Goal: Task Accomplishment & Management: Use online tool/utility

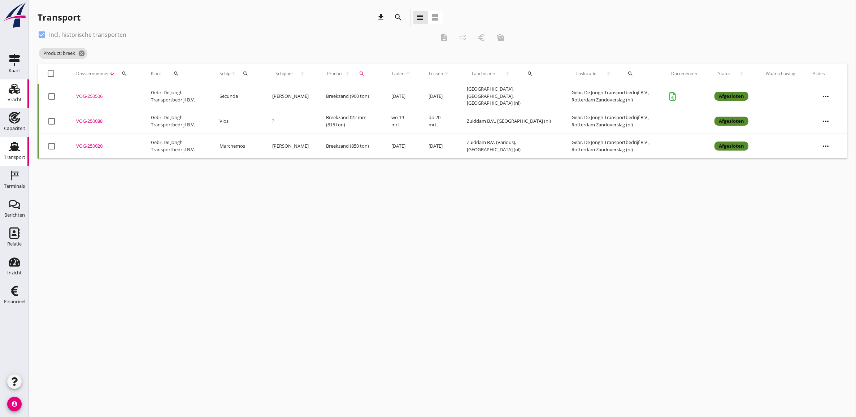
click at [11, 91] on use at bounding box center [15, 89] width 12 height 10
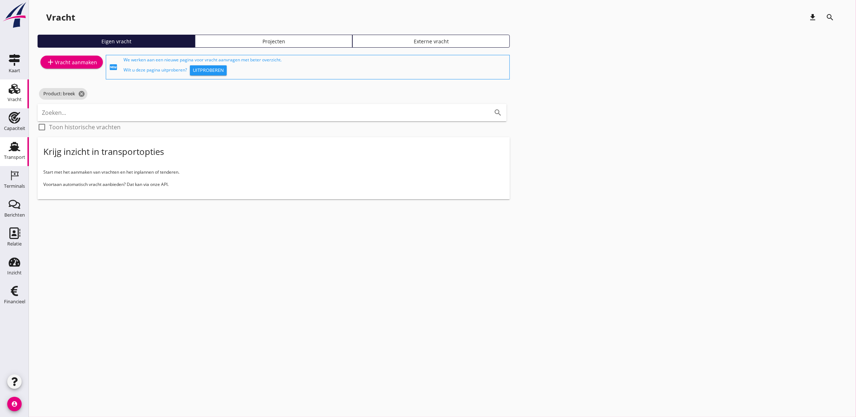
click at [13, 145] on icon "Transport" at bounding box center [15, 147] width 12 height 12
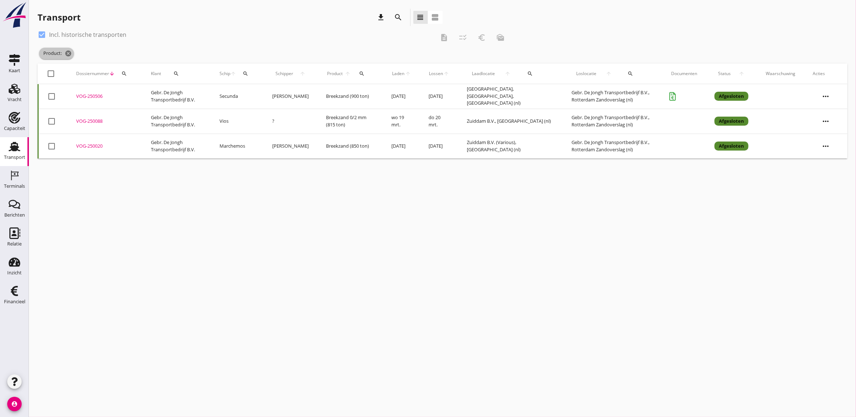
click at [63, 55] on span "Product: cancel" at bounding box center [56, 54] width 35 height 12
click at [67, 53] on icon "cancel" at bounding box center [68, 53] width 7 height 7
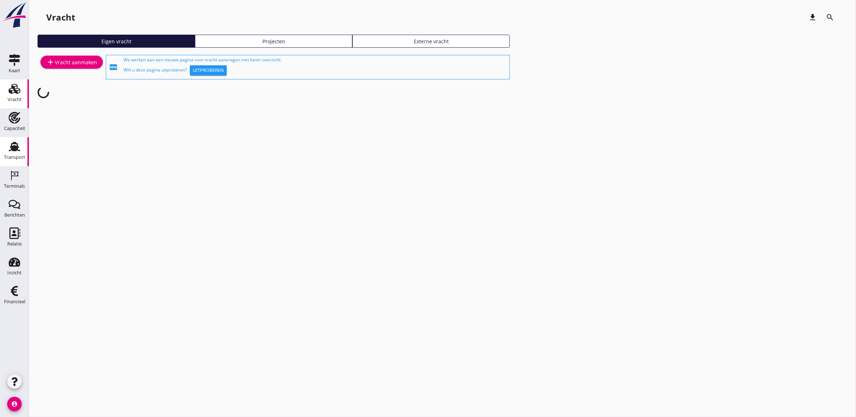
click at [15, 144] on icon "Transport" at bounding box center [15, 147] width 12 height 12
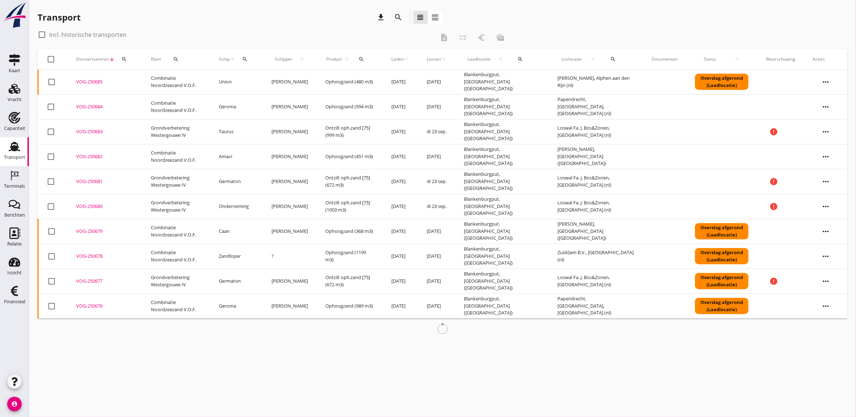
click at [403, 57] on span "Laden" at bounding box center [398, 59] width 12 height 7
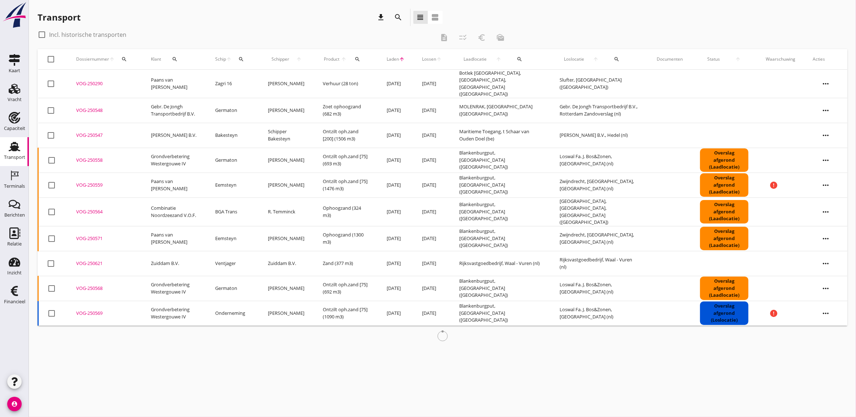
click at [399, 59] on span "Laden" at bounding box center [393, 59] width 12 height 7
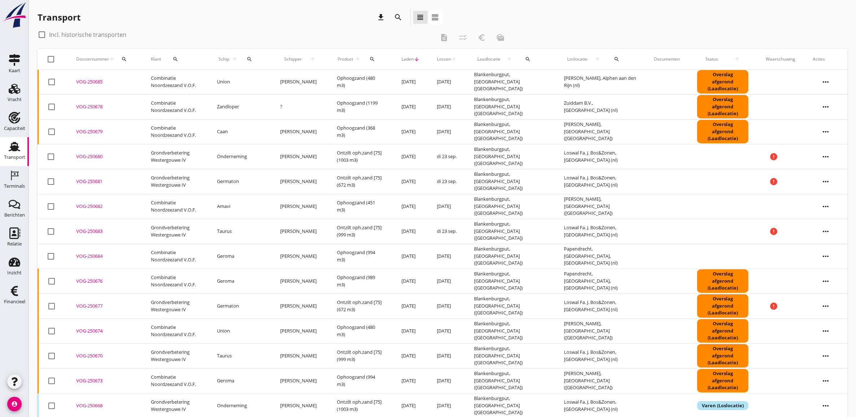
click at [409, 58] on span "Laden" at bounding box center [408, 59] width 12 height 7
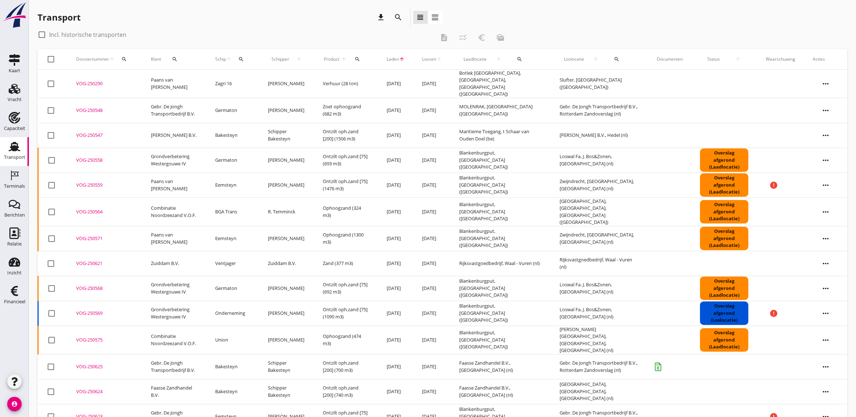
click at [399, 58] on span "Laden" at bounding box center [393, 59] width 12 height 7
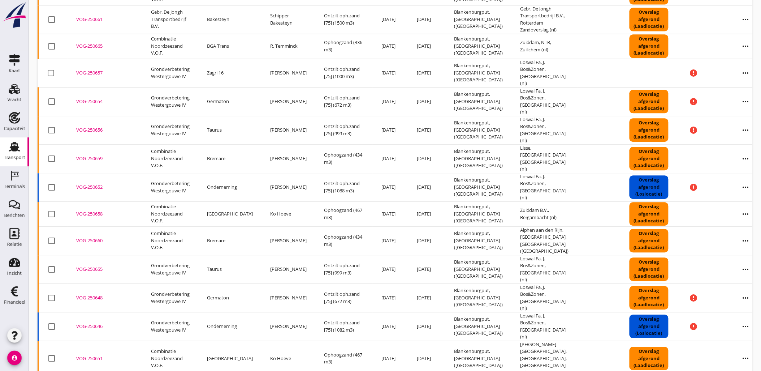
scroll to position [642, 0]
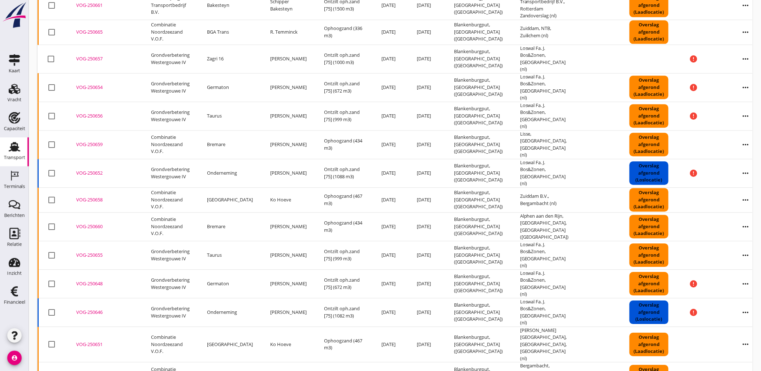
click at [49, 220] on div at bounding box center [52, 226] width 12 height 12
checkbox input "true"
click at [52, 249] on div at bounding box center [52, 255] width 12 height 12
checkbox input "true"
click at [53, 277] on div at bounding box center [52, 283] width 12 height 12
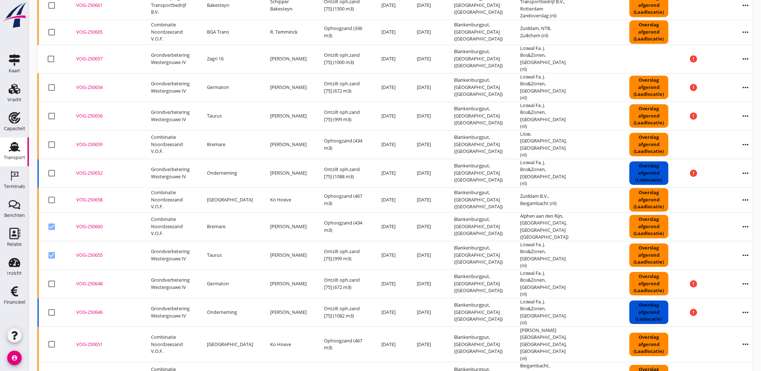
checkbox input "true"
click at [53, 306] on div at bounding box center [52, 312] width 12 height 12
checkbox input "true"
click at [55, 338] on div at bounding box center [52, 344] width 12 height 12
checkbox input "true"
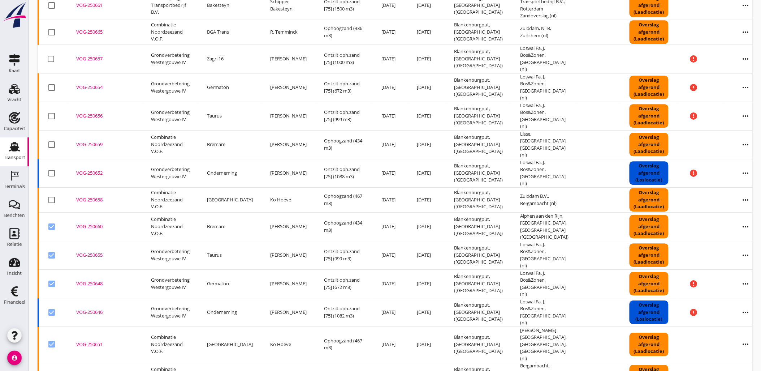
click at [51, 370] on div at bounding box center [52, 376] width 12 height 12
checkbox input "true"
drag, startPoint x: 48, startPoint y: 169, endPoint x: 49, endPoint y: 193, distance: 24.2
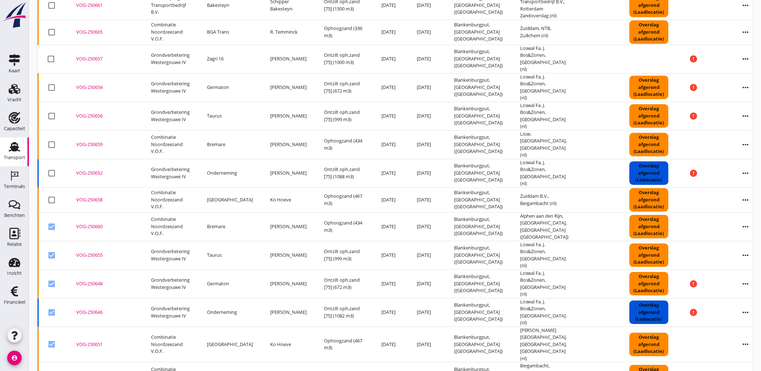
click at [48, 220] on div at bounding box center [52, 226] width 12 height 12
checkbox input "false"
click at [49, 249] on div at bounding box center [52, 255] width 12 height 12
checkbox input "false"
click at [52, 277] on div at bounding box center [52, 283] width 12 height 12
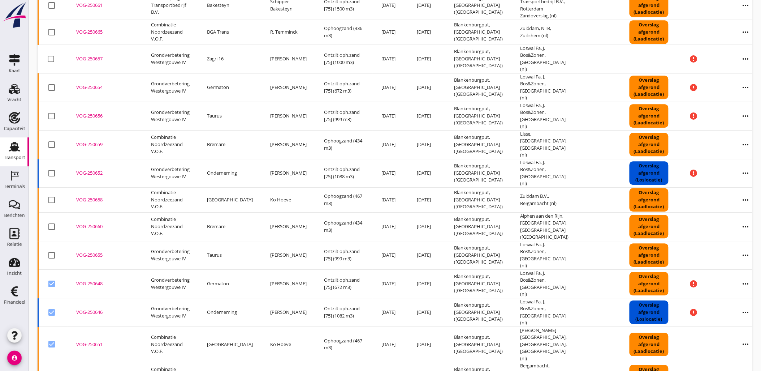
checkbox input "false"
click at [54, 306] on div at bounding box center [52, 312] width 12 height 12
checkbox input "false"
click at [52, 338] on div at bounding box center [52, 344] width 12 height 12
checkbox input "false"
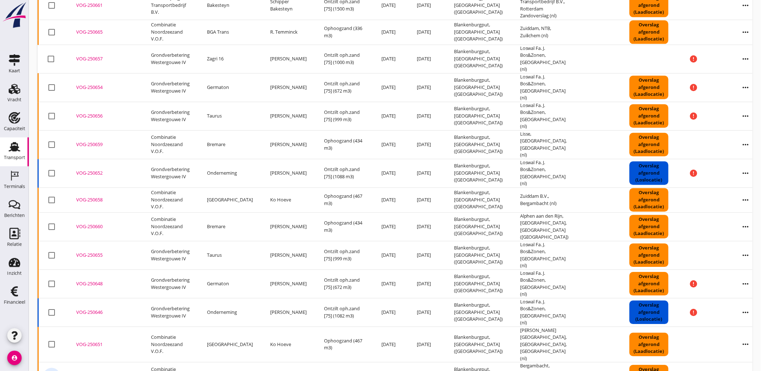
click at [52, 370] on div at bounding box center [52, 376] width 12 height 12
checkbox input "false"
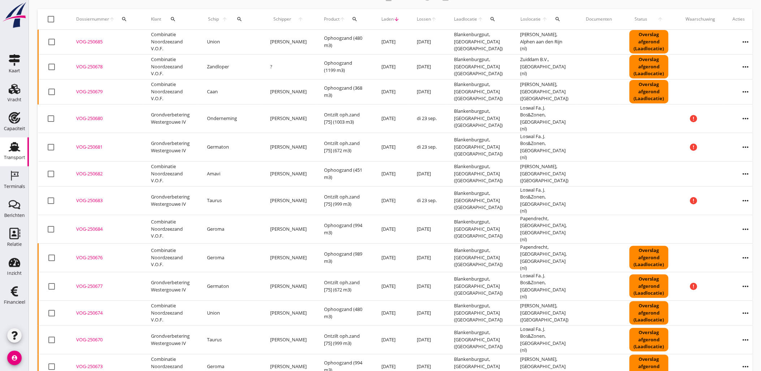
scroll to position [0, 0]
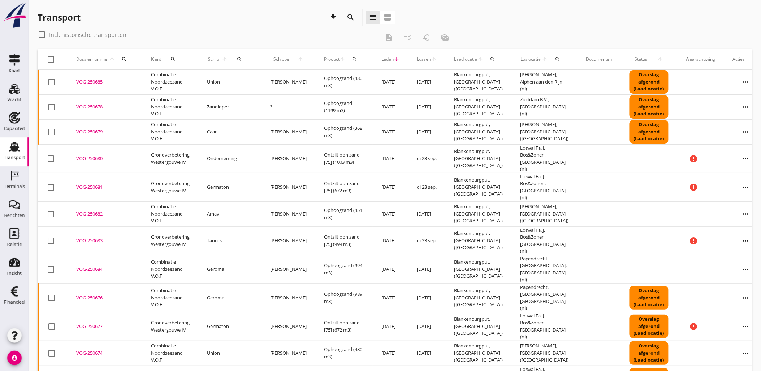
click at [237, 58] on icon "search" at bounding box center [240, 59] width 6 height 6
click at [310, 82] on div at bounding box center [312, 80] width 9 height 9
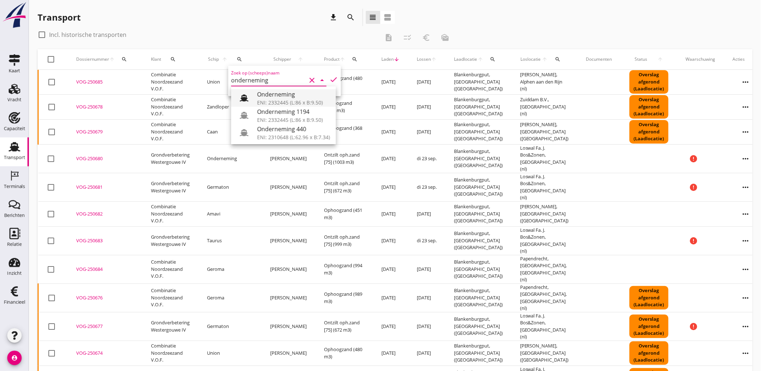
click at [284, 92] on div "Onderneming" at bounding box center [293, 94] width 73 height 9
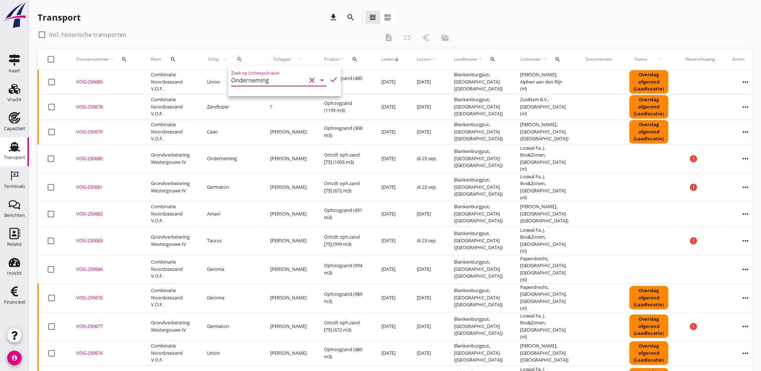
click at [331, 79] on icon "check" at bounding box center [333, 79] width 9 height 9
type input "Onderneming"
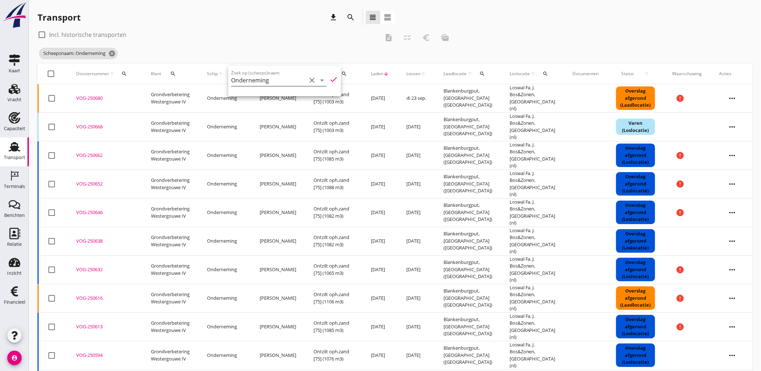
click at [734, 121] on icon "more_horiz" at bounding box center [732, 127] width 20 height 20
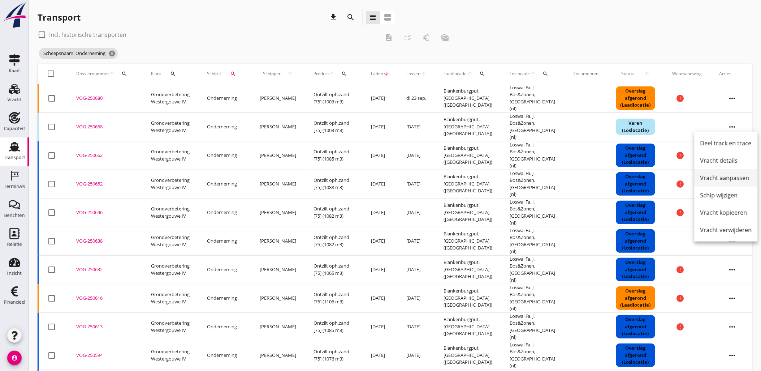
click at [735, 178] on div "Vracht aanpassen" at bounding box center [726, 177] width 52 height 9
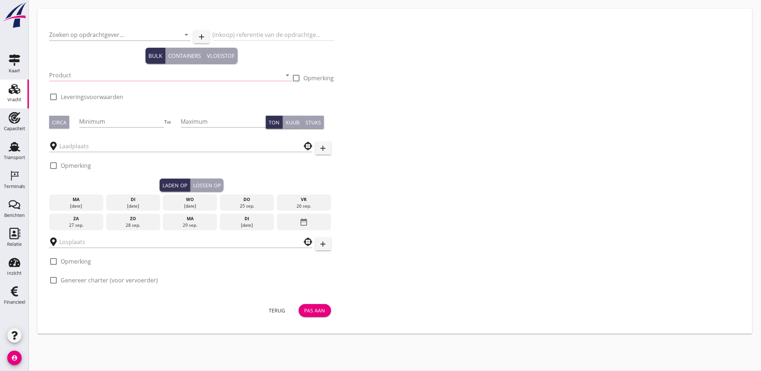
type input "Grondverbetering Westergouwe IV"
type input "Ontzilt oph.zand [75] (6120)"
type input "1000"
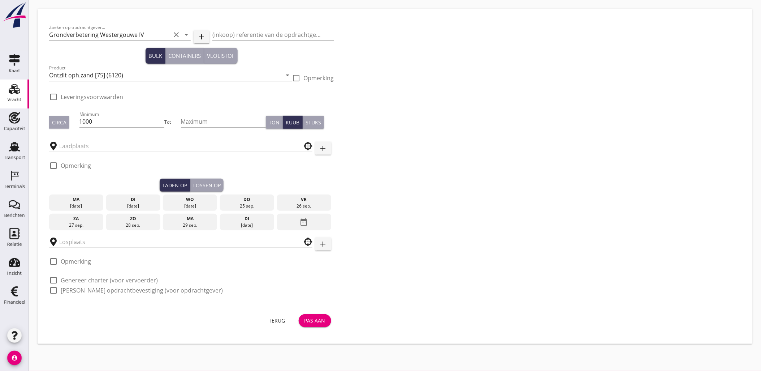
checkbox input "true"
type input "Blankenburgput"
type input "Loswal Fa. J. Bos&Zonen"
checkbox input "true"
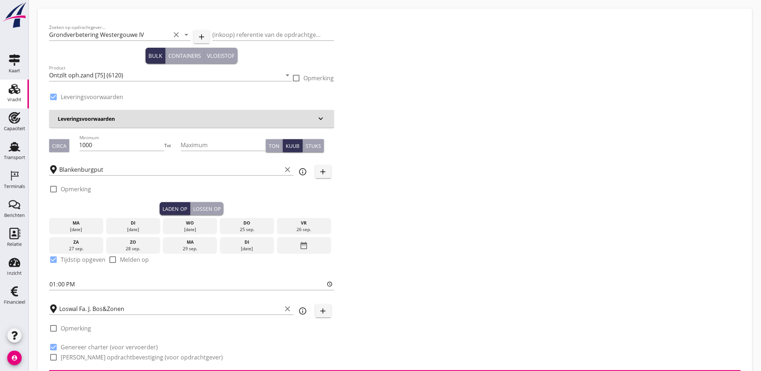
type input "2.2"
radio input "false"
click at [320, 242] on div "date_range" at bounding box center [304, 245] width 54 height 17
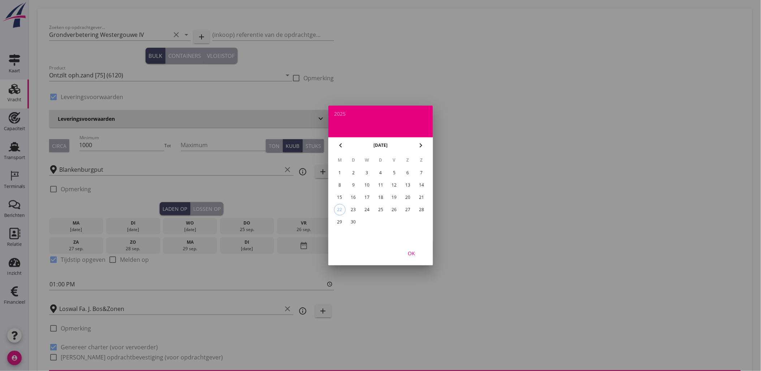
click at [384, 196] on div "18" at bounding box center [381, 197] width 12 height 12
click at [417, 251] on div "OK" at bounding box center [411, 253] width 20 height 8
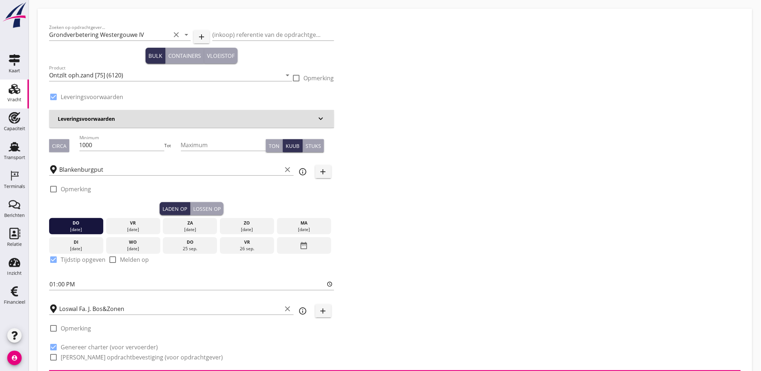
click at [208, 205] on div "Lossen op" at bounding box center [206, 209] width 27 height 8
checkbox input "false"
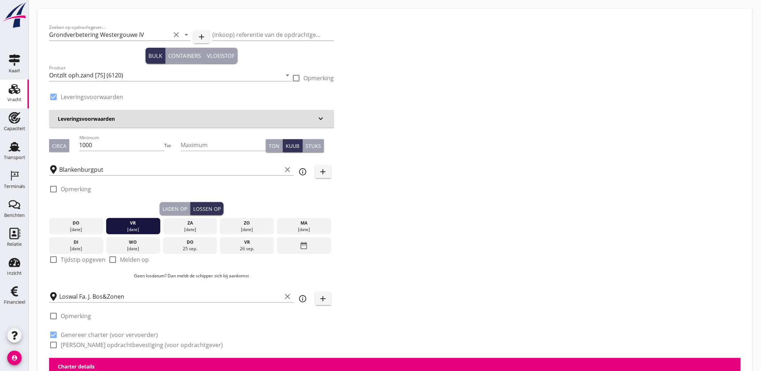
click at [294, 226] on div "[DATE]" at bounding box center [304, 229] width 51 height 7
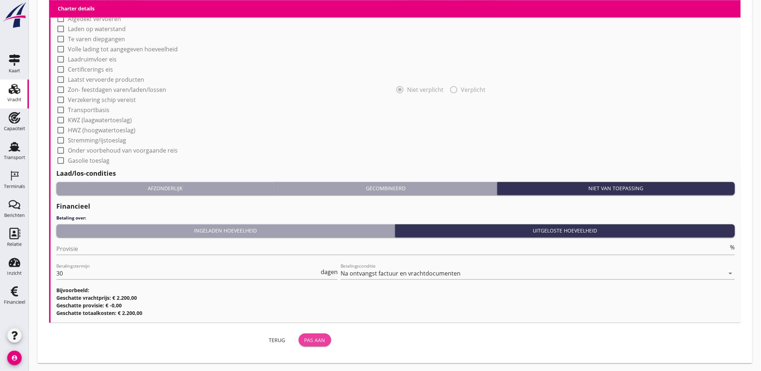
click at [316, 342] on div "Pas aan" at bounding box center [314, 340] width 21 height 8
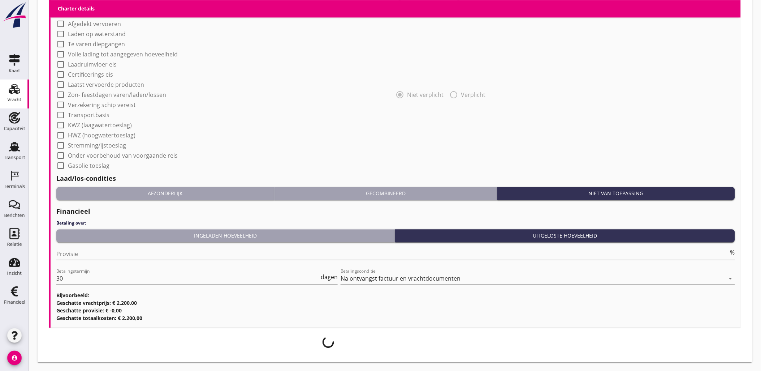
scroll to position [571, 0]
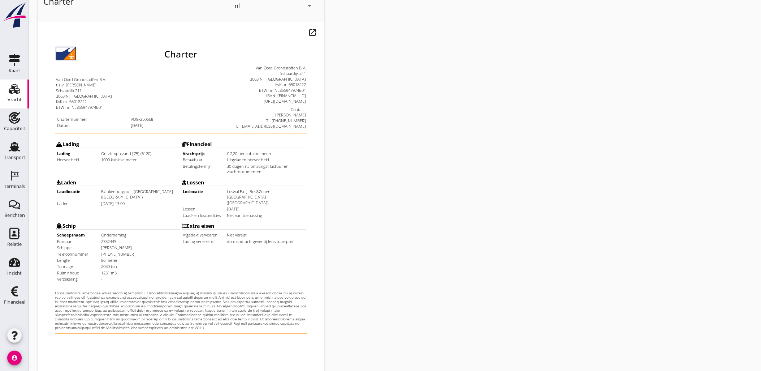
scroll to position [164, 0]
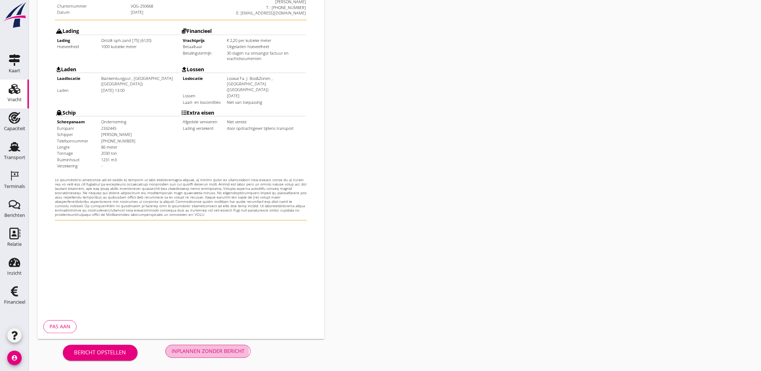
click at [212, 350] on div "Inplannen zonder bericht" at bounding box center [208, 351] width 73 height 8
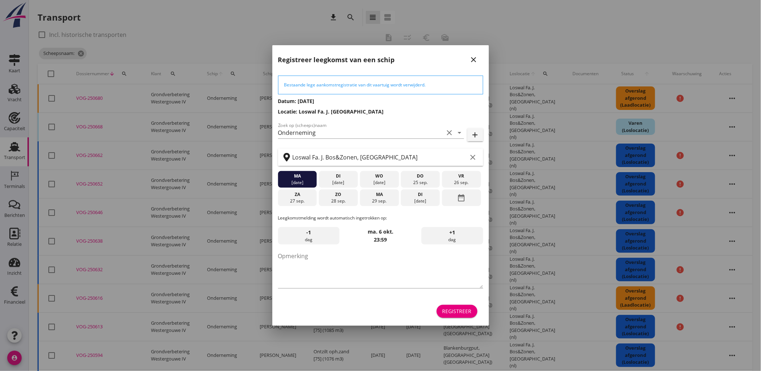
click at [467, 312] on div "Registreer" at bounding box center [456, 311] width 29 height 8
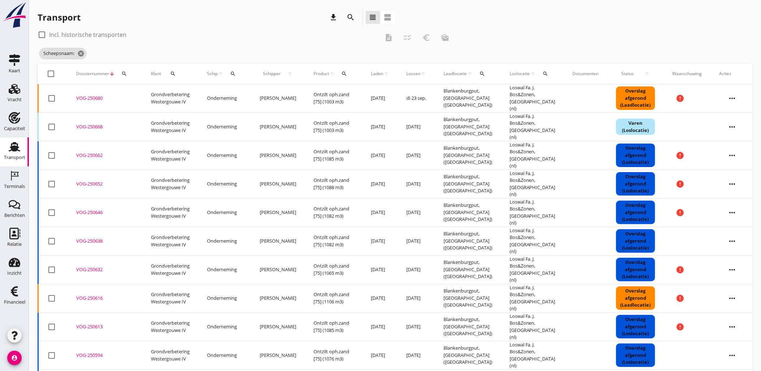
click at [508, 48] on div "check_box_outline_blank Incl. historische transporten description checklist_rtl…" at bounding box center [395, 46] width 715 height 35
click at [16, 88] on use at bounding box center [15, 89] width 12 height 10
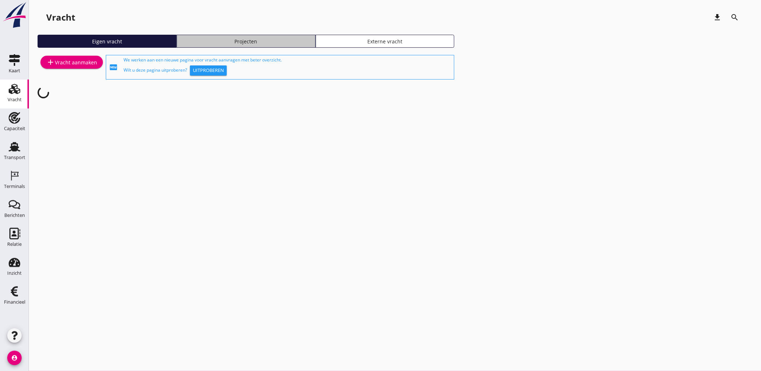
click at [262, 36] on link "Projecten" at bounding box center [246, 41] width 139 height 13
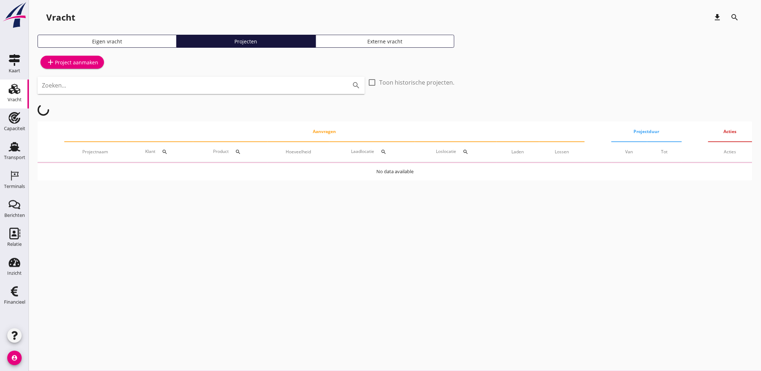
click at [247, 89] on input "Zoeken..." at bounding box center [191, 85] width 298 height 12
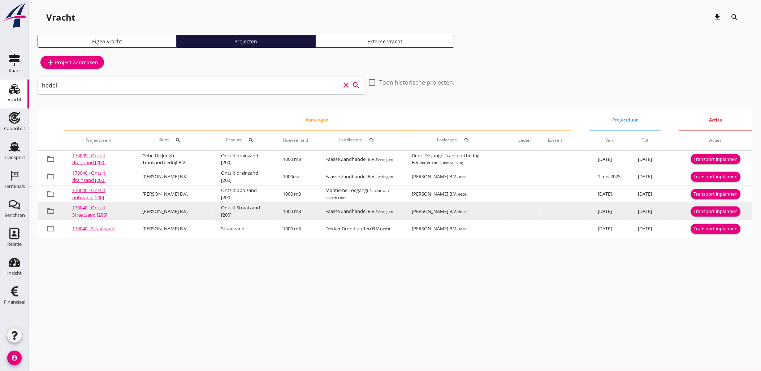
type input "hedel"
click at [715, 211] on div "Transport inplannen" at bounding box center [716, 211] width 44 height 7
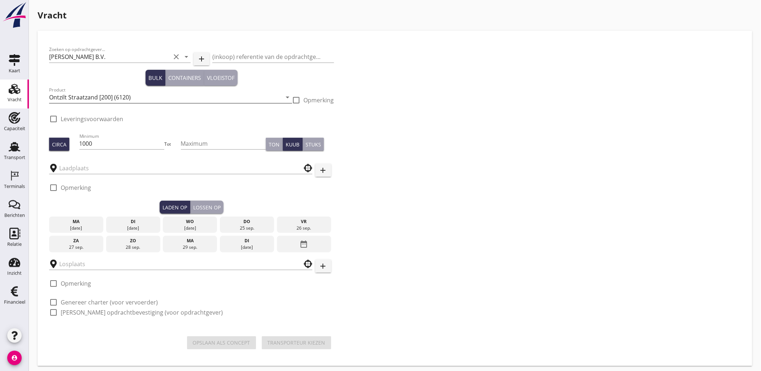
checkbox input "true"
type input "Faasse Zandhandel B.V."
type input "[PERSON_NAME] B.V."
checkbox input "true"
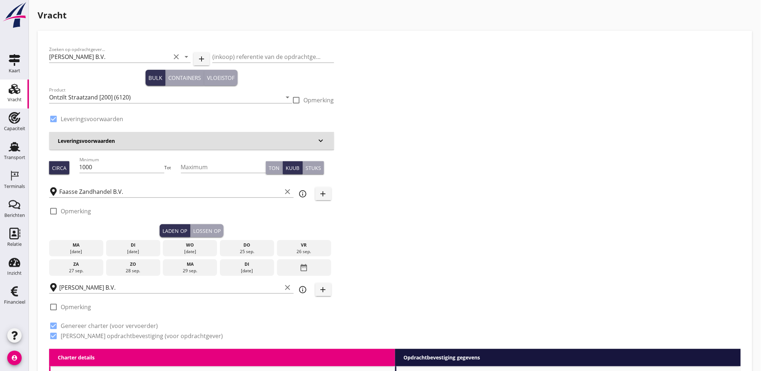
click at [306, 269] on icon "date_range" at bounding box center [304, 267] width 9 height 13
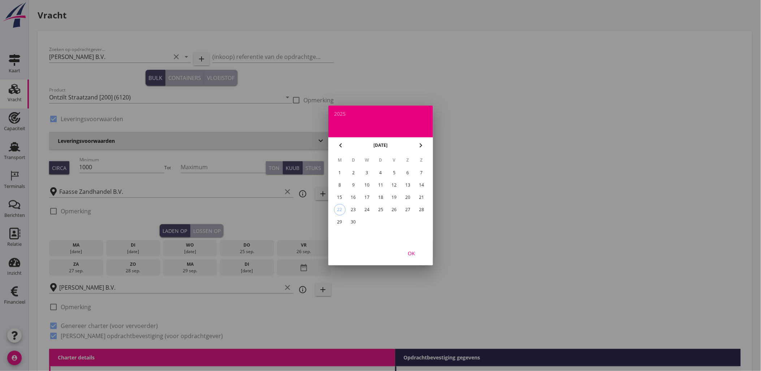
click at [354, 194] on div "16" at bounding box center [353, 197] width 12 height 12
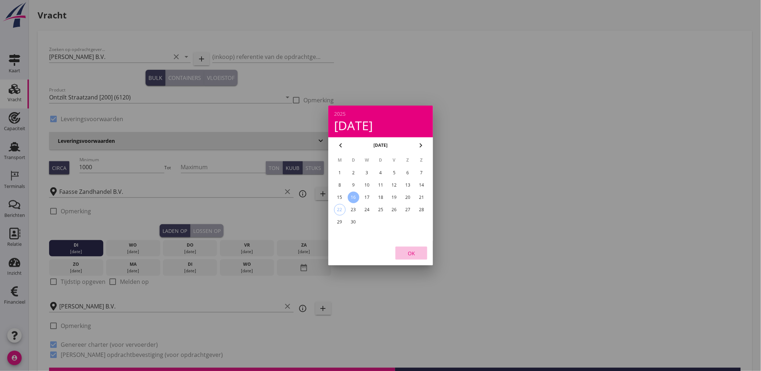
click at [414, 250] on div "OK" at bounding box center [411, 253] width 20 height 8
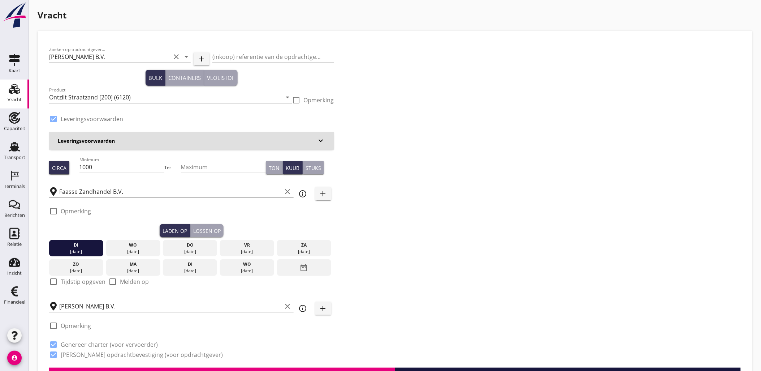
click at [222, 234] on button "Lossen op" at bounding box center [206, 230] width 33 height 13
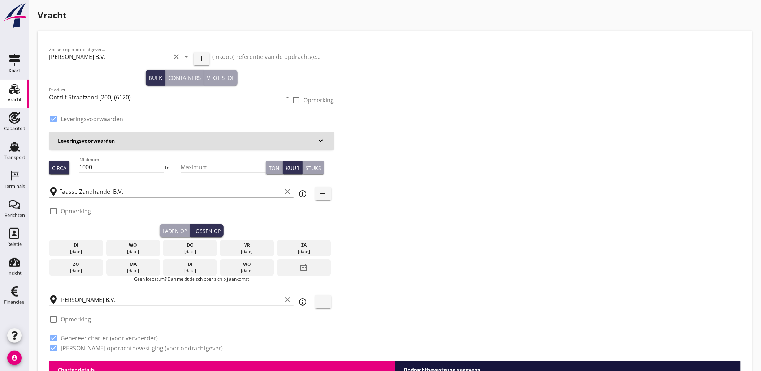
click at [195, 251] on div "18 sep." at bounding box center [190, 251] width 51 height 7
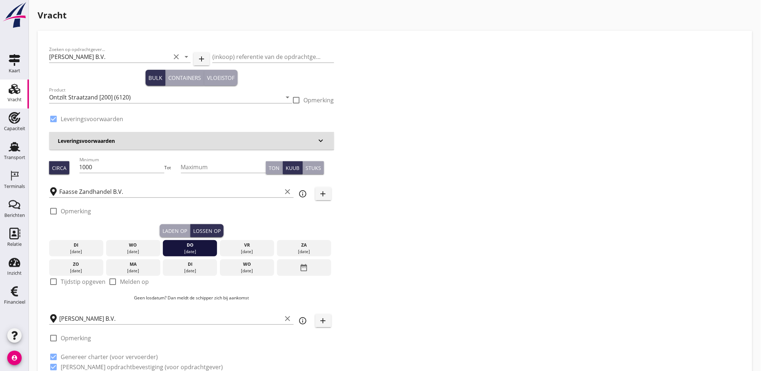
click at [70, 281] on label "Tijdstip opgeven" at bounding box center [83, 281] width 45 height 7
checkbox input "true"
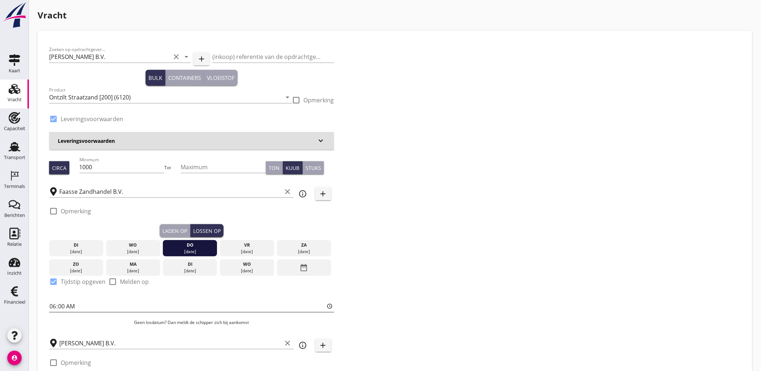
click at [53, 305] on input "06:00" at bounding box center [191, 306] width 285 height 12
type input "10:45"
click at [170, 233] on div "Laden op" at bounding box center [175, 231] width 25 height 8
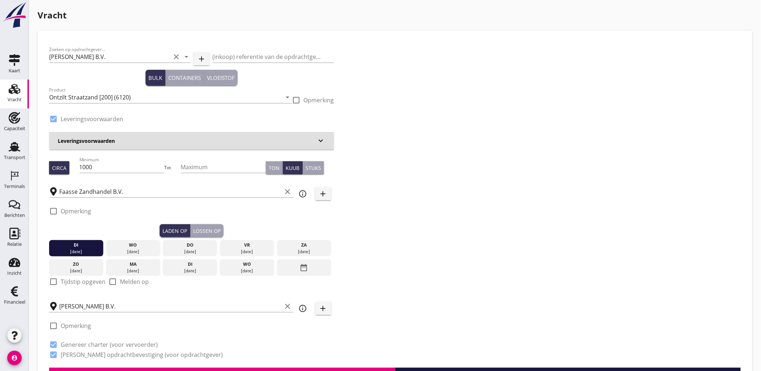
click at [71, 281] on label "Tijdstip opgeven" at bounding box center [83, 281] width 45 height 7
checkbox input "true"
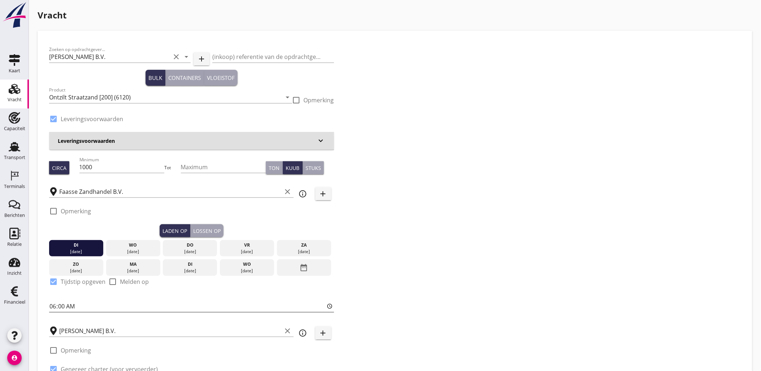
click at [50, 304] on input "06:00" at bounding box center [191, 306] width 285 height 12
type input "17:55"
click at [506, 212] on div "Zoeken op opdrachtgever... Tonny Hofmans B.V. clear arrow_drop_down add (inkoop…" at bounding box center [394, 217] width 697 height 350
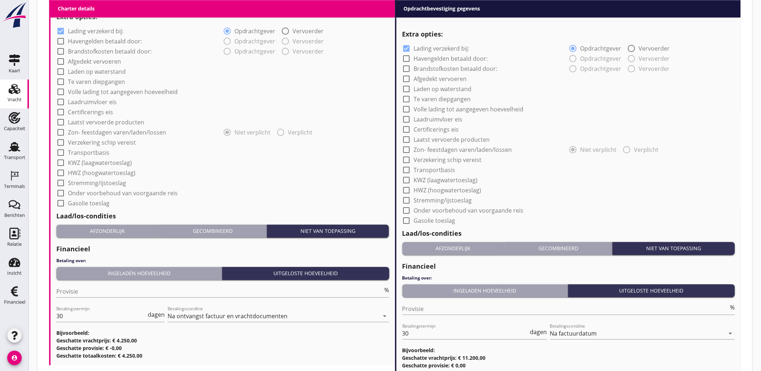
scroll to position [629, 0]
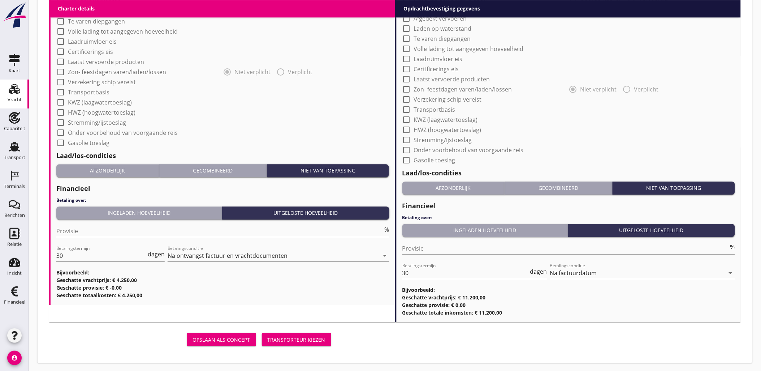
click at [317, 337] on div "Transporteur kiezen" at bounding box center [297, 340] width 58 height 8
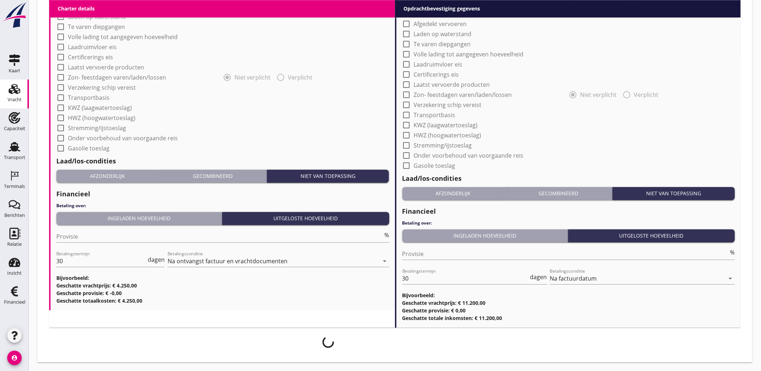
scroll to position [623, 0]
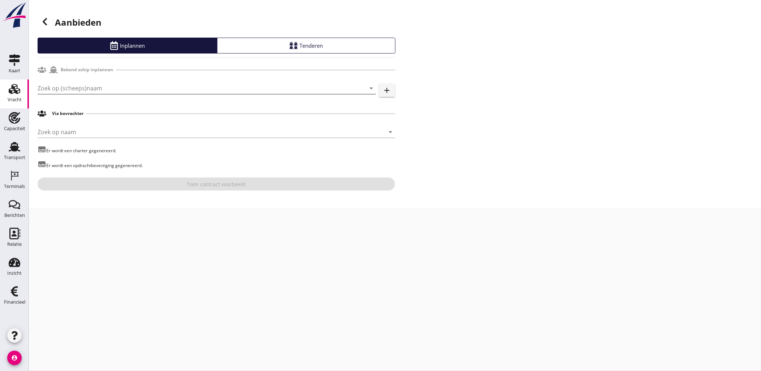
click at [126, 84] on input "Zoek op (scheeps)naam" at bounding box center [197, 88] width 318 height 12
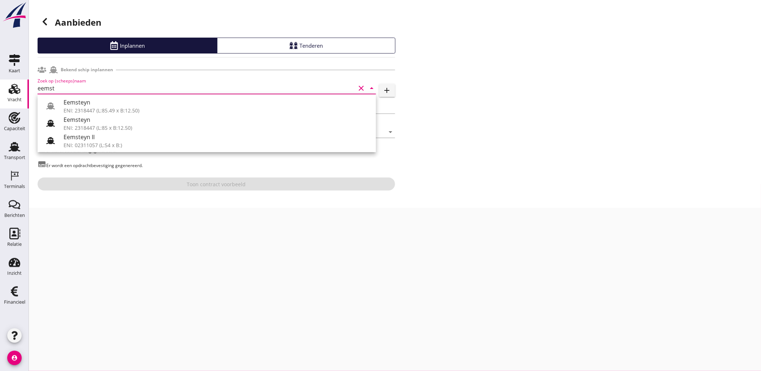
click at [113, 100] on div "Eemsteyn" at bounding box center [217, 102] width 307 height 9
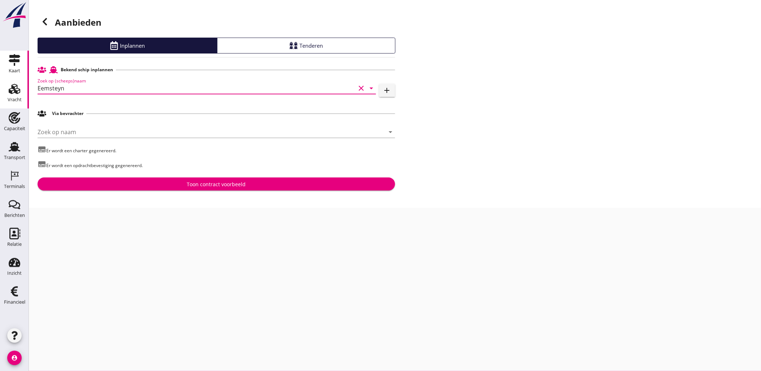
drag, startPoint x: 113, startPoint y: 91, endPoint x: 4, endPoint y: 78, distance: 109.1
click at [0, 82] on html "Voer een zoekterm in om bevrachters te zoeken. Eemsteyn ENI: 2318447 (L:85.49 x…" at bounding box center [380, 185] width 761 height 371
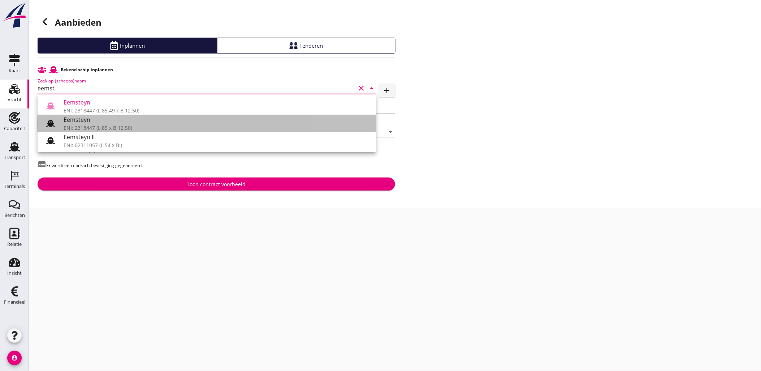
click at [103, 127] on div "ENI: 2318447 (L:85 x B:12.50)" at bounding box center [217, 128] width 307 height 8
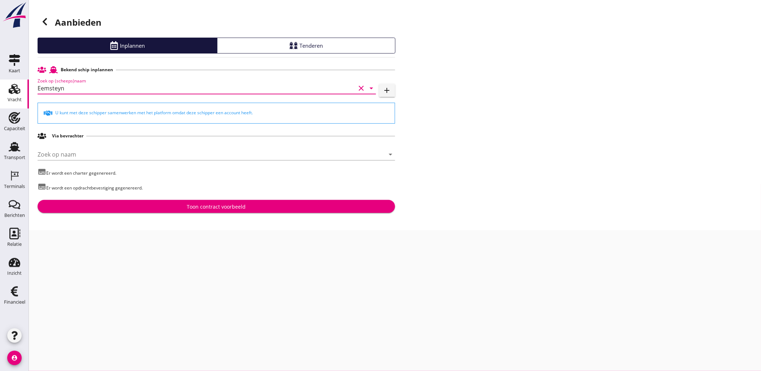
type input "Eemsteyn"
click at [230, 208] on div "Toon contract voorbeeld" at bounding box center [216, 207] width 59 height 8
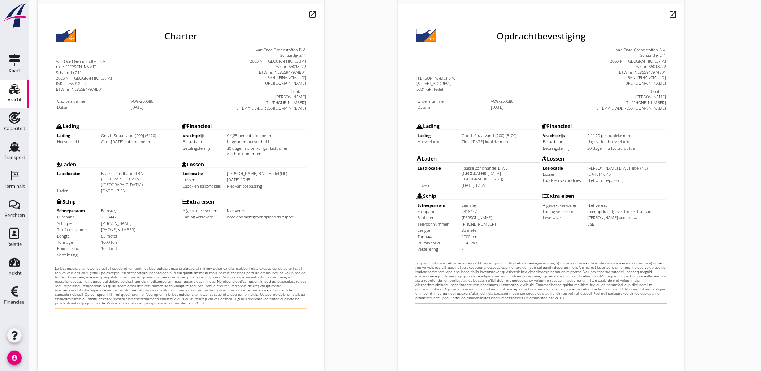
scroll to position [164, 0]
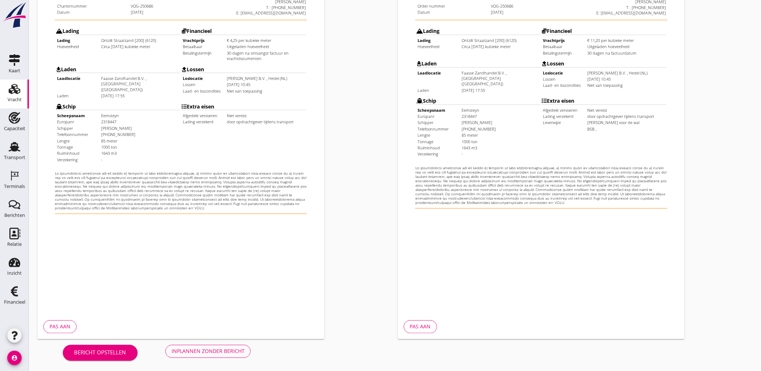
click at [200, 353] on div "Inplannen zonder bericht" at bounding box center [208, 351] width 73 height 8
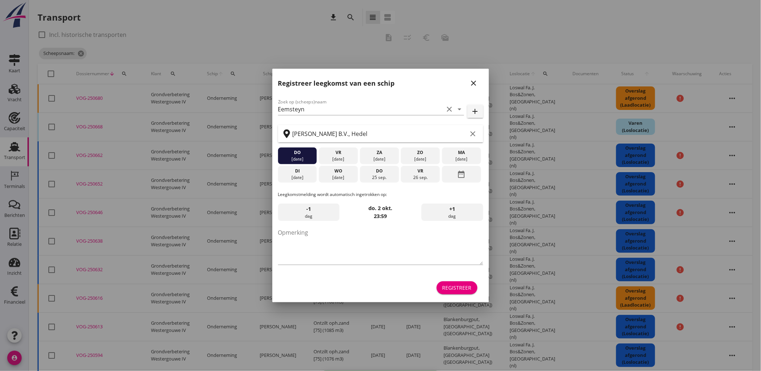
click at [464, 284] on div "Registreer" at bounding box center [456, 288] width 29 height 8
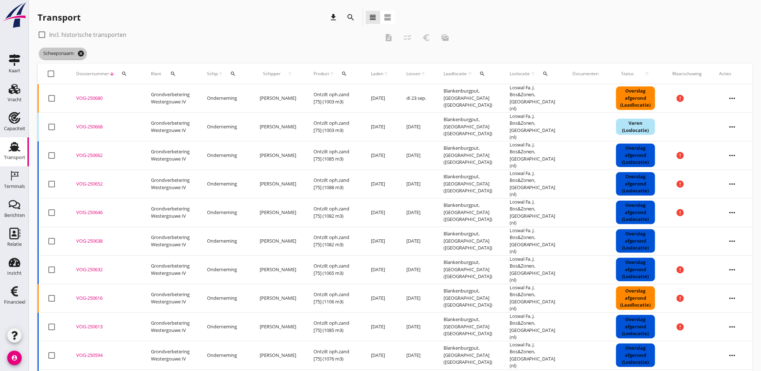
click at [81, 52] on icon "cancel" at bounding box center [80, 53] width 7 height 7
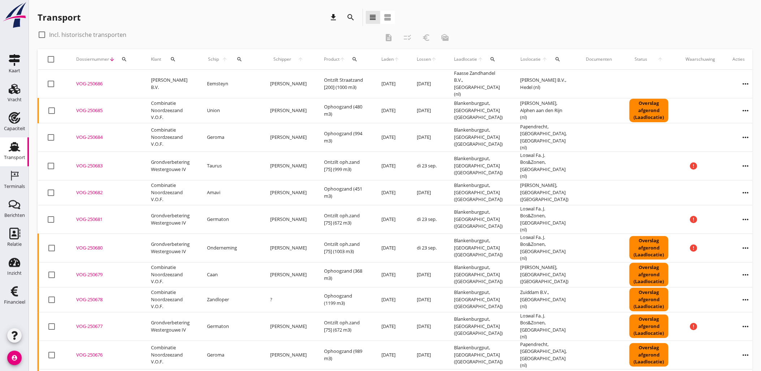
drag, startPoint x: 230, startPoint y: 59, endPoint x: 236, endPoint y: 64, distance: 8.0
click at [232, 58] on div "search" at bounding box center [240, 59] width 16 height 6
click at [295, 77] on input "Zoek op (scheeps)naam" at bounding box center [268, 80] width 75 height 12
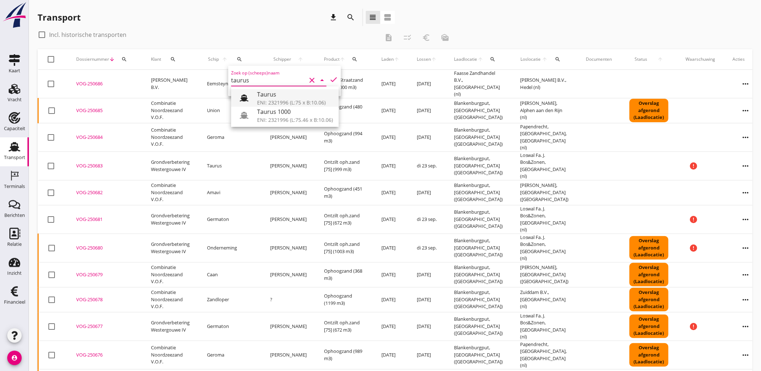
click at [294, 96] on div "Taurus" at bounding box center [295, 94] width 76 height 9
click at [333, 77] on icon "check" at bounding box center [333, 79] width 9 height 9
type input "Taurus"
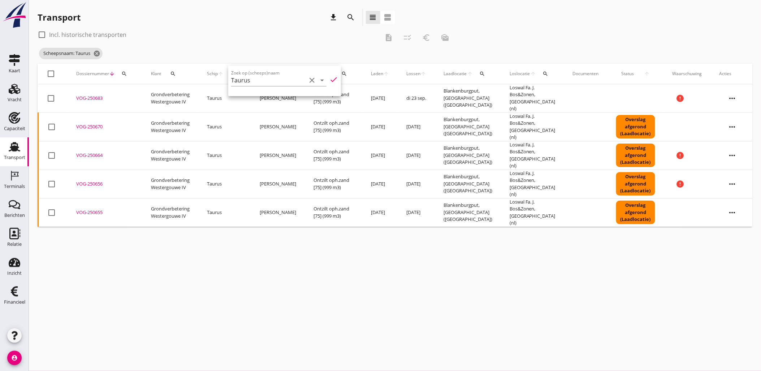
click at [278, 26] on div "Transport download search view_headline view_agenda" at bounding box center [217, 17] width 358 height 17
click at [100, 52] on icon "cancel" at bounding box center [96, 53] width 7 height 7
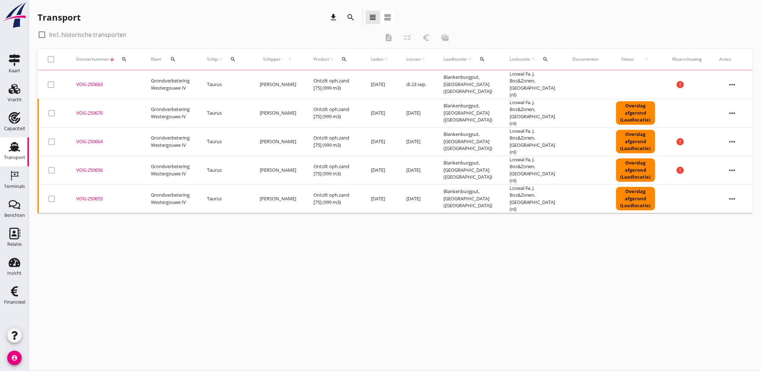
click at [236, 60] on icon "search" at bounding box center [233, 59] width 6 height 6
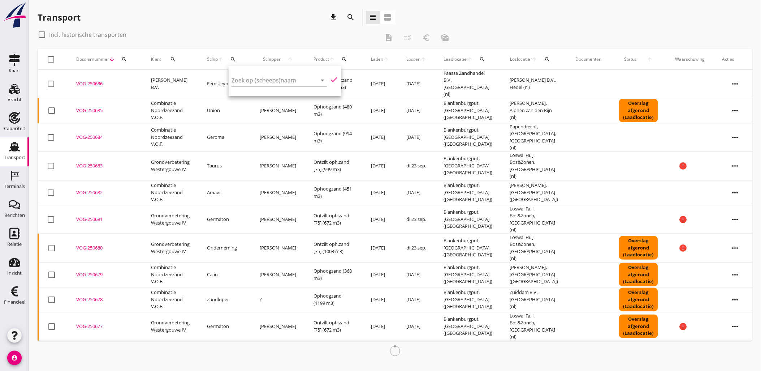
click at [247, 77] on input "Zoek op (scheeps)naam" at bounding box center [269, 80] width 75 height 12
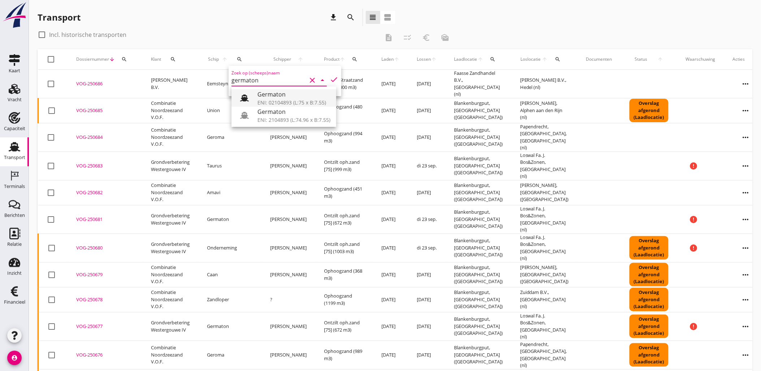
click at [275, 94] on div "Germaton" at bounding box center [294, 94] width 73 height 9
click at [325, 78] on div "Zoek op (scheeps)naam Germaton clear arrow_drop_down check" at bounding box center [285, 81] width 113 height 30
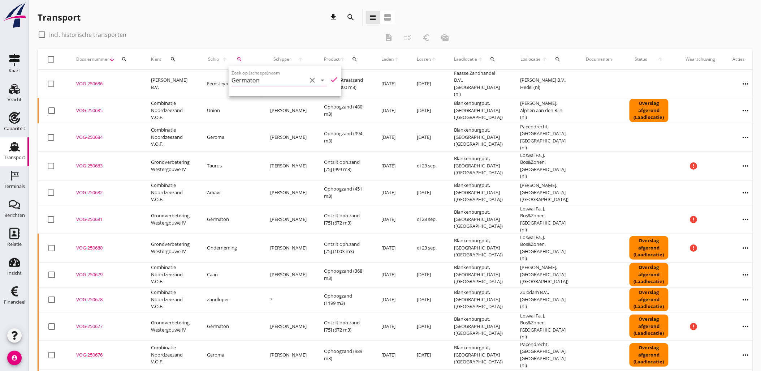
click at [330, 77] on icon "check" at bounding box center [334, 79] width 9 height 9
type input "Germaton"
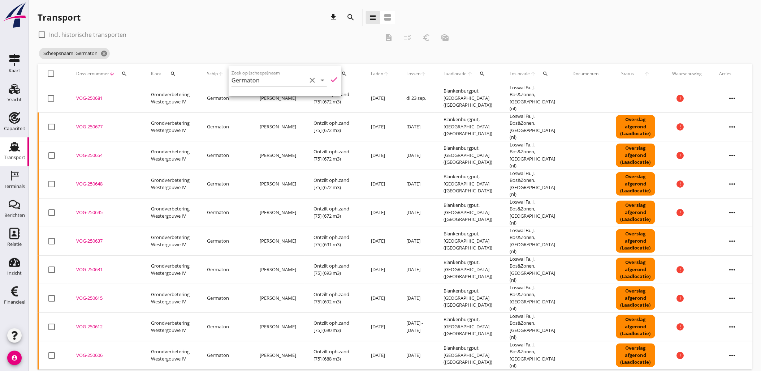
click at [75, 34] on label "Incl. historische transporten" at bounding box center [87, 34] width 77 height 7
checkbox input "true"
click at [14, 91] on use at bounding box center [15, 89] width 12 height 10
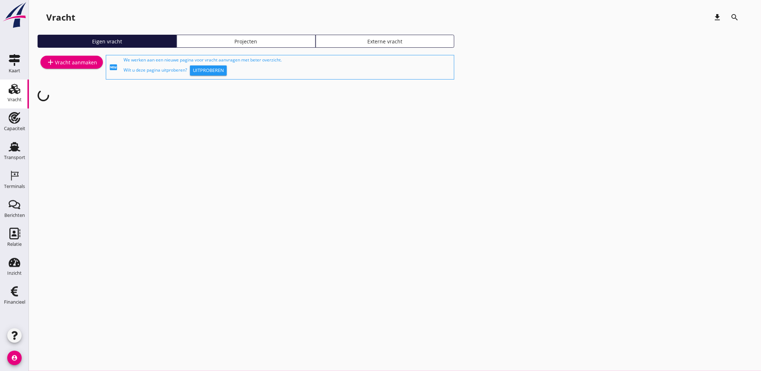
click at [253, 37] on link "Projecten" at bounding box center [246, 41] width 139 height 13
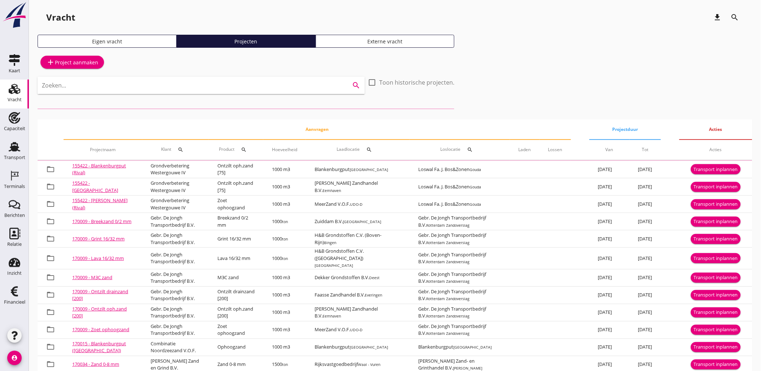
click at [223, 81] on input "Zoeken..." at bounding box center [191, 85] width 298 height 12
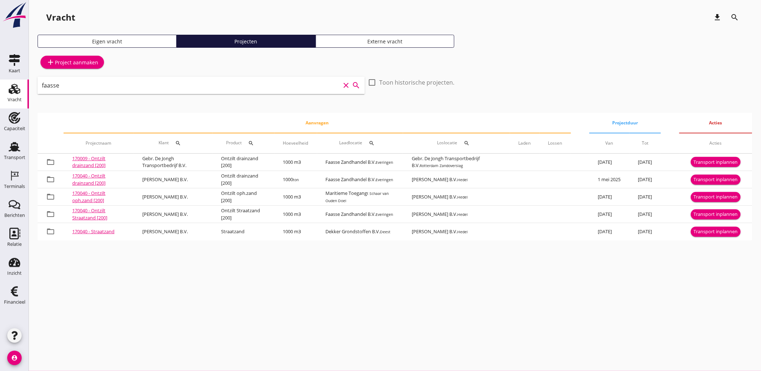
type input "faasse"
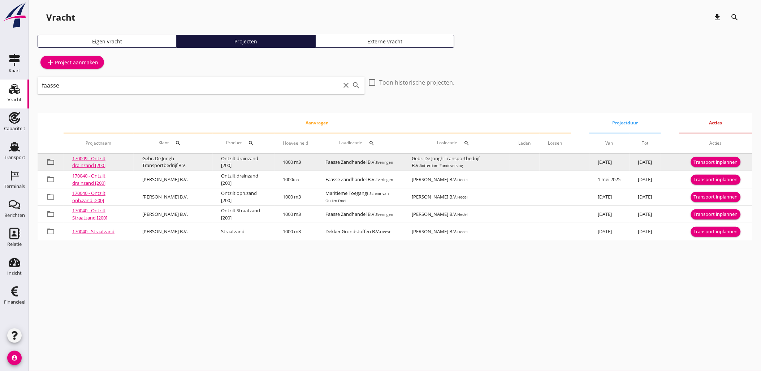
click at [729, 161] on div "Transport inplannen" at bounding box center [716, 162] width 44 height 7
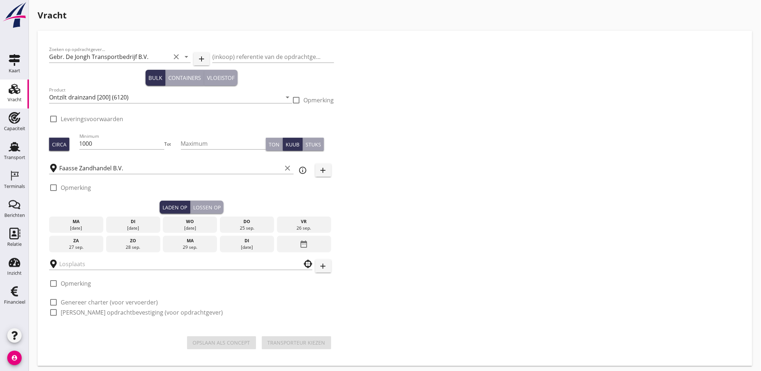
checkbox input "true"
type input "Gebr. De Jongh Transportbedrijf B.V."
checkbox input "true"
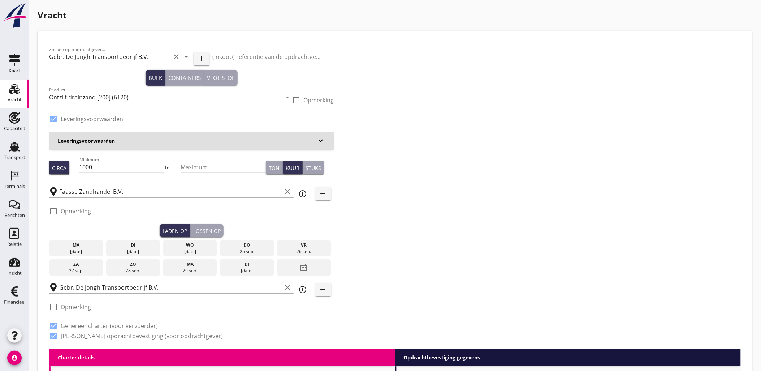
click at [320, 267] on div "date_range" at bounding box center [304, 267] width 54 height 17
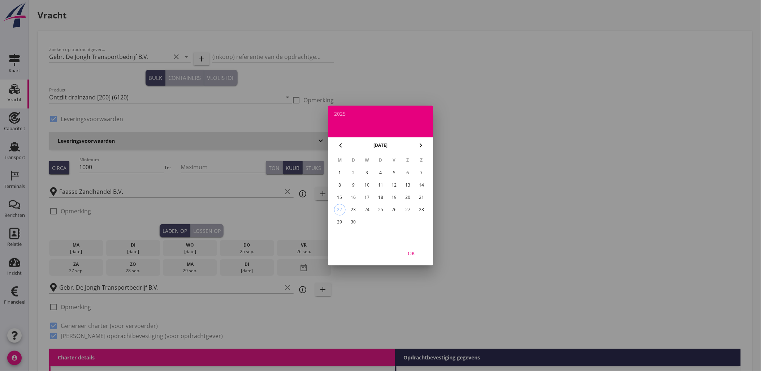
click at [385, 191] on td "18" at bounding box center [380, 197] width 13 height 12
click at [383, 195] on div "18" at bounding box center [381, 197] width 12 height 12
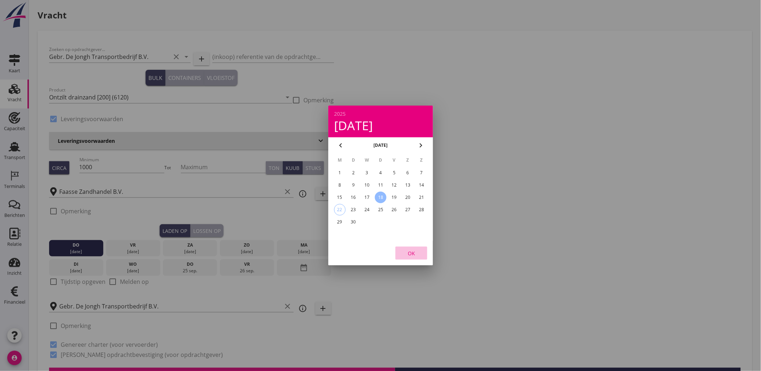
click at [414, 251] on div "OK" at bounding box center [411, 253] width 20 height 8
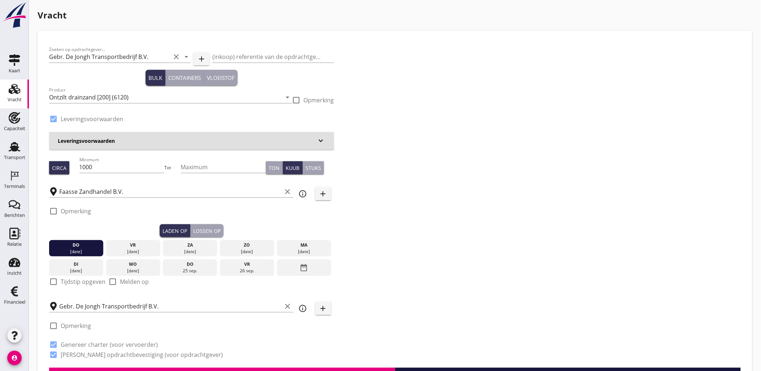
click at [72, 280] on label "Tijdstip opgeven" at bounding box center [83, 281] width 45 height 7
checkbox input "true"
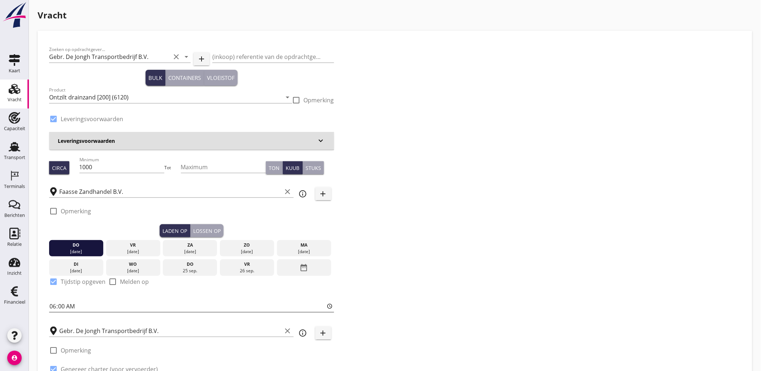
click at [55, 306] on input "06:00" at bounding box center [191, 306] width 285 height 12
type input "07:45"
click at [205, 229] on div "Lossen op" at bounding box center [206, 231] width 27 height 8
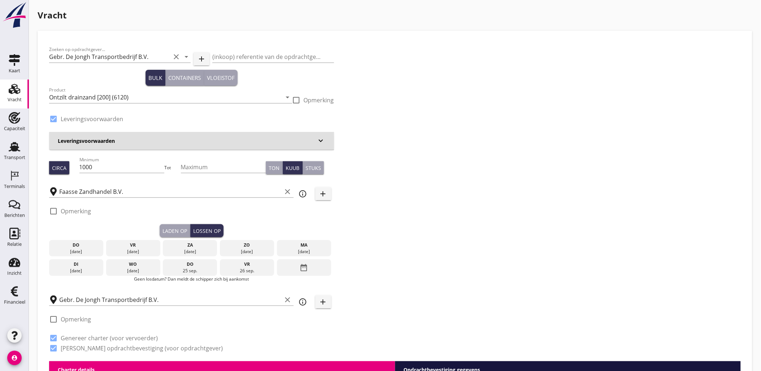
click at [137, 249] on div "19 sep." at bounding box center [133, 251] width 51 height 7
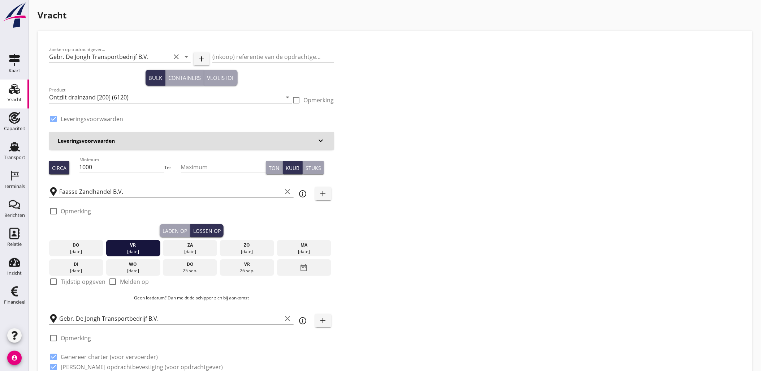
click at [61, 282] on label "Tijdstip opgeven" at bounding box center [83, 281] width 45 height 7
checkbox input "true"
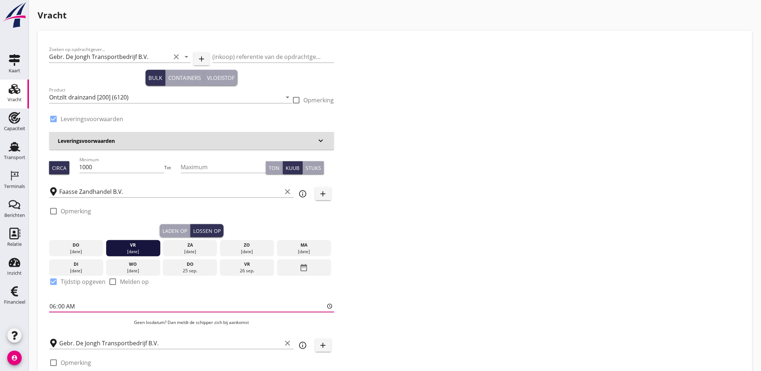
drag, startPoint x: 54, startPoint y: 307, endPoint x: 60, endPoint y: 306, distance: 6.0
click at [54, 306] on input "06:00" at bounding box center [191, 306] width 285 height 12
click at [63, 306] on input "06:00" at bounding box center [191, 306] width 285 height 12
type input "06:30"
click at [434, 223] on div "Zoeken op opdrachtgever... Gebr. De Jongh Transportbedrijf B.V. clear arrow_dro…" at bounding box center [394, 223] width 697 height 362
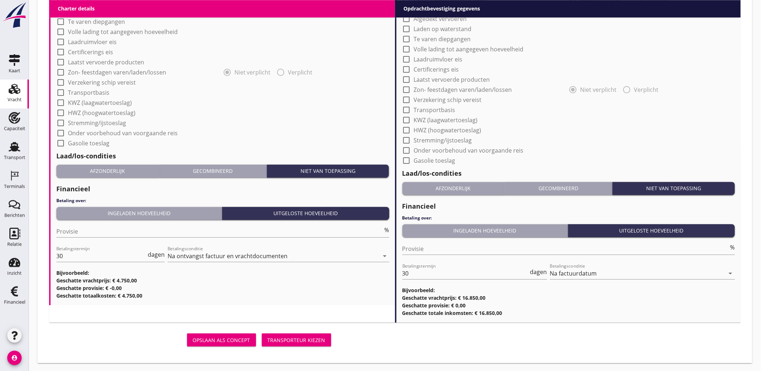
click at [304, 340] on div "Transporteur kiezen" at bounding box center [297, 340] width 58 height 8
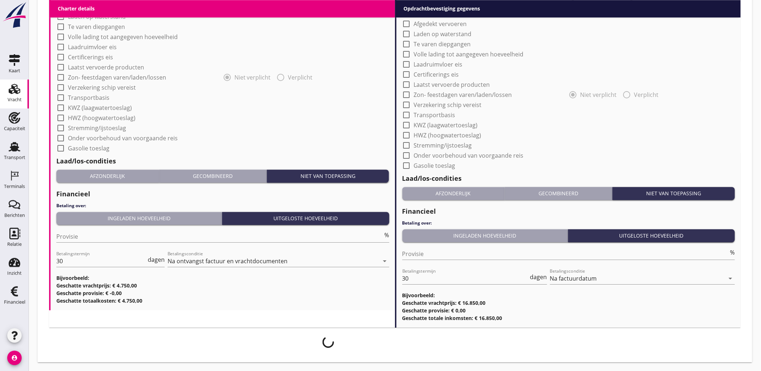
scroll to position [635, 0]
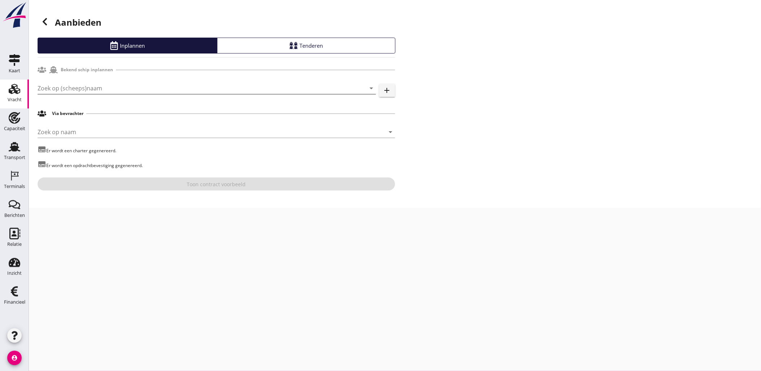
click at [161, 85] on input "Zoek op (scheeps)naam" at bounding box center [197, 88] width 318 height 12
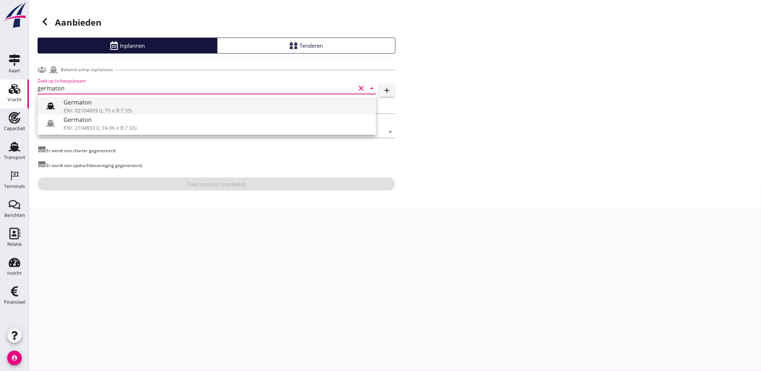
click at [156, 100] on div "Germaton" at bounding box center [217, 102] width 307 height 9
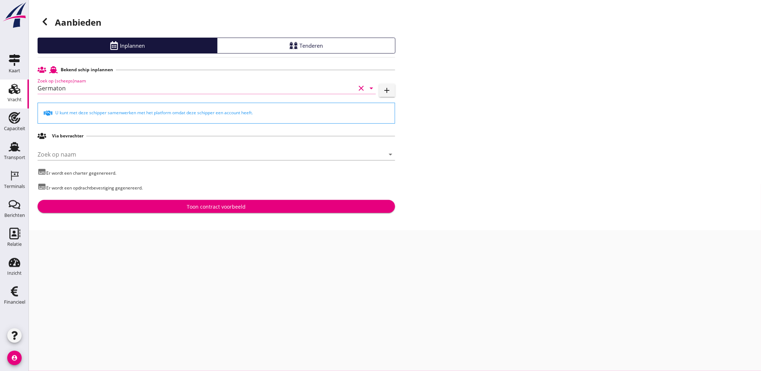
type input "Germaton"
click at [257, 202] on button "Toon contract voorbeeld" at bounding box center [217, 206] width 358 height 13
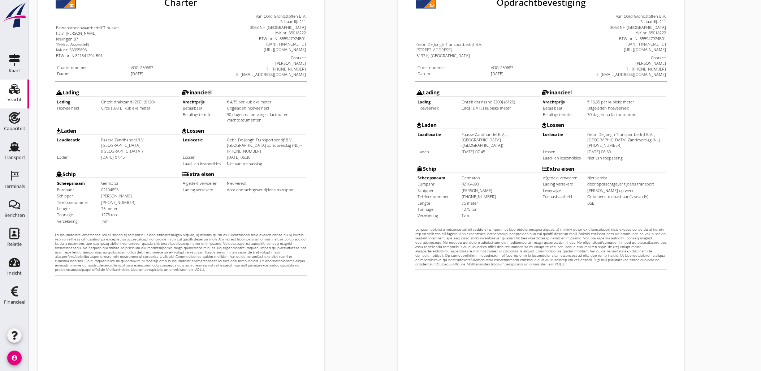
scroll to position [164, 0]
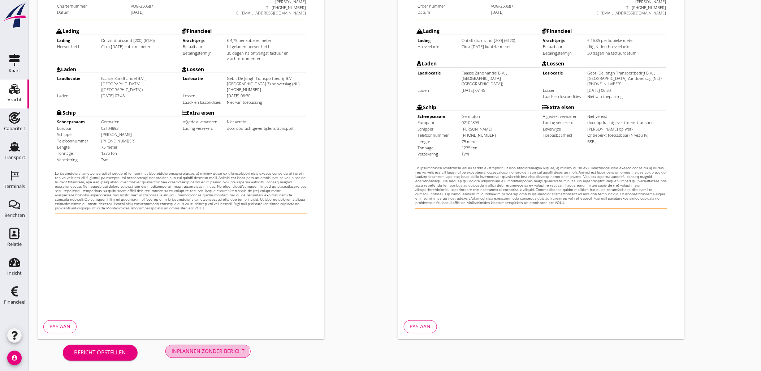
click at [226, 355] on button "Inplannen zonder bericht" at bounding box center [207, 351] width 85 height 13
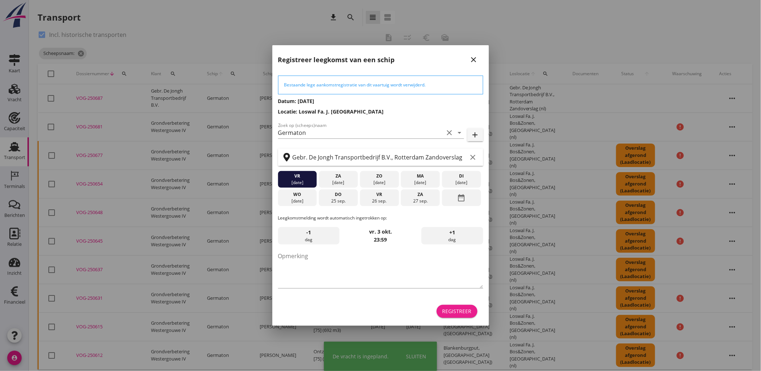
click at [455, 311] on div "Registreer" at bounding box center [456, 311] width 29 height 8
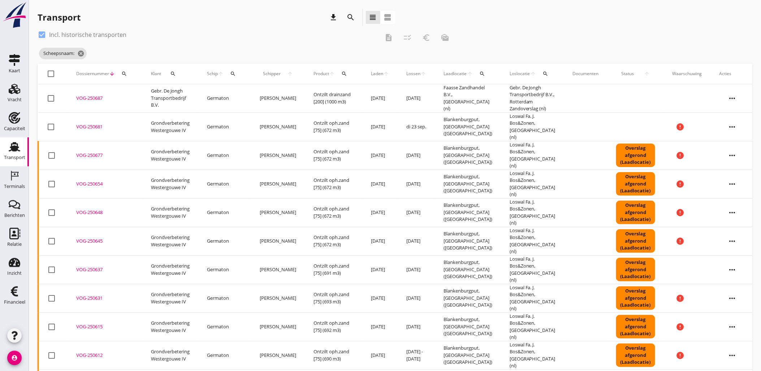
click at [236, 74] on icon "search" at bounding box center [233, 74] width 6 height 6
click at [249, 96] on input "Zoek op (scheeps)naam" at bounding box center [268, 95] width 75 height 12
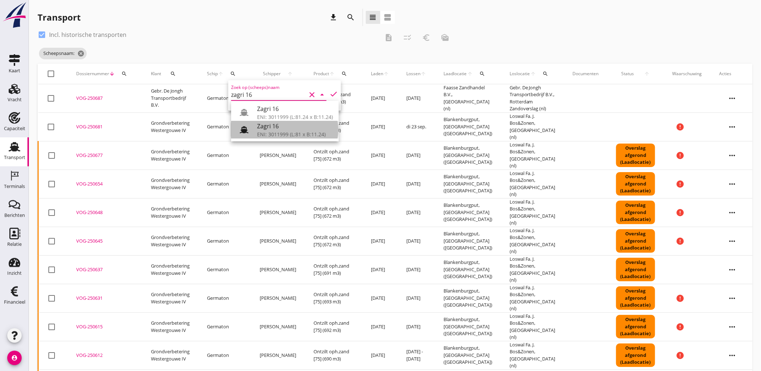
click at [284, 125] on div "Zagri 16" at bounding box center [295, 126] width 76 height 9
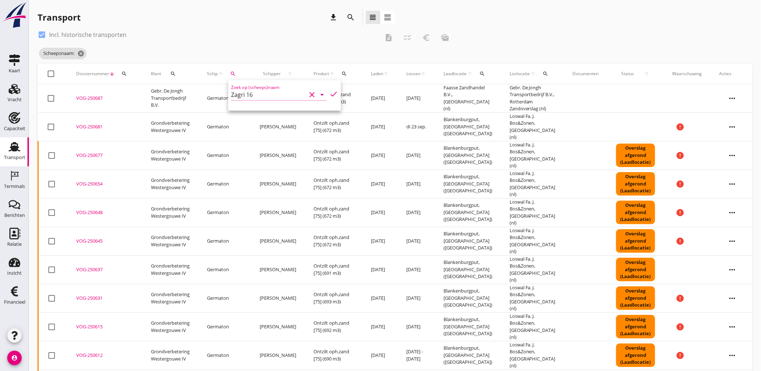
click at [329, 95] on icon "check" at bounding box center [333, 94] width 9 height 9
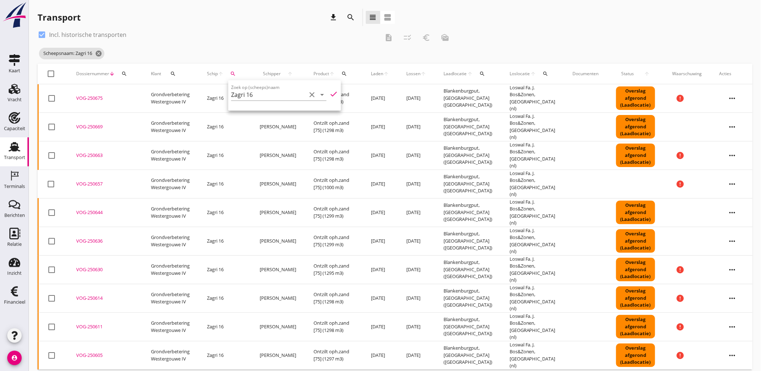
click at [245, 38] on div "check_box Incl. historische transporten" at bounding box center [209, 35] width 342 height 12
click at [665, 37] on div "check_box Incl. historische transporten description checklist_rtl euro_symbol m…" at bounding box center [395, 46] width 715 height 35
click at [99, 56] on icon "cancel" at bounding box center [98, 53] width 7 height 7
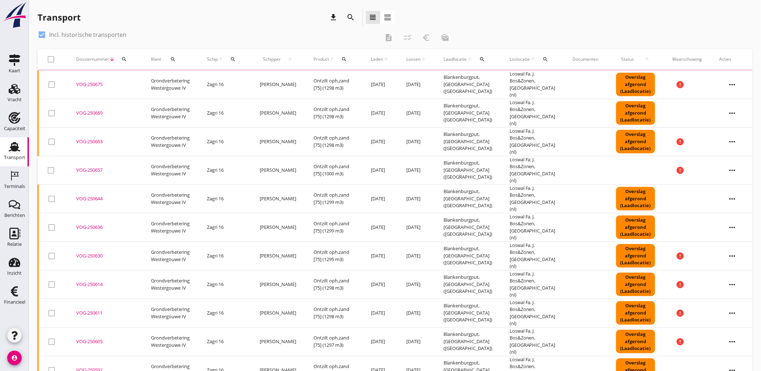
click at [236, 60] on icon "search" at bounding box center [233, 59] width 6 height 6
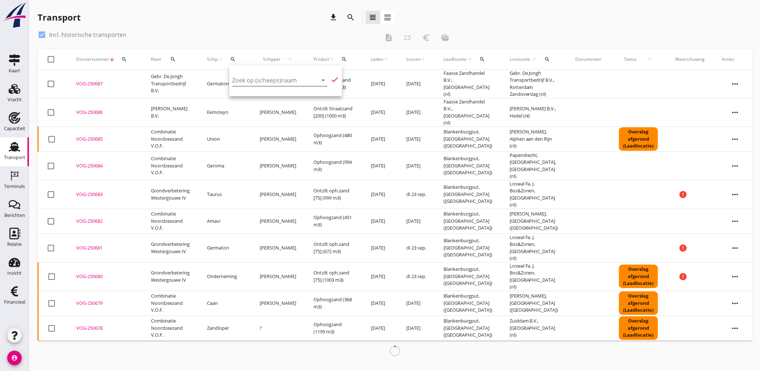
click at [281, 78] on input "Zoek op (scheeps)naam" at bounding box center [269, 80] width 75 height 12
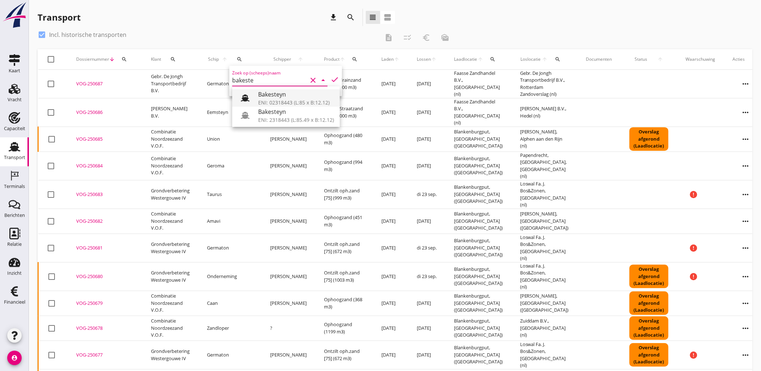
click at [286, 92] on div "Bakesteyn" at bounding box center [296, 94] width 76 height 9
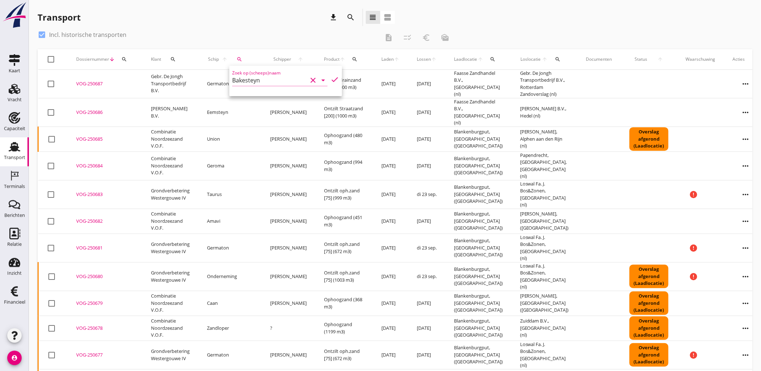
click at [331, 76] on icon "check" at bounding box center [335, 79] width 9 height 9
type input "Bakesteyn"
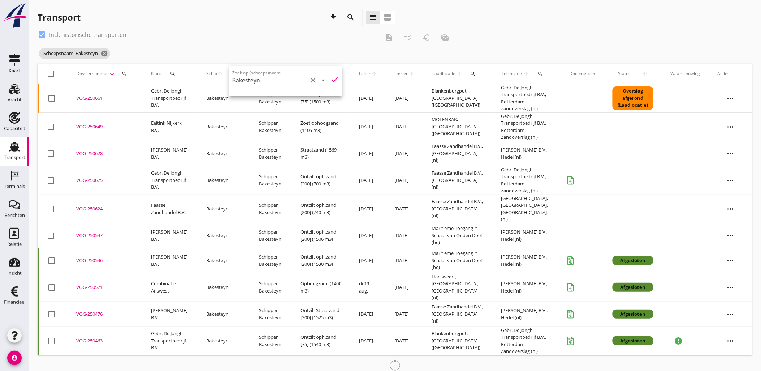
click at [415, 52] on div "Scheepsnaam: Bakesteyn cancel" at bounding box center [246, 53] width 417 height 14
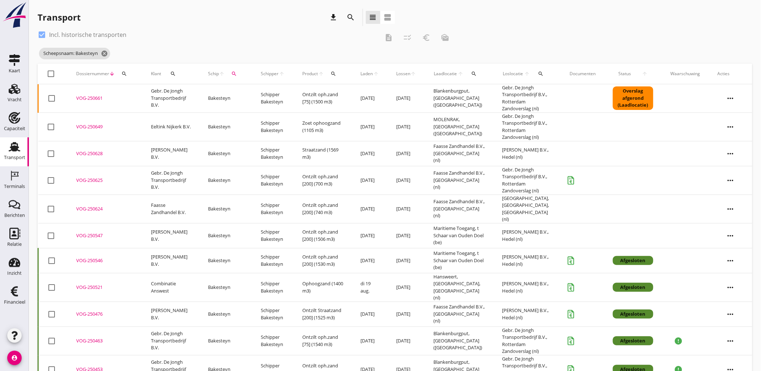
click at [362, 74] on th "Laden arrow_upward" at bounding box center [369, 74] width 35 height 20
click at [367, 73] on span "Laden" at bounding box center [367, 73] width 12 height 7
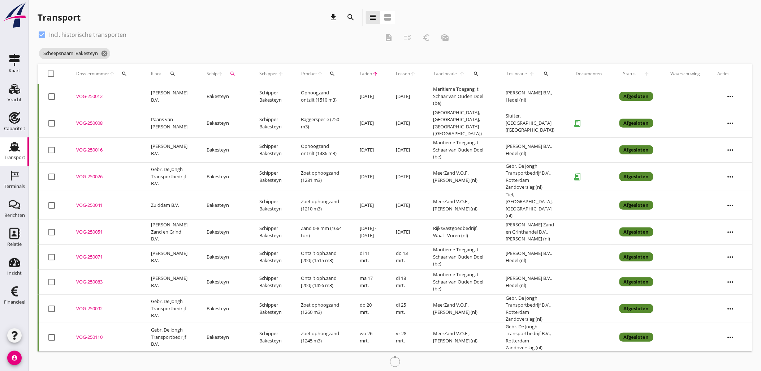
click at [371, 73] on span "Laden" at bounding box center [366, 73] width 13 height 7
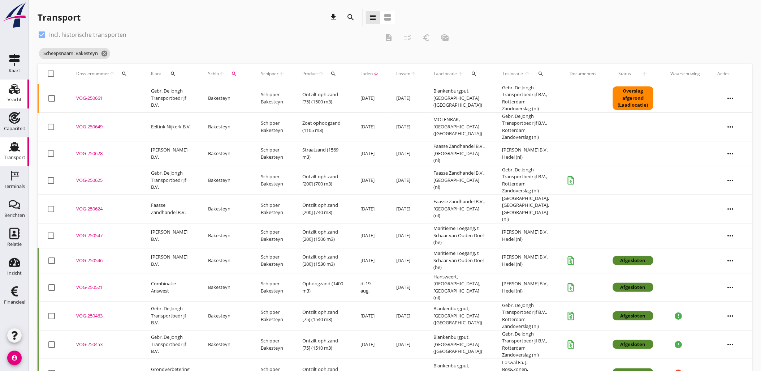
click at [18, 95] on div "Vracht" at bounding box center [15, 100] width 14 height 10
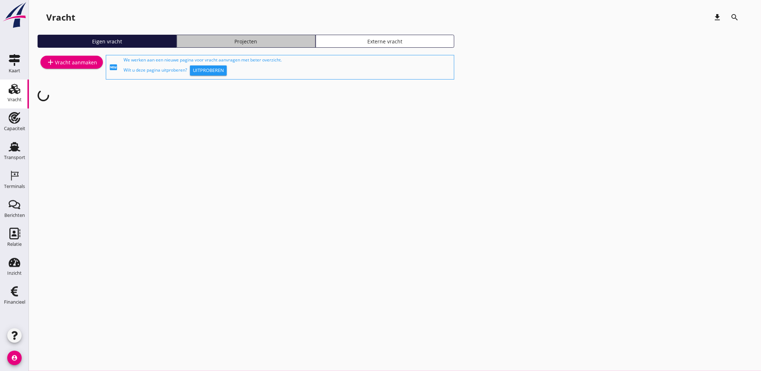
click at [254, 44] on div "Projecten" at bounding box center [246, 42] width 133 height 8
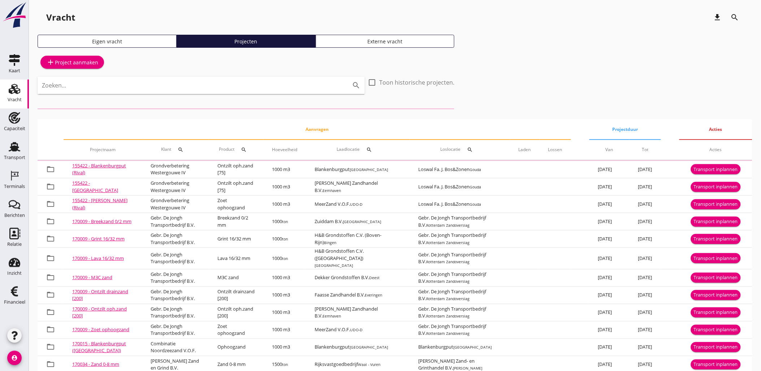
click at [257, 90] on input "Zoeken..." at bounding box center [191, 85] width 298 height 12
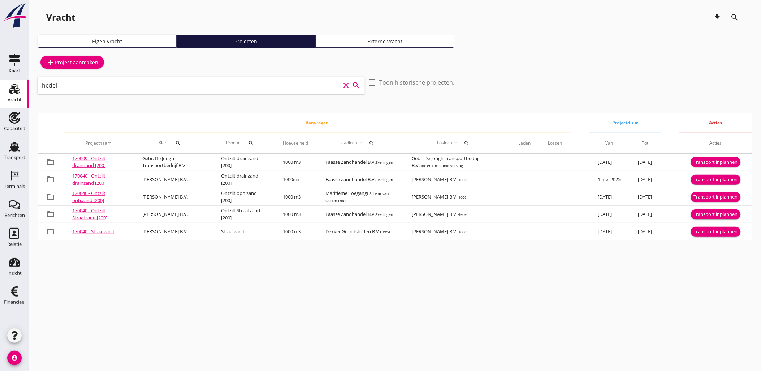
type input "hedel"
click at [363, 268] on div "cancel You are impersonating another user. Vracht download search Eigen vracht …" at bounding box center [395, 185] width 732 height 371
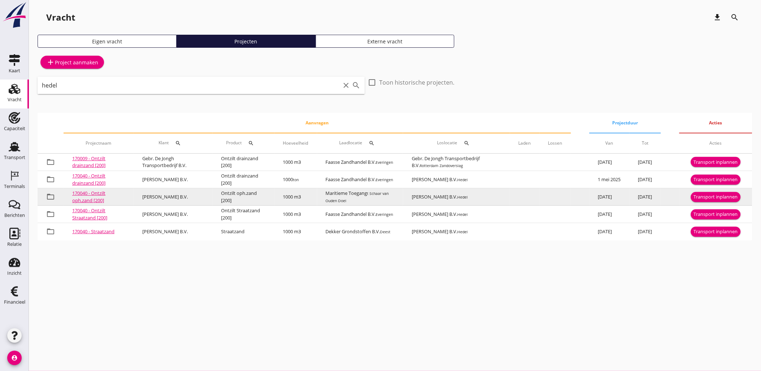
click at [717, 196] on div "Transport inplannen" at bounding box center [716, 196] width 44 height 7
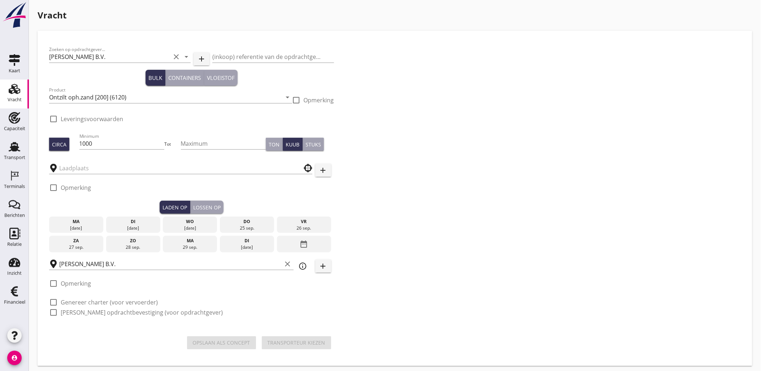
checkbox input "true"
type input "Maritieme Toegang"
checkbox input "true"
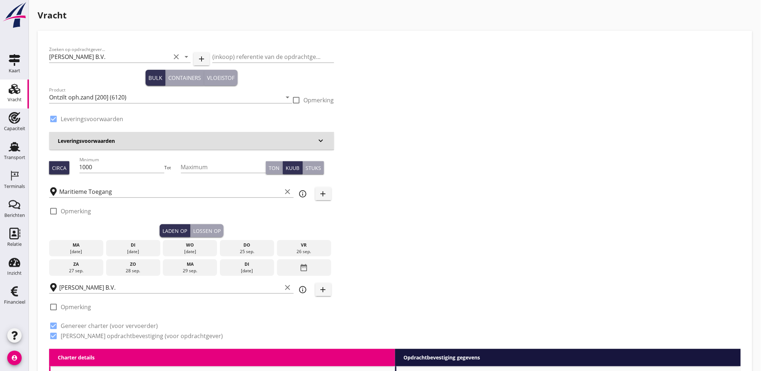
click at [98, 250] on div "[DATE]" at bounding box center [76, 251] width 51 height 7
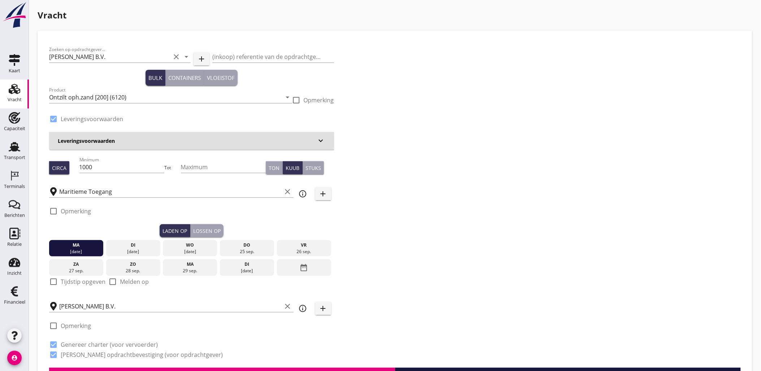
click at [212, 228] on div "Lossen op" at bounding box center [206, 231] width 27 height 8
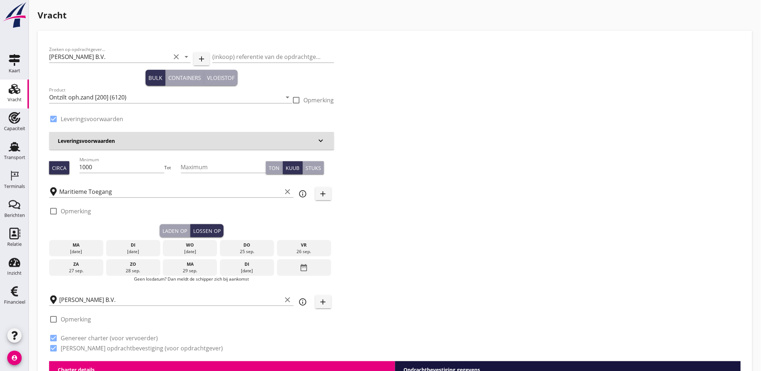
click at [195, 246] on div "wo" at bounding box center [190, 245] width 51 height 7
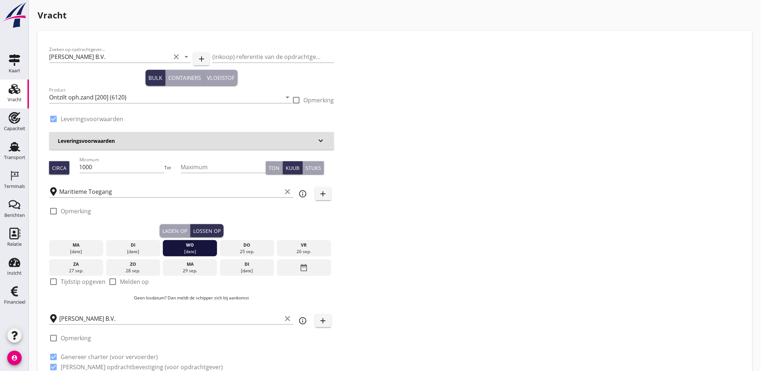
click at [179, 227] on div "Laden op" at bounding box center [175, 231] width 25 height 8
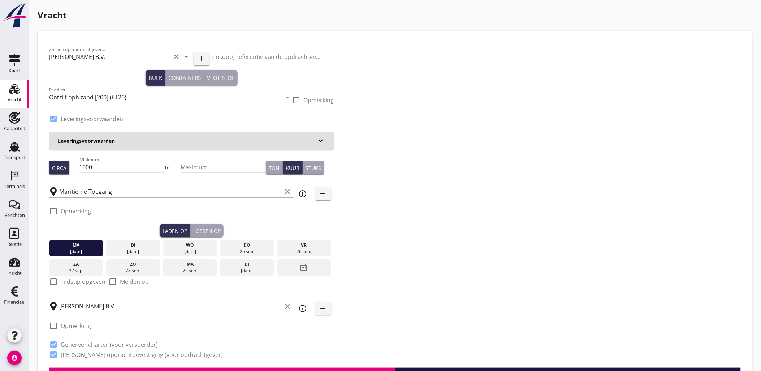
click at [89, 282] on label "Tijdstip opgeven" at bounding box center [83, 281] width 45 height 7
checkbox input "true"
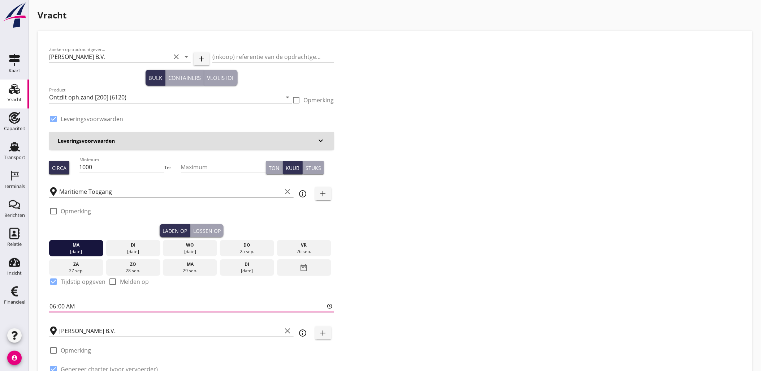
click at [56, 303] on input "06:00" at bounding box center [191, 306] width 285 height 12
type input "16:00"
click at [197, 231] on div "Lossen op" at bounding box center [206, 231] width 27 height 8
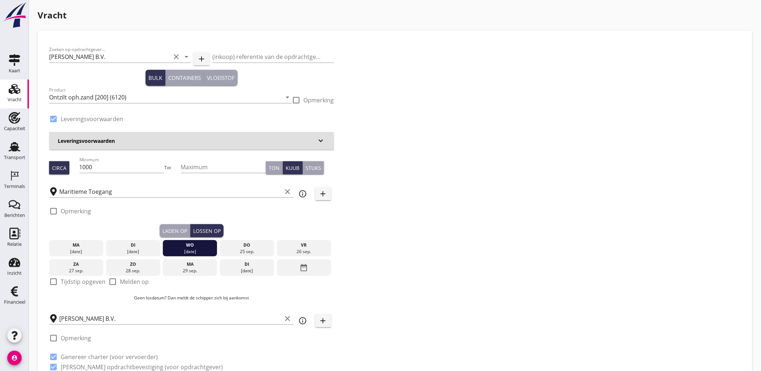
click at [65, 284] on label "Tijdstip opgeven" at bounding box center [83, 281] width 45 height 7
checkbox input "true"
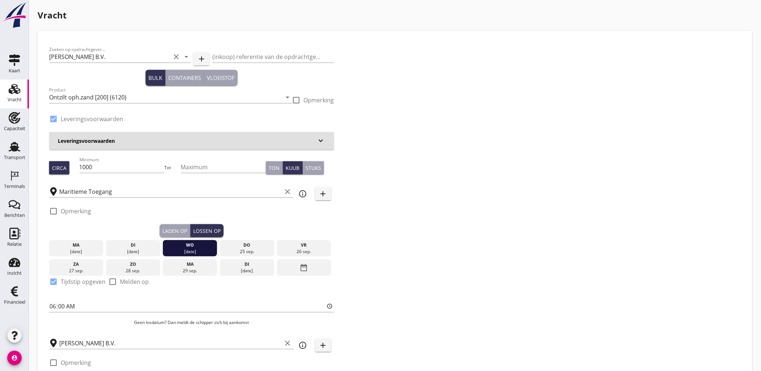
click at [183, 223] on div "check_box_outline_blank Opmerking" at bounding box center [191, 213] width 285 height 22
click at [178, 228] on div "Laden op" at bounding box center [175, 231] width 25 height 8
type input "16:00"
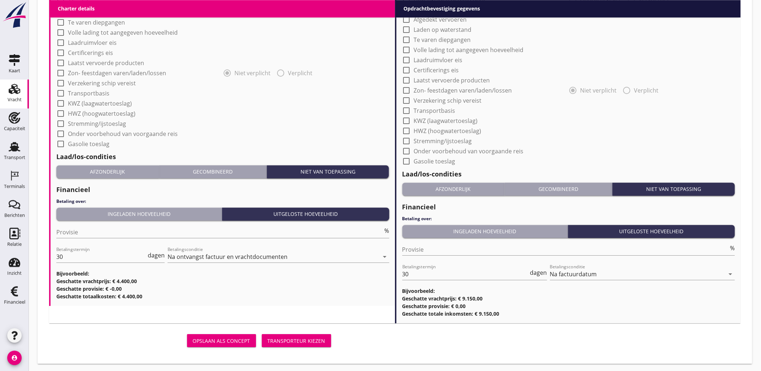
scroll to position [629, 0]
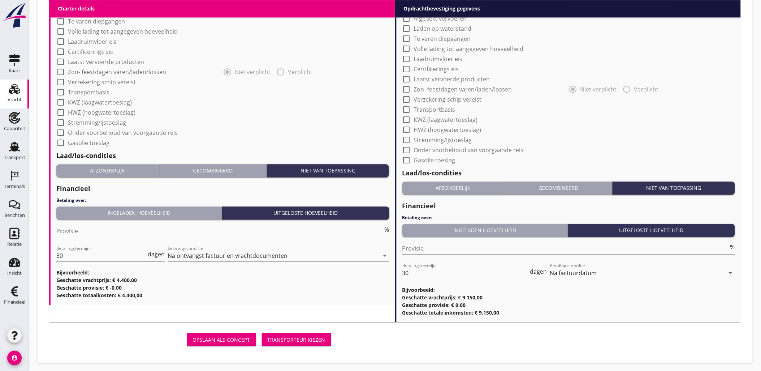
click at [298, 341] on div "Transporteur kiezen" at bounding box center [297, 340] width 58 height 8
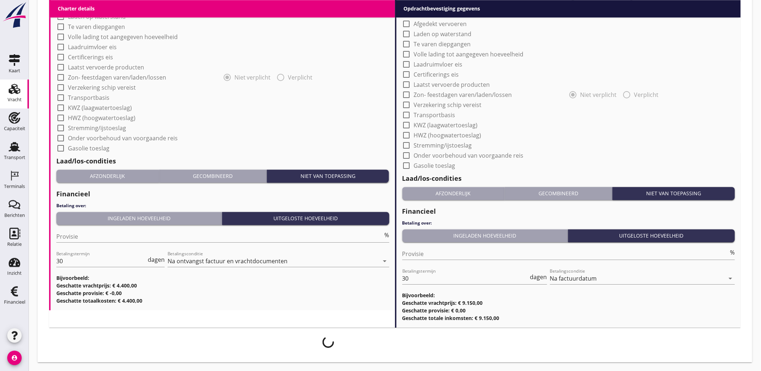
scroll to position [623, 0]
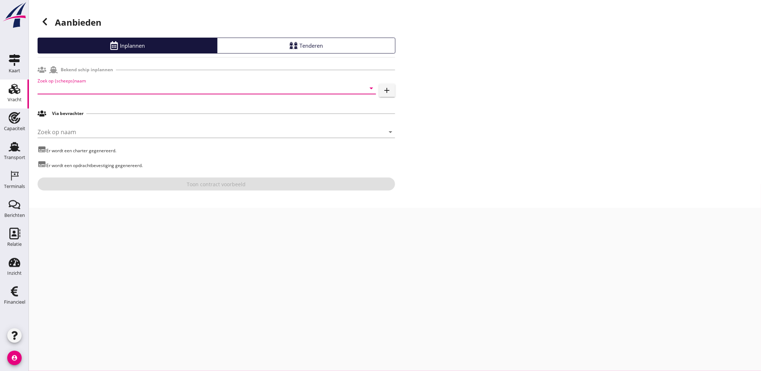
click at [124, 88] on input "Zoek op (scheeps)naam" at bounding box center [197, 88] width 318 height 12
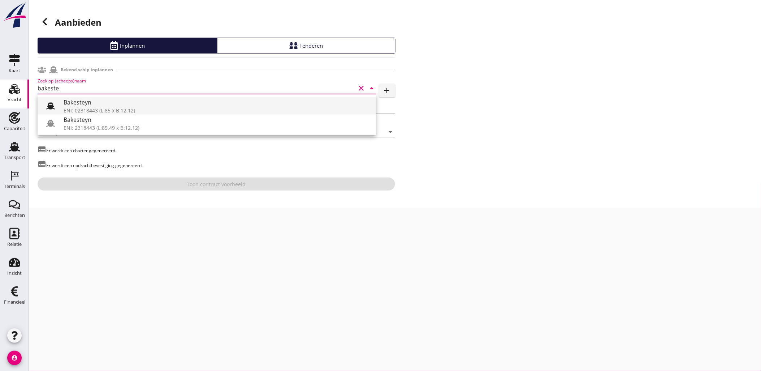
click at [134, 101] on div "Bakesteyn" at bounding box center [217, 102] width 307 height 9
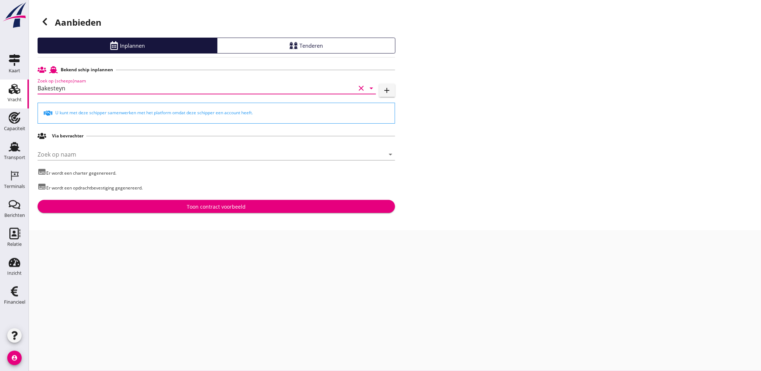
type input "Bakesteyn"
click at [197, 206] on div "Toon contract voorbeeld" at bounding box center [216, 207] width 59 height 8
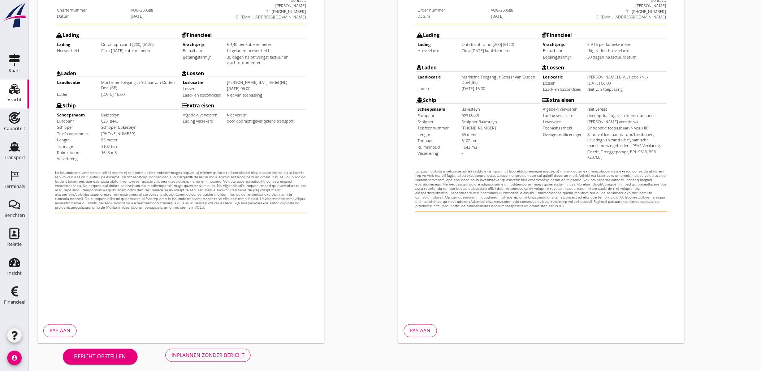
scroll to position [164, 0]
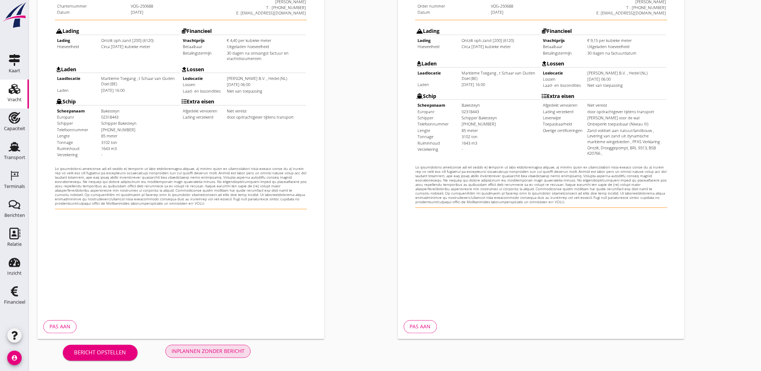
click at [232, 351] on div "Inplannen zonder bericht" at bounding box center [208, 351] width 73 height 8
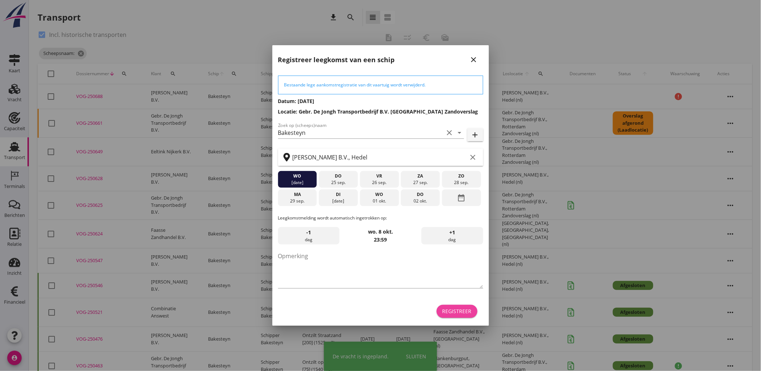
click at [463, 312] on div "Registreer" at bounding box center [456, 311] width 29 height 8
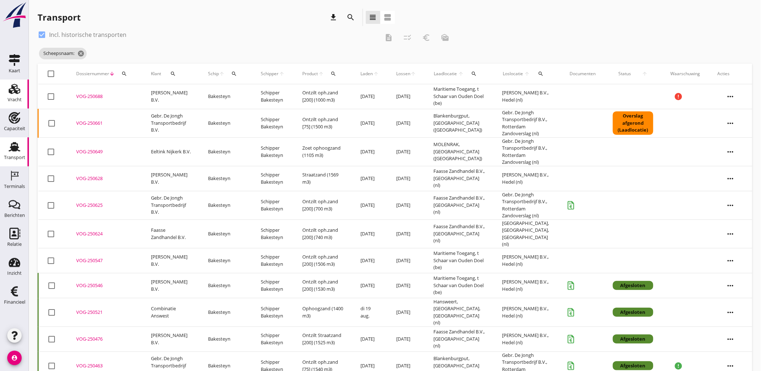
click at [24, 95] on link "Vracht Vracht" at bounding box center [14, 93] width 29 height 29
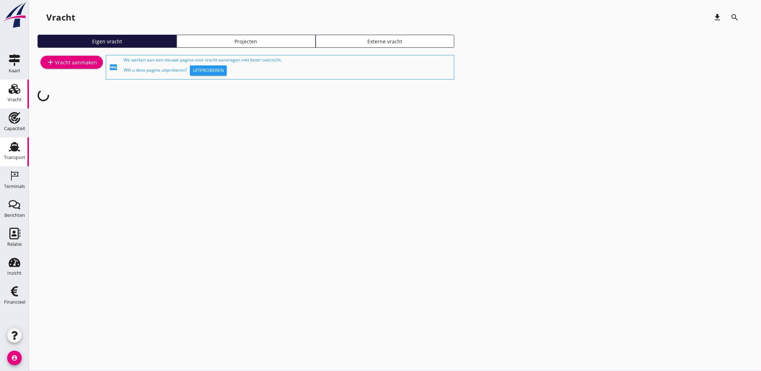
click at [16, 141] on icon "Transport" at bounding box center [15, 147] width 12 height 12
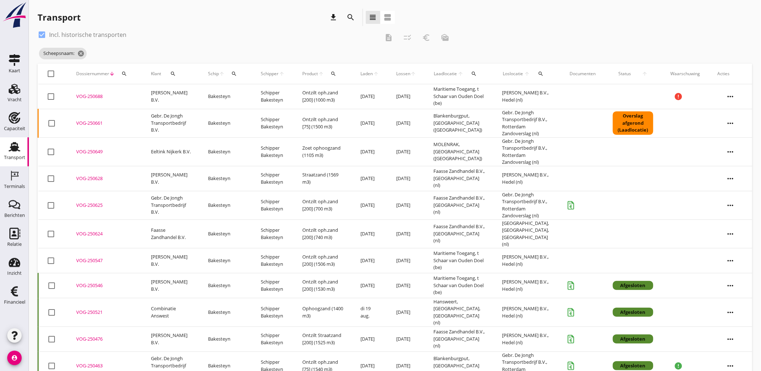
click at [233, 73] on icon "search" at bounding box center [234, 74] width 6 height 6
click at [273, 92] on input "Zoek op (scheeps)naam" at bounding box center [268, 95] width 75 height 12
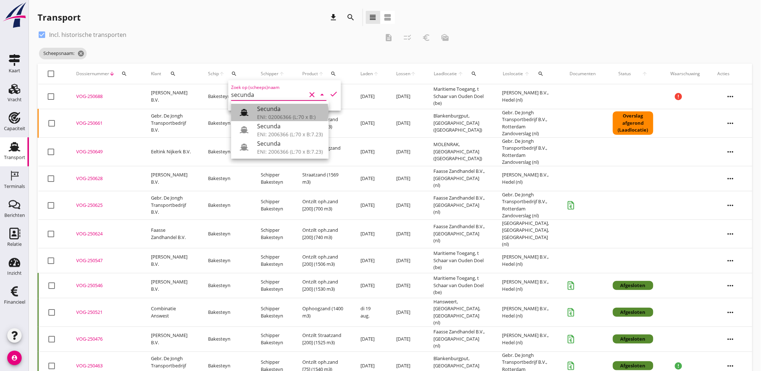
click at [274, 106] on div "Secunda" at bounding box center [290, 108] width 66 height 9
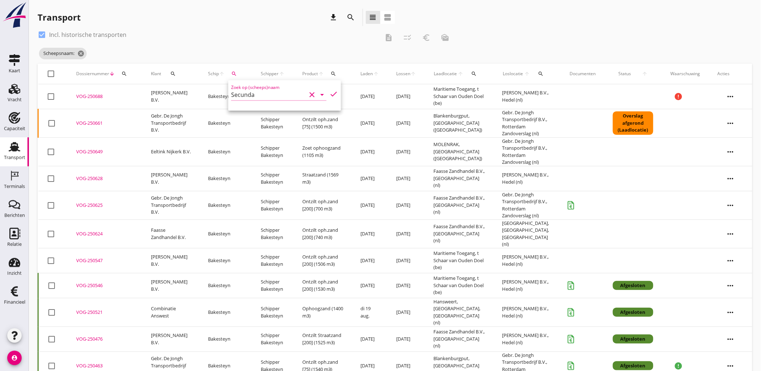
click at [330, 94] on icon "check" at bounding box center [333, 94] width 9 height 9
type input "Secunda"
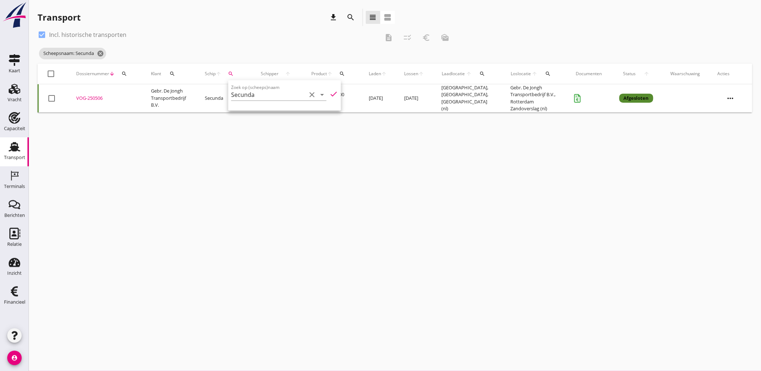
click at [94, 99] on div "VOG-250506" at bounding box center [104, 98] width 57 height 7
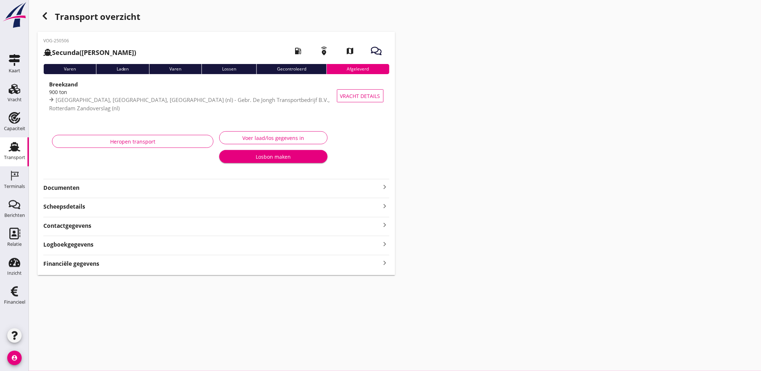
click at [199, 264] on div "Financiële gegevens keyboard_arrow_right" at bounding box center [216, 263] width 346 height 10
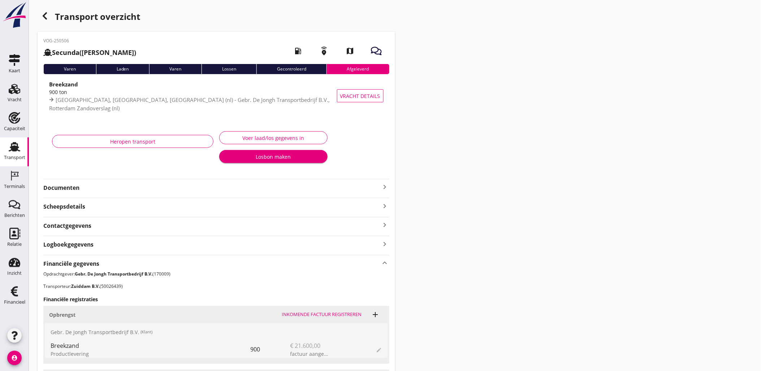
click at [40, 16] on icon "button" at bounding box center [44, 16] width 9 height 9
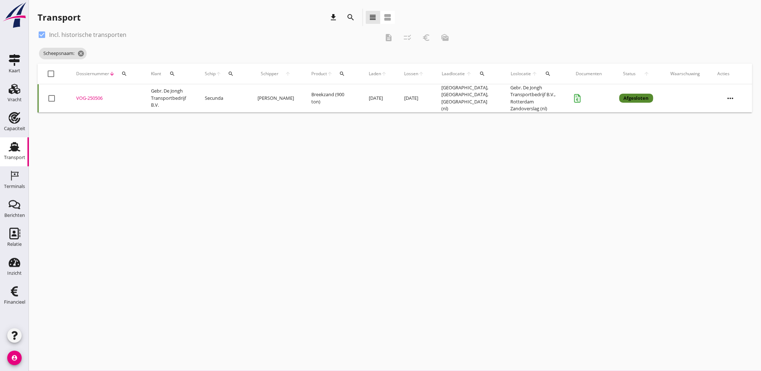
click at [52, 98] on div at bounding box center [52, 98] width 12 height 12
checkbox input "true"
click at [728, 98] on icon "more_horiz" at bounding box center [731, 98] width 20 height 20
click at [737, 190] on div "Vracht kopieeren" at bounding box center [726, 189] width 52 height 9
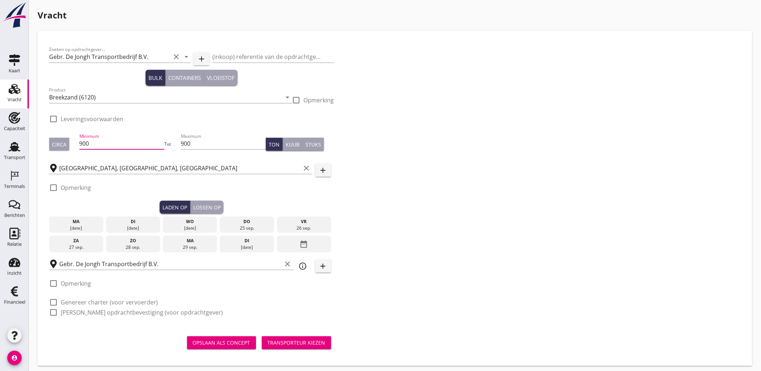
drag, startPoint x: 138, startPoint y: 148, endPoint x: 89, endPoint y: 145, distance: 49.3
click at [89, 145] on input "900" at bounding box center [121, 144] width 85 height 12
drag, startPoint x: 96, startPoint y: 144, endPoint x: 0, endPoint y: 115, distance: 100.4
click at [0, 119] on html "close Gebr. De Jongh Transportbedrijf B.V. Rotterdam Zandoverslag (NL) De data …" at bounding box center [380, 187] width 761 height 374
type input "850"
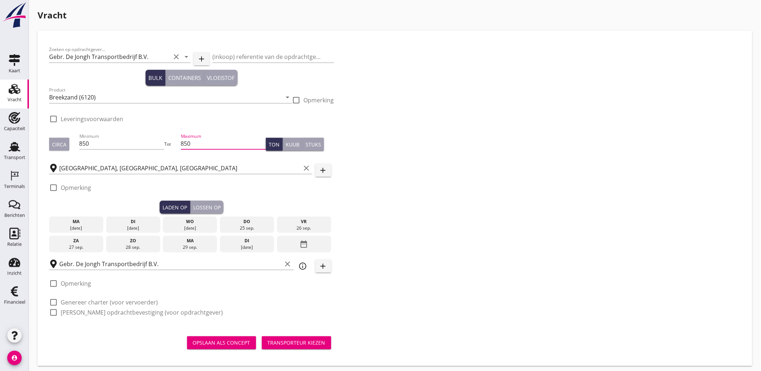
type input "850"
type button "per_ton"
click at [147, 225] on div "[DATE]" at bounding box center [133, 228] width 51 height 7
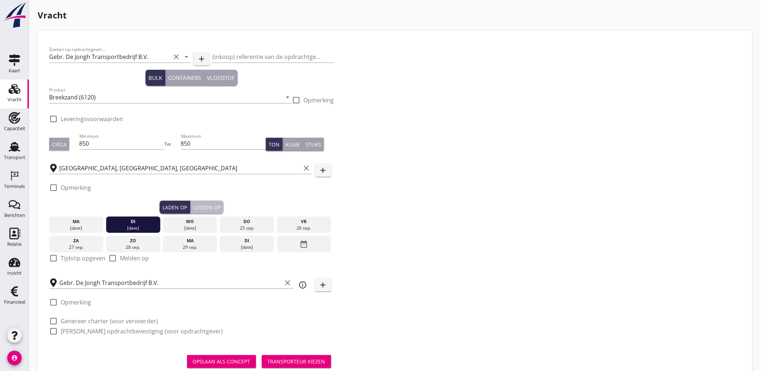
click at [221, 203] on button "Lossen op" at bounding box center [206, 206] width 33 height 13
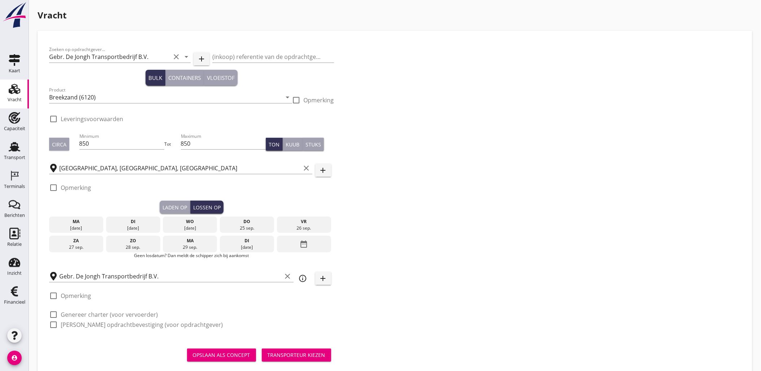
click at [140, 221] on div "di" at bounding box center [133, 221] width 51 height 7
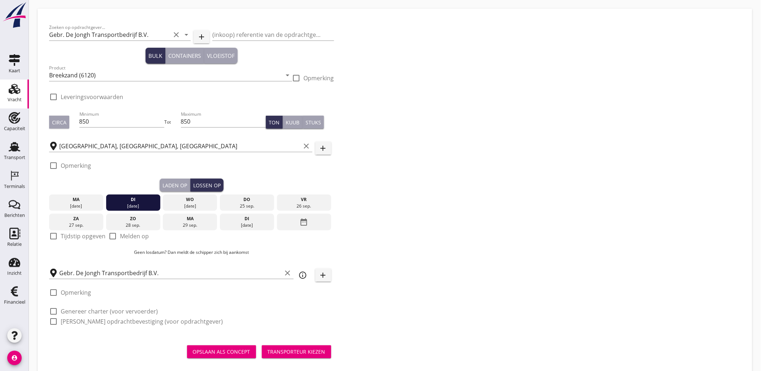
scroll to position [34, 0]
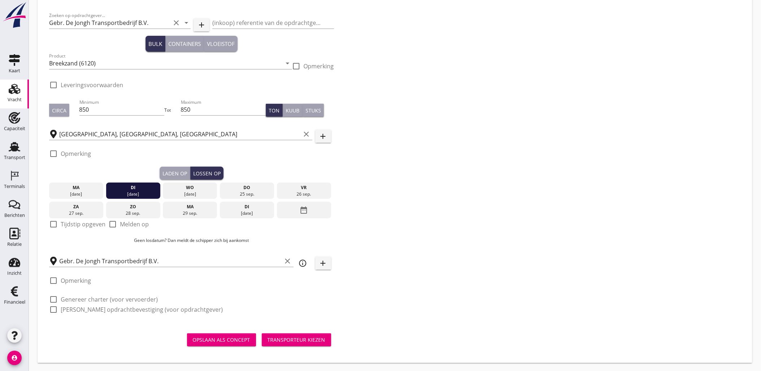
click at [295, 338] on div "Transporteur kiezen" at bounding box center [297, 340] width 58 height 8
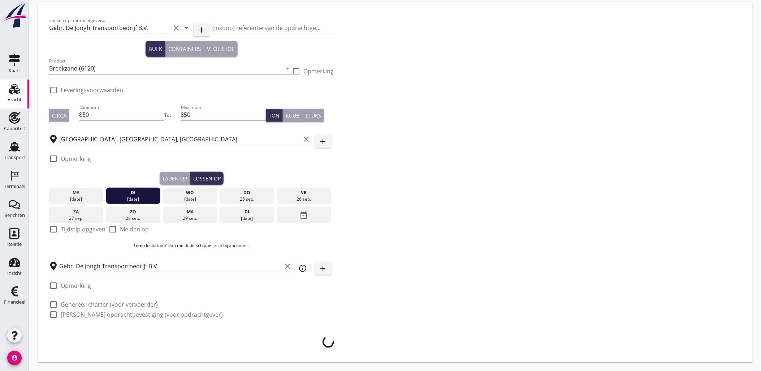
scroll to position [28, 0]
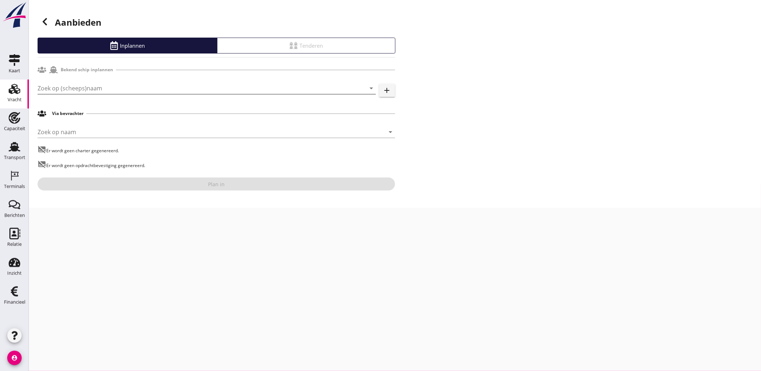
click at [109, 84] on input "Zoek op (scheeps)naam" at bounding box center [197, 88] width 318 height 12
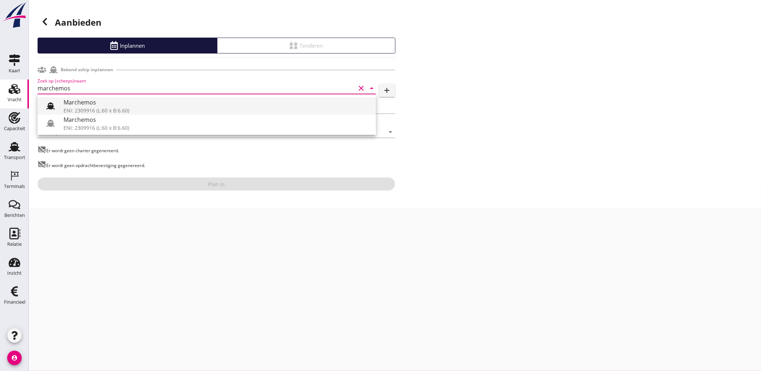
click at [99, 107] on div "ENI: 2309916 (L:60 x B:6.60)" at bounding box center [217, 111] width 307 height 8
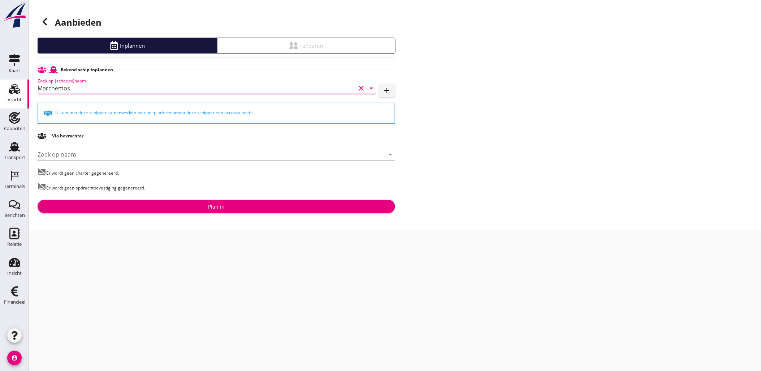
type input "Marchemos"
click at [242, 204] on div "Plan in" at bounding box center [216, 207] width 346 height 8
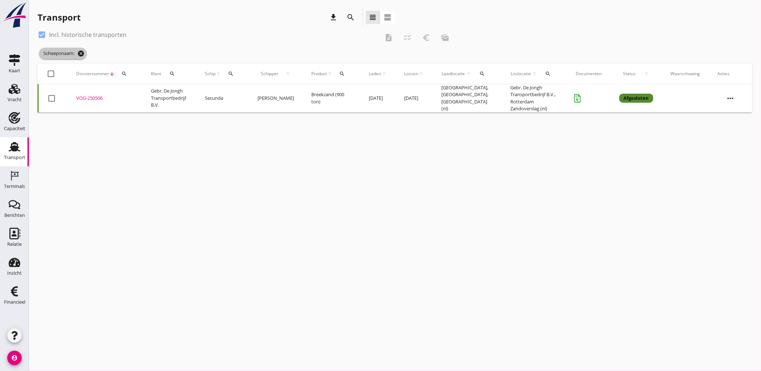
click at [81, 57] on icon "cancel" at bounding box center [80, 53] width 7 height 7
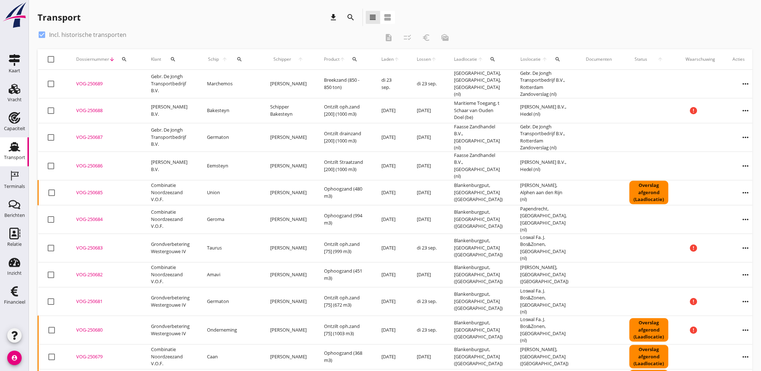
click at [80, 85] on div "VOG-250689" at bounding box center [104, 83] width 57 height 7
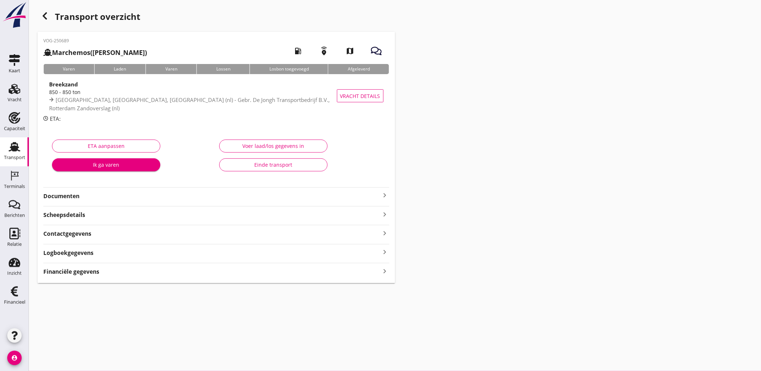
click at [180, 271] on div "Financiële gegevens keyboard_arrow_right" at bounding box center [216, 271] width 346 height 10
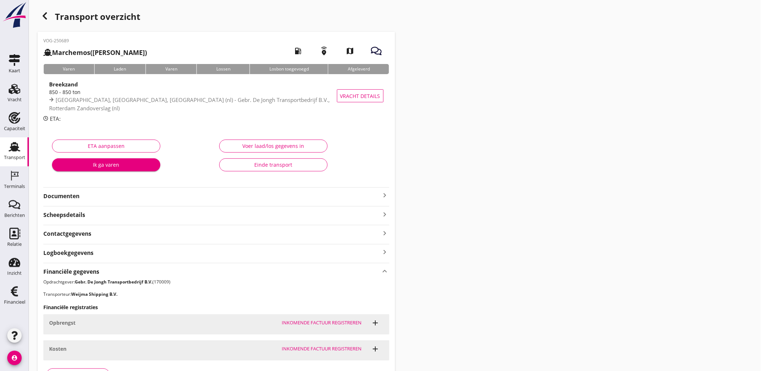
click at [17, 146] on use at bounding box center [15, 146] width 12 height 9
click at [276, 141] on button "Voer laad/los gegevens in" at bounding box center [273, 145] width 108 height 13
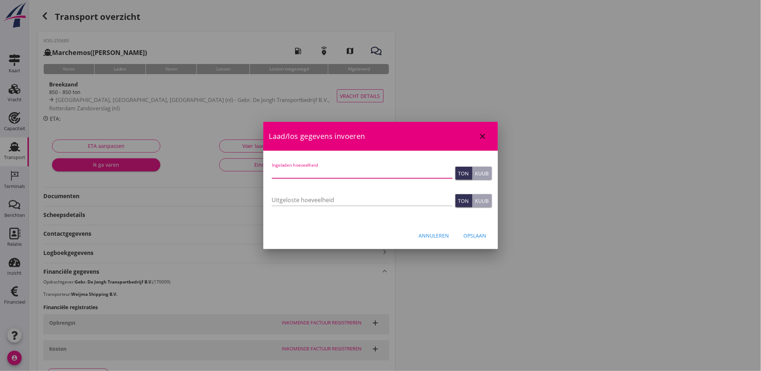
click at [333, 169] on input "Ingeladen hoeveelheid" at bounding box center [362, 173] width 181 height 12
type input "850"
type button "ton"
type button "cubic"
type input "850"
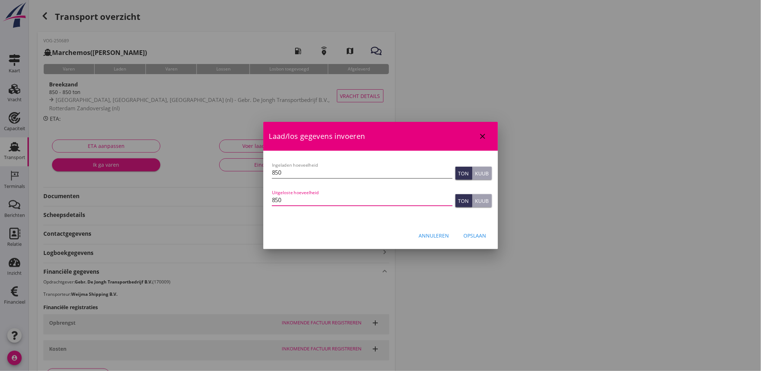
type button "ton"
click at [487, 236] on button "Opslaan" at bounding box center [475, 235] width 34 height 13
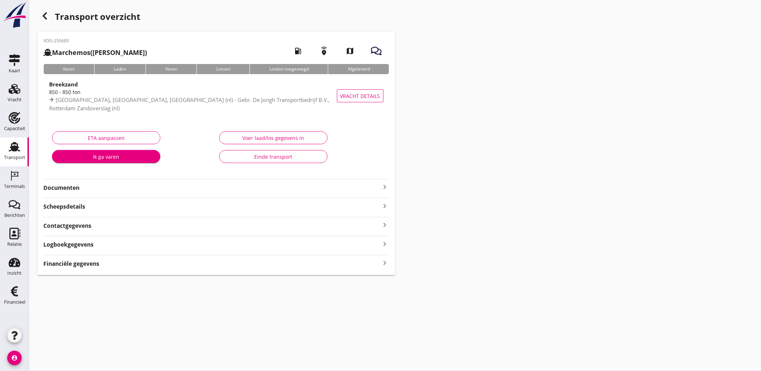
click at [272, 267] on div "Financiële gegevens keyboard_arrow_right" at bounding box center [216, 263] width 346 height 10
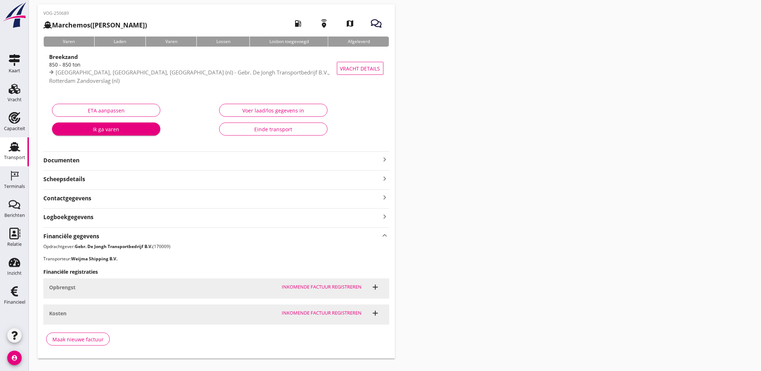
scroll to position [41, 0]
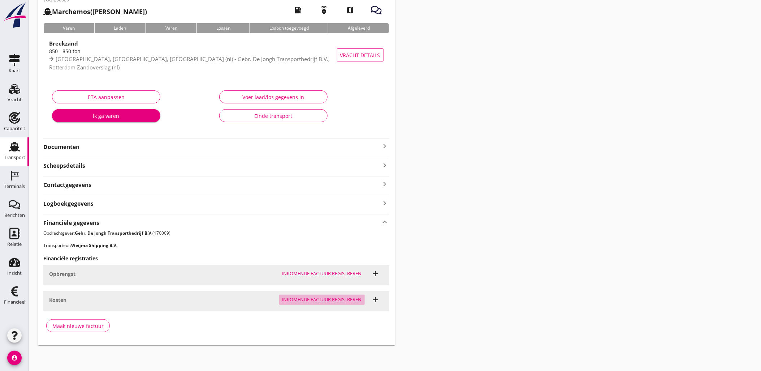
click at [321, 301] on div "Inkomende factuur registreren" at bounding box center [322, 299] width 80 height 7
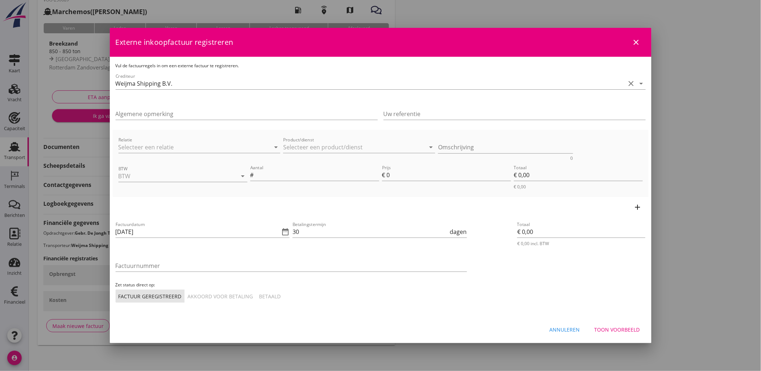
click at [637, 48] on button "close" at bounding box center [636, 42] width 13 height 13
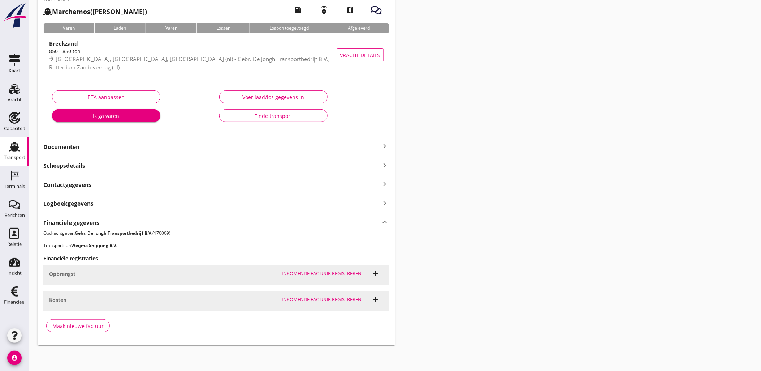
click at [379, 298] on icon "add" at bounding box center [375, 299] width 9 height 9
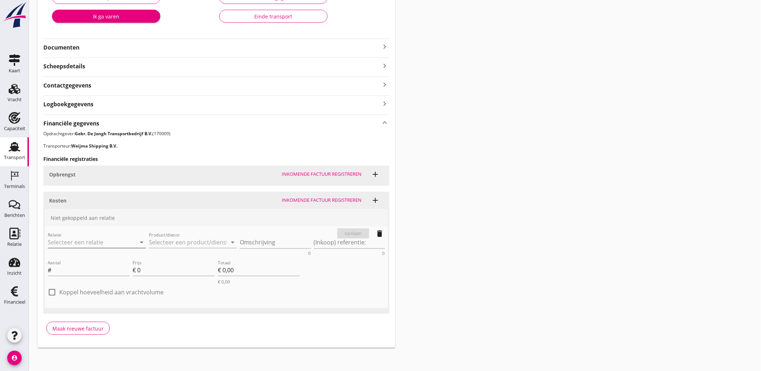
scroll to position [142, 0]
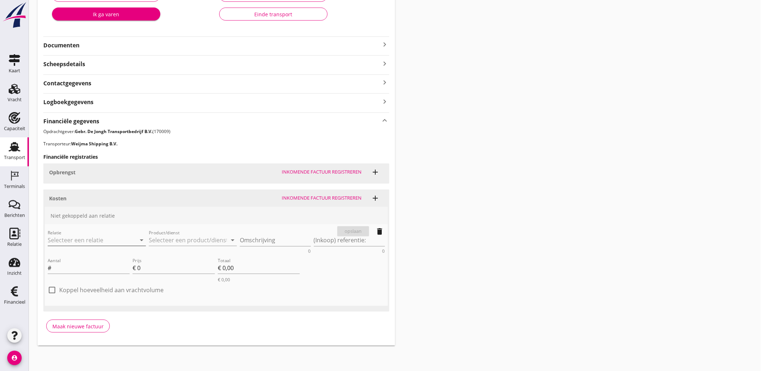
click at [87, 237] on input "Relatie" at bounding box center [87, 240] width 78 height 12
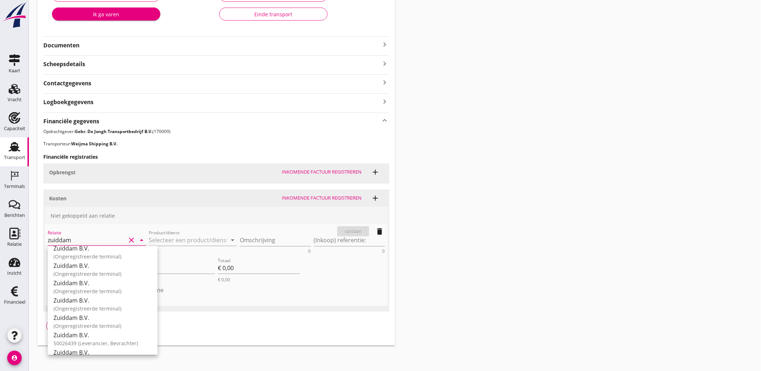
scroll to position [160, 0]
click at [121, 341] on div "50026439 (Leverancier, Bevrachter)" at bounding box center [102, 345] width 98 height 8
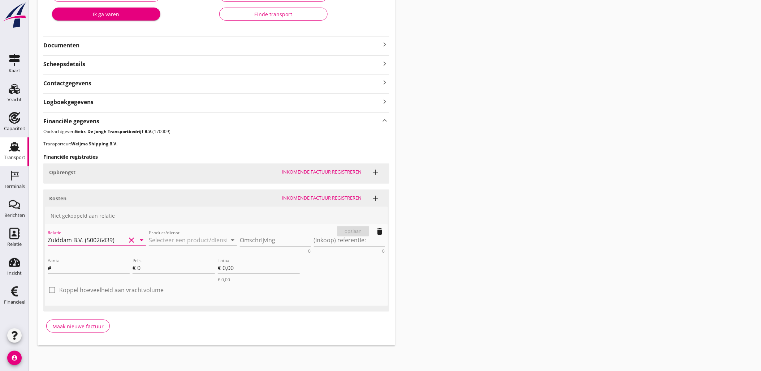
type input "Zuiddam B.V. (50026439)"
click at [169, 243] on input "Product/dienst" at bounding box center [188, 240] width 78 height 12
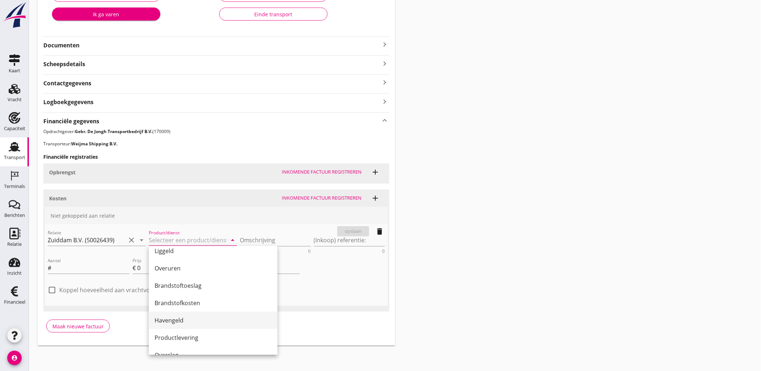
scroll to position [120, 0]
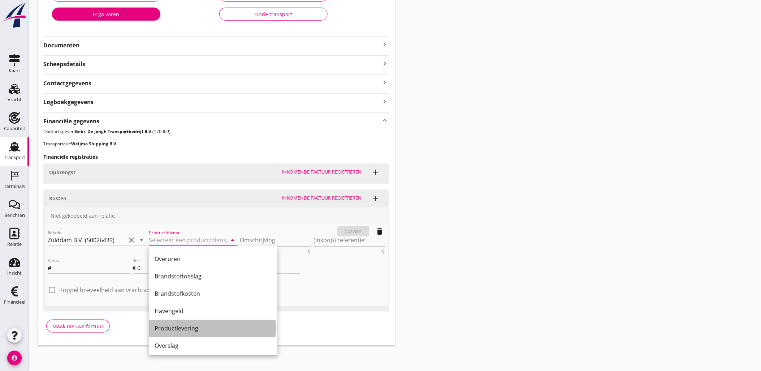
click at [205, 324] on div "Productlevering" at bounding box center [213, 328] width 117 height 9
type input "Productlevering"
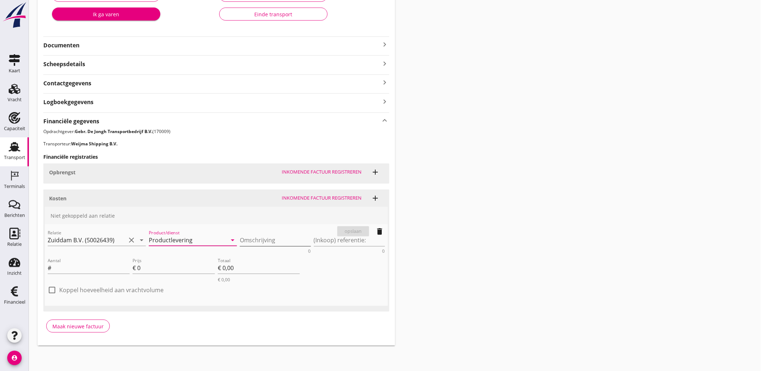
click at [247, 241] on textarea "Omschrijving" at bounding box center [275, 240] width 71 height 12
type textarea "Breekzand"
drag, startPoint x: 72, startPoint y: 272, endPoint x: 168, endPoint y: 103, distance: 194.1
click at [72, 272] on input "Aantal" at bounding box center [91, 268] width 77 height 12
type input "850"
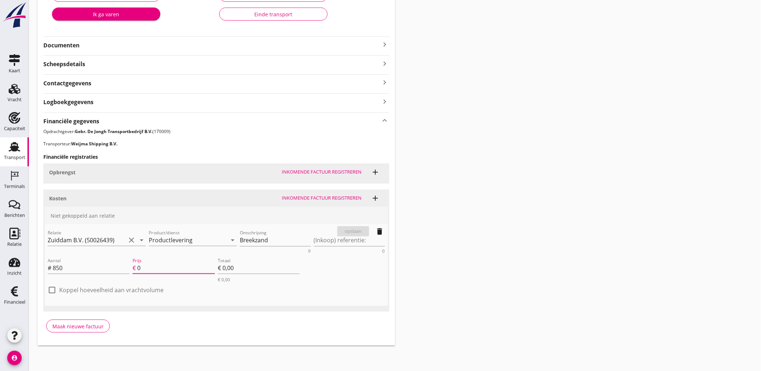
type input "1"
type input "€ 850,00"
type input "14"
type input "€ 11.900,00"
type input "14.2"
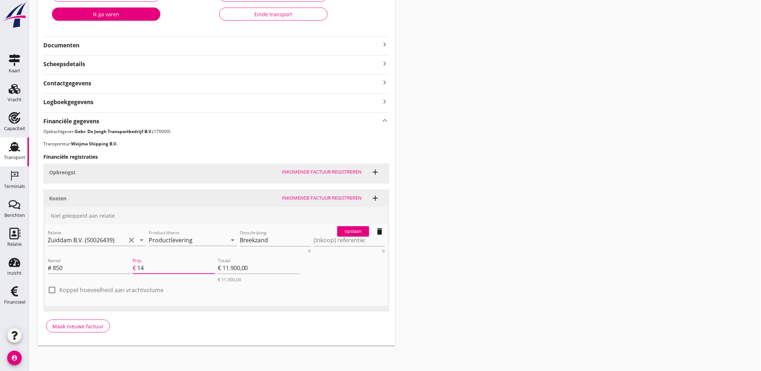
type input "€ 12.070,00"
type input "14.25"
type input "€ 12.112,50"
type input "14.25"
click at [358, 234] on div "opslaan" at bounding box center [353, 231] width 26 height 7
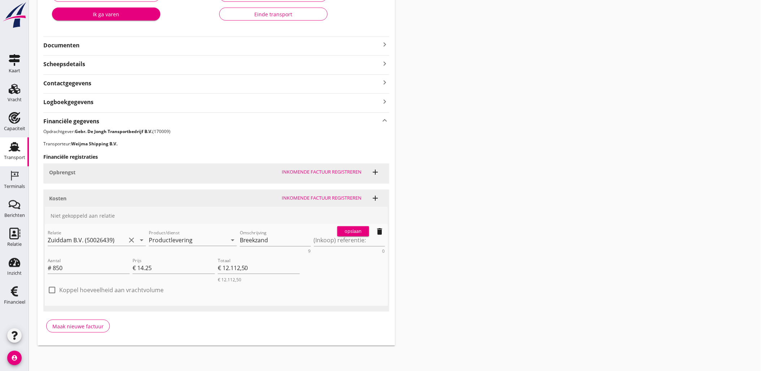
scroll to position [78, 0]
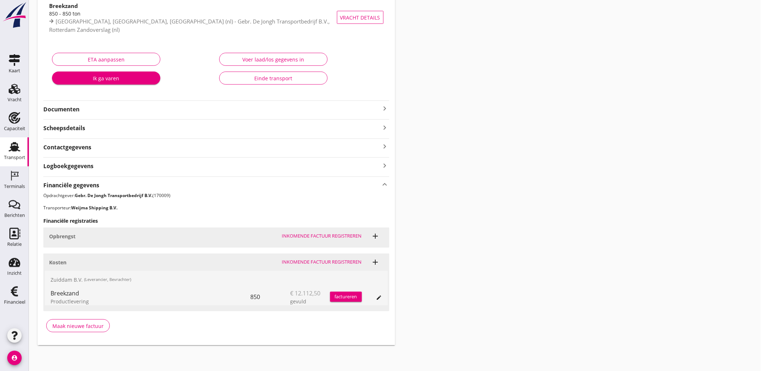
click at [378, 295] on icon "edit" at bounding box center [379, 297] width 6 height 6
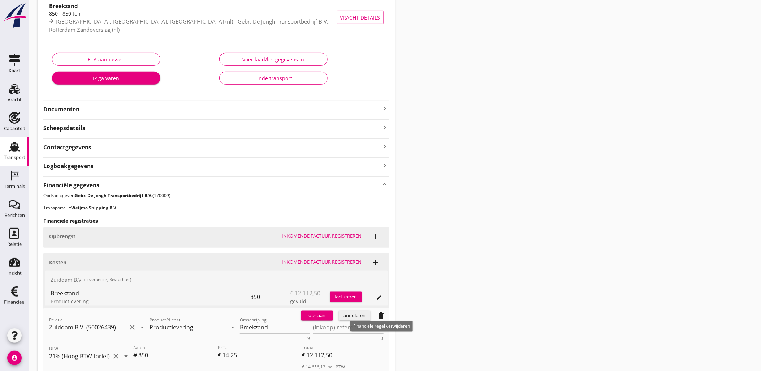
click at [368, 315] on button "annuleren" at bounding box center [355, 315] width 32 height 10
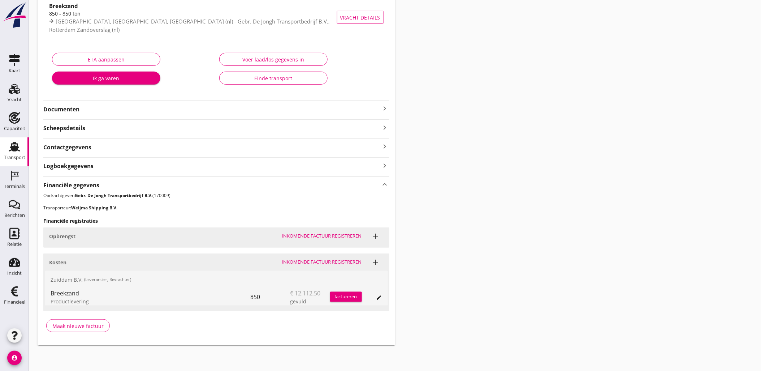
click at [378, 259] on div "add" at bounding box center [376, 262] width 10 height 9
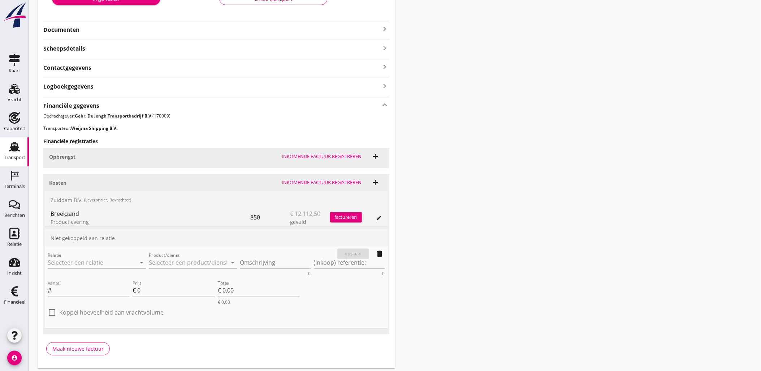
scroll to position [181, 0]
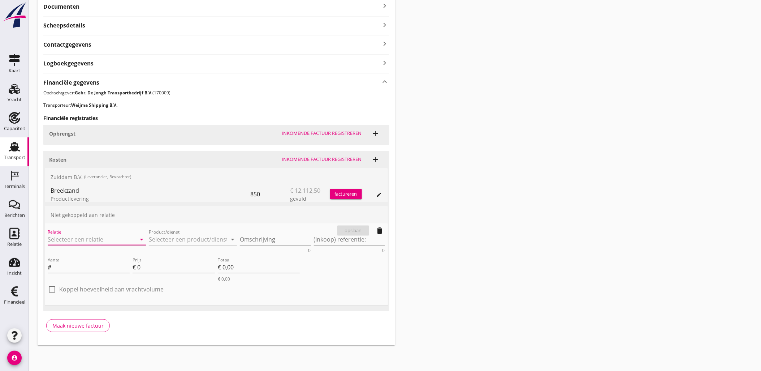
click at [91, 238] on input "Relatie" at bounding box center [87, 239] width 78 height 12
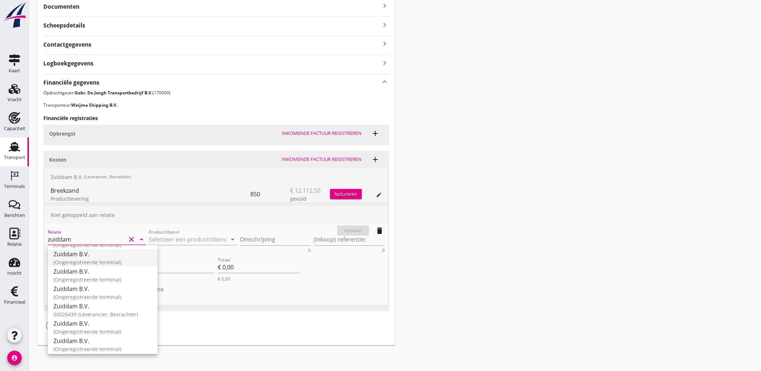
scroll to position [200, 0]
click at [124, 300] on div "50026439 (Leverancier, Bevrachter)" at bounding box center [102, 304] width 98 height 8
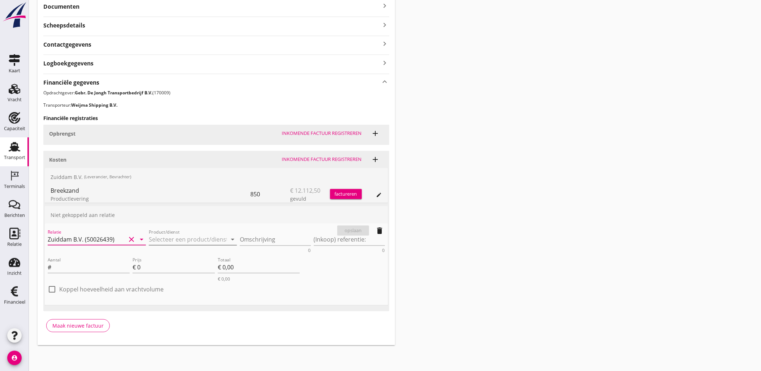
type input "Zuiddam B.V. (50026439)"
click at [157, 239] on input "Product/dienst" at bounding box center [188, 239] width 78 height 12
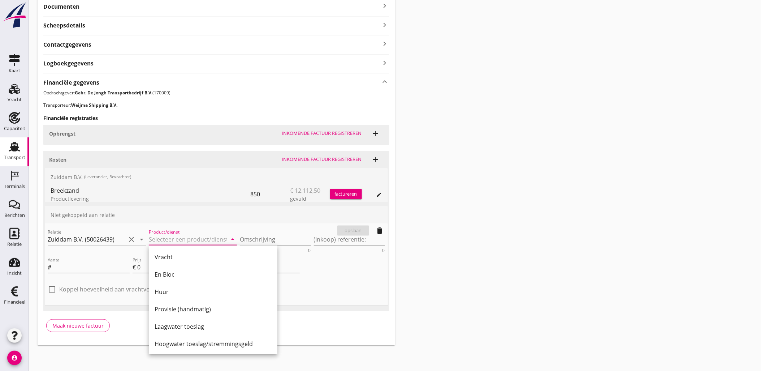
click at [450, 216] on div "Transport overzicht VOG-250689 Marchemos (Daan Weijma) local_gas_station emerge…" at bounding box center [395, 86] width 732 height 535
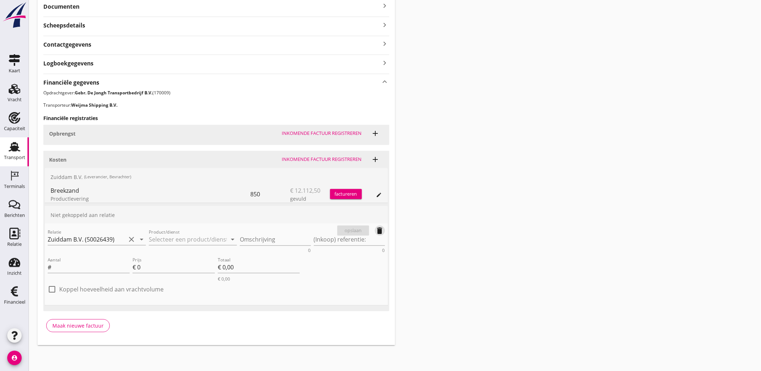
click at [376, 232] on icon "delete" at bounding box center [380, 230] width 9 height 9
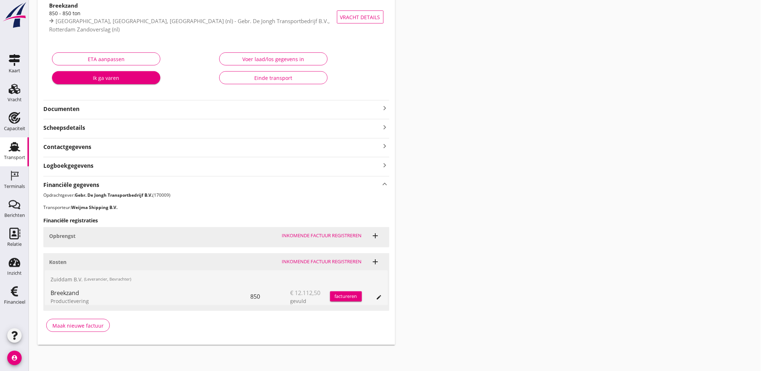
scroll to position [78, 0]
click at [375, 236] on icon "add" at bounding box center [375, 236] width 9 height 9
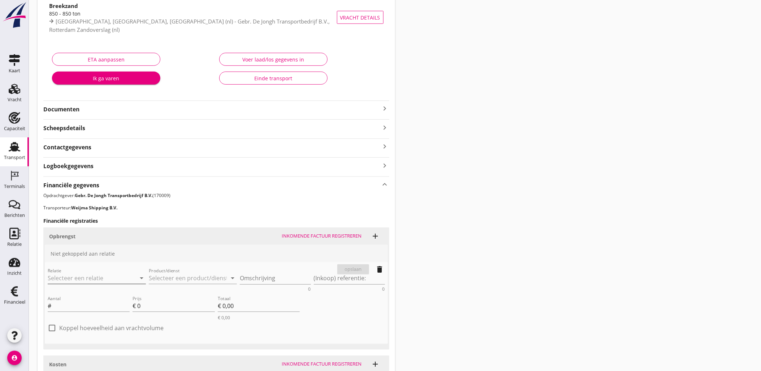
click at [98, 276] on input "Relatie" at bounding box center [87, 278] width 78 height 12
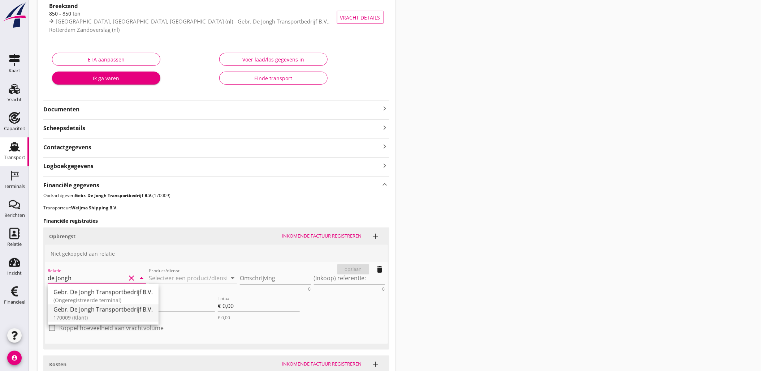
click at [125, 314] on div "170009 (Klant)" at bounding box center [102, 317] width 99 height 8
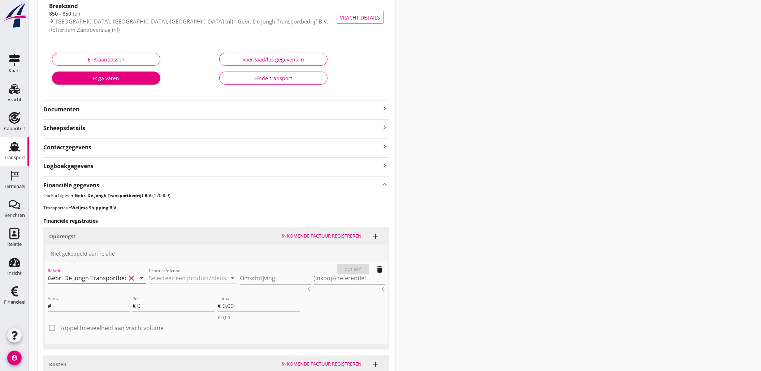
type input "Gebr. De Jongh Transportbedrijf B.V. (170009)"
click at [170, 278] on input "Product/dienst" at bounding box center [188, 278] width 78 height 12
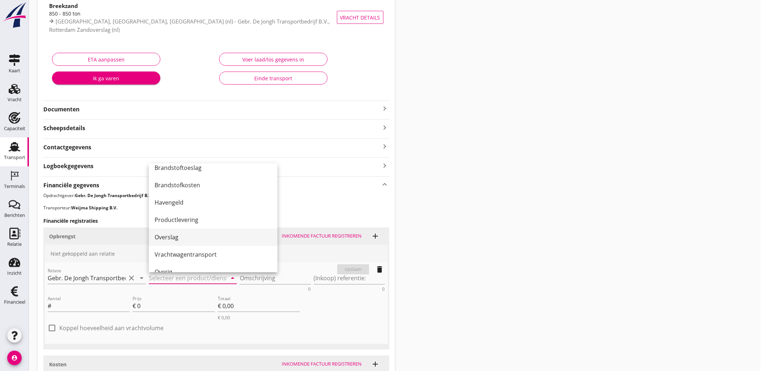
scroll to position [160, 0]
click at [205, 210] on div "Productlevering" at bounding box center [213, 205] width 117 height 17
type input "Productlevering"
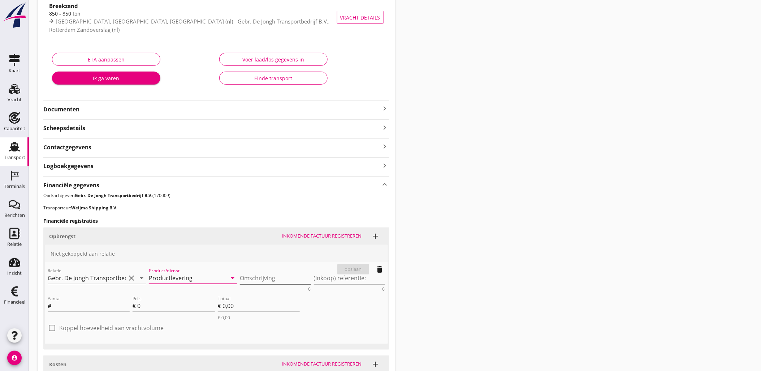
click at [261, 277] on textarea "Omschrijving" at bounding box center [275, 278] width 71 height 12
click at [90, 304] on input "Aantal" at bounding box center [91, 306] width 77 height 12
type input "7"
type input "850"
type input "2"
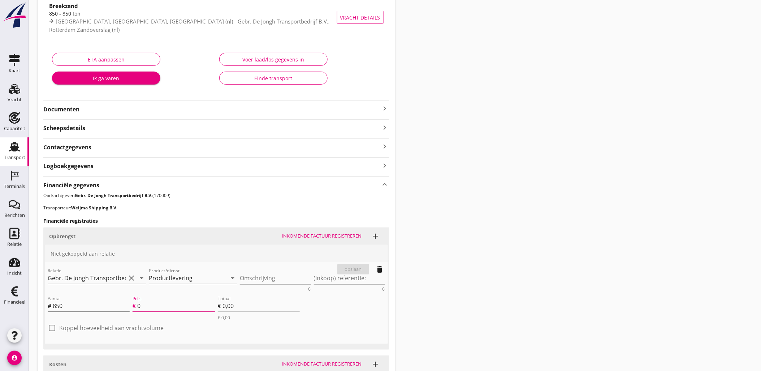
type input "€ 1.700,00"
type input "24"
type input "€ 20.400,00"
type input "24"
click at [272, 278] on textarea "Omschrijving" at bounding box center [275, 278] width 71 height 12
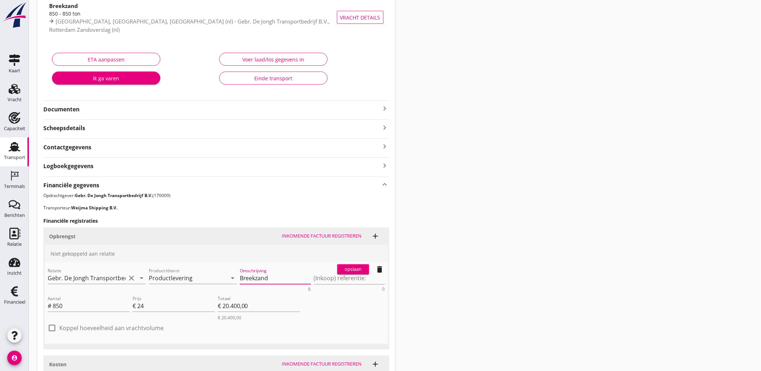
type textarea "Breekzand"
click at [358, 262] on div "opslaan delete" at bounding box center [360, 269] width 53 height 14
click at [363, 265] on button "opslaan" at bounding box center [353, 269] width 32 height 10
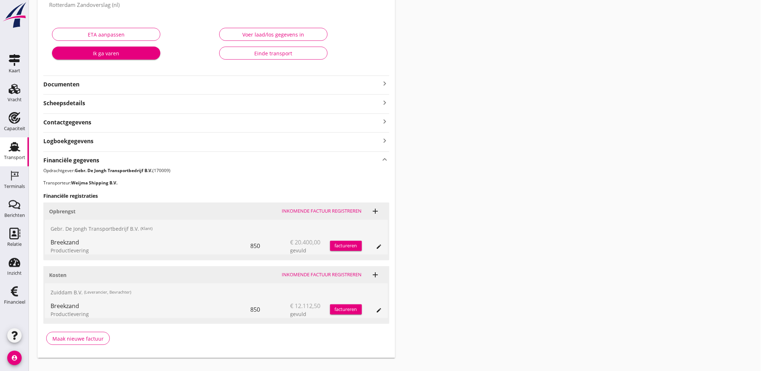
scroll to position [116, 0]
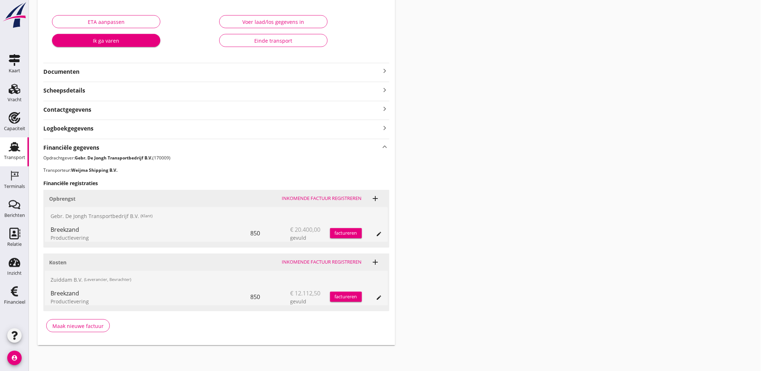
drag, startPoint x: 660, startPoint y: 159, endPoint x: 645, endPoint y: 158, distance: 15.6
click at [660, 159] on div "Transport overzicht VOG-250689 Marchemos (Daan Weijma) local_gas_station emerge…" at bounding box center [395, 119] width 732 height 470
click at [548, 188] on div "Transport overzicht VOG-250689 Marchemos (Daan Weijma) local_gas_station emerge…" at bounding box center [395, 119] width 732 height 470
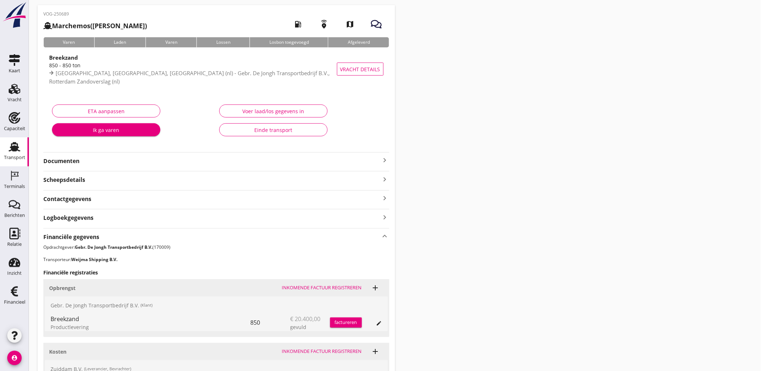
scroll to position [0, 0]
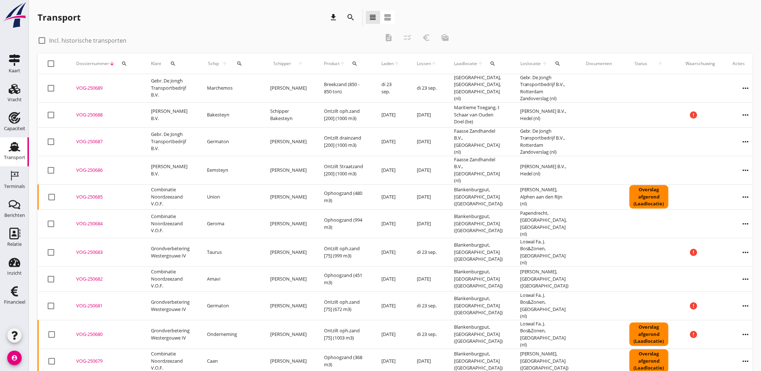
click at [237, 66] on button "search" at bounding box center [240, 63] width 16 height 13
click at [247, 84] on input "Zoek op (scheeps)naam" at bounding box center [268, 85] width 75 height 12
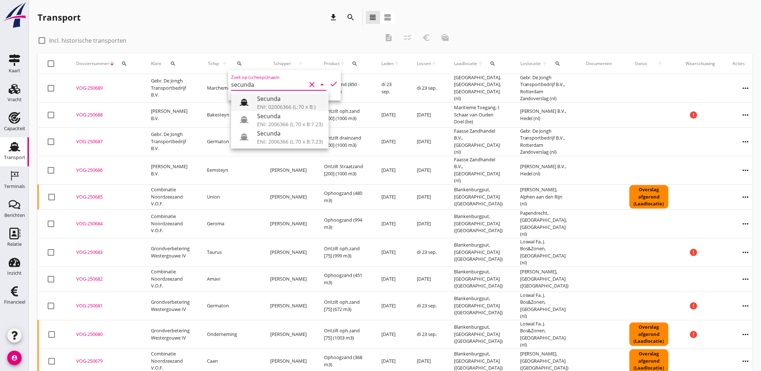
click at [279, 104] on div "ENI: 02006366 (L:70 x B:)" at bounding box center [290, 107] width 66 height 8
click at [329, 85] on icon "check" at bounding box center [333, 83] width 9 height 9
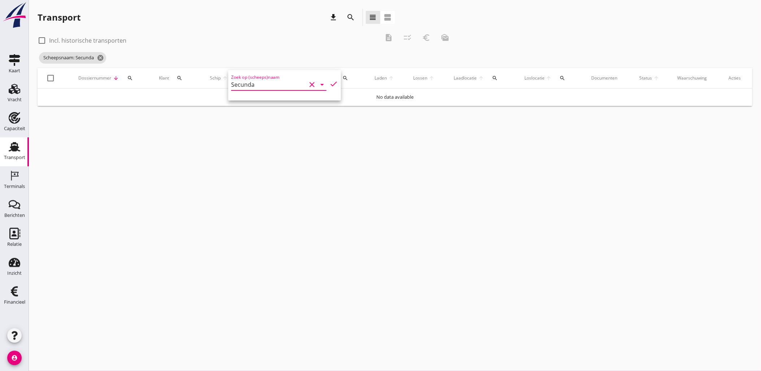
click at [272, 87] on input "Secunda" at bounding box center [268, 85] width 75 height 12
click at [291, 106] on div "ENI: 02006366 (L:70 x B:)" at bounding box center [290, 107] width 66 height 8
type input "Secunda"
click at [334, 84] on icon "check" at bounding box center [333, 83] width 9 height 9
click at [98, 35] on div "check_box_outline_blank Incl. historische transporten" at bounding box center [209, 40] width 342 height 10
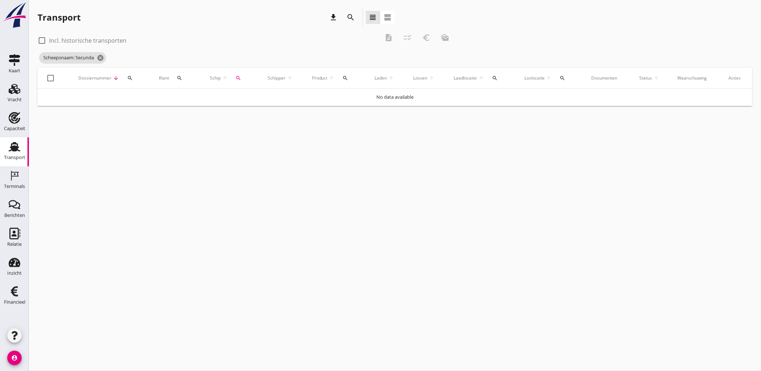
click at [100, 37] on label "Incl. historische transporten" at bounding box center [87, 40] width 77 height 7
checkbox input "true"
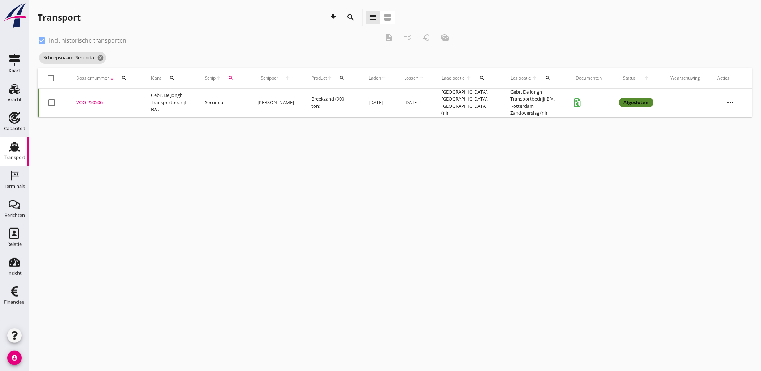
click at [100, 99] on div "VOG-250506" at bounding box center [104, 102] width 57 height 7
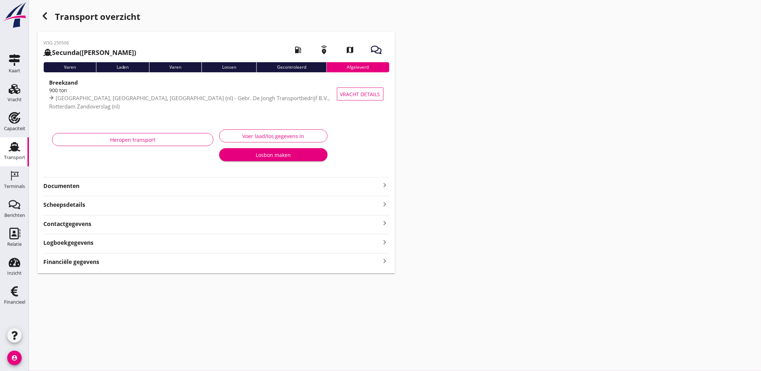
click at [219, 262] on div "Financiële gegevens keyboard_arrow_right" at bounding box center [216, 261] width 346 height 10
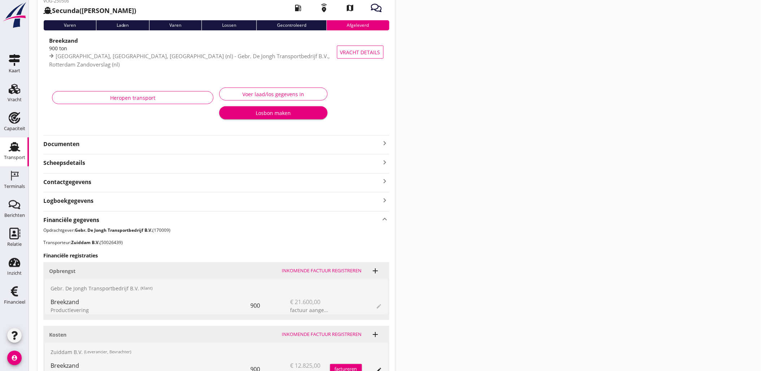
scroll to position [217, 0]
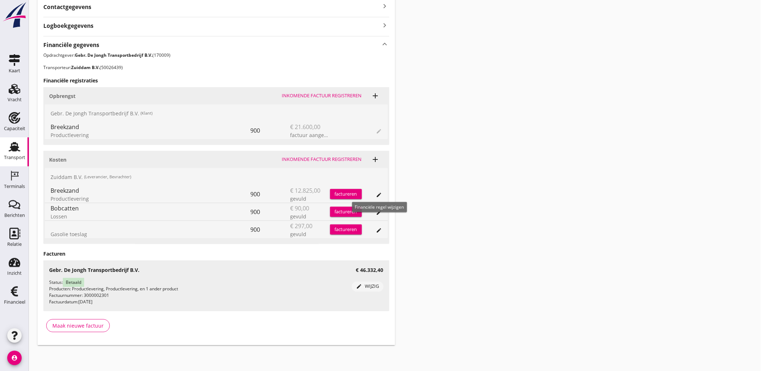
click at [384, 196] on div "edit" at bounding box center [379, 195] width 10 height 6
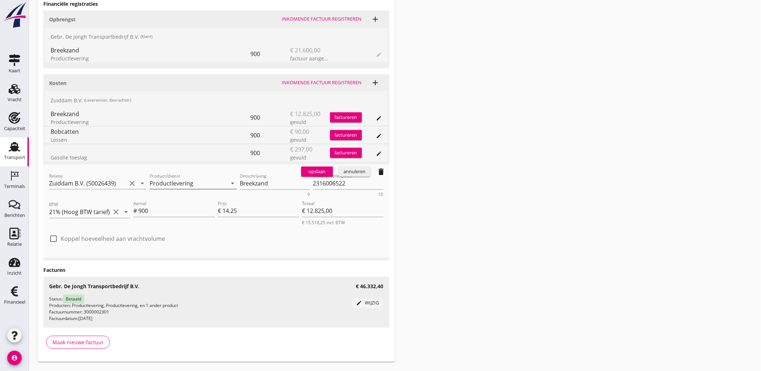
scroll to position [297, 0]
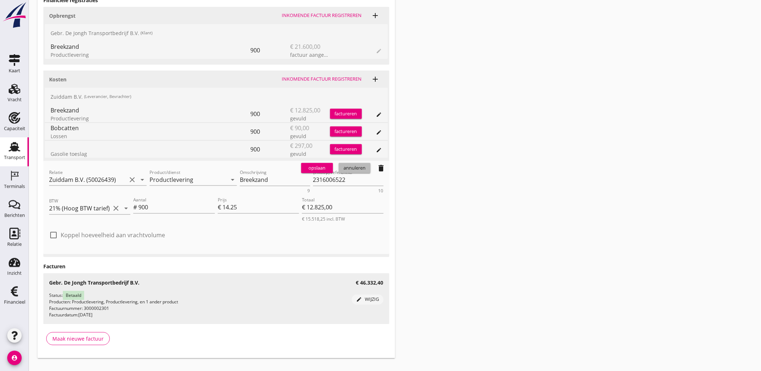
click at [353, 170] on div "annuleren" at bounding box center [355, 167] width 26 height 7
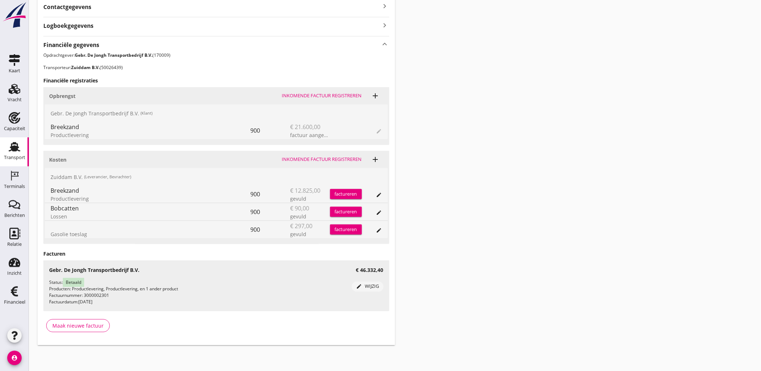
click at [380, 128] on span "edit" at bounding box center [379, 130] width 6 height 9
click at [17, 96] on div "Vracht" at bounding box center [15, 100] width 14 height 10
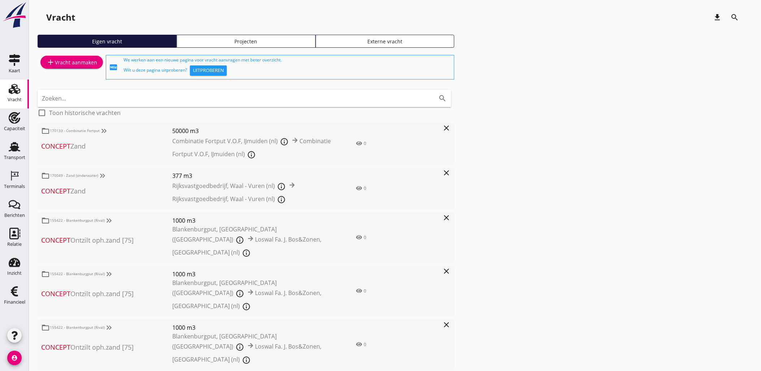
click at [493, 200] on div "add Vracht aanmaken fiber_new We werken aan een nieuwe pagina voor vracht aanvr…" at bounding box center [395, 269] width 715 height 432
click at [12, 148] on use at bounding box center [15, 146] width 12 height 9
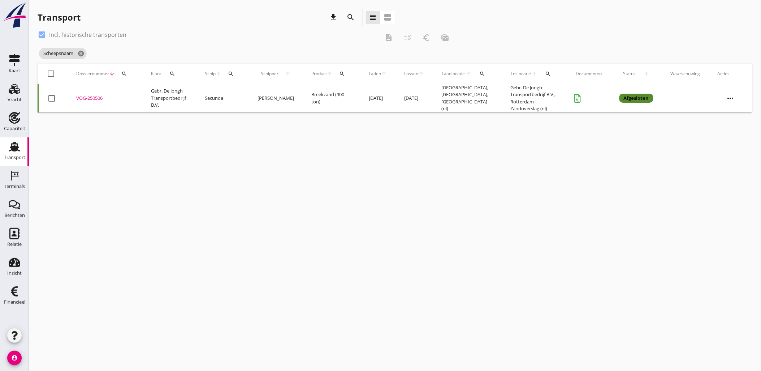
drag, startPoint x: 498, startPoint y: 250, endPoint x: 327, endPoint y: 203, distance: 176.8
click at [498, 250] on div "cancel You are impersonating another user. Transport download search view_headl…" at bounding box center [395, 185] width 732 height 371
click at [9, 95] on div "Vracht" at bounding box center [15, 100] width 14 height 10
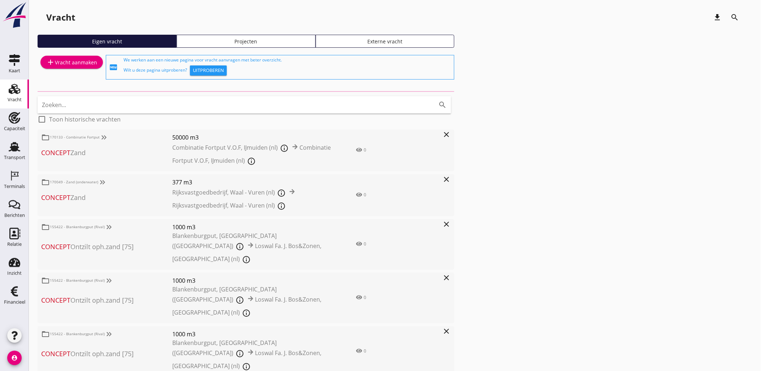
click at [228, 44] on div "Projecten" at bounding box center [246, 42] width 133 height 8
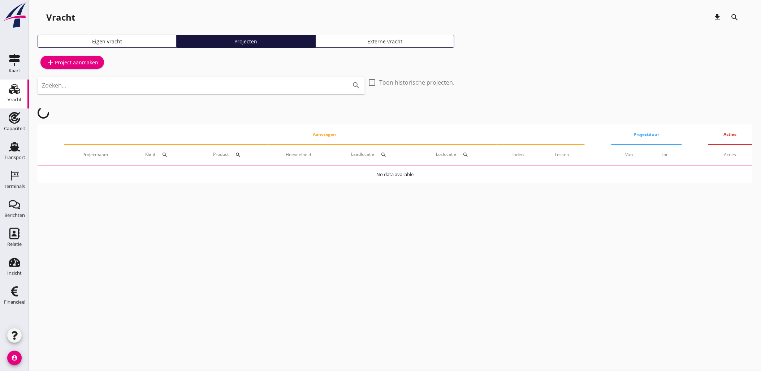
click at [246, 79] on input "Zoeken..." at bounding box center [191, 85] width 298 height 12
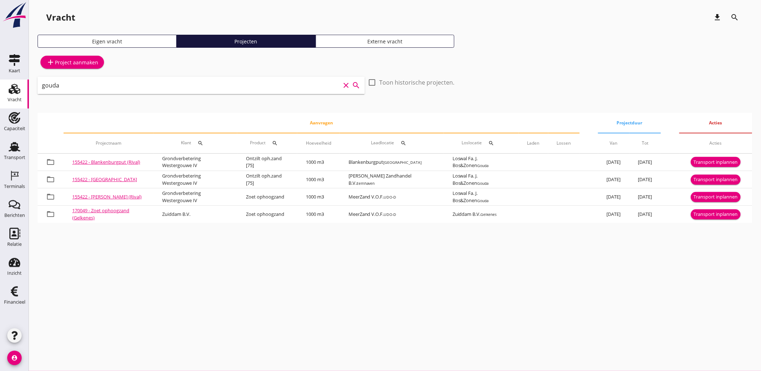
type input "gouda"
click at [307, 270] on div "cancel You are impersonating another user. Vracht download search Eigen vracht …" at bounding box center [395, 185] width 732 height 371
click at [554, 317] on div "cancel You are impersonating another user. Vracht download search Eigen vracht …" at bounding box center [395, 185] width 732 height 371
click at [11, 138] on link "Transport Transport" at bounding box center [14, 151] width 29 height 29
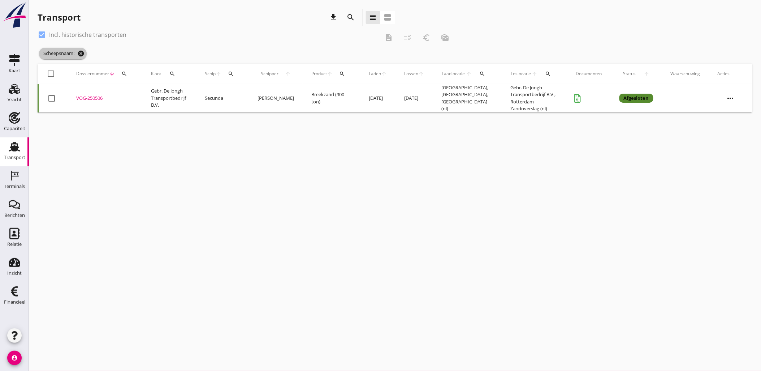
click at [82, 54] on icon "cancel" at bounding box center [80, 53] width 7 height 7
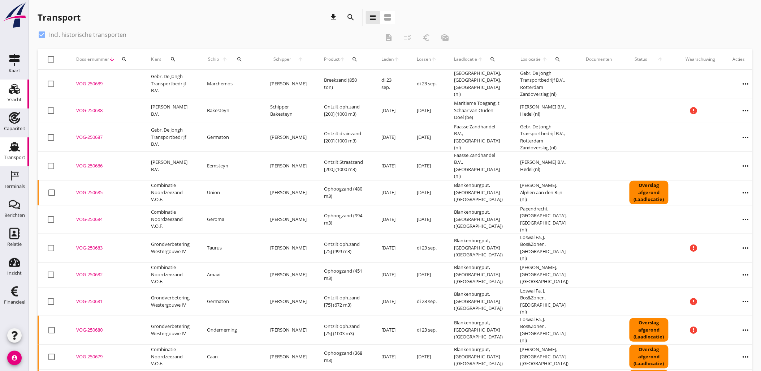
click at [15, 91] on use at bounding box center [15, 89] width 12 height 10
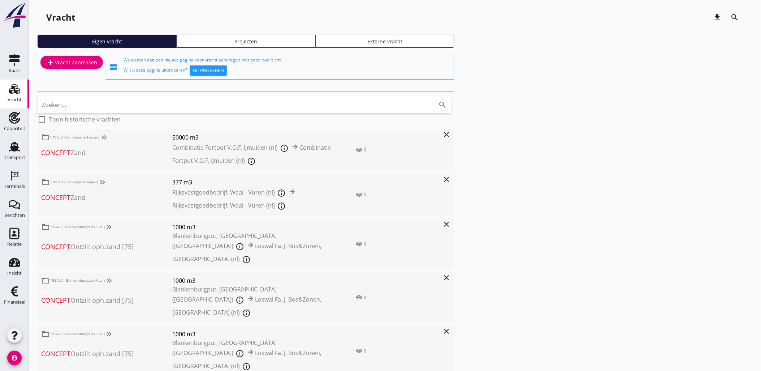
click at [233, 40] on div "Projecten" at bounding box center [246, 42] width 133 height 8
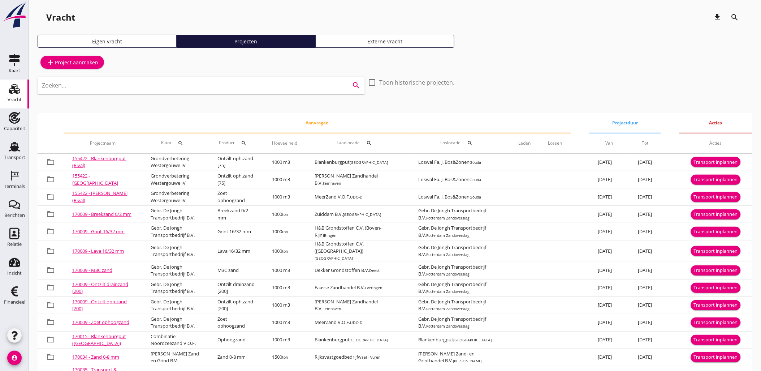
click at [234, 90] on input "Zoeken..." at bounding box center [191, 85] width 298 height 12
click at [79, 61] on div "add Project aanmaken" at bounding box center [72, 62] width 52 height 9
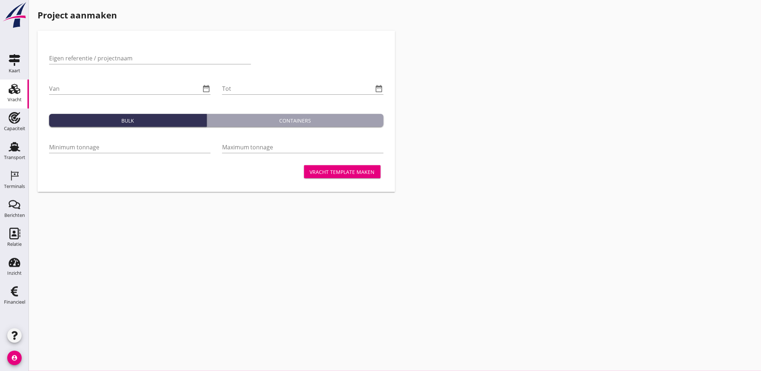
click at [463, 206] on div "cancel You are impersonating another user. Project aanmaken Eigen referentie / …" at bounding box center [395, 185] width 732 height 371
click at [8, 147] on div "Transport" at bounding box center [14, 147] width 17 height 12
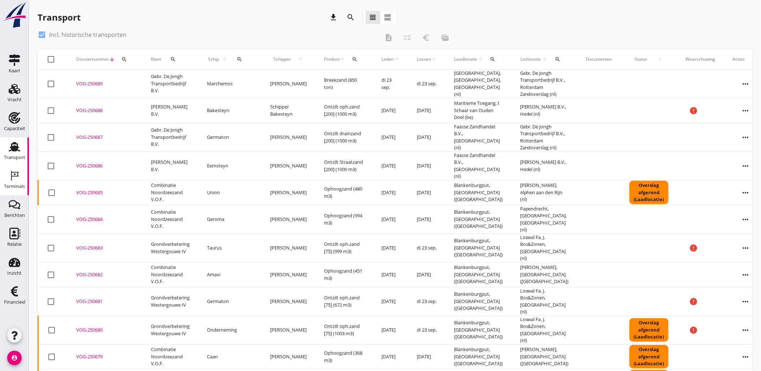
click at [18, 178] on icon "Terminals" at bounding box center [15, 176] width 12 height 12
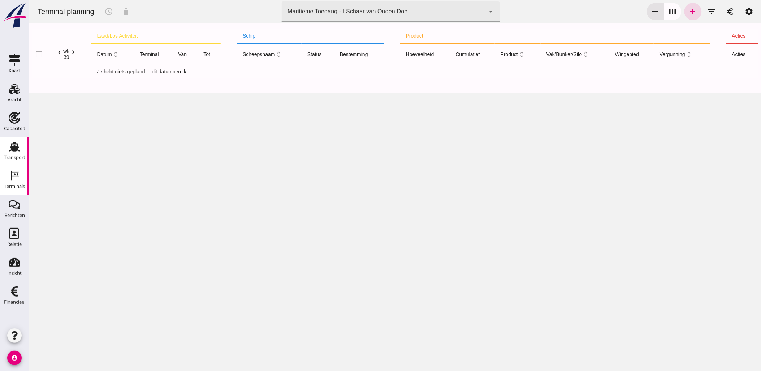
click at [17, 145] on use at bounding box center [15, 146] width 12 height 9
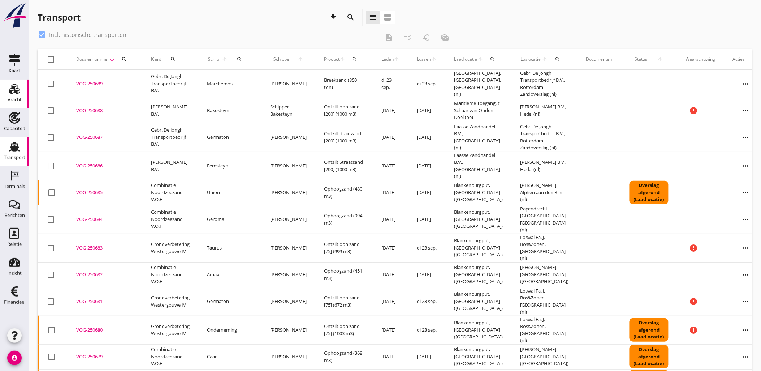
click at [9, 90] on use at bounding box center [15, 89] width 12 height 10
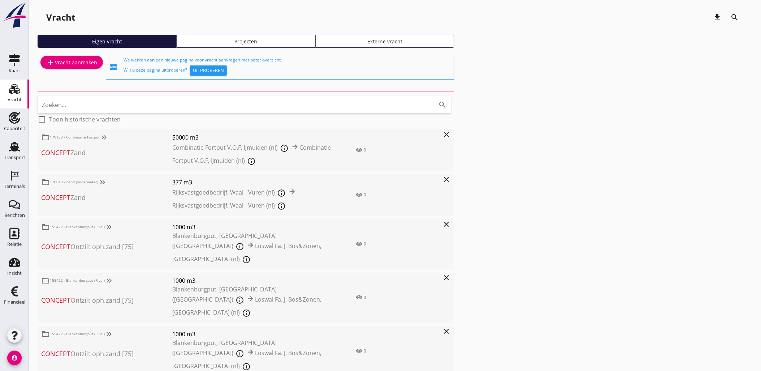
click at [281, 41] on div "Projecten" at bounding box center [246, 42] width 133 height 8
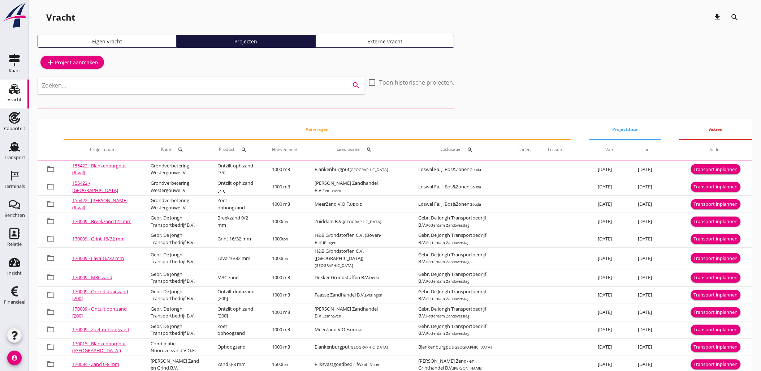
click at [203, 84] on input "Zoeken..." at bounding box center [191, 85] width 298 height 12
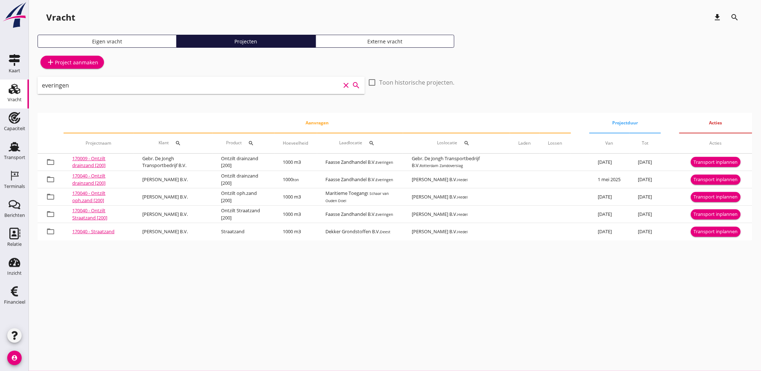
type input "everingen"
click at [425, 255] on div "cancel You are impersonating another user. Vracht download search Eigen vracht …" at bounding box center [395, 185] width 732 height 371
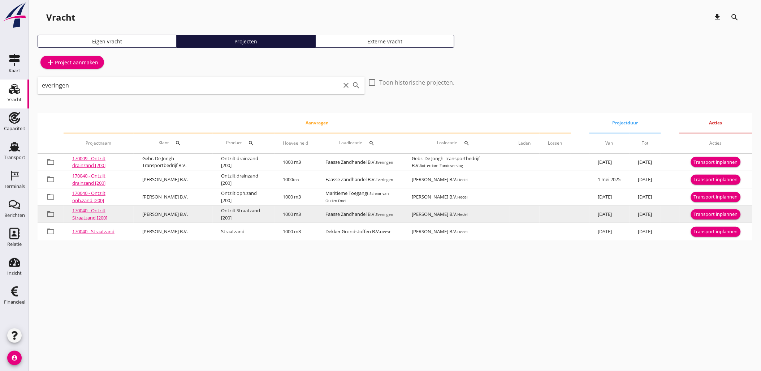
click at [719, 216] on div "Transport inplannen" at bounding box center [716, 214] width 44 height 7
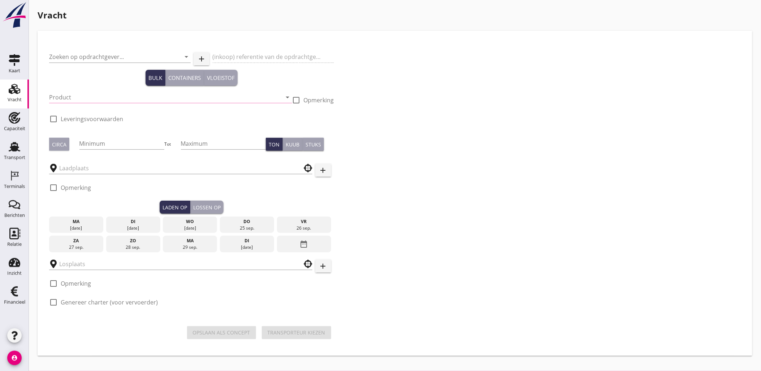
type input "[PERSON_NAME] B.V."
type input "Ontzilt Straatzand [200] (6120)"
type input "1000"
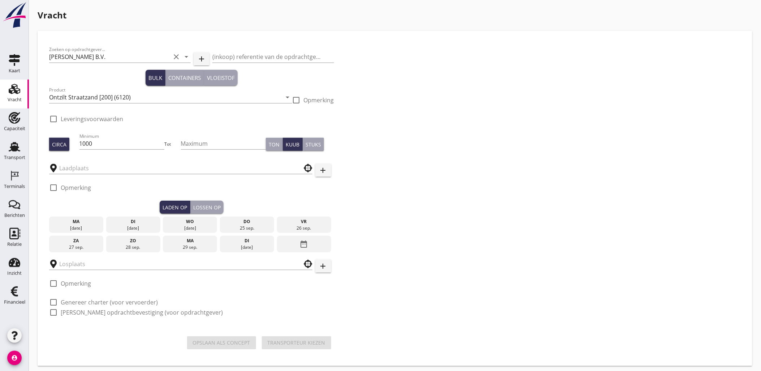
checkbox input "true"
type input "Faasse Zandhandel B.V."
type input "[PERSON_NAME] B.V."
checkbox input "true"
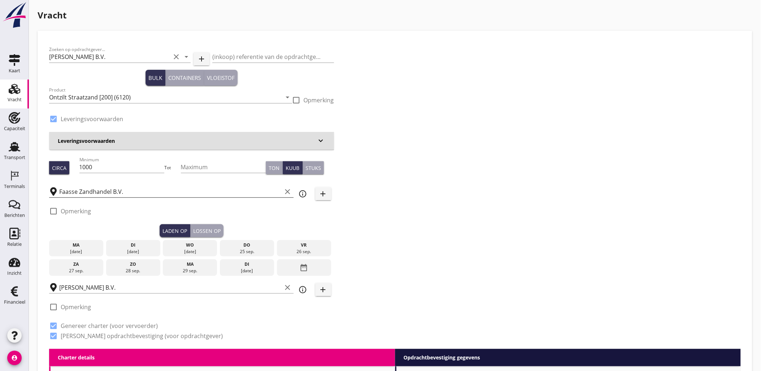
type input "4.25"
radio input "false"
type input "11.2"
radio input "false"
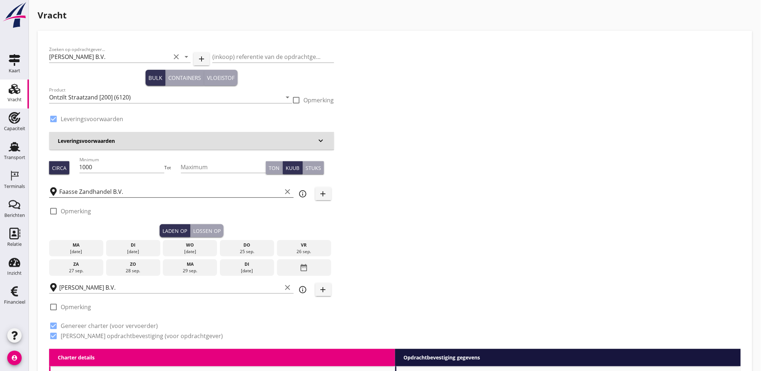
radio input "false"
click at [194, 250] on div "[DATE]" at bounding box center [190, 251] width 51 height 7
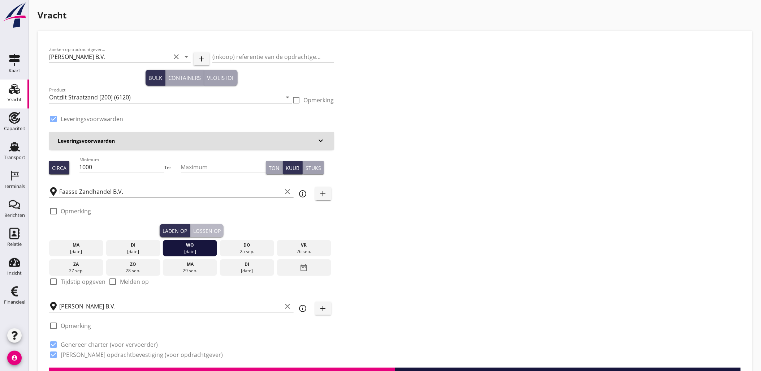
click at [213, 228] on div "Lossen op" at bounding box center [206, 231] width 27 height 8
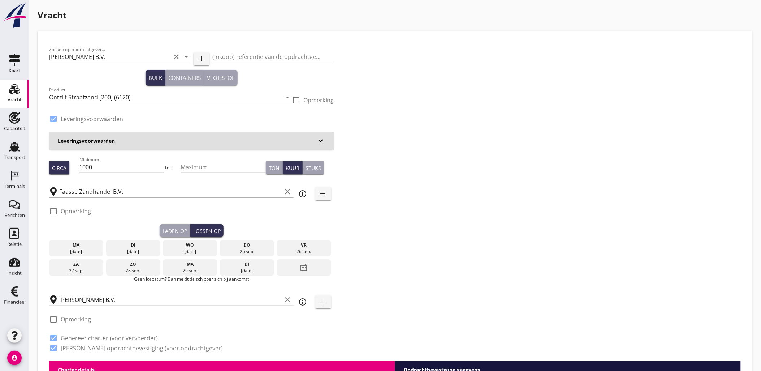
click at [238, 249] on div "25 sep." at bounding box center [247, 251] width 51 height 7
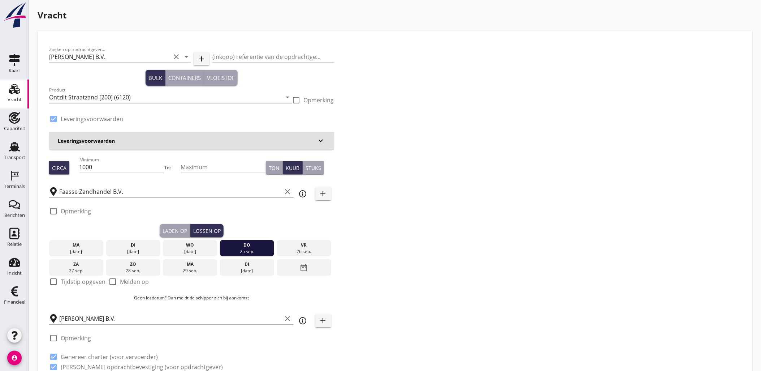
click at [172, 234] on button "Laden op" at bounding box center [175, 230] width 31 height 13
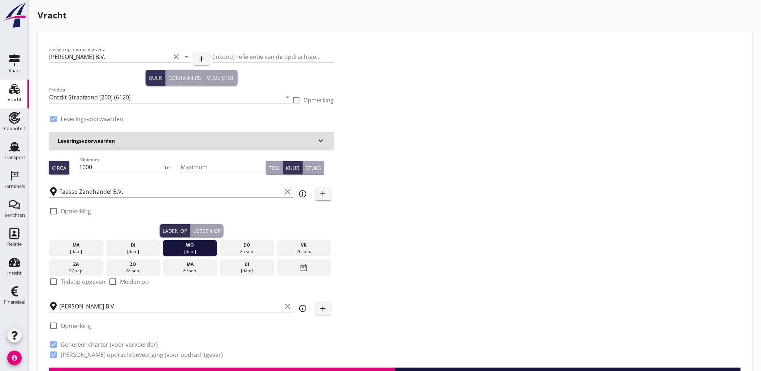
click at [85, 278] on label "Tijdstip opgeven" at bounding box center [83, 281] width 45 height 7
checkbox input "true"
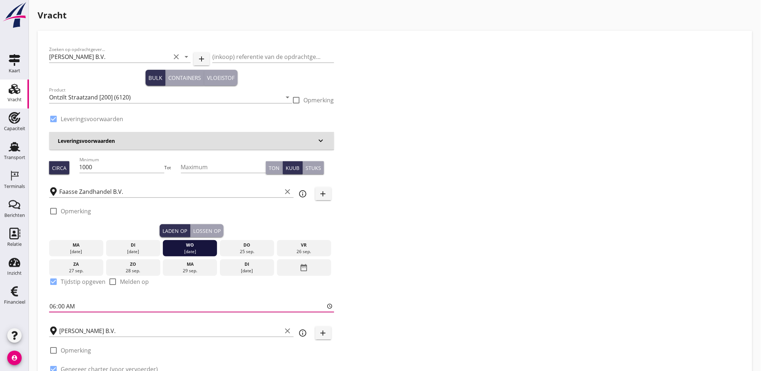
click at [55, 305] on input "06:00" at bounding box center [191, 306] width 285 height 12
type input "07:00"
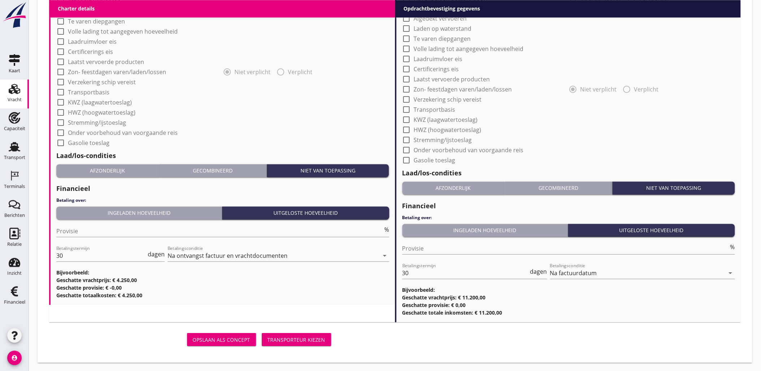
click at [291, 340] on div "Transporteur kiezen" at bounding box center [297, 340] width 58 height 8
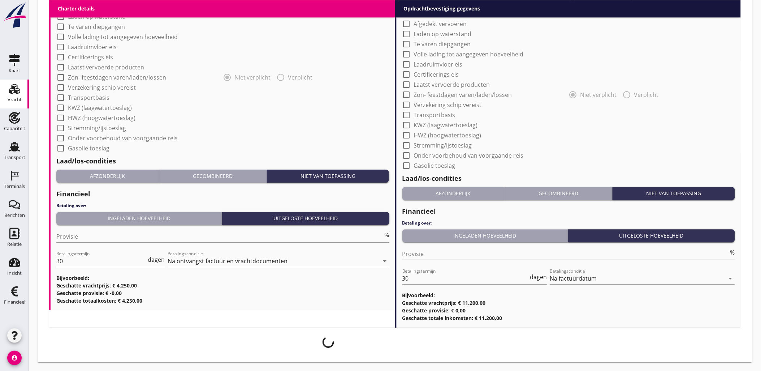
scroll to position [623, 0]
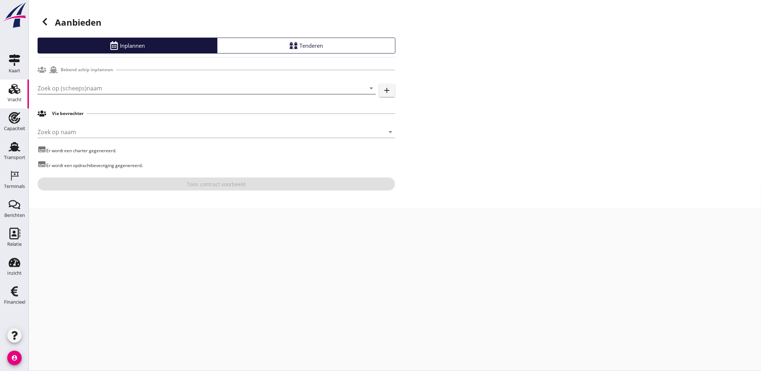
click at [140, 87] on input "Zoek op (scheeps)naam" at bounding box center [197, 88] width 318 height 12
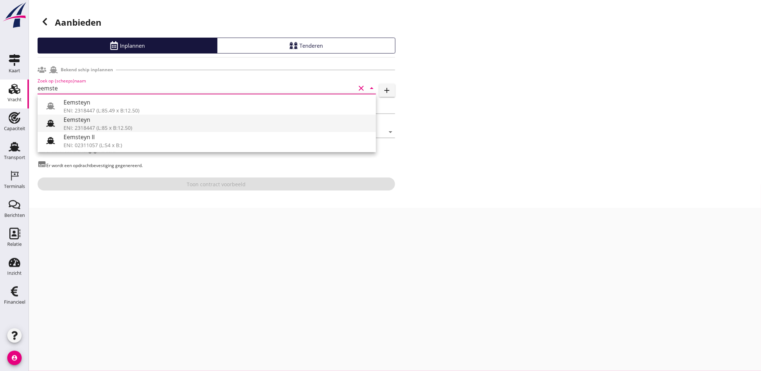
click at [128, 121] on div "Eemsteyn" at bounding box center [217, 119] width 307 height 9
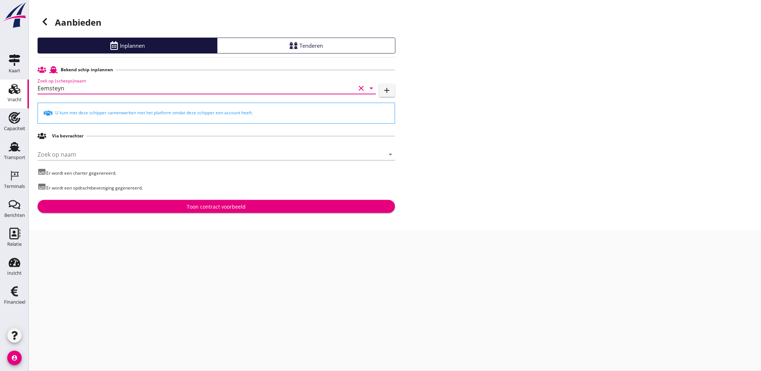
type input "Eemsteyn"
click at [194, 201] on button "Toon contract voorbeeld" at bounding box center [217, 206] width 358 height 13
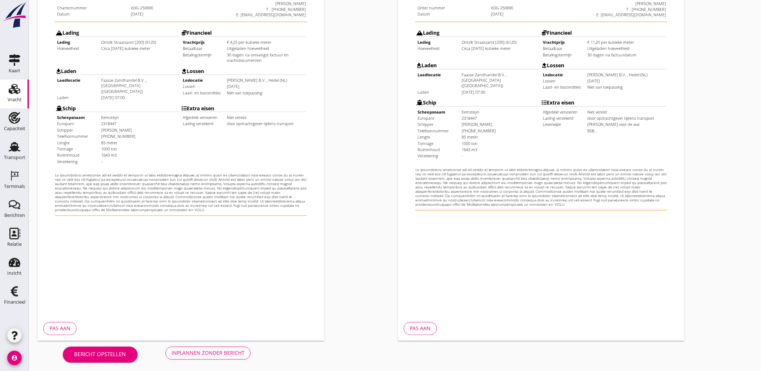
scroll to position [164, 0]
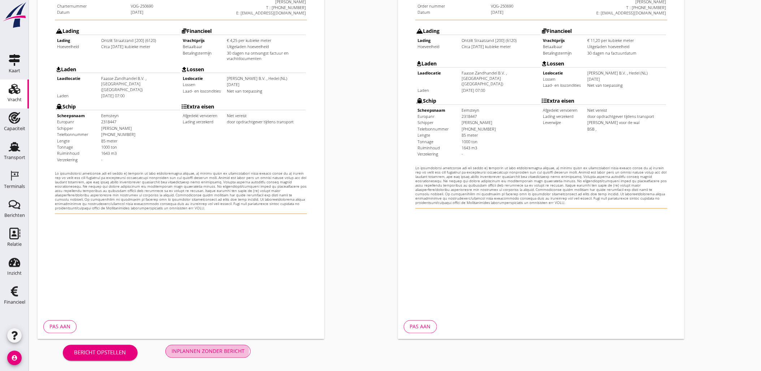
click at [191, 354] on div "Inplannen zonder bericht" at bounding box center [208, 351] width 73 height 8
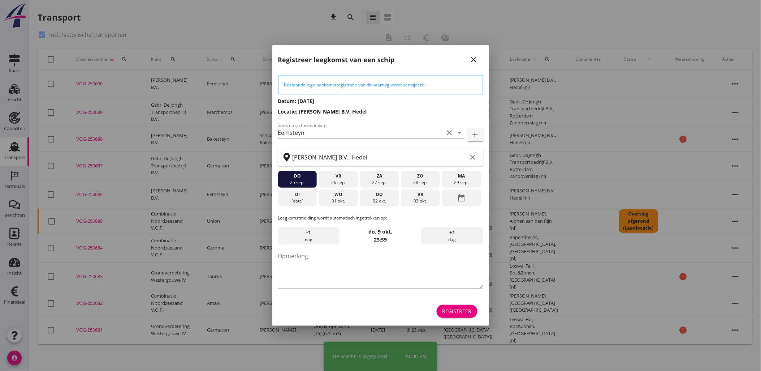
click at [459, 308] on div "Registreer" at bounding box center [456, 311] width 29 height 8
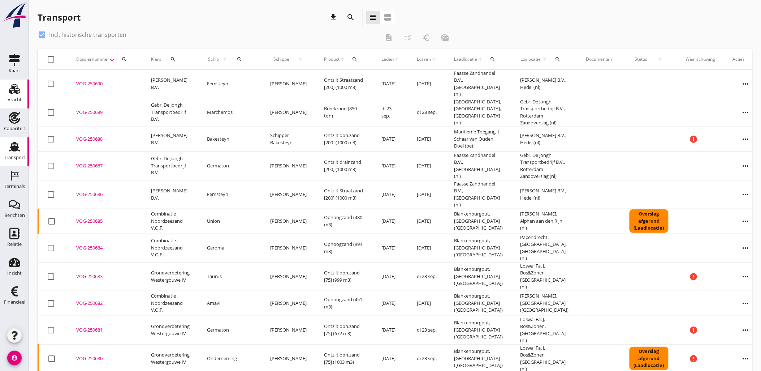
click at [15, 93] on icon "Vracht" at bounding box center [15, 89] width 12 height 12
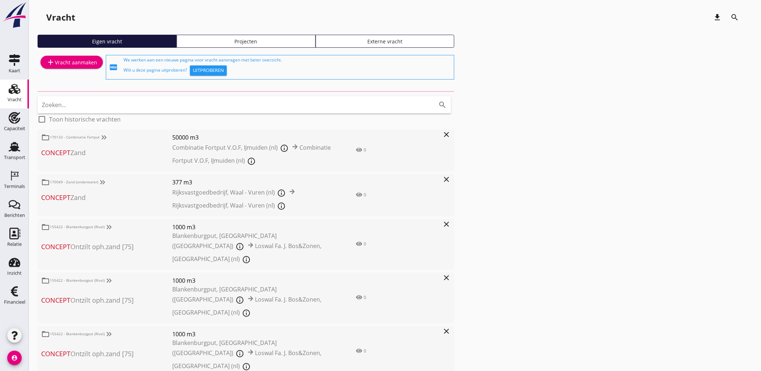
click at [259, 40] on div "Projecten" at bounding box center [246, 42] width 133 height 8
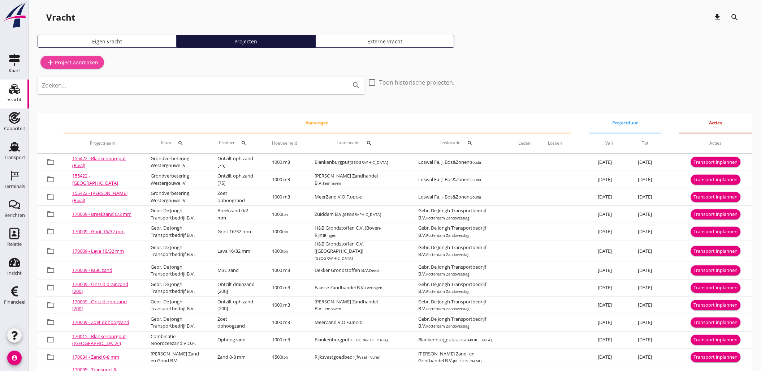
click at [87, 62] on div "add Project aanmaken" at bounding box center [72, 62] width 52 height 9
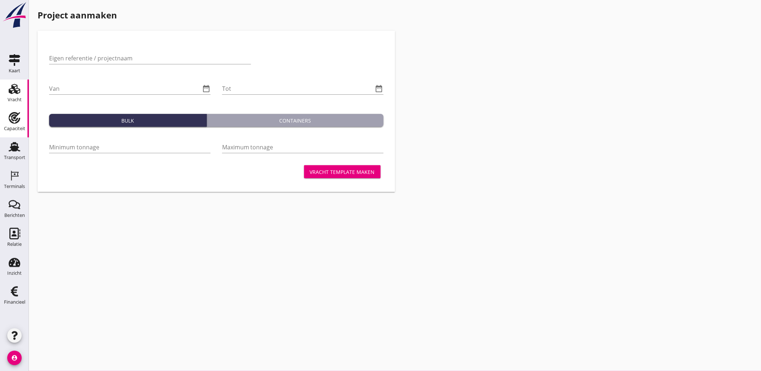
click at [19, 111] on link "Capaciteit Capaciteit" at bounding box center [14, 122] width 29 height 29
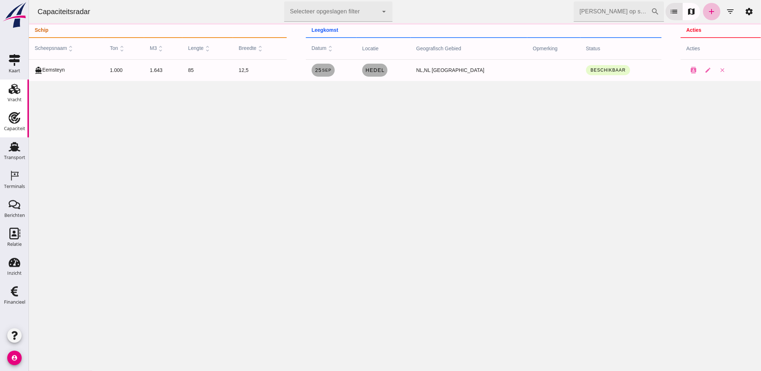
click at [20, 92] on use at bounding box center [15, 89] width 12 height 10
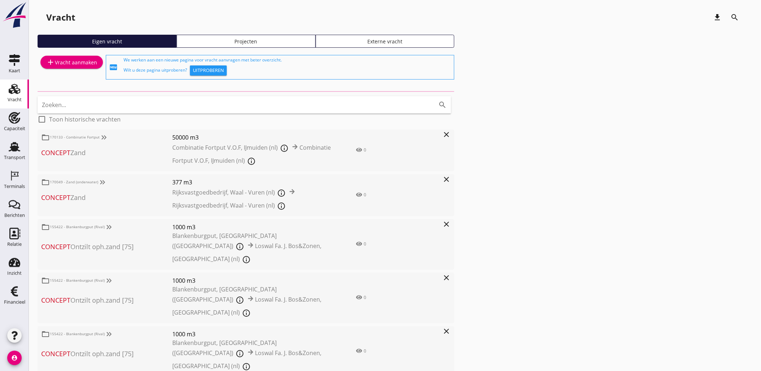
click at [256, 42] on div "Projecten" at bounding box center [246, 42] width 133 height 8
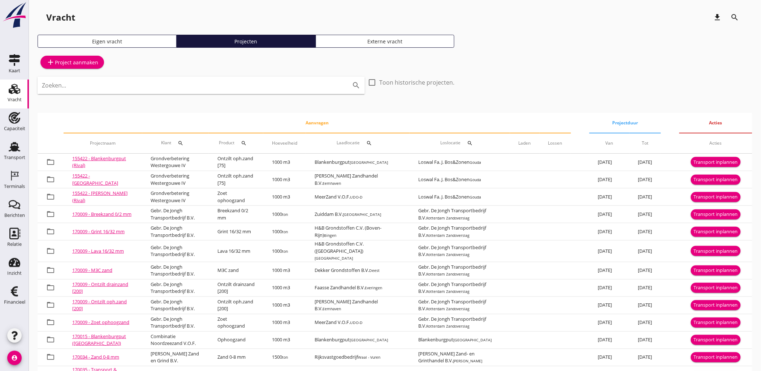
click at [550, 91] on div "add Project aanmaken Zoeken... search check_box_outline_blank Toon historische …" at bounding box center [395, 237] width 715 height 368
click at [87, 60] on div "add Project aanmaken" at bounding box center [72, 62] width 52 height 9
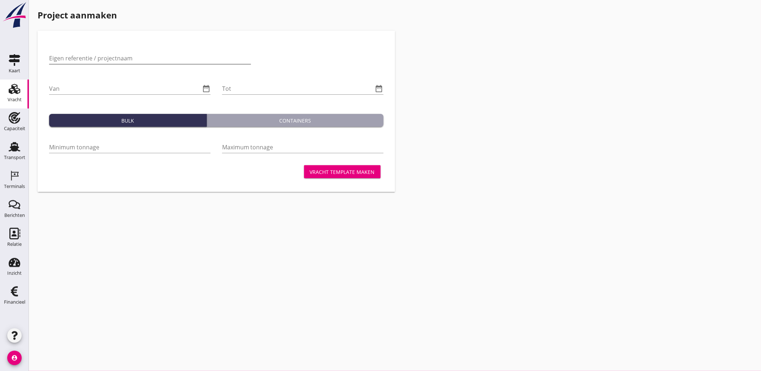
click at [147, 64] on div "Eigen referentie / projectnaam" at bounding box center [150, 58] width 202 height 12
click at [14, 88] on use at bounding box center [15, 89] width 12 height 10
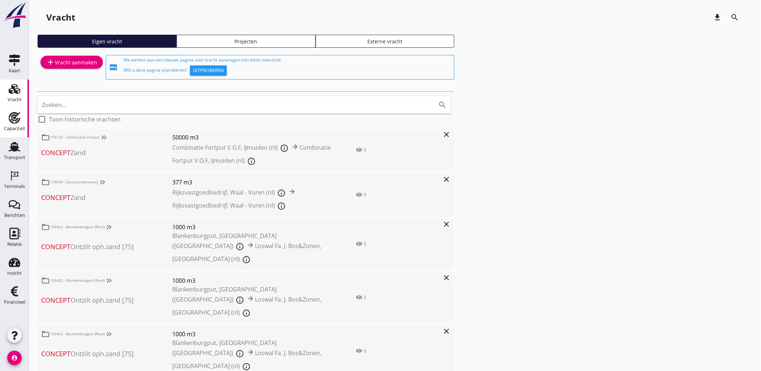
click at [12, 118] on use at bounding box center [15, 118] width 12 height 12
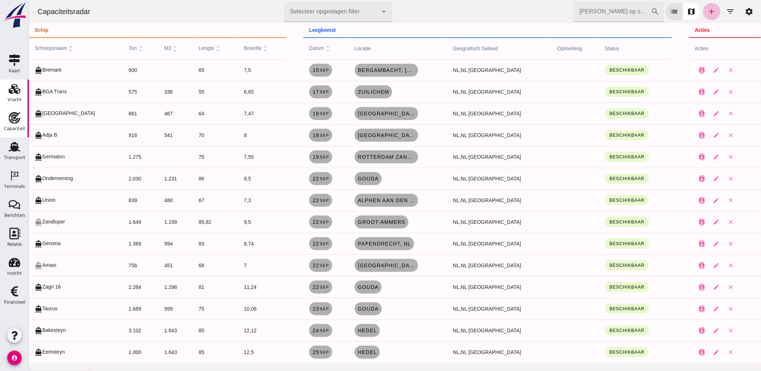
click at [14, 102] on div "Vracht" at bounding box center [15, 100] width 14 height 10
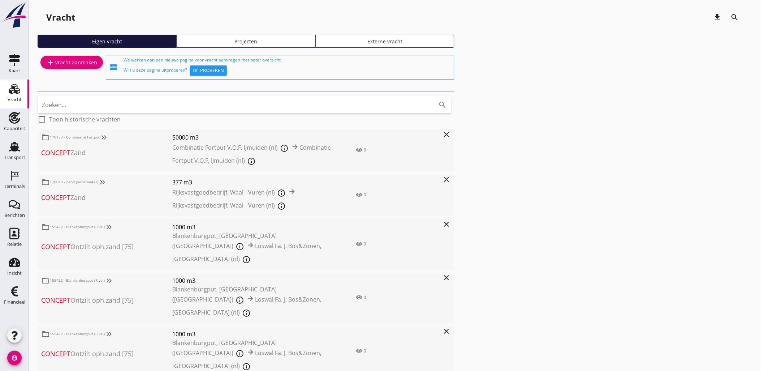
click at [219, 43] on div "Projecten" at bounding box center [246, 42] width 133 height 8
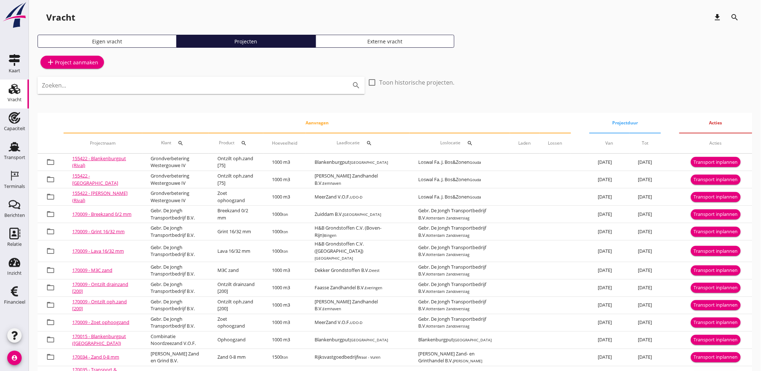
click at [255, 92] on div "Zoeken... search" at bounding box center [201, 85] width 327 height 17
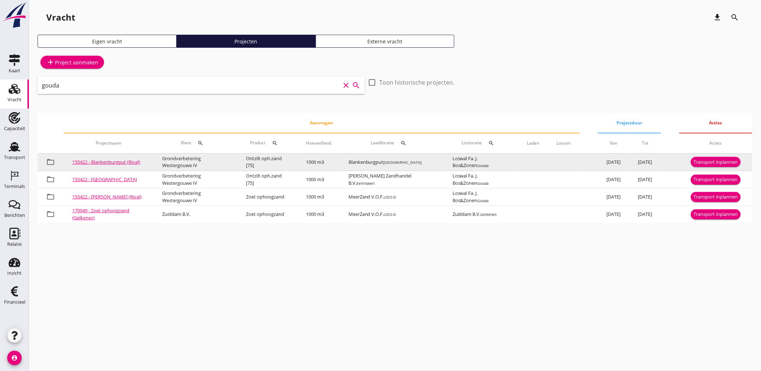
type input "gouda"
click at [724, 163] on div "Transport inplannen" at bounding box center [716, 162] width 44 height 7
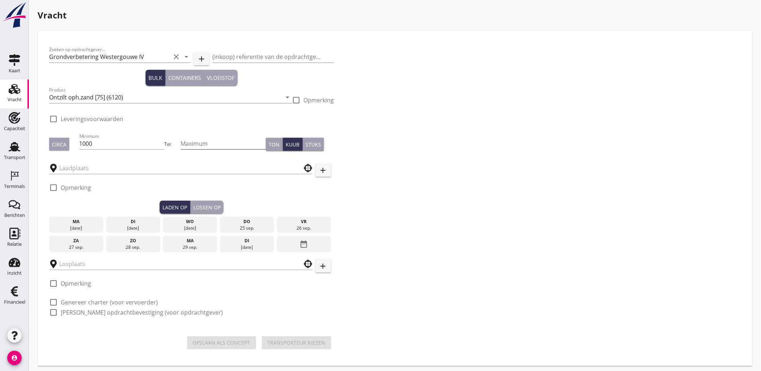
type input "Blankenburgput"
checkbox input "true"
type input "Loswal Fa. J. Bos&Zonen"
checkbox input "true"
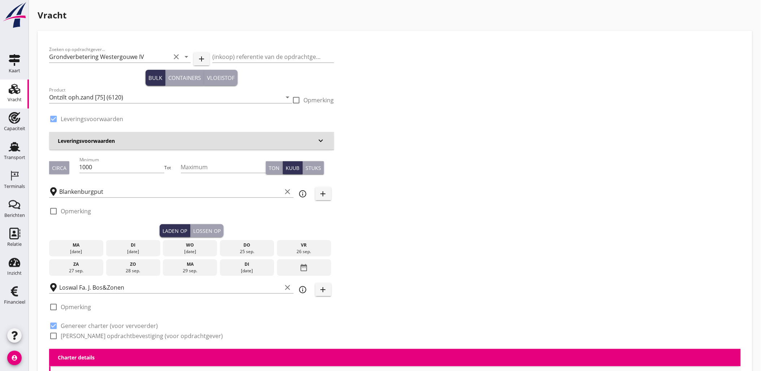
click at [133, 250] on div "[DATE]" at bounding box center [133, 251] width 51 height 7
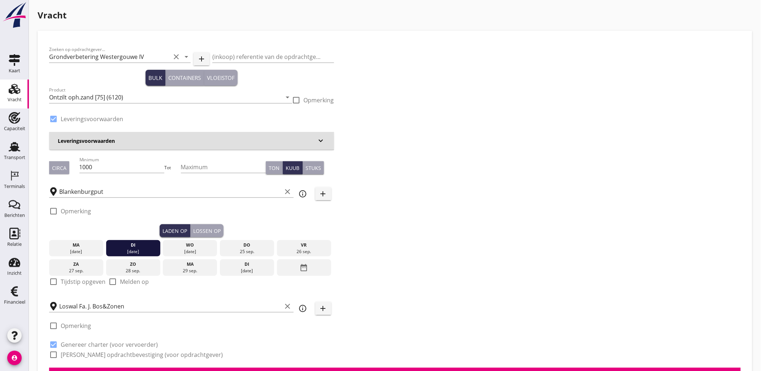
click at [221, 227] on button "Lossen op" at bounding box center [206, 230] width 33 height 13
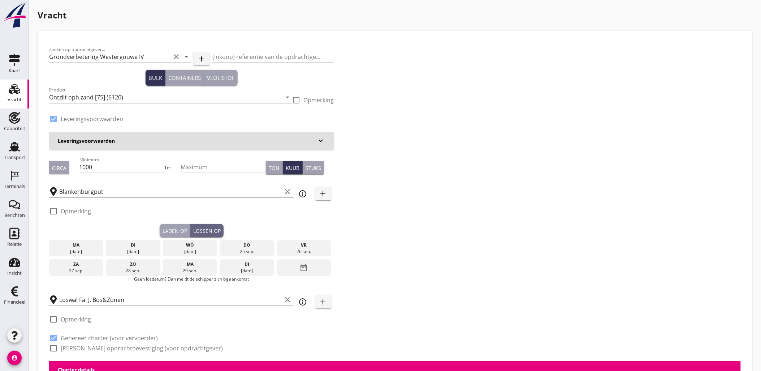
click at [179, 246] on div "wo" at bounding box center [190, 245] width 51 height 7
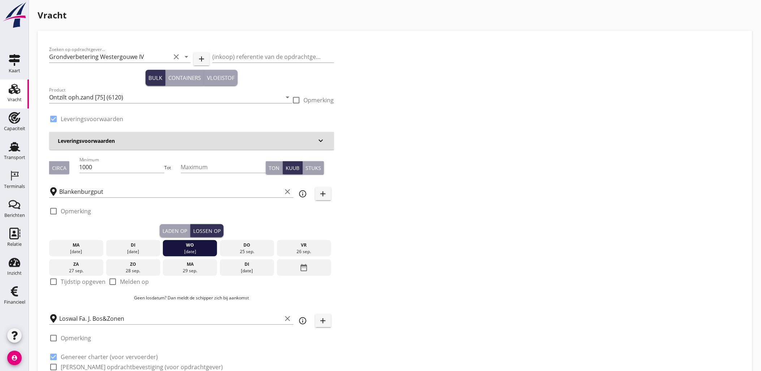
click at [168, 233] on div "Laden op" at bounding box center [175, 231] width 25 height 8
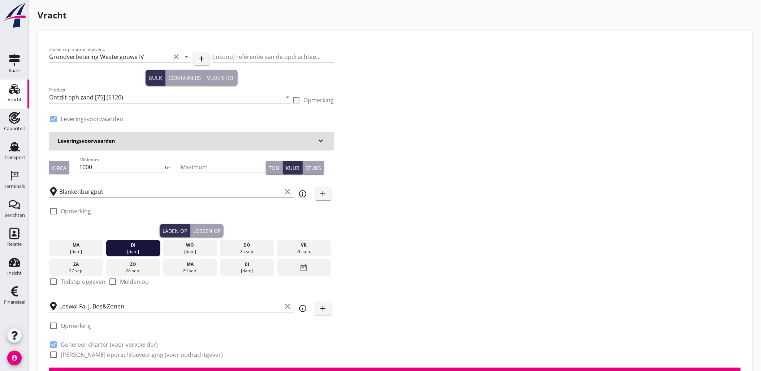
click at [79, 284] on label "Tijdstip opgeven" at bounding box center [83, 281] width 45 height 7
checkbox input "true"
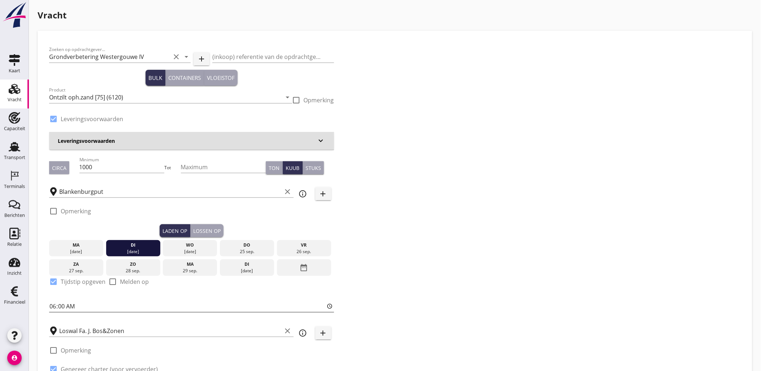
click at [53, 306] on input "06:00" at bounding box center [191, 306] width 285 height 12
type input "07:00"
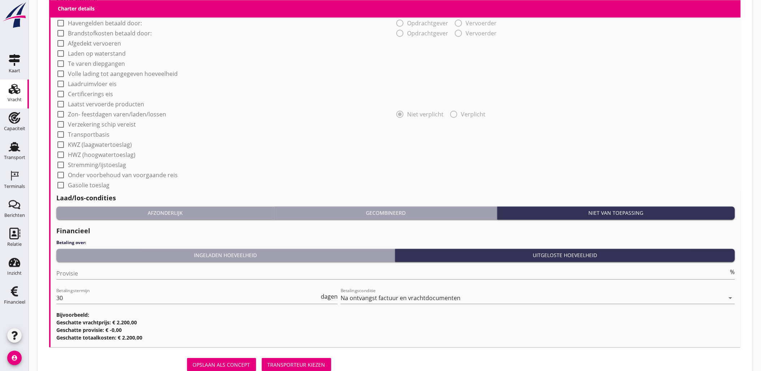
scroll to position [611, 0]
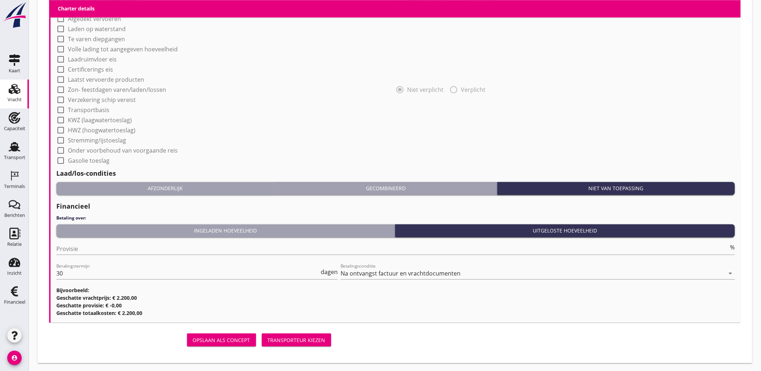
click at [305, 344] on button "Transporteur kiezen" at bounding box center [296, 339] width 69 height 13
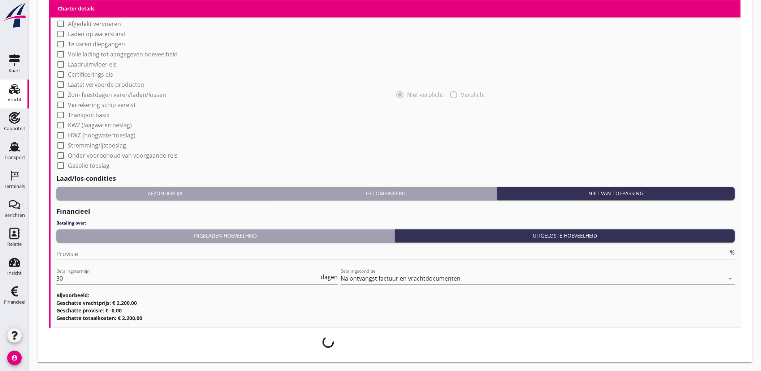
scroll to position [605, 0]
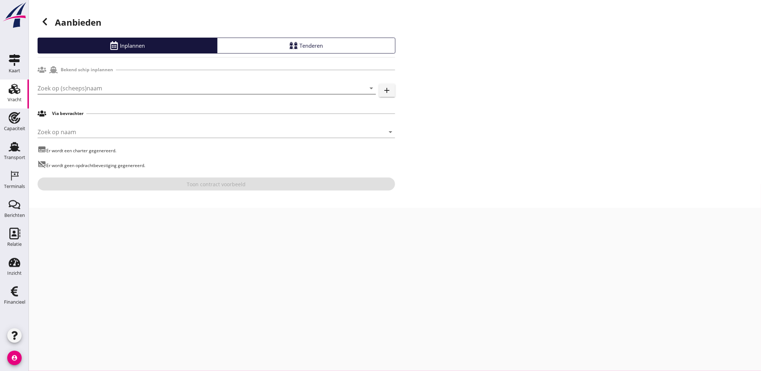
click at [162, 83] on input "Zoek op (scheeps)naam" at bounding box center [197, 88] width 318 height 12
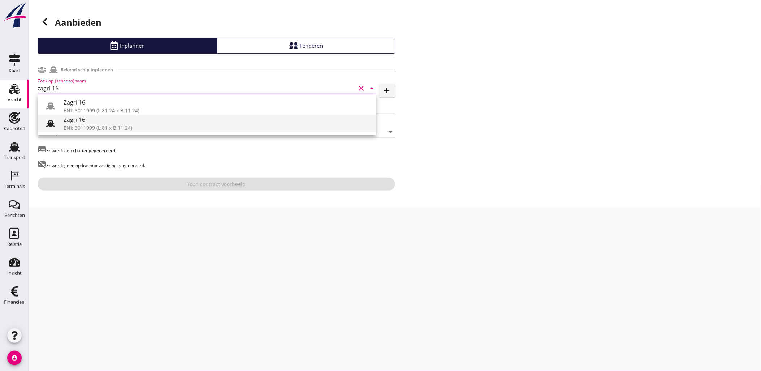
click at [165, 123] on div "Zagri 16" at bounding box center [217, 119] width 307 height 9
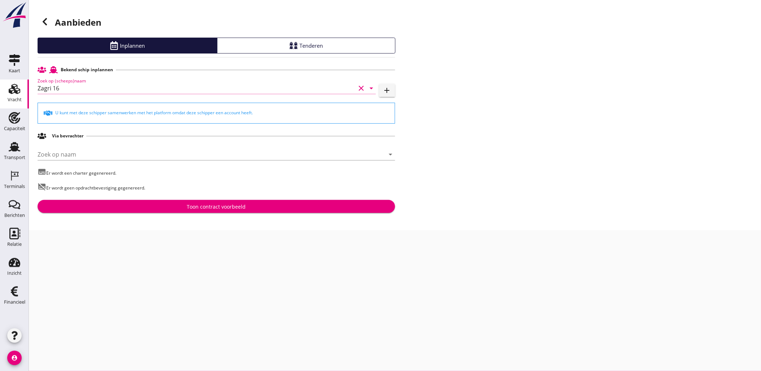
type input "Zagri 16"
click at [268, 206] on div "Toon contract voorbeeld" at bounding box center [216, 207] width 346 height 8
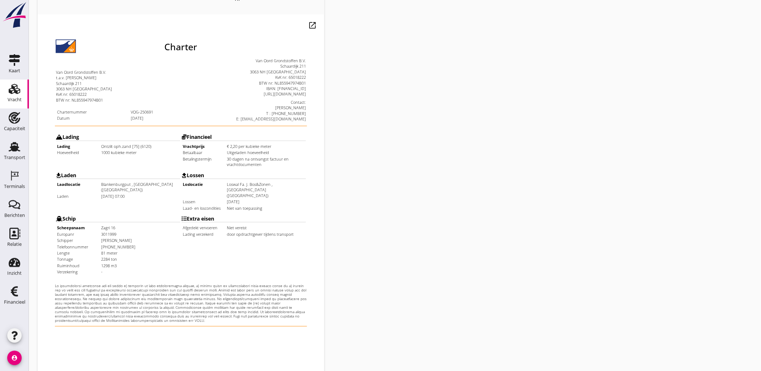
scroll to position [164, 0]
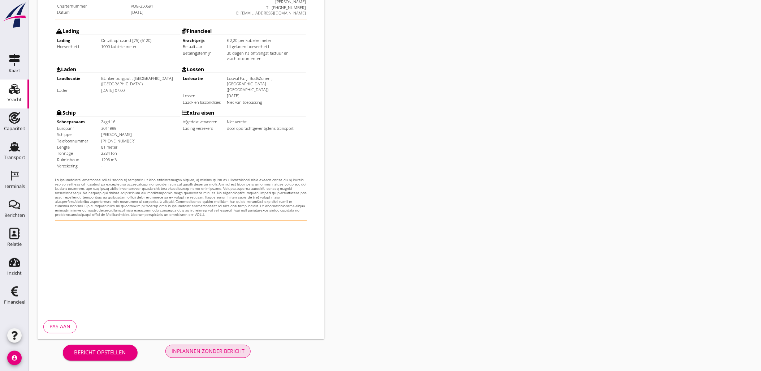
click at [213, 353] on div "Inplannen zonder bericht" at bounding box center [208, 351] width 73 height 8
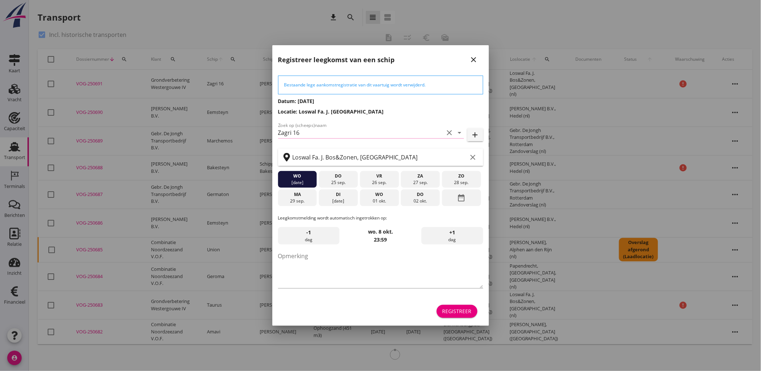
click at [474, 307] on button "Registreer" at bounding box center [457, 310] width 41 height 13
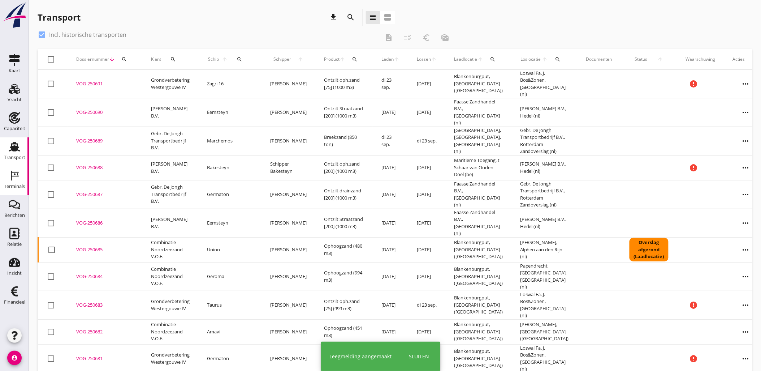
click at [11, 179] on icon "Terminals" at bounding box center [15, 176] width 12 height 12
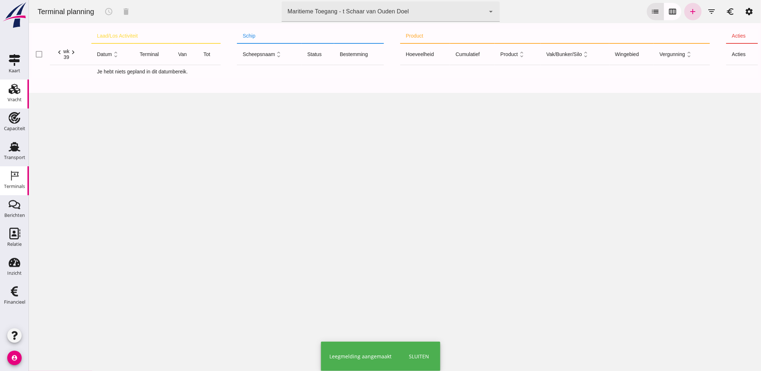
click at [12, 91] on use at bounding box center [15, 89] width 12 height 10
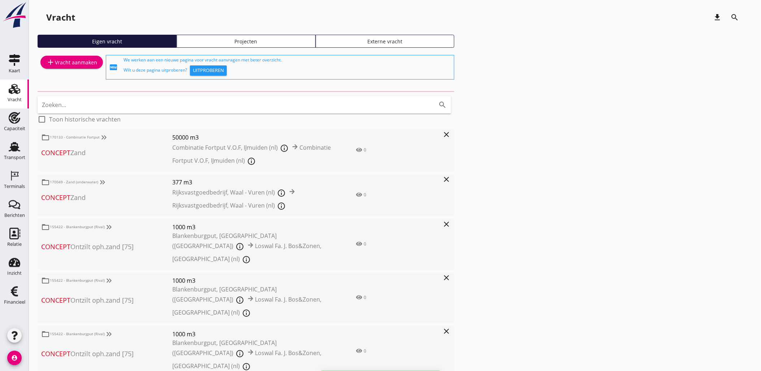
click at [236, 31] on div "Vracht download search Eigen vracht Projecten Externe vracht add Vracht aanmake…" at bounding box center [395, 253] width 732 height 506
click at [243, 39] on div "Projecten" at bounding box center [246, 42] width 133 height 8
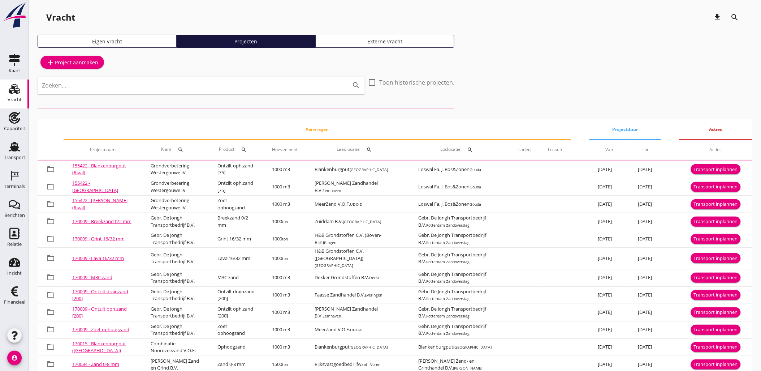
click at [259, 85] on input "Zoeken..." at bounding box center [191, 85] width 298 height 12
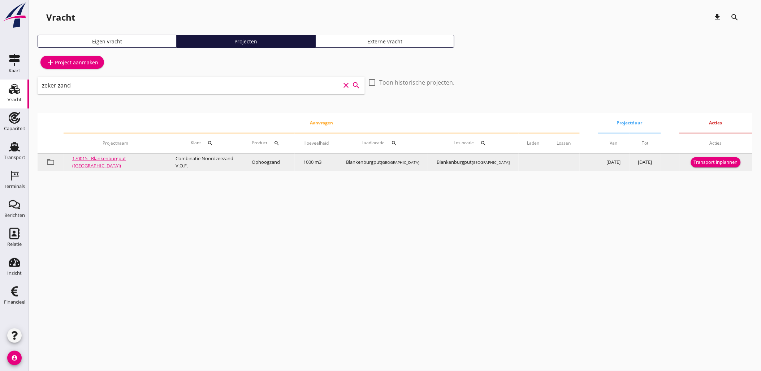
type input "zeker zand"
click at [721, 163] on div "Transport inplannen" at bounding box center [716, 162] width 44 height 7
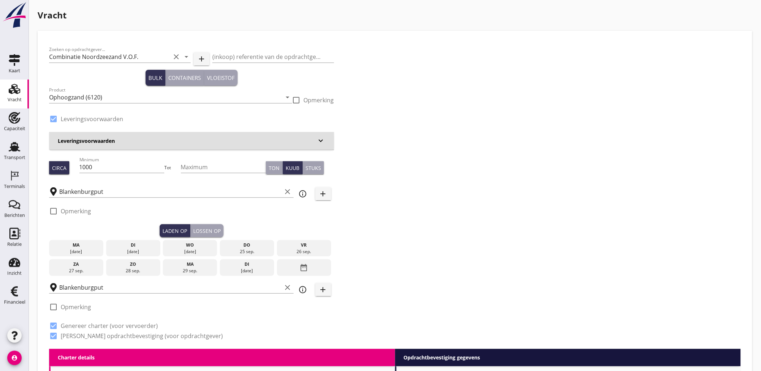
click at [146, 243] on div "di" at bounding box center [133, 245] width 51 height 7
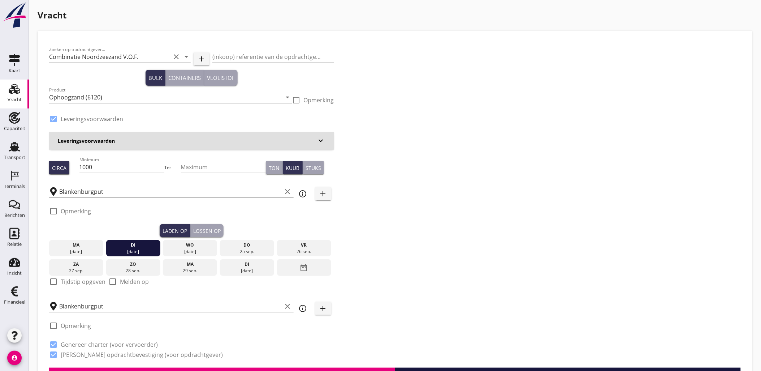
click at [223, 228] on button "Lossen op" at bounding box center [206, 230] width 33 height 13
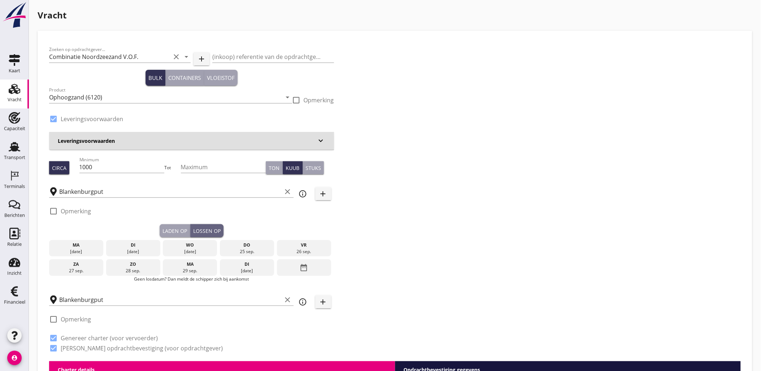
click at [151, 245] on div "di" at bounding box center [133, 245] width 51 height 7
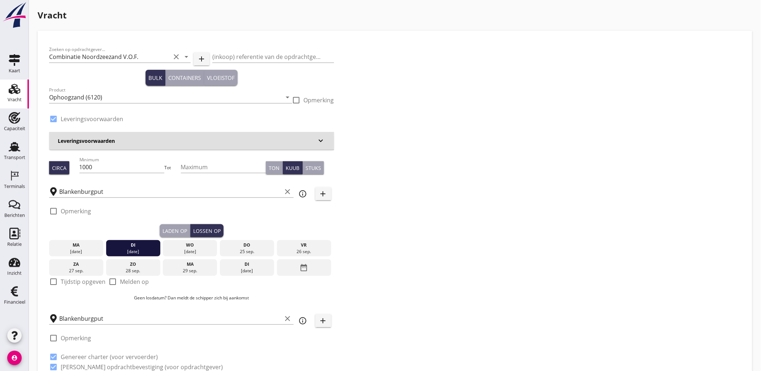
click at [180, 229] on div "Laden op" at bounding box center [175, 231] width 25 height 8
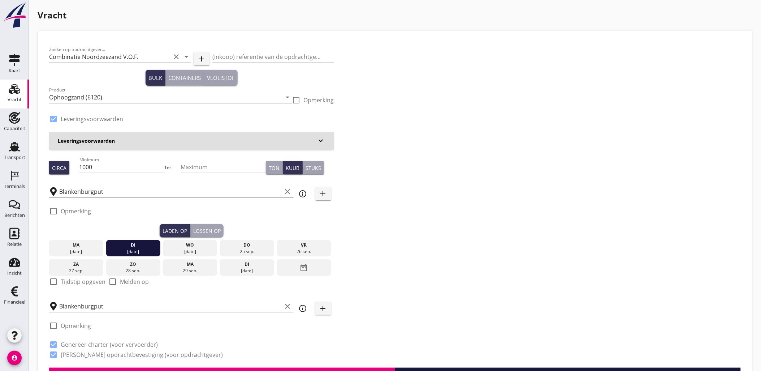
click at [89, 281] on label "Tijdstip opgeven" at bounding box center [83, 281] width 45 height 7
checkbox input "true"
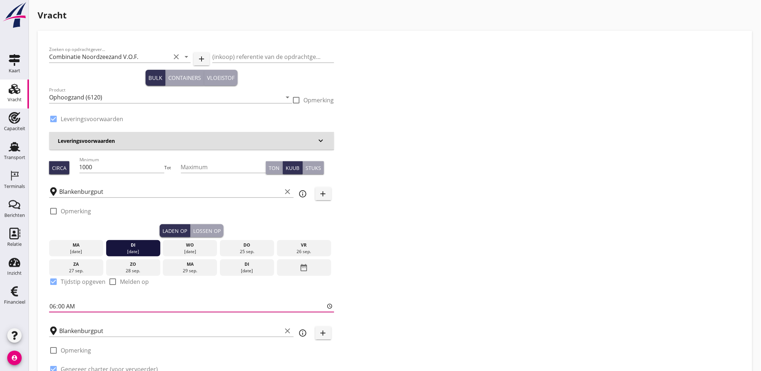
click at [59, 305] on input "06:00" at bounding box center [191, 306] width 285 height 12
click at [49, 309] on input "06:00" at bounding box center [191, 306] width 285 height 12
type input "04:01"
type input "11:00"
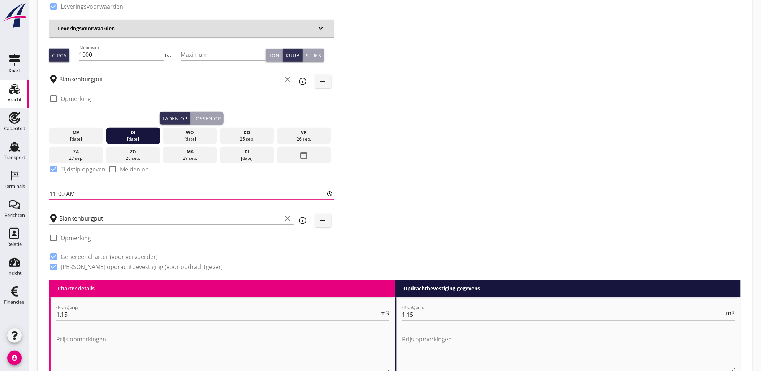
scroll to position [27, 0]
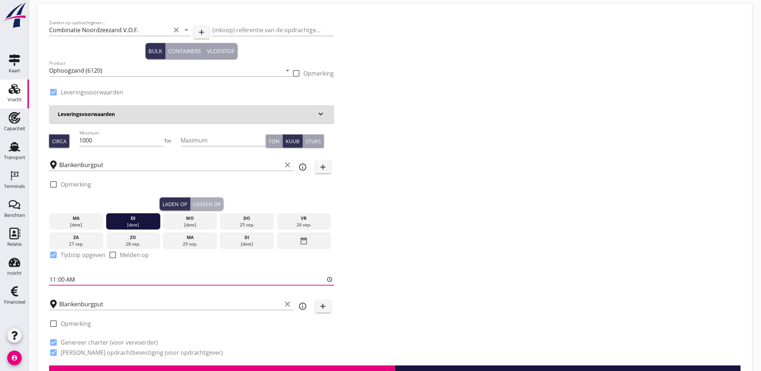
click at [208, 203] on div "Lossen op" at bounding box center [206, 204] width 27 height 8
checkbox input "false"
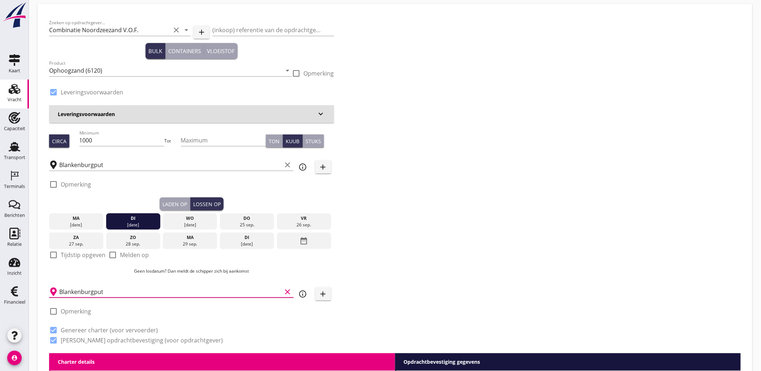
click at [124, 290] on input "Blankenburgput" at bounding box center [170, 292] width 223 height 12
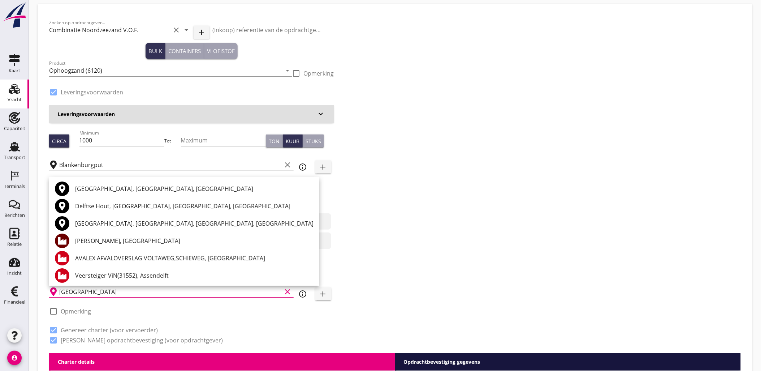
click at [125, 237] on div "[PERSON_NAME], [GEOGRAPHIC_DATA]" at bounding box center [194, 240] width 238 height 9
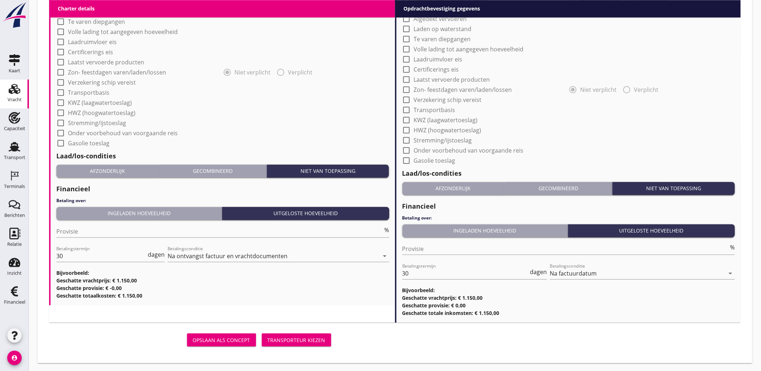
type input "[PERSON_NAME], [GEOGRAPHIC_DATA]"
click at [309, 334] on button "Transporteur kiezen" at bounding box center [296, 339] width 69 height 13
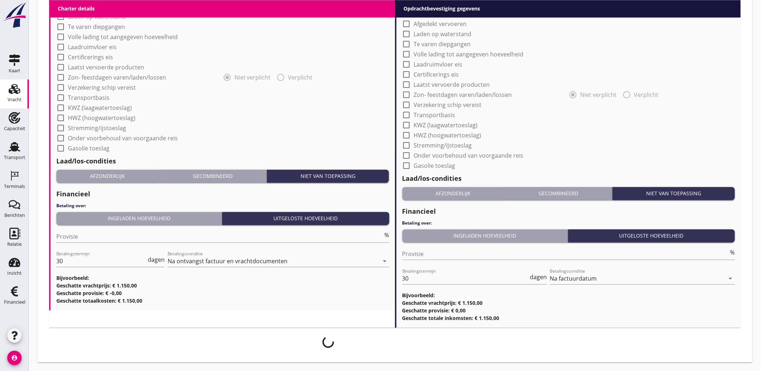
scroll to position [611, 0]
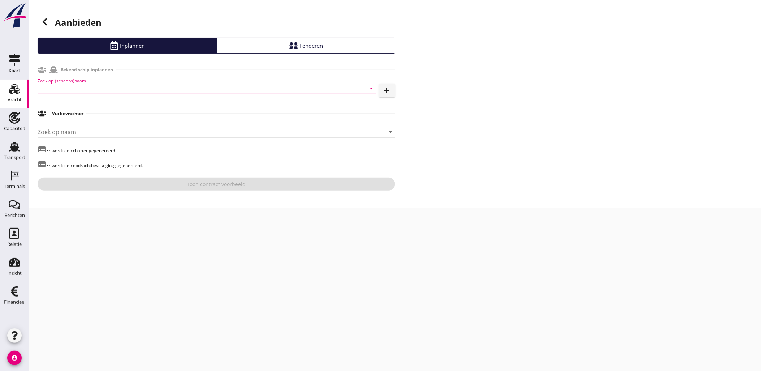
click at [125, 86] on input "Zoek op (scheeps)naam" at bounding box center [197, 88] width 318 height 12
click at [121, 99] on div "Amavi" at bounding box center [217, 102] width 307 height 9
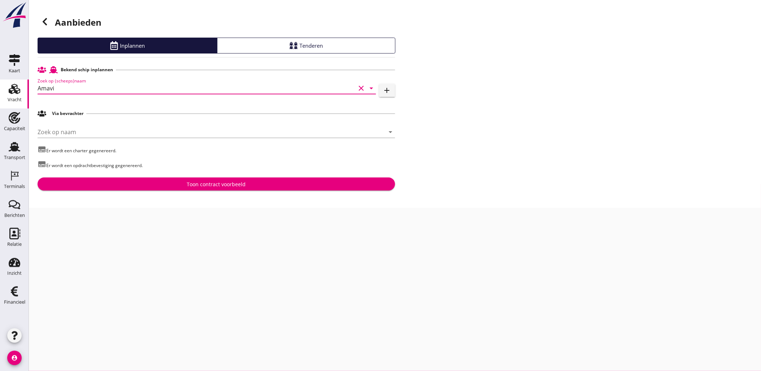
type input "Amavi"
click at [224, 183] on div "Toon contract voorbeeld" at bounding box center [216, 184] width 59 height 8
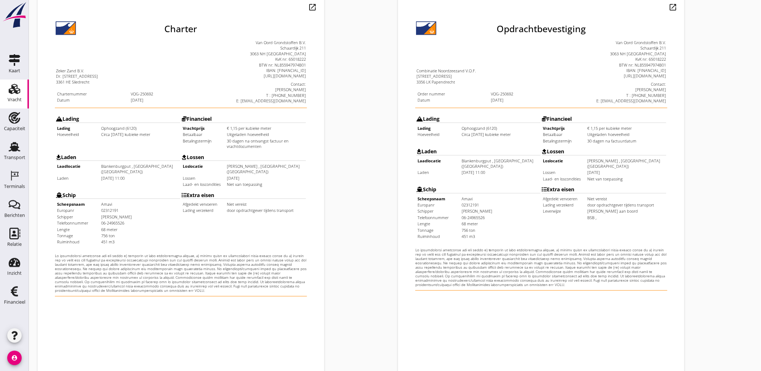
scroll to position [164, 0]
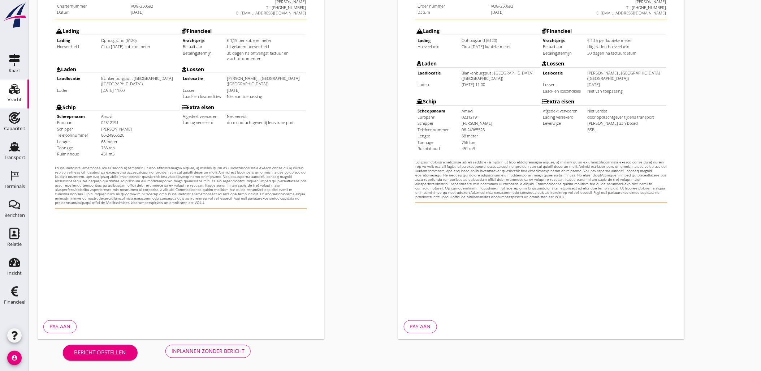
click at [230, 353] on div "Inplannen zonder bericht" at bounding box center [208, 351] width 73 height 8
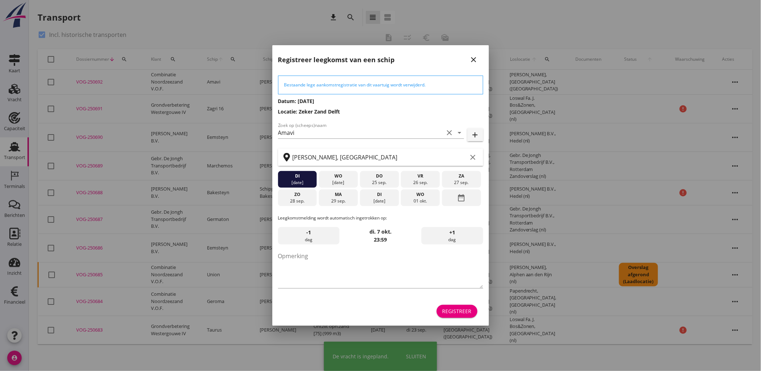
click at [447, 309] on div "Registreer" at bounding box center [456, 311] width 29 height 8
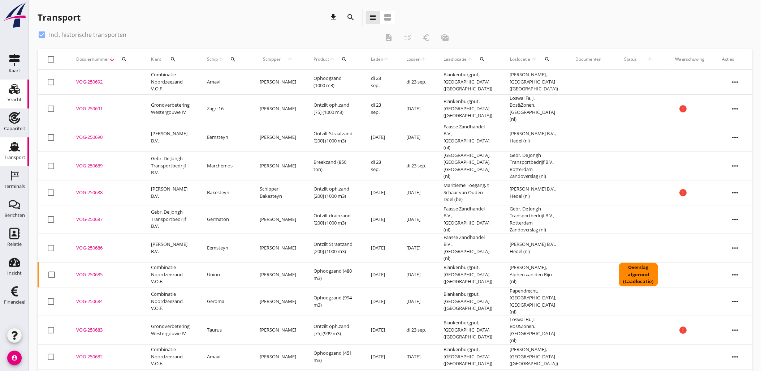
click at [8, 96] on div "Vracht" at bounding box center [15, 100] width 14 height 10
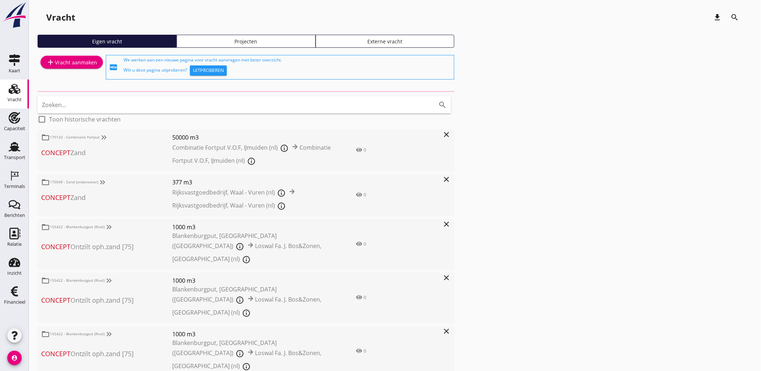
click at [277, 44] on div "Projecten" at bounding box center [246, 42] width 133 height 8
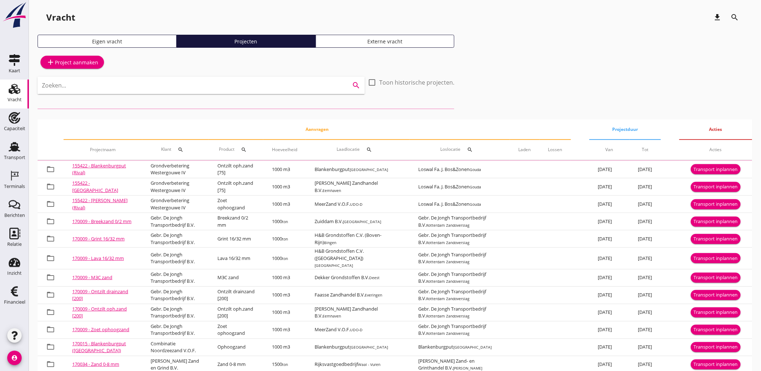
click at [247, 82] on input "Zoeken..." at bounding box center [191, 85] width 298 height 12
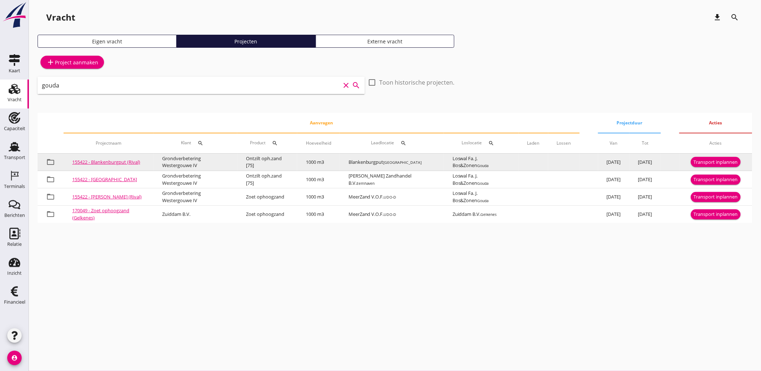
type input "gouda"
click at [707, 163] on div "Transport inplannen" at bounding box center [716, 162] width 44 height 7
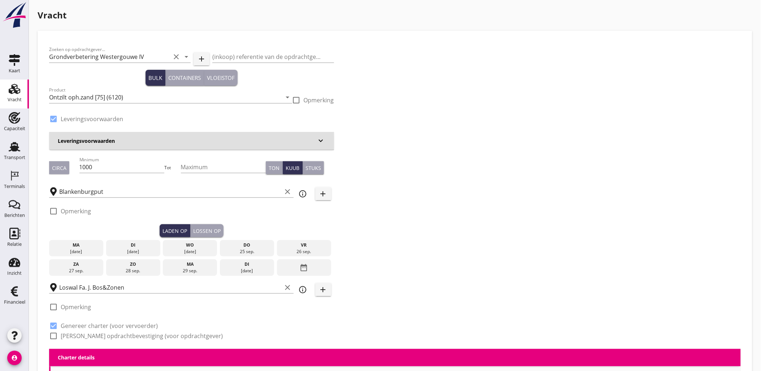
click at [129, 249] on div "[DATE]" at bounding box center [133, 251] width 51 height 7
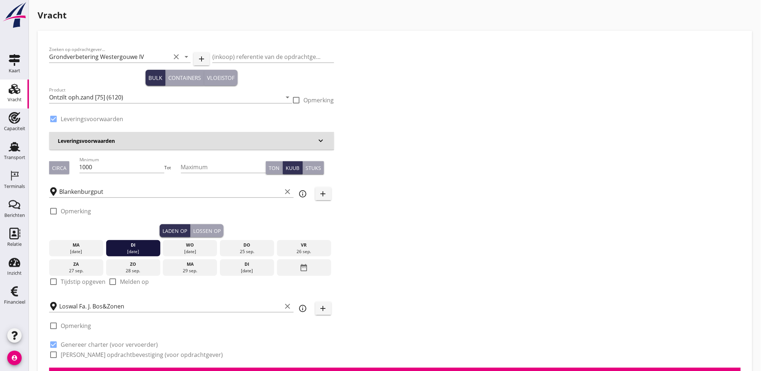
click at [74, 283] on label "Tijdstip opgeven" at bounding box center [83, 281] width 45 height 7
checkbox input "true"
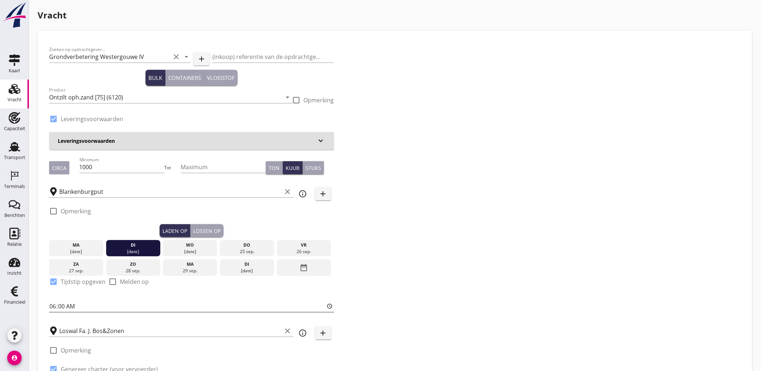
click at [54, 306] on input "06:00" at bounding box center [191, 306] width 285 height 12
type input "12:00"
click at [208, 228] on div "Lossen op" at bounding box center [206, 231] width 27 height 8
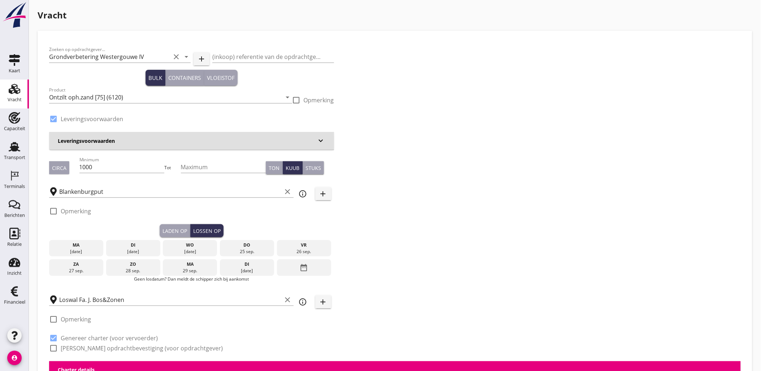
click at [194, 248] on div "[DATE]" at bounding box center [190, 251] width 51 height 7
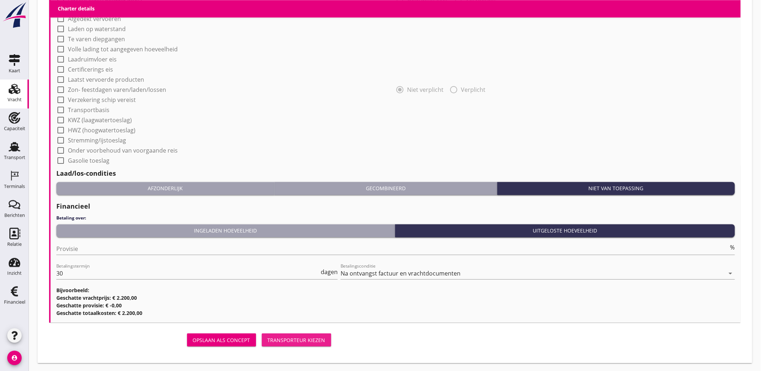
click at [288, 342] on div "Transporteur kiezen" at bounding box center [297, 340] width 58 height 8
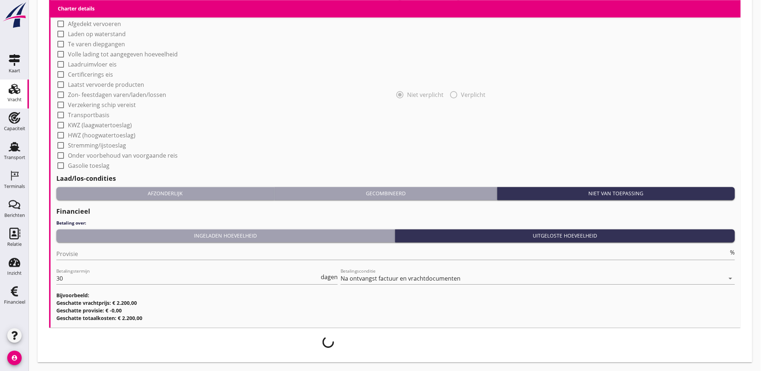
scroll to position [593, 0]
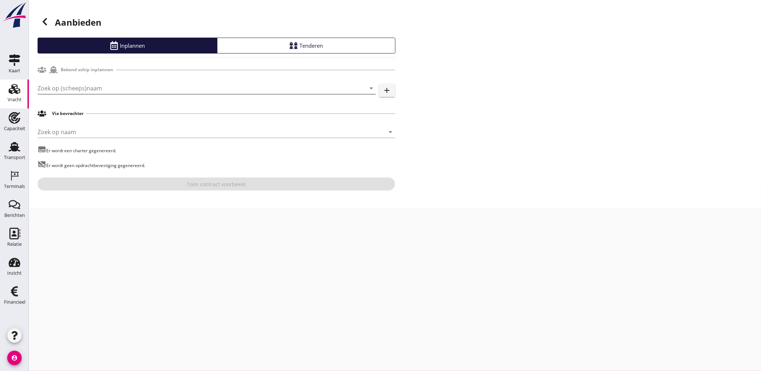
click at [121, 92] on input "Zoek op (scheeps)naam" at bounding box center [197, 88] width 318 height 12
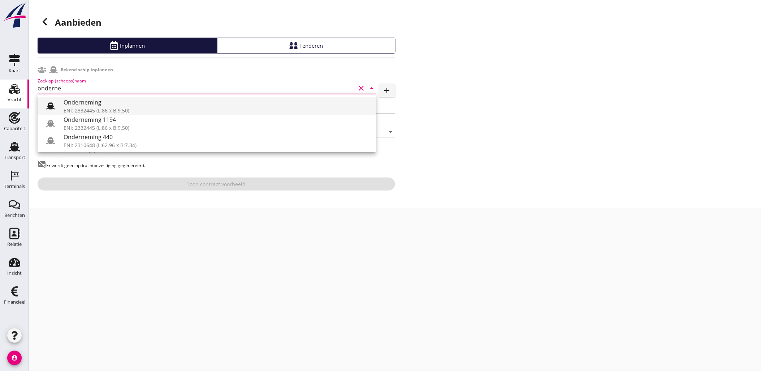
click at [129, 105] on div "Onderneming" at bounding box center [217, 102] width 307 height 9
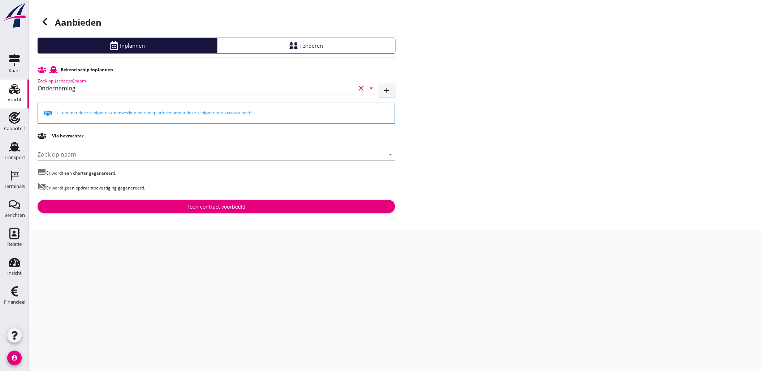
type input "Onderneming"
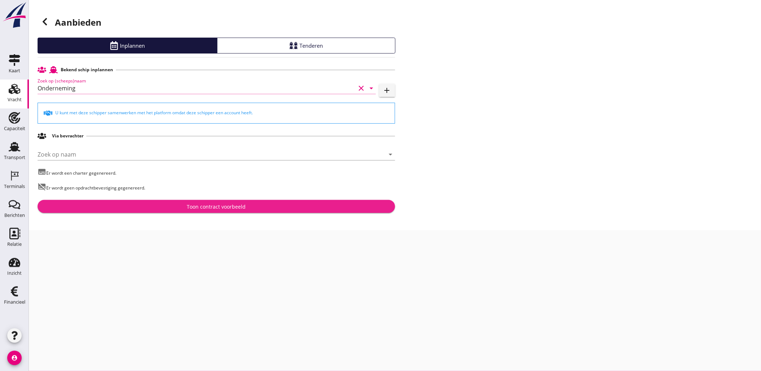
click at [213, 200] on button "Toon contract voorbeeld" at bounding box center [217, 206] width 358 height 13
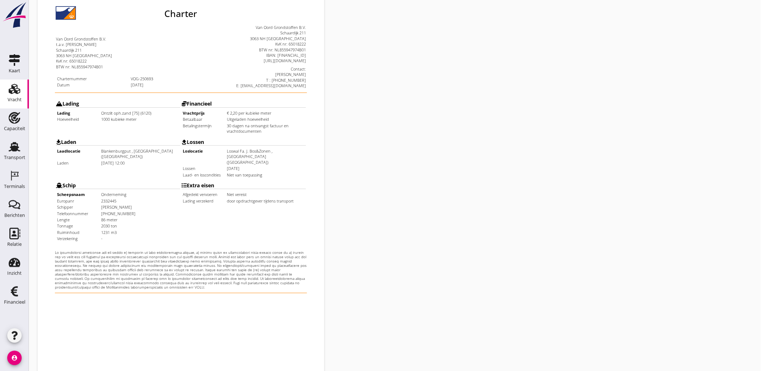
scroll to position [164, 0]
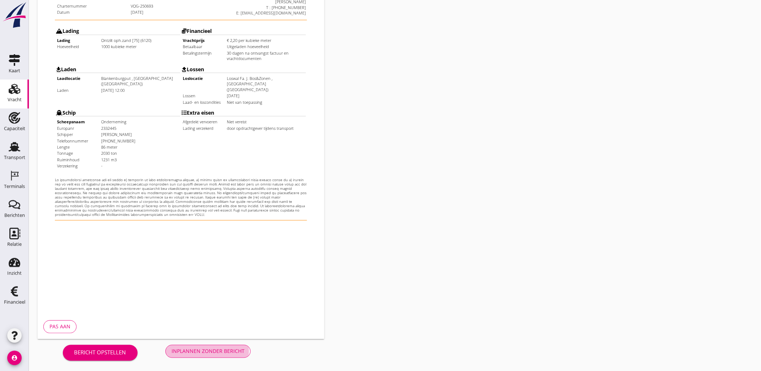
click at [223, 348] on div "Inplannen zonder bericht" at bounding box center [208, 351] width 73 height 8
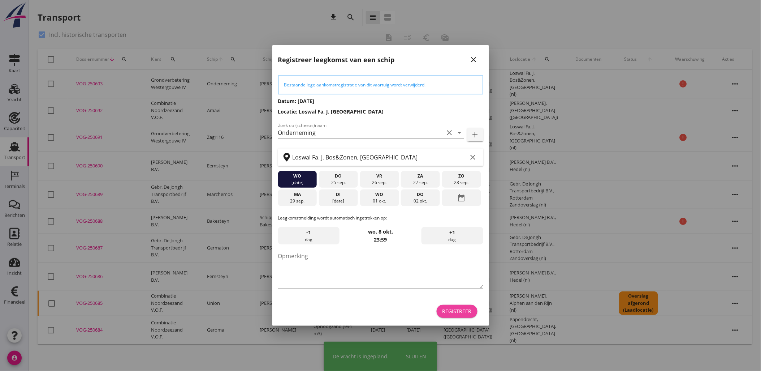
click at [461, 315] on div "Registreer" at bounding box center [456, 311] width 29 height 8
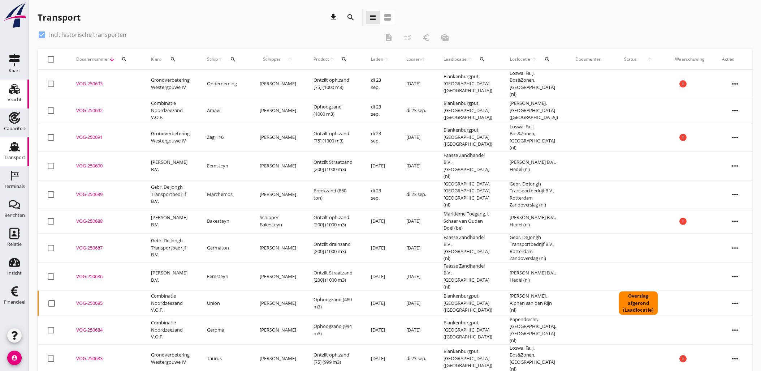
click at [19, 96] on div "Vracht" at bounding box center [15, 100] width 14 height 10
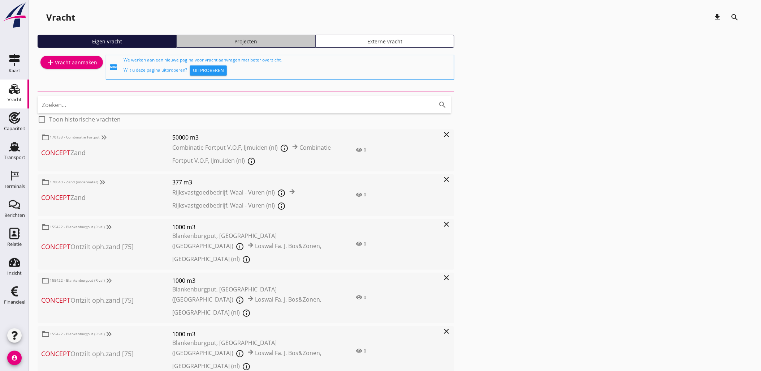
click at [279, 46] on link "Projecten" at bounding box center [246, 41] width 139 height 13
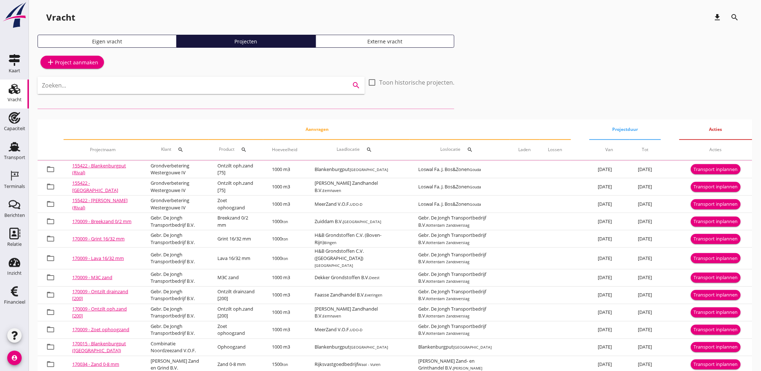
click at [255, 84] on input "Zoeken..." at bounding box center [191, 85] width 298 height 12
type input "g"
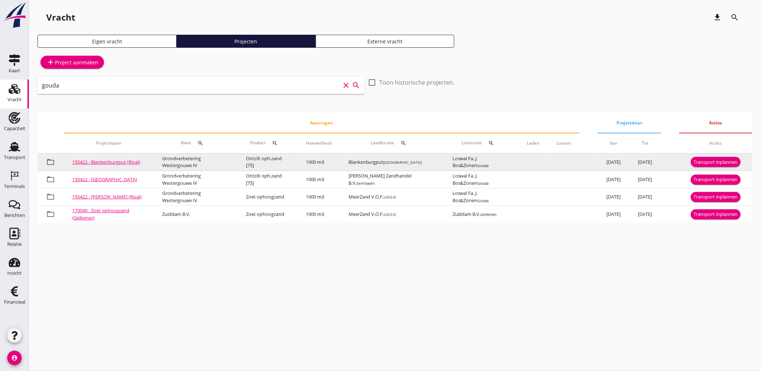
type input "gouda"
click at [712, 161] on div "Transport inplannen" at bounding box center [716, 162] width 44 height 7
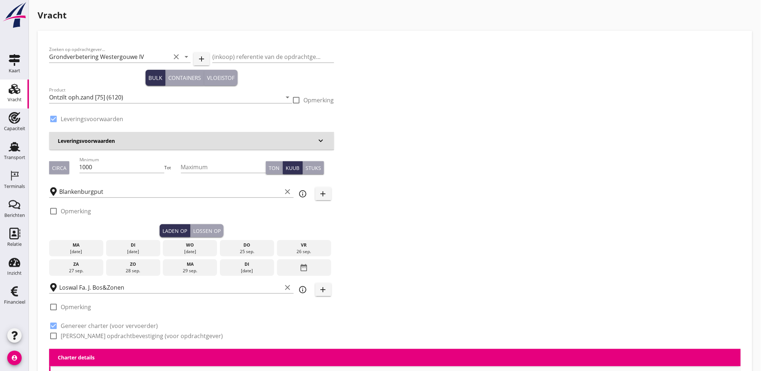
click at [137, 246] on div "di" at bounding box center [133, 245] width 51 height 7
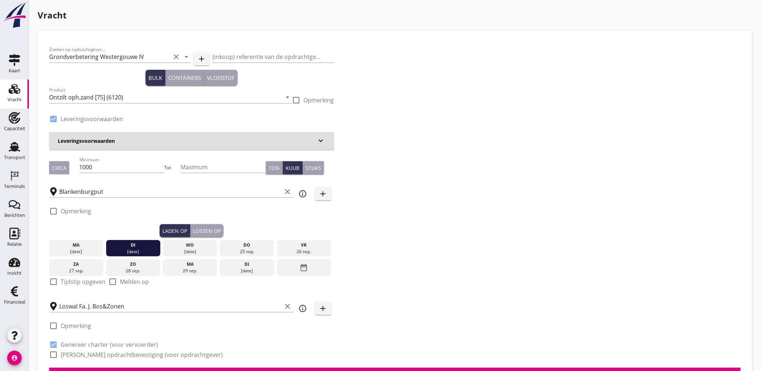
click at [207, 228] on div "Lossen op" at bounding box center [206, 231] width 27 height 8
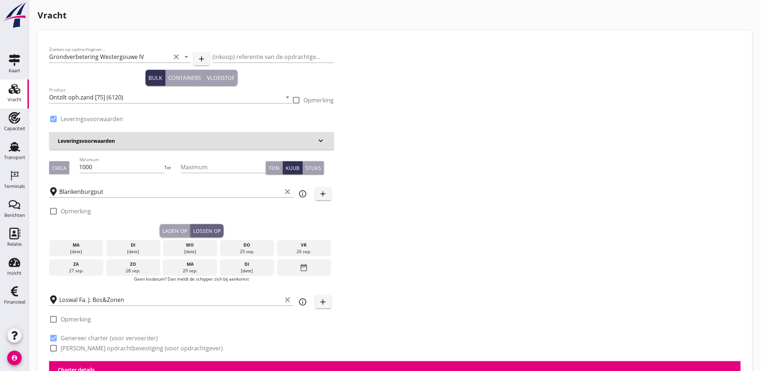
click at [186, 247] on div "wo" at bounding box center [190, 245] width 51 height 7
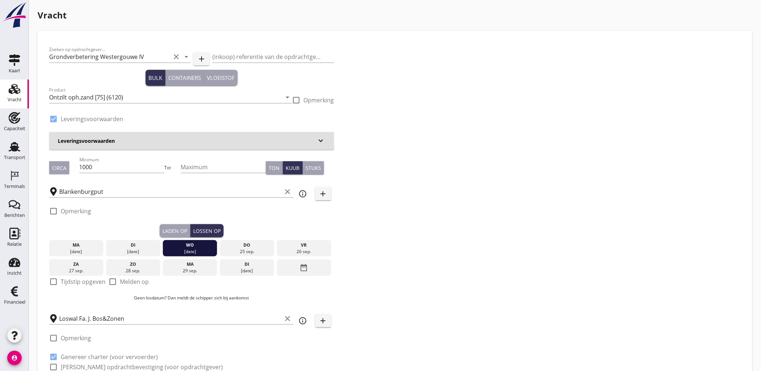
click at [178, 232] on div "Laden op" at bounding box center [175, 231] width 25 height 8
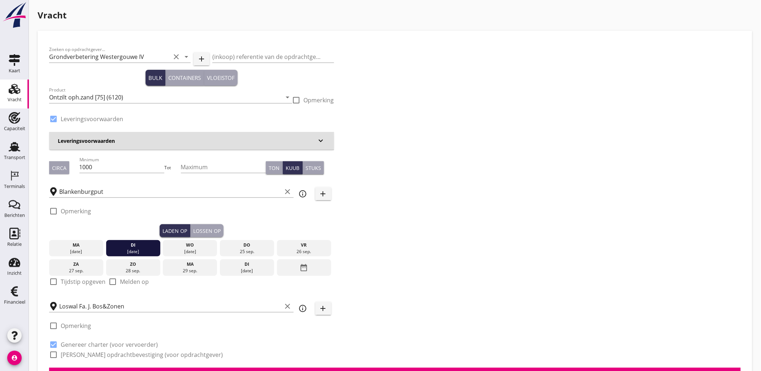
click at [73, 282] on label "Tijdstip opgeven" at bounding box center [83, 281] width 45 height 7
checkbox input "true"
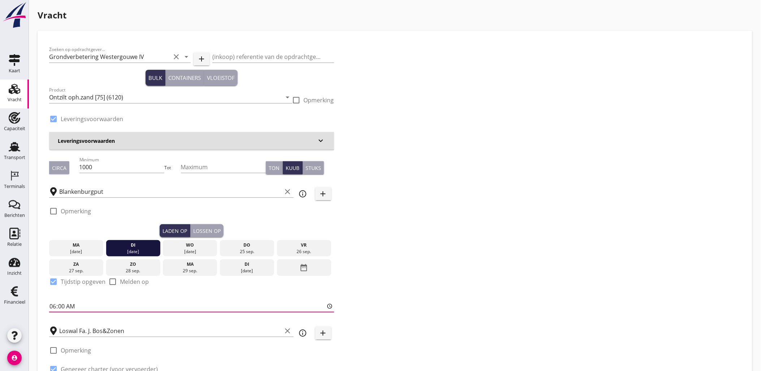
click at [51, 306] on input "06:00" at bounding box center [191, 306] width 285 height 12
type input "13:30"
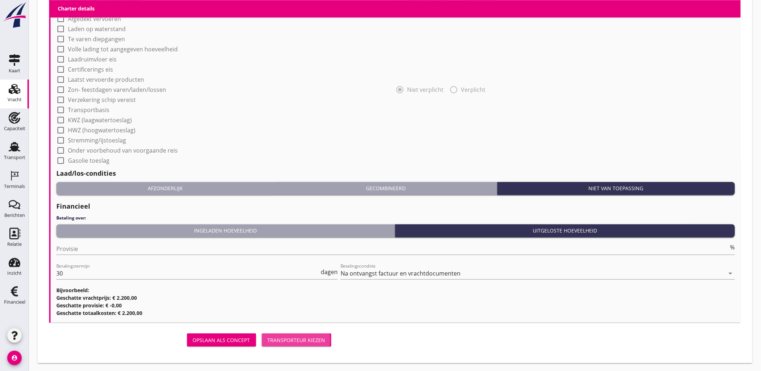
click at [314, 342] on div "Transporteur kiezen" at bounding box center [297, 340] width 58 height 8
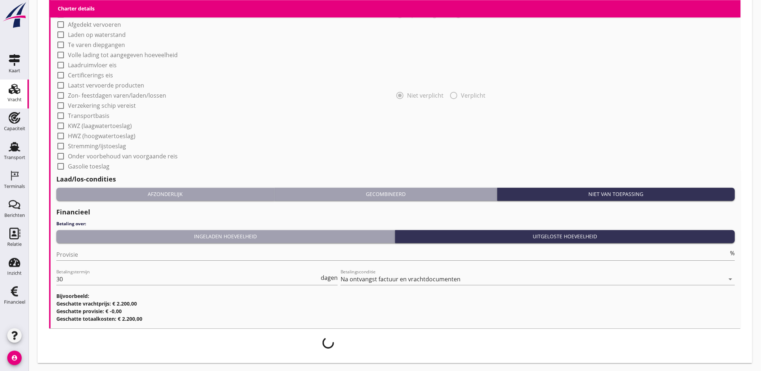
scroll to position [284, 0]
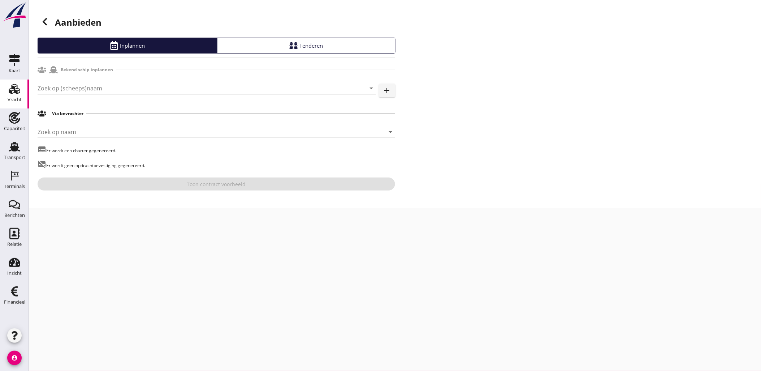
click at [46, 23] on use at bounding box center [45, 21] width 4 height 7
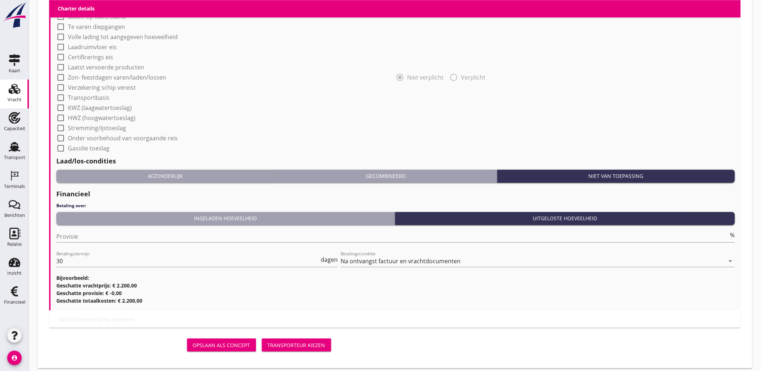
scroll to position [629, 0]
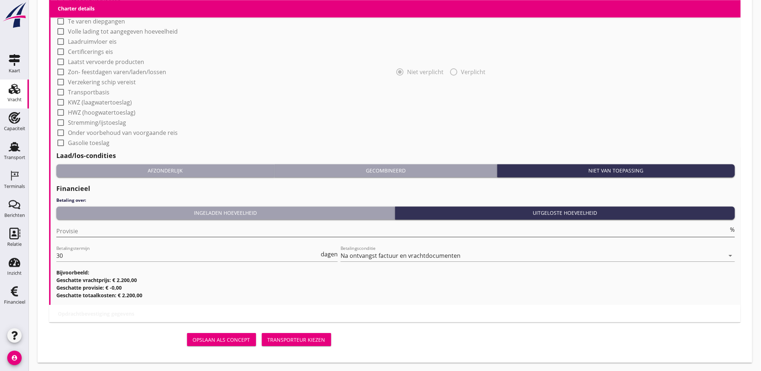
click at [177, 229] on input "Provisie" at bounding box center [392, 231] width 673 height 12
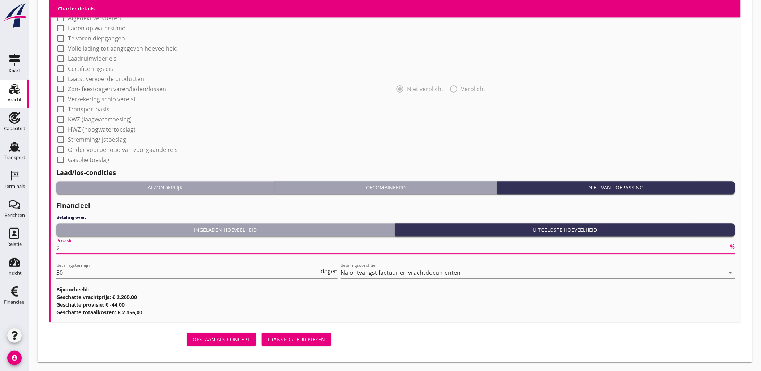
scroll to position [611, 0]
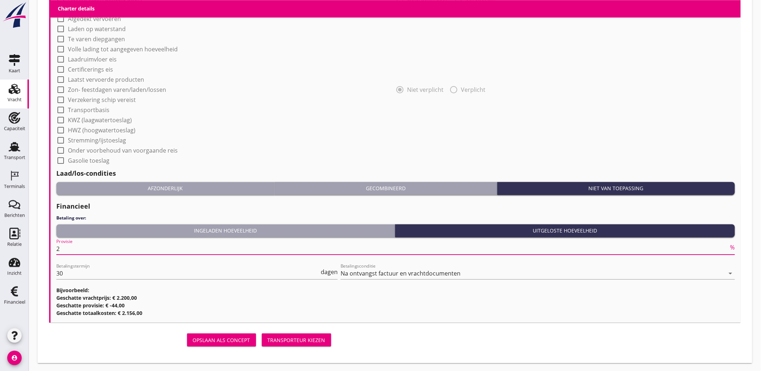
type input "2"
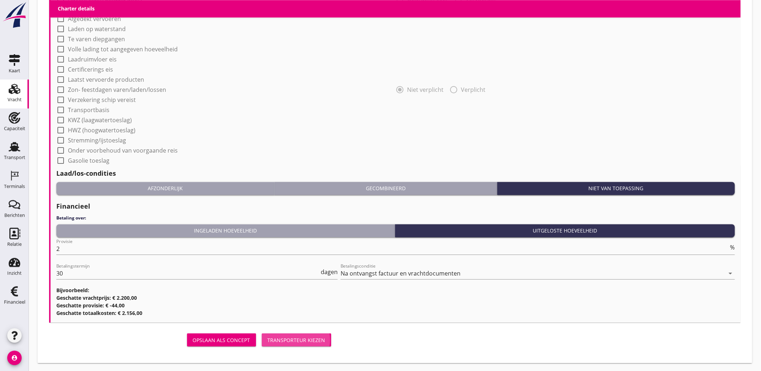
click at [291, 341] on div "Transporteur kiezen" at bounding box center [297, 340] width 58 height 8
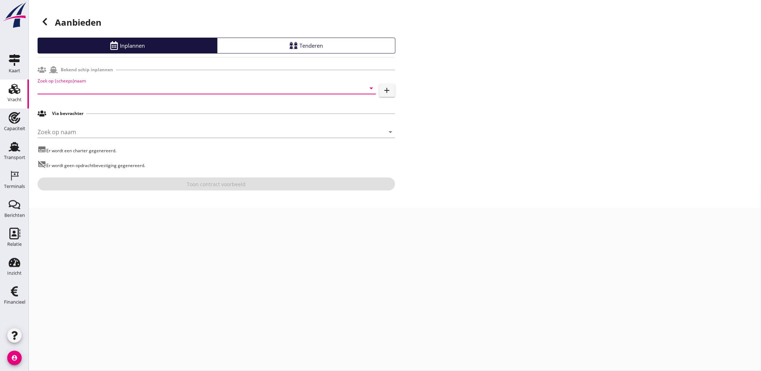
click at [95, 93] on input "Zoek op (scheeps)naam" at bounding box center [197, 88] width 318 height 12
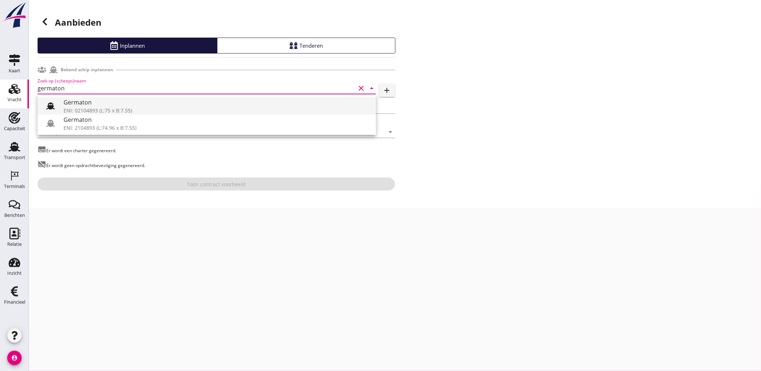
click at [107, 100] on div "Germaton" at bounding box center [217, 102] width 307 height 9
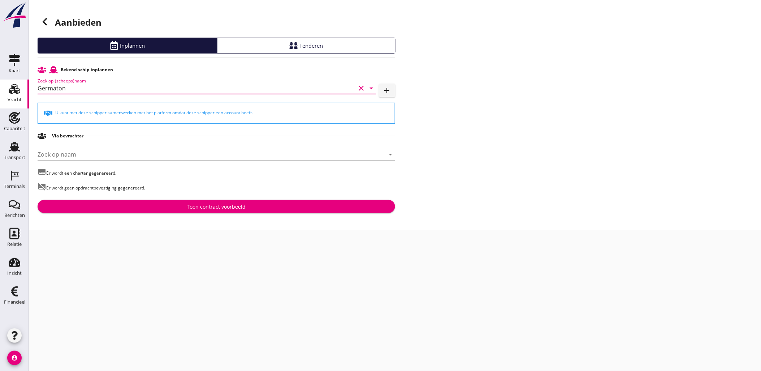
type input "Germaton"
click at [232, 207] on div "Toon contract voorbeeld" at bounding box center [216, 207] width 59 height 8
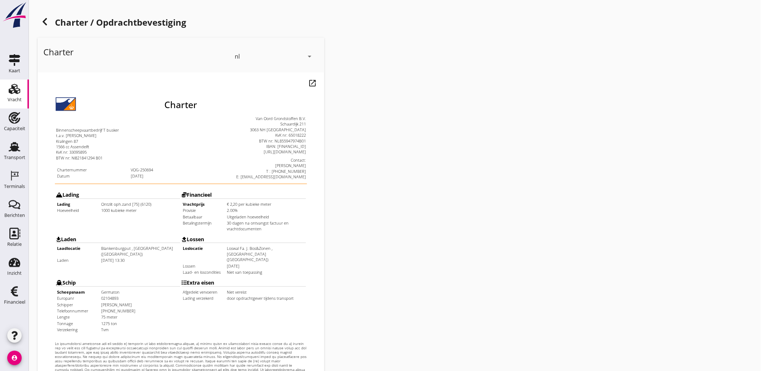
scroll to position [164, 0]
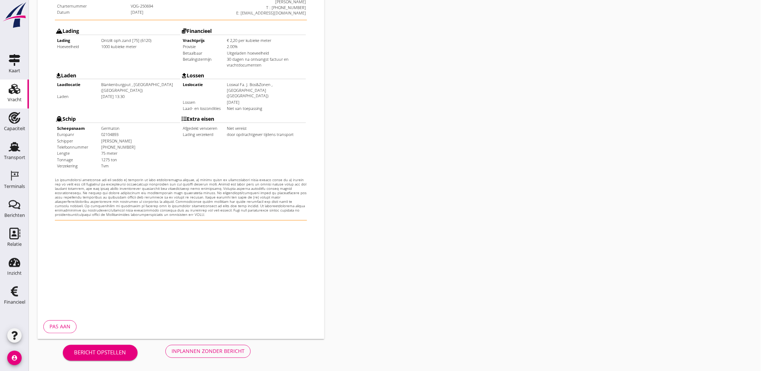
click at [223, 346] on button "Inplannen zonder bericht" at bounding box center [207, 351] width 85 height 13
click at [601, 124] on div "Charter nl arrow_drop_down open_in_new Pas aan" at bounding box center [395, 106] width 721 height 471
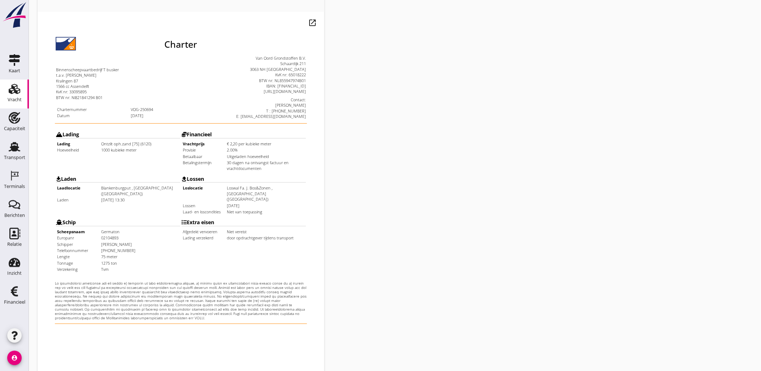
scroll to position [0, 0]
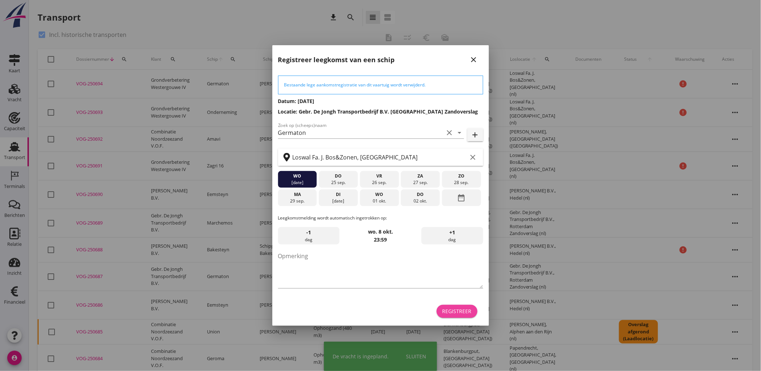
click at [459, 311] on div "Registreer" at bounding box center [456, 311] width 29 height 8
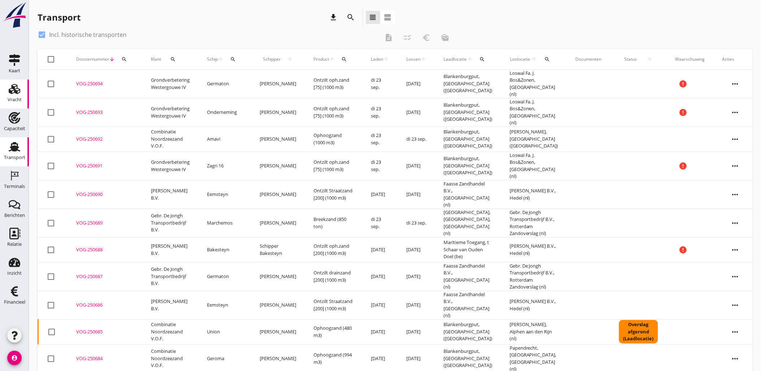
click at [24, 91] on link "Vracht Vracht" at bounding box center [14, 93] width 29 height 29
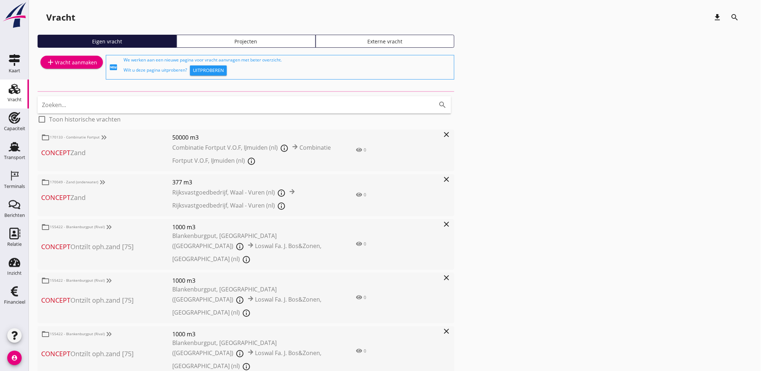
click at [274, 38] on div "Projecten" at bounding box center [246, 42] width 133 height 8
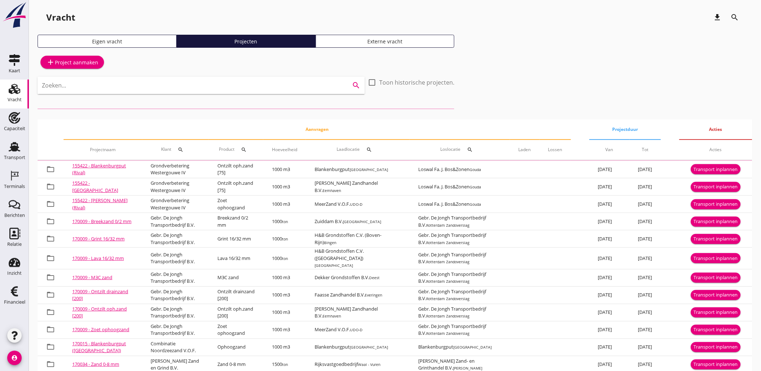
click at [274, 83] on input "Zoeken..." at bounding box center [191, 85] width 298 height 12
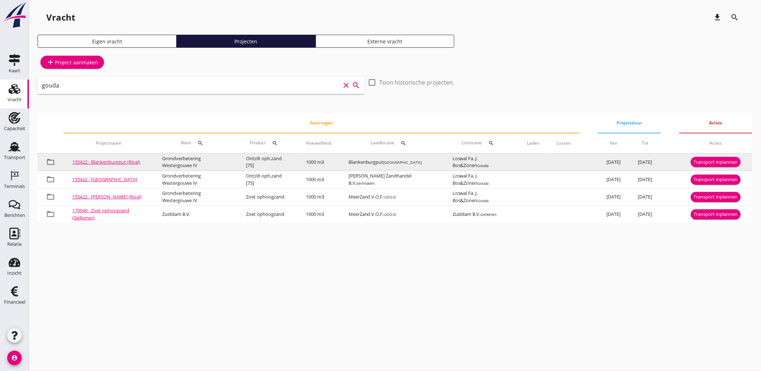
type input "gouda"
click at [718, 160] on div "Transport inplannen" at bounding box center [716, 162] width 44 height 7
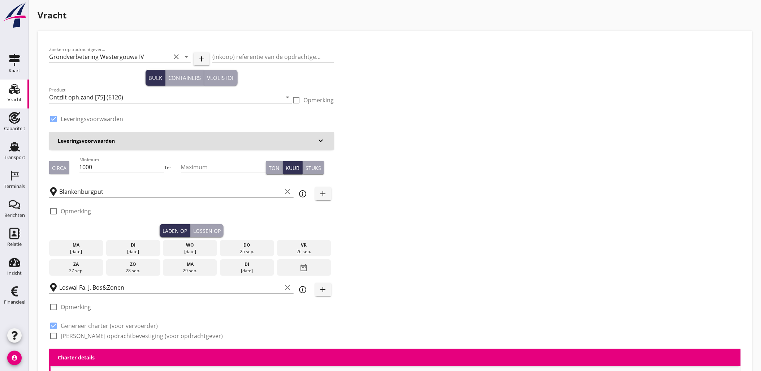
click at [140, 247] on div "di" at bounding box center [133, 245] width 51 height 7
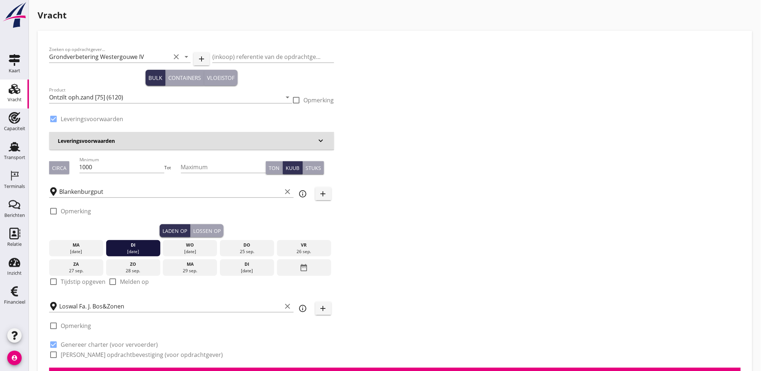
click at [201, 229] on div "Lossen op" at bounding box center [206, 231] width 27 height 8
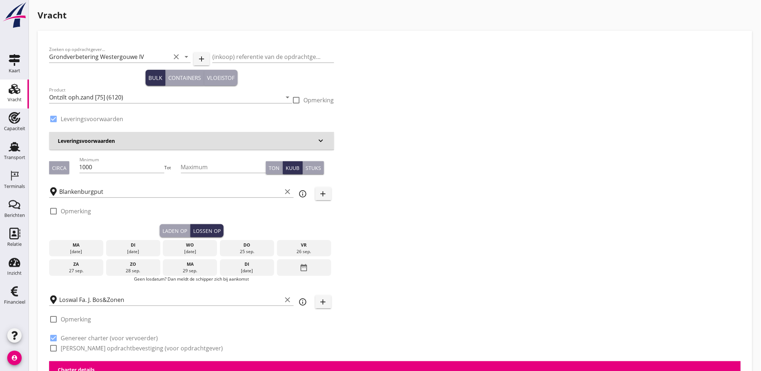
click at [189, 246] on div "wo" at bounding box center [190, 245] width 51 height 7
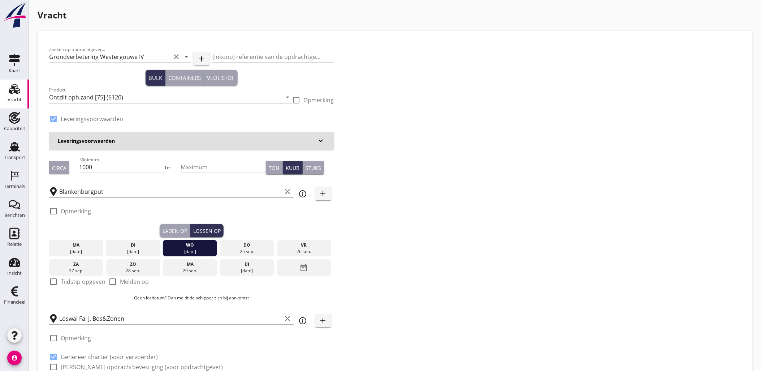
click at [168, 227] on div "Laden op" at bounding box center [175, 231] width 25 height 8
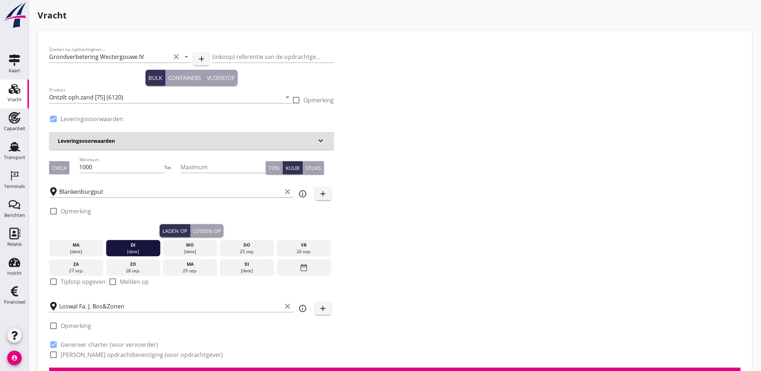
scroll to position [40, 0]
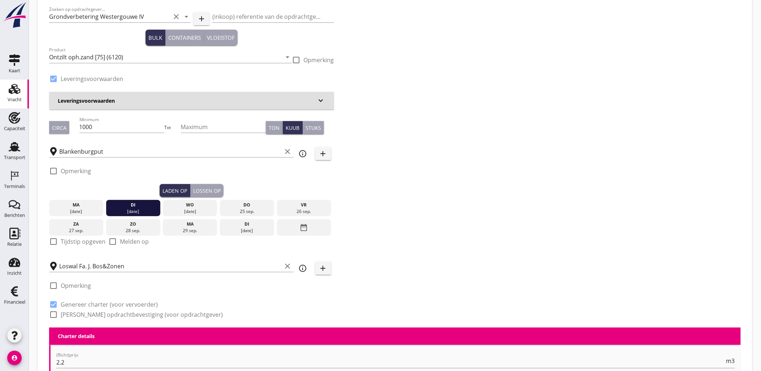
click at [76, 241] on label "Tijdstip opgeven" at bounding box center [83, 241] width 45 height 7
checkbox input "true"
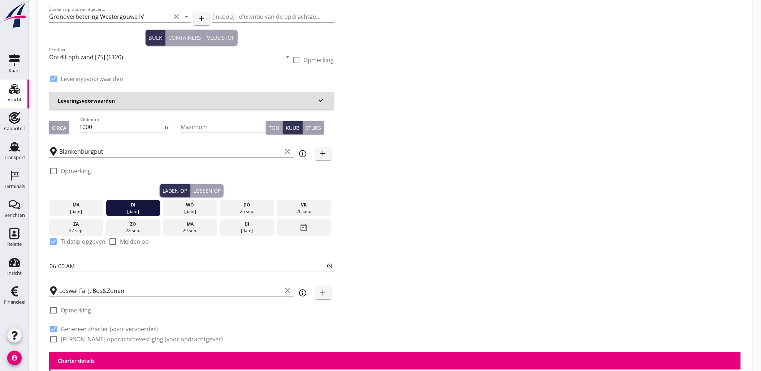
click at [54, 265] on input "06:00" at bounding box center [191, 266] width 285 height 12
type input "15:00"
click at [216, 193] on div "Lossen op" at bounding box center [206, 191] width 27 height 8
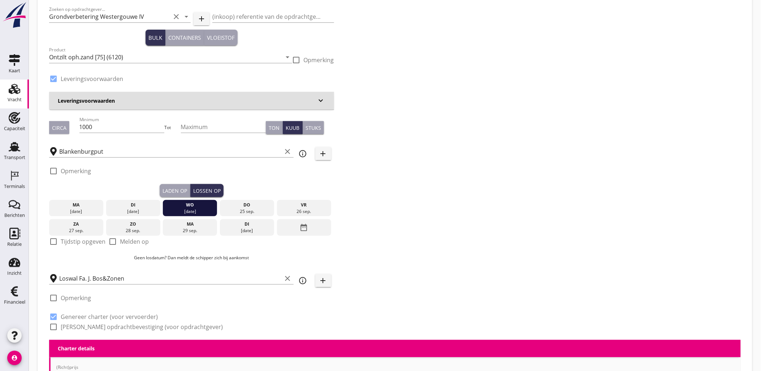
click at [171, 189] on div "Laden op" at bounding box center [175, 191] width 25 height 8
checkbox input "true"
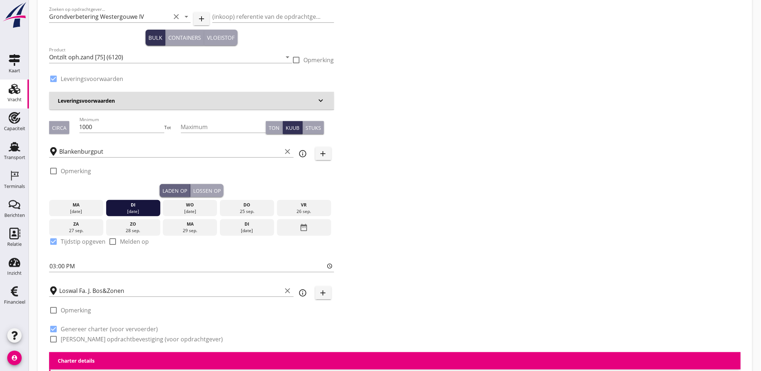
click at [200, 190] on div "Lossen op" at bounding box center [206, 191] width 27 height 8
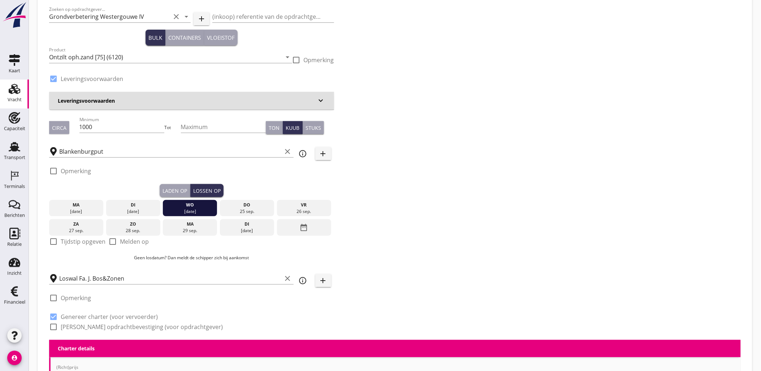
click at [170, 188] on div "Laden op" at bounding box center [175, 191] width 25 height 8
checkbox input "true"
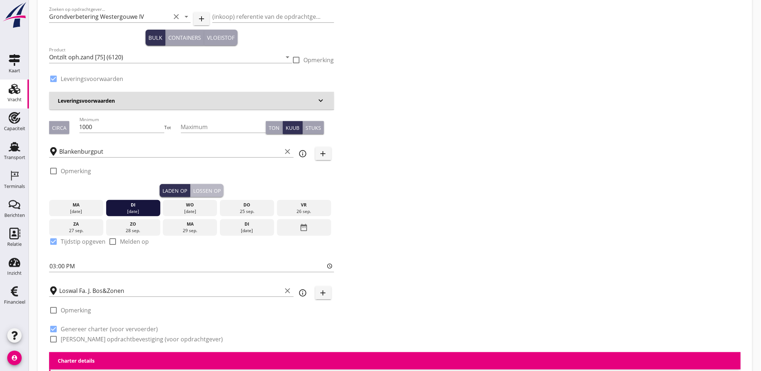
click at [212, 190] on div "Lossen op" at bounding box center [206, 191] width 27 height 8
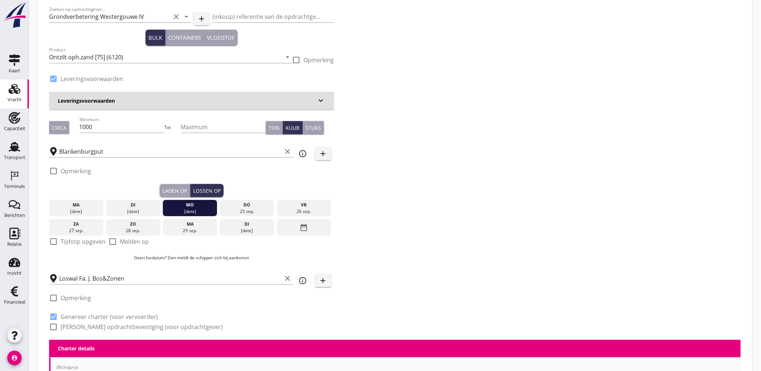
click at [179, 189] on div "Laden op" at bounding box center [175, 191] width 25 height 8
checkbox input "true"
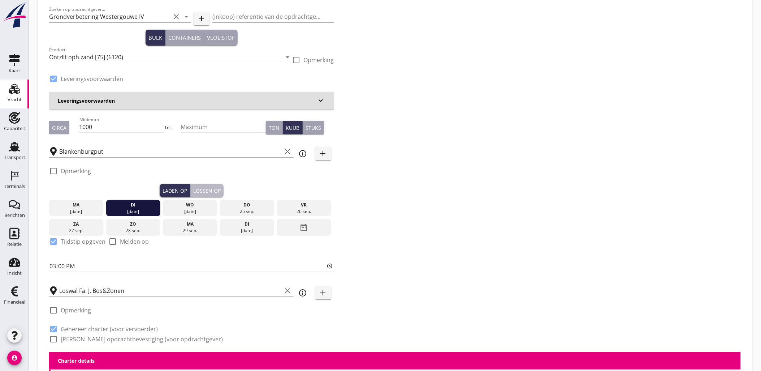
click at [203, 189] on div "Lossen op" at bounding box center [206, 191] width 27 height 8
checkbox input "false"
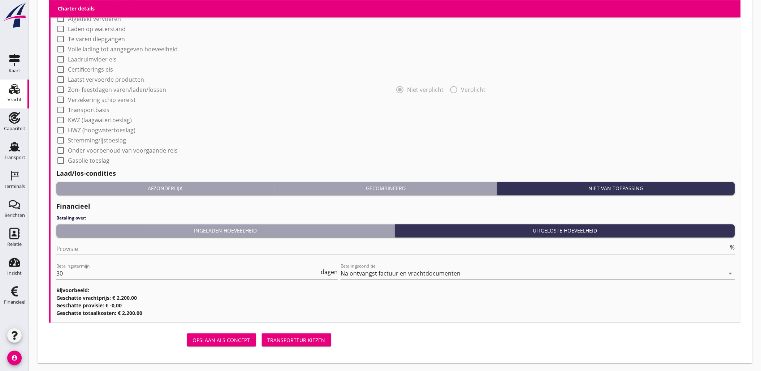
click at [291, 337] on div "Transporteur kiezen" at bounding box center [297, 340] width 58 height 8
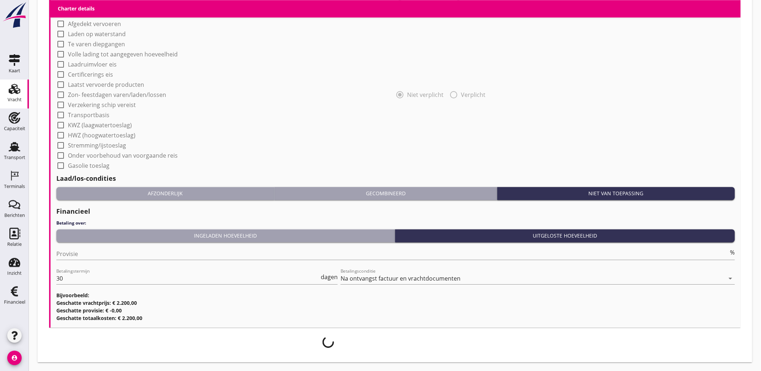
scroll to position [593, 0]
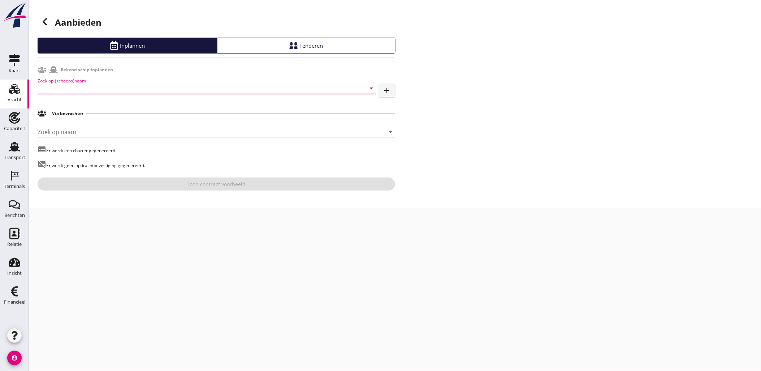
click at [174, 86] on input "Zoek op (scheeps)naam" at bounding box center [197, 88] width 318 height 12
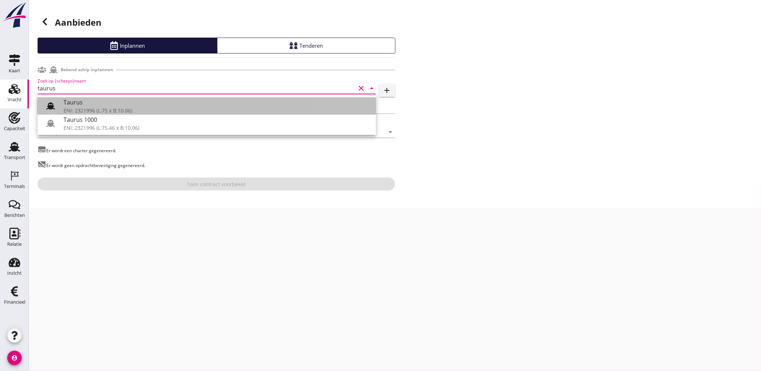
click at [161, 105] on div "Taurus" at bounding box center [217, 102] width 307 height 9
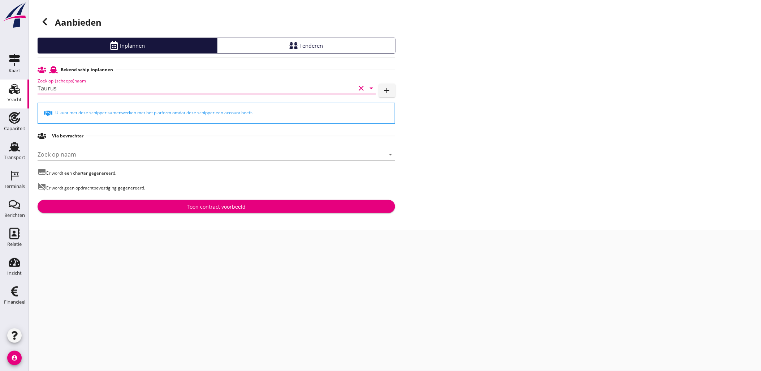
type input "Taurus"
click at [236, 209] on div "Toon contract voorbeeld" at bounding box center [216, 207] width 59 height 8
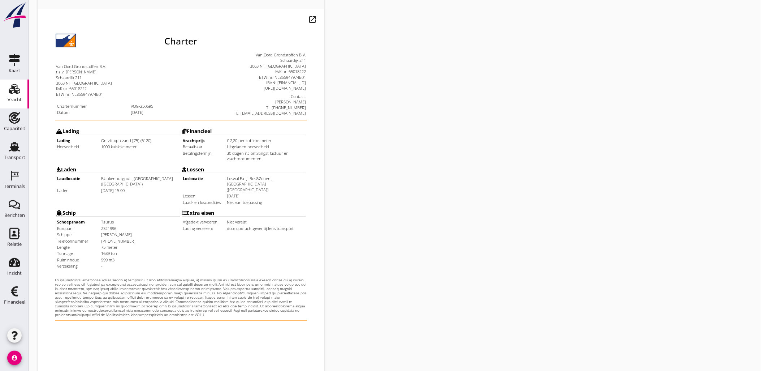
scroll to position [164, 0]
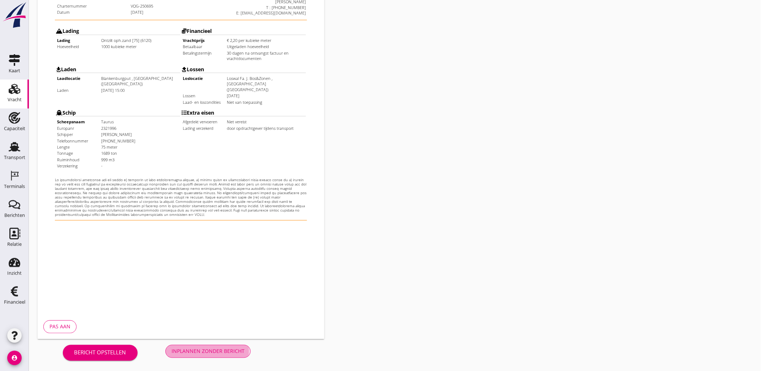
click at [226, 350] on div "Inplannen zonder bericht" at bounding box center [208, 351] width 73 height 8
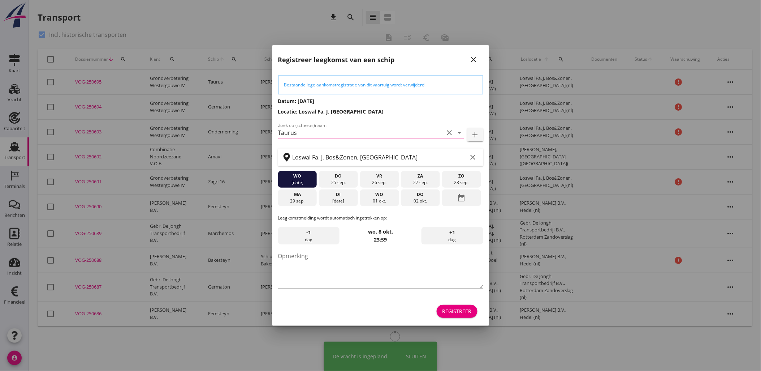
click at [470, 311] on div "Registreer" at bounding box center [456, 311] width 29 height 8
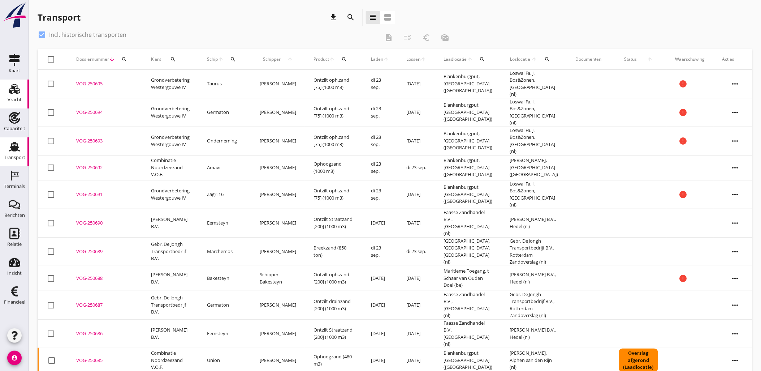
click at [13, 93] on icon "Vracht" at bounding box center [15, 89] width 12 height 12
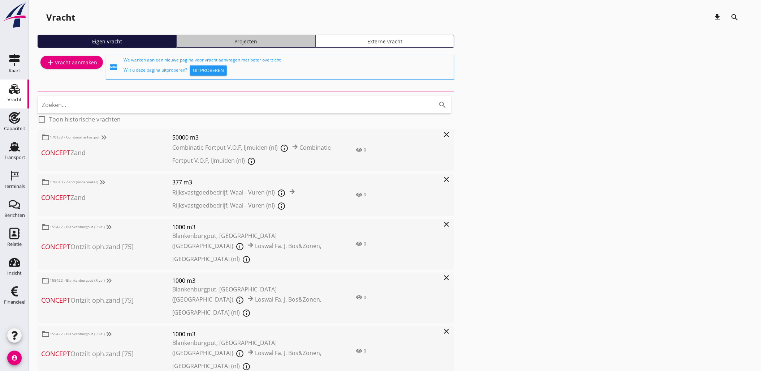
click at [283, 43] on div "Projecten" at bounding box center [246, 42] width 133 height 8
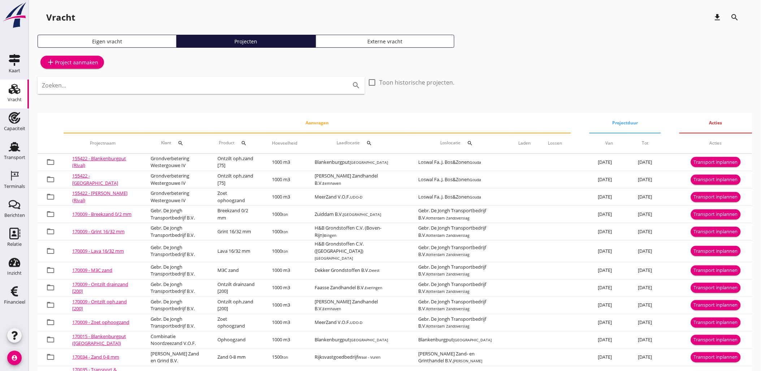
click at [180, 87] on input "Zoeken..." at bounding box center [191, 85] width 298 height 12
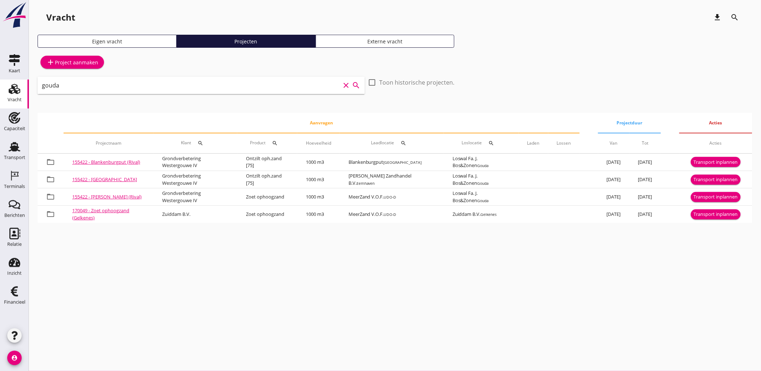
drag, startPoint x: 177, startPoint y: 88, endPoint x: 0, endPoint y: 81, distance: 177.5
click at [0, 81] on html "arrow_drop_down check Maritieme Toegang, t Schaar van Ouden Doel Rijksvastgoedb…" at bounding box center [380, 185] width 761 height 371
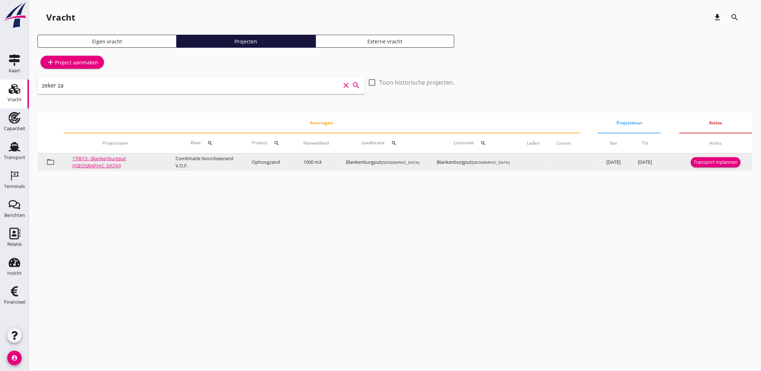
type input "zeker za"
click at [701, 163] on div "Transport inplannen" at bounding box center [716, 162] width 44 height 7
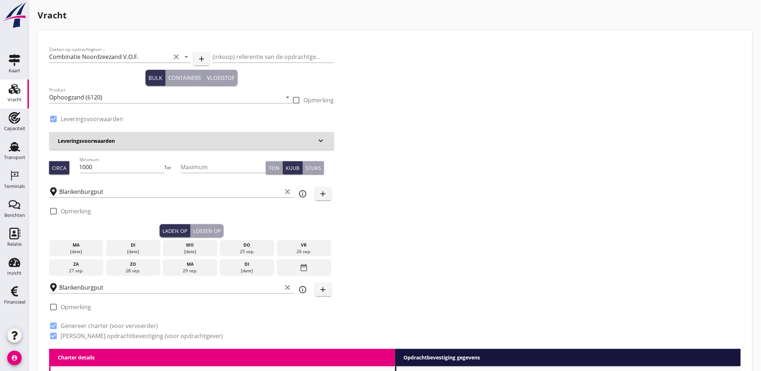
click at [135, 248] on div "[DATE]" at bounding box center [133, 251] width 51 height 7
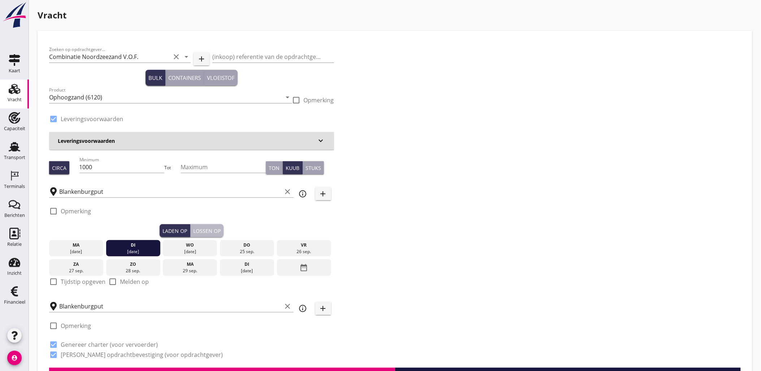
click at [218, 232] on div "Lossen op" at bounding box center [206, 231] width 27 height 8
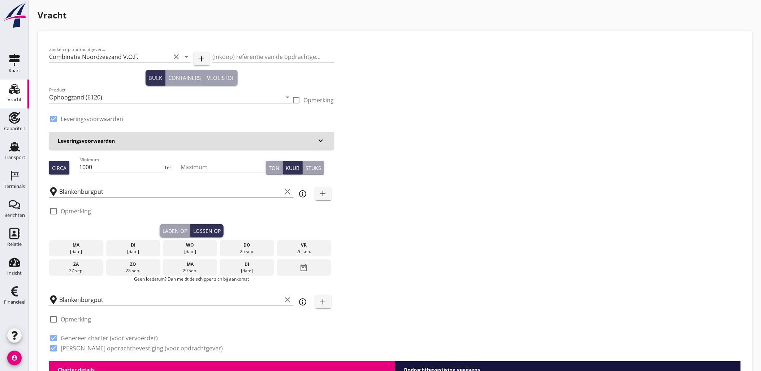
click at [154, 247] on div "di" at bounding box center [133, 245] width 51 height 7
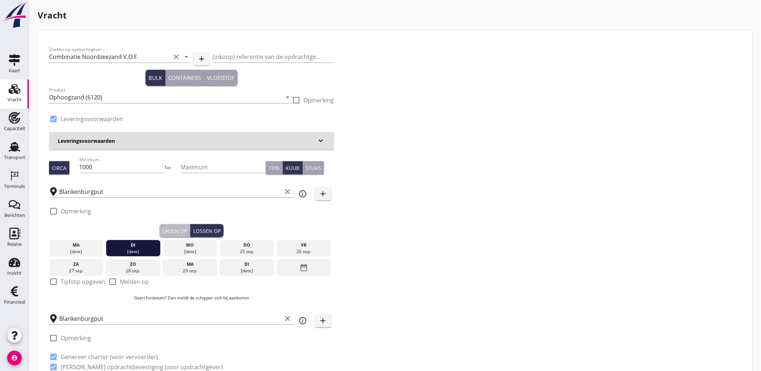
click at [176, 229] on div "Laden op" at bounding box center [175, 231] width 25 height 8
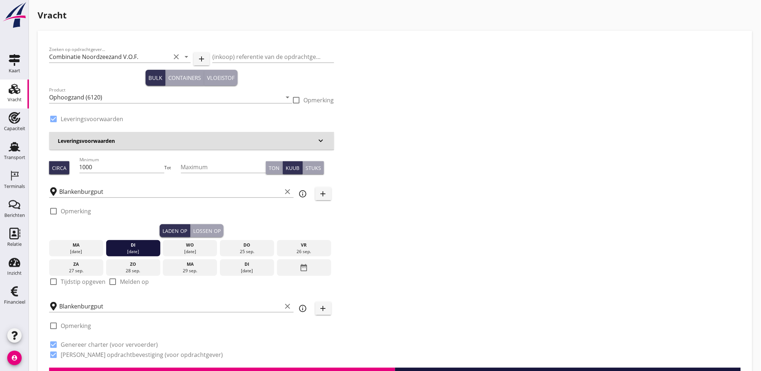
click at [63, 280] on label "Tijdstip opgeven" at bounding box center [83, 281] width 45 height 7
checkbox input "true"
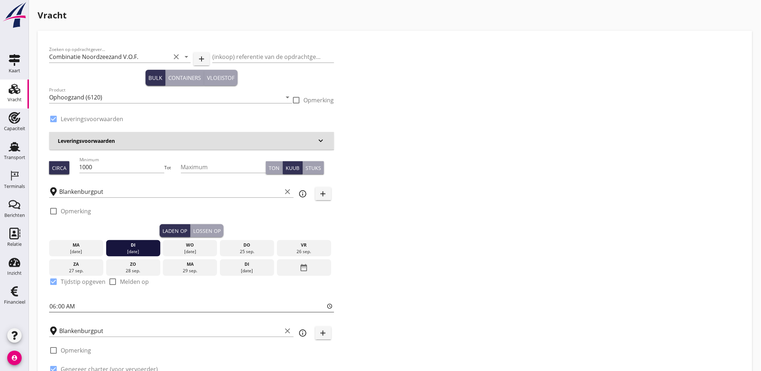
click at [53, 308] on input "06:00" at bounding box center [191, 306] width 285 height 12
type input "17:00"
click at [203, 229] on div "Lossen op" at bounding box center [206, 231] width 27 height 8
checkbox input "false"
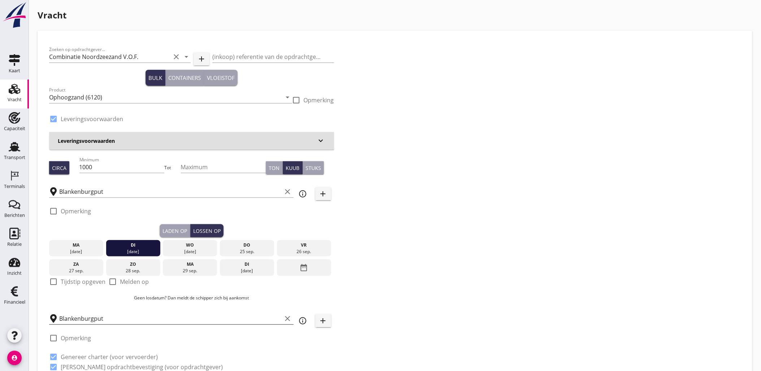
click at [130, 318] on input "Blankenburgput" at bounding box center [170, 318] width 223 height 12
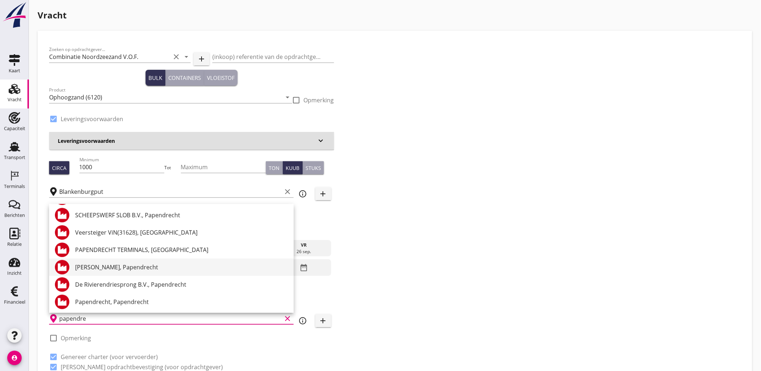
scroll to position [123, 0]
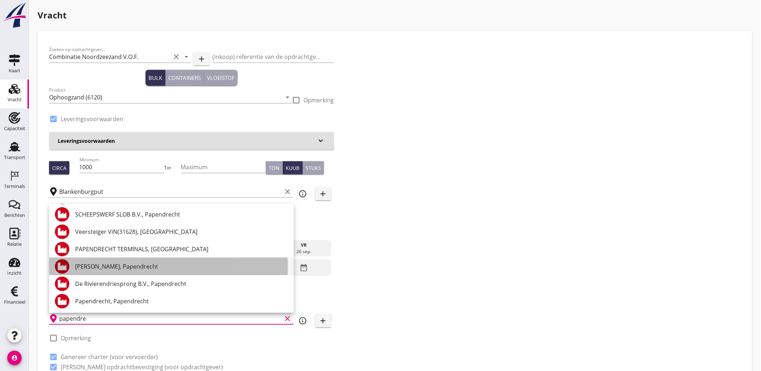
click at [133, 269] on div "[PERSON_NAME], Papendrecht" at bounding box center [181, 266] width 213 height 9
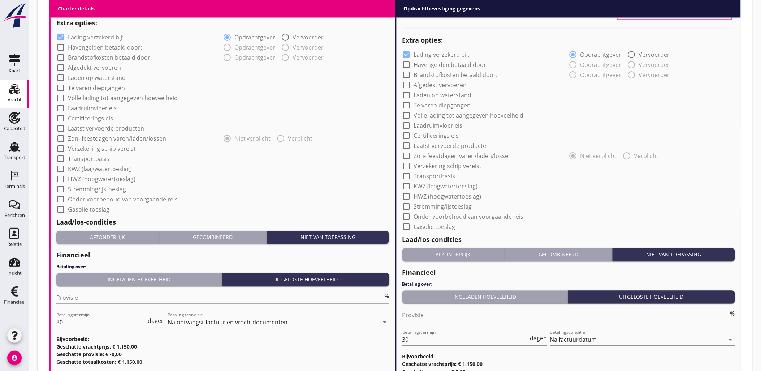
scroll to position [616, 0]
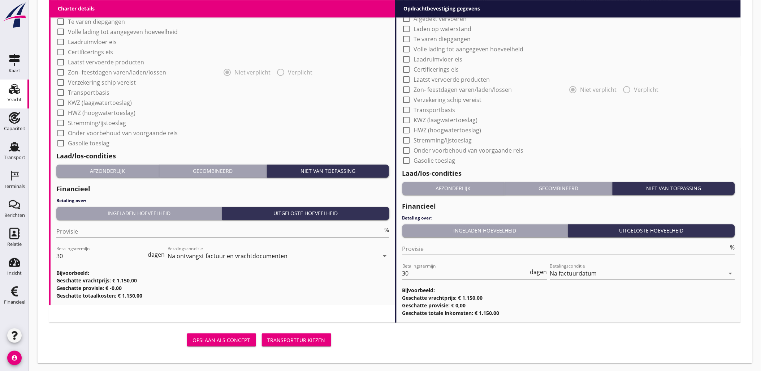
type input "[PERSON_NAME], Papendrecht"
click at [304, 332] on div "Opslaan als concept Transporteur kiezen" at bounding box center [191, 339] width 285 height 17
click at [306, 333] on button "Transporteur kiezen" at bounding box center [296, 339] width 69 height 13
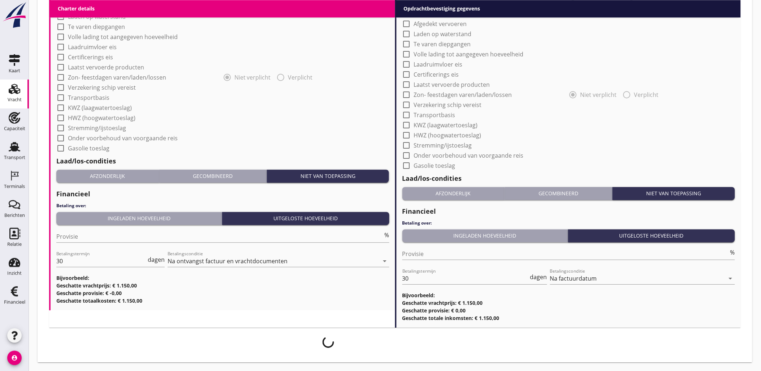
scroll to position [611, 0]
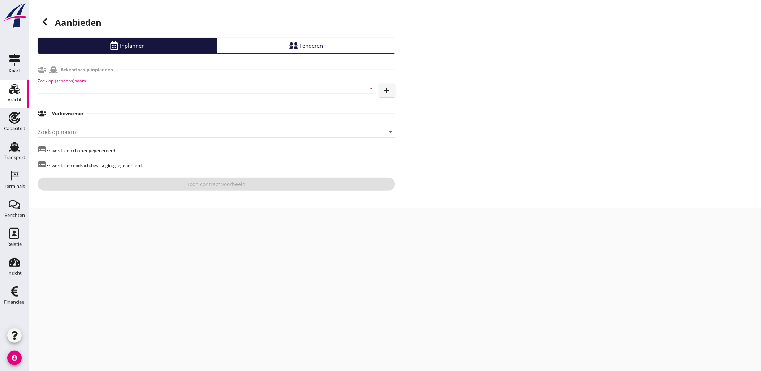
click at [97, 87] on input "Zoek op (scheeps)naam" at bounding box center [197, 88] width 318 height 12
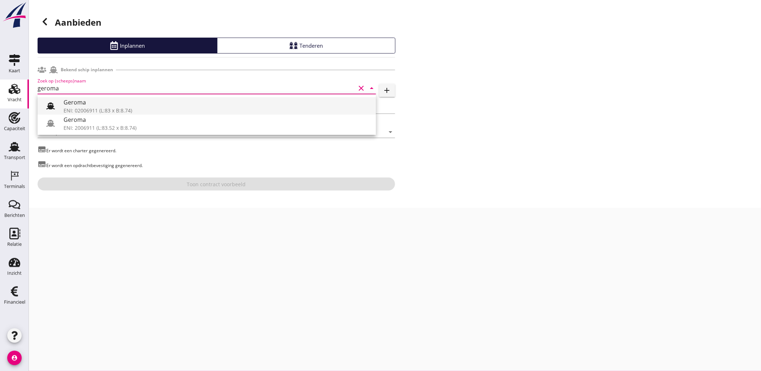
click at [159, 104] on div "Geroma" at bounding box center [217, 102] width 307 height 9
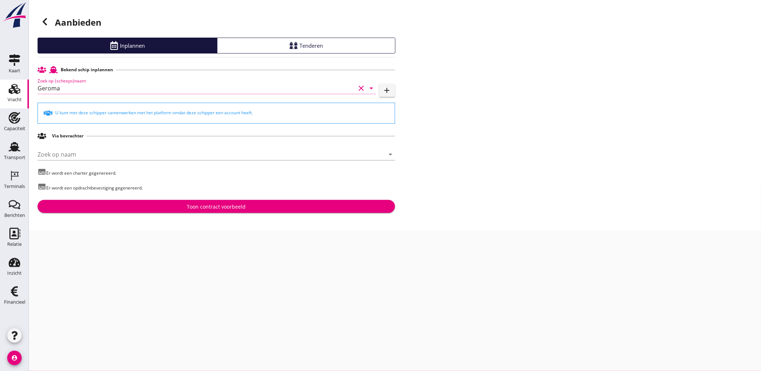
type input "Geroma"
click at [266, 209] on div "Toon contract voorbeeld" at bounding box center [216, 207] width 346 height 8
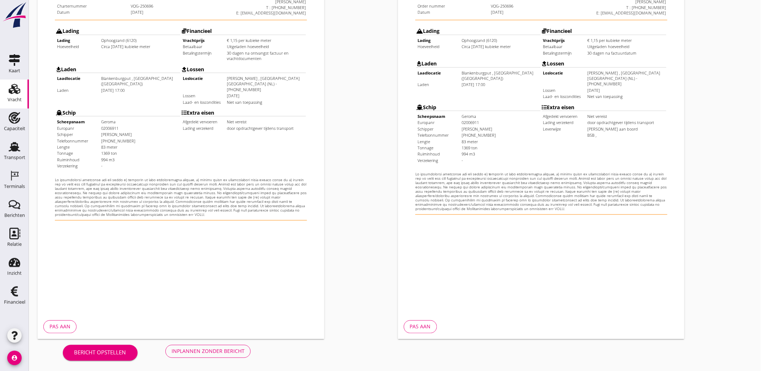
click at [219, 352] on div "Inplannen zonder bericht" at bounding box center [208, 351] width 73 height 8
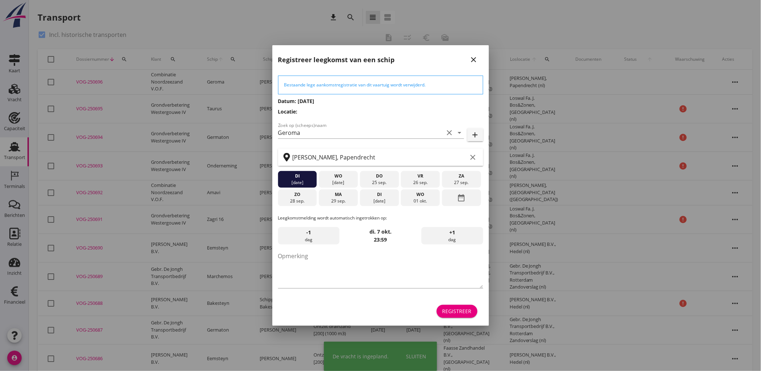
click at [457, 308] on div "Registreer" at bounding box center [456, 311] width 29 height 8
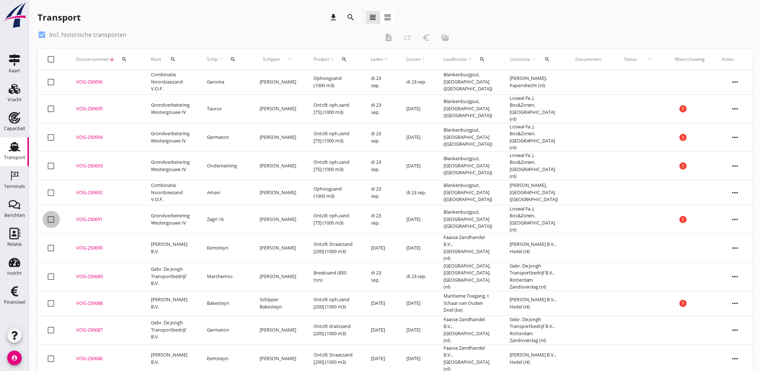
click at [51, 213] on div at bounding box center [51, 219] width 12 height 12
checkbox input "true"
click at [51, 186] on div at bounding box center [51, 192] width 12 height 12
checkbox input "true"
click at [53, 160] on div at bounding box center [51, 166] width 12 height 12
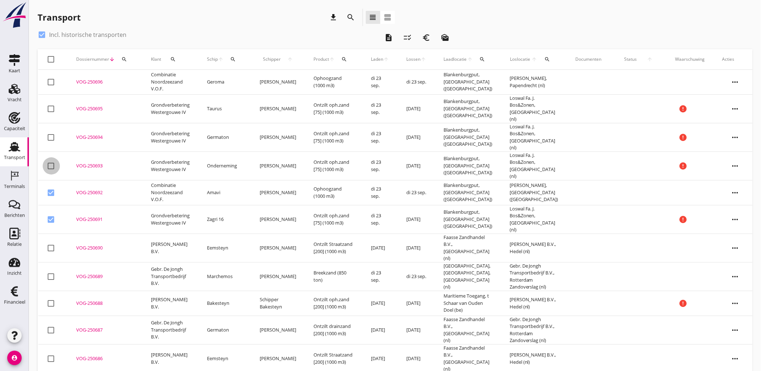
checkbox input "true"
click at [49, 131] on div at bounding box center [51, 137] width 12 height 12
checkbox input "true"
click at [52, 107] on div at bounding box center [51, 109] width 12 height 12
checkbox input "true"
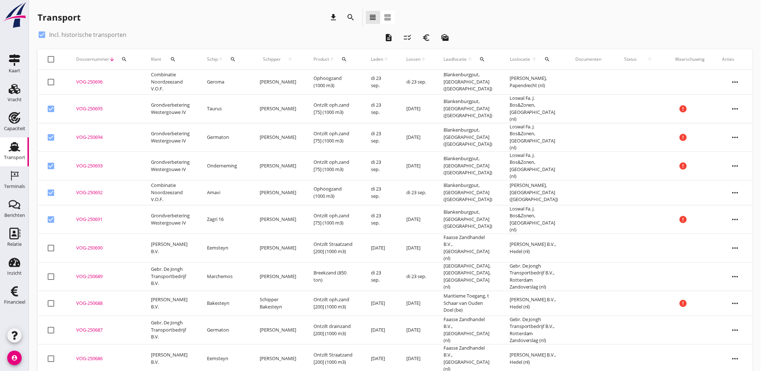
click at [52, 81] on div at bounding box center [51, 82] width 12 height 12
checkbox input "true"
drag, startPoint x: 15, startPoint y: 179, endPoint x: 58, endPoint y: 178, distance: 43.0
click at [15, 179] on icon "Terminals" at bounding box center [15, 176] width 12 height 12
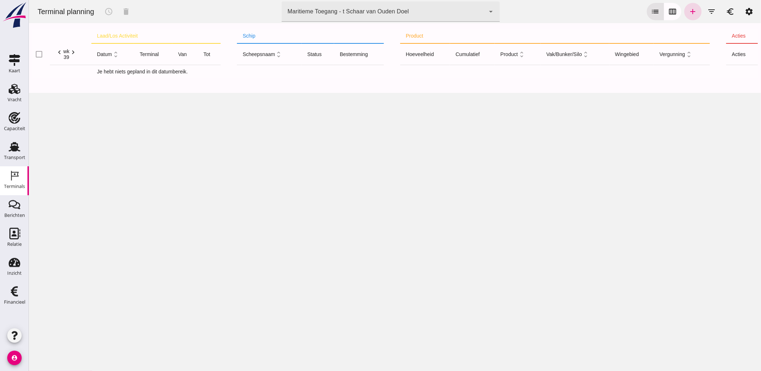
click at [458, 16] on div "Maritieme Toegang - t Schaar van Ouden Doel 453b08e2-5afb-49e8-a076-b9bc6000f457" at bounding box center [382, 11] width 203 height 20
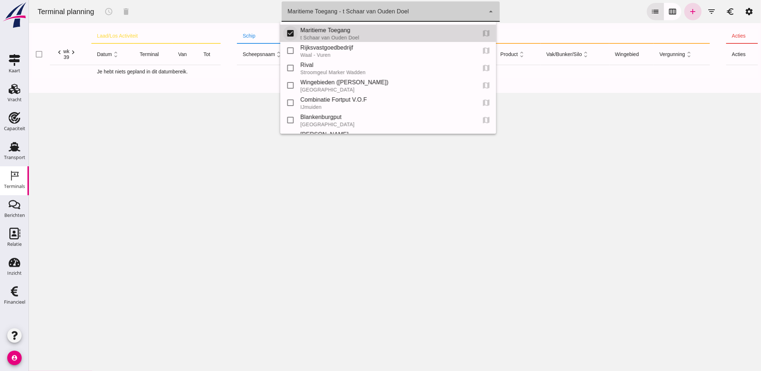
click at [291, 35] on input "checkbox" at bounding box center [290, 33] width 14 height 14
checkbox input "false"
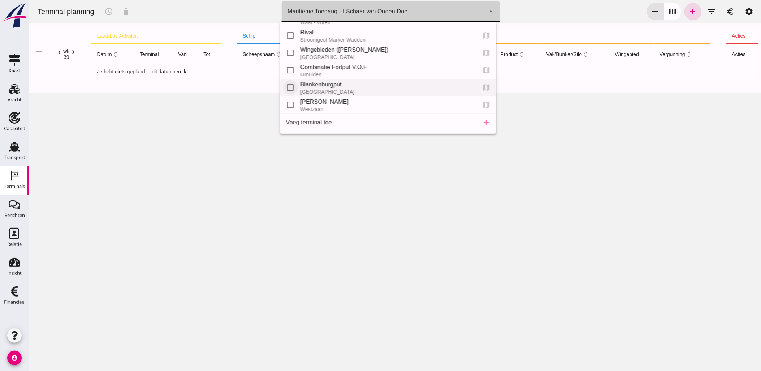
click at [292, 87] on input "checkbox" at bounding box center [290, 87] width 14 height 14
checkbox input "true"
type input "453b08e2-5afb-49e8-a076-b9bc6000f457, e6c78bfd-e3f1-4bb9-b01e-b37ce3668b52"
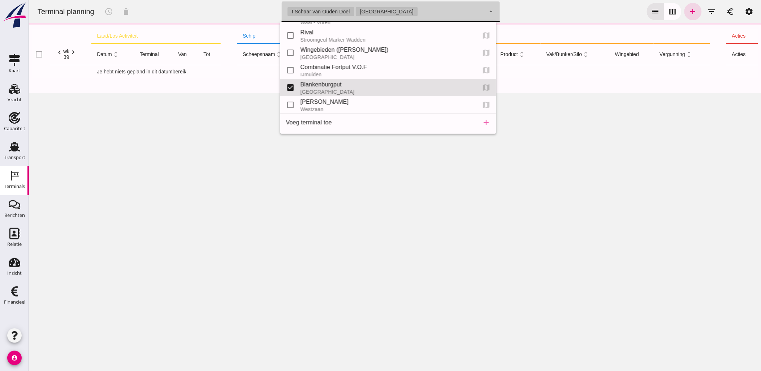
click at [570, 16] on div "Terminal planning schedule delete terminal t Schaar van [GEOGRAPHIC_DATA] 453b0…" at bounding box center [394, 11] width 726 height 23
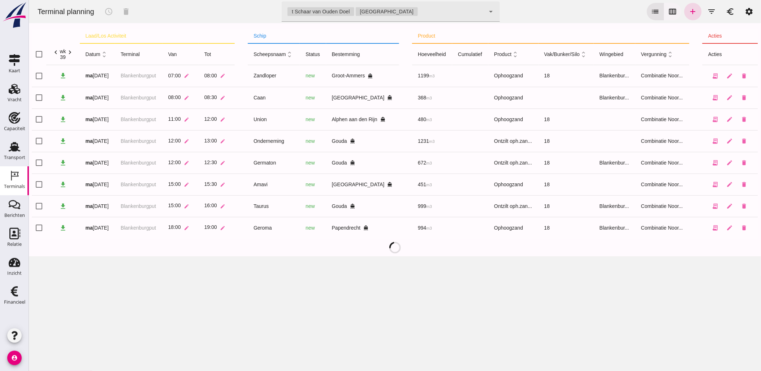
click at [669, 12] on icon "calendar_view_week" at bounding box center [672, 11] width 9 height 9
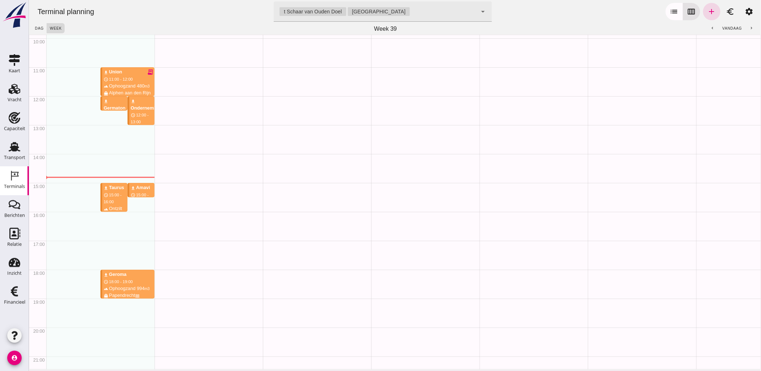
scroll to position [298, 0]
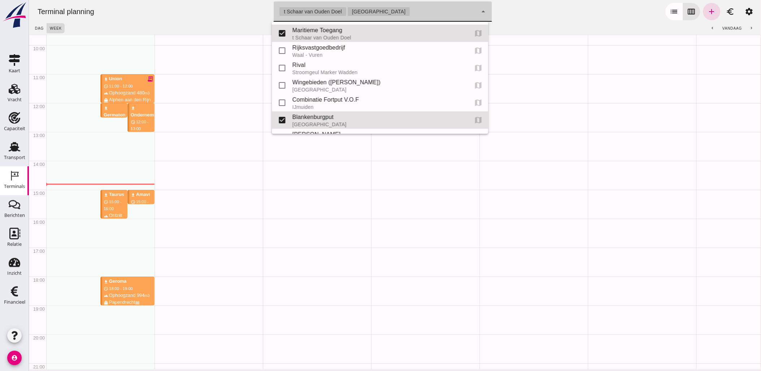
click at [467, 9] on div "t Schaar van Ouden Doel Rotterdam 453b08e2-5afb-49e8-a076-b9bc6000f457, e6c78bf…" at bounding box center [374, 11] width 203 height 20
click at [284, 33] on input "checkbox" at bounding box center [282, 33] width 14 height 14
checkbox input "false"
type input "e6c78bfd-e3f1-4bb9-b01e-b37ce3668b52"
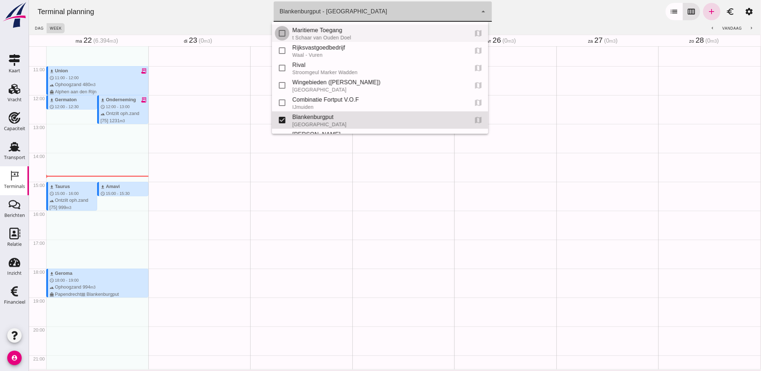
scroll to position [0, 0]
click at [549, 14] on div "Terminal planning terminal [GEOGRAPHIC_DATA] - [GEOGRAPHIC_DATA] e6c78bfd-e3f1-…" at bounding box center [394, 11] width 726 height 23
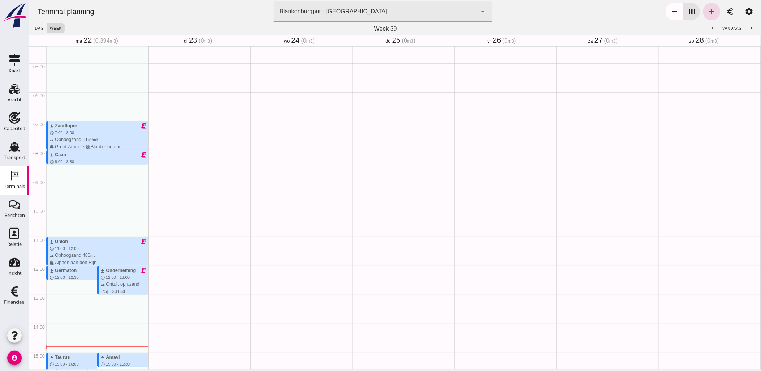
scroll to position [98, 0]
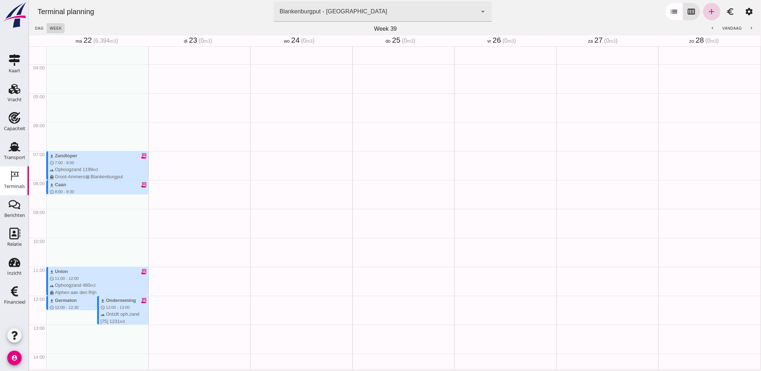
click at [707, 11] on icon "add" at bounding box center [711, 11] width 9 height 9
type input "Combinatie Noordzeezand V.O.F."
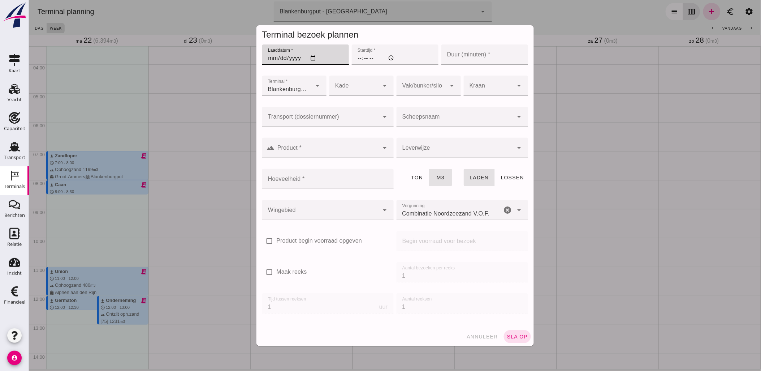
click at [314, 59] on input "Laaddatum *" at bounding box center [305, 54] width 87 height 20
type input "[DATE]"
click at [357, 57] on input "Starttijd *" at bounding box center [394, 54] width 87 height 20
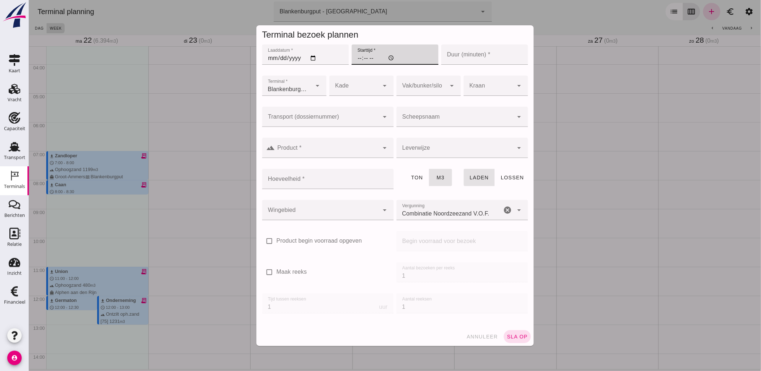
type input "07:00"
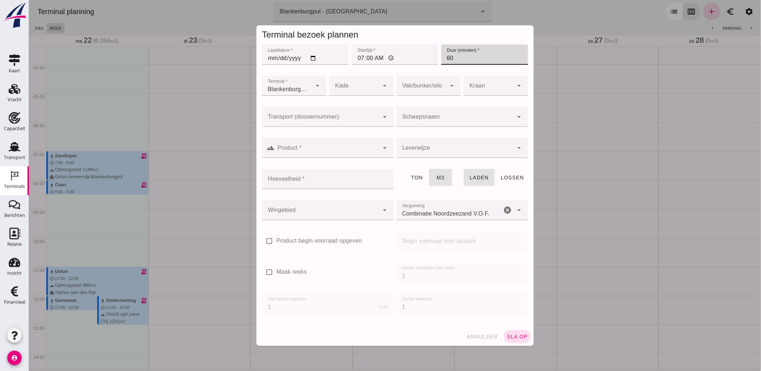
type input "60"
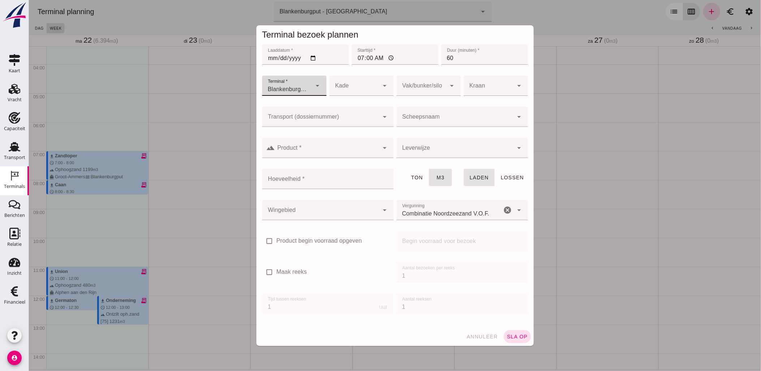
click at [422, 122] on input "Scheepsnaam" at bounding box center [454, 120] width 117 height 9
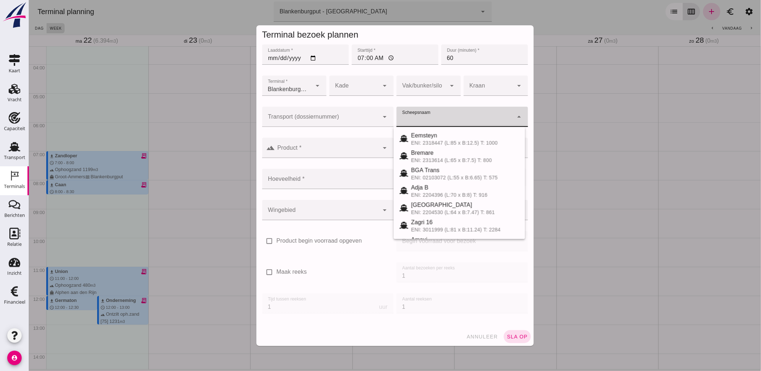
click at [343, 120] on input "Transport (dossiernummer)" at bounding box center [320, 120] width 117 height 9
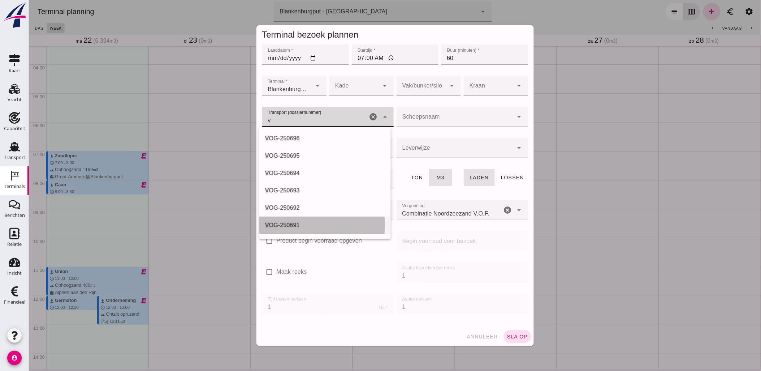
click at [320, 223] on div "V OG-250691" at bounding box center [325, 225] width 120 height 9
type input "VOG-250691"
type input "franco_on_shore"
type input "1298"
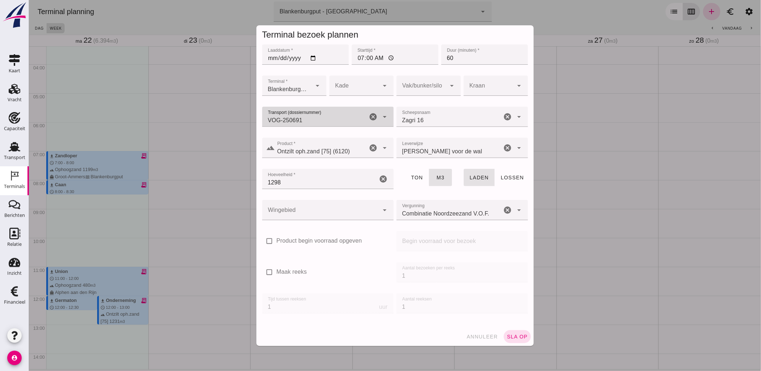
type input "VOG-250691"
click at [311, 210] on div at bounding box center [320, 210] width 117 height 20
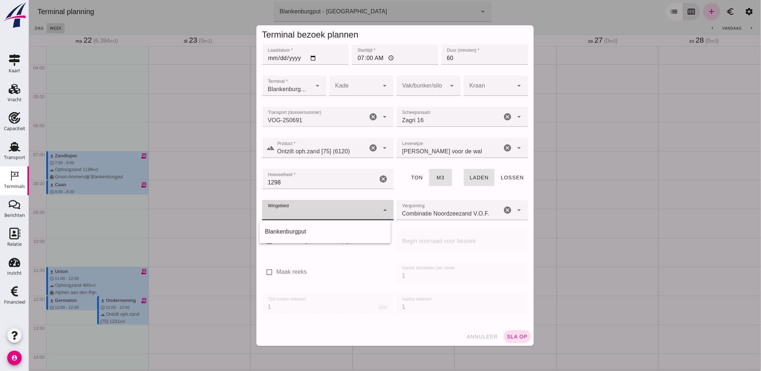
click at [306, 232] on div "Blankenburgput" at bounding box center [325, 231] width 120 height 9
type input "333"
click at [426, 90] on div at bounding box center [421, 85] width 50 height 20
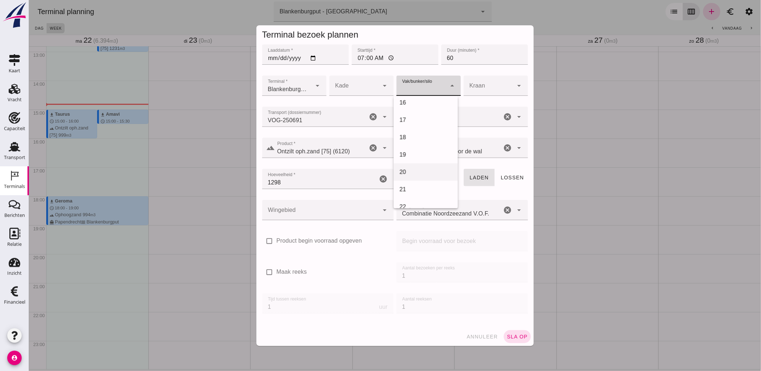
scroll to position [281, 0]
click at [421, 128] on div "18" at bounding box center [425, 121] width 64 height 17
type input "366"
click at [511, 341] on button "sla op" at bounding box center [517, 336] width 27 height 13
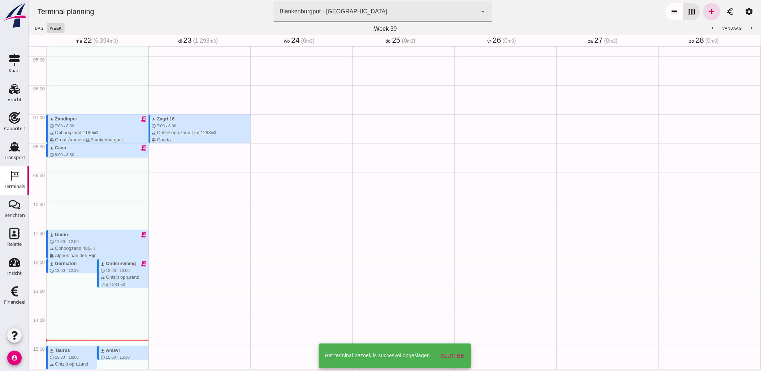
scroll to position [129, 0]
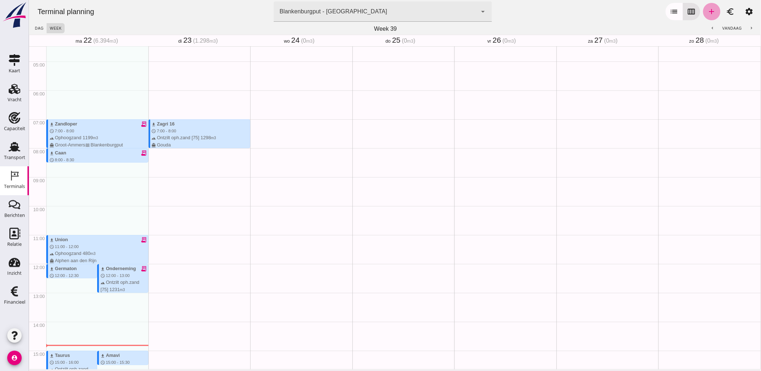
click at [707, 12] on icon "add" at bounding box center [711, 11] width 9 height 9
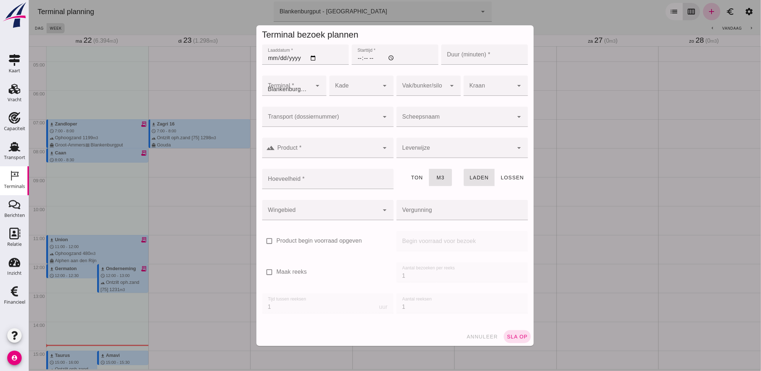
type input "Combinatie Noordzeezand V.O.F."
click at [311, 59] on input "Laaddatum *" at bounding box center [305, 54] width 87 height 20
type input "[DATE]"
click at [355, 58] on input "Starttijd *" at bounding box center [394, 54] width 87 height 20
type input "11:00"
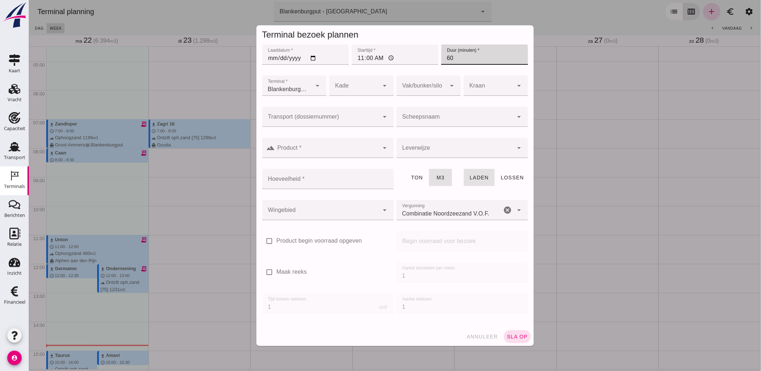
type input "60"
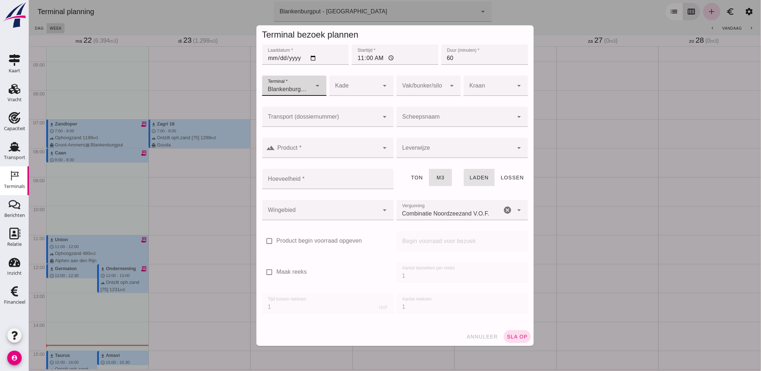
click at [379, 114] on div "arrow_drop_down" at bounding box center [384, 117] width 10 height 20
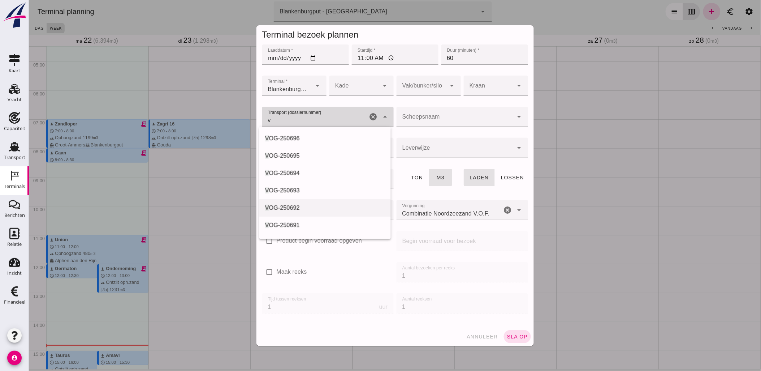
click at [311, 207] on div "V OG-250692" at bounding box center [325, 207] width 120 height 9
type input "VOG-250692"
type input "franco_on_board"
type input "451"
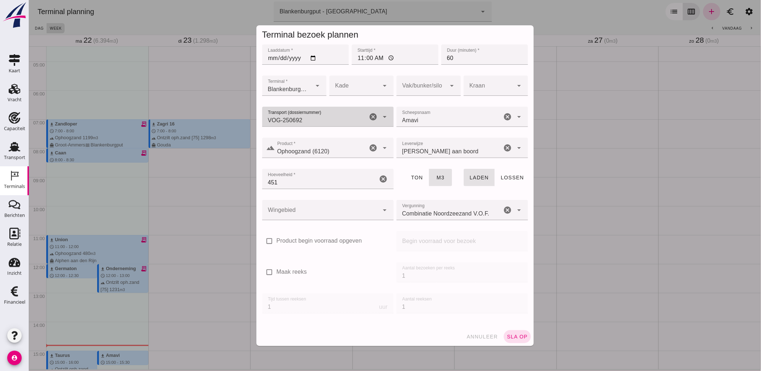
type input "VOG-250692"
click at [319, 201] on div at bounding box center [320, 210] width 117 height 20
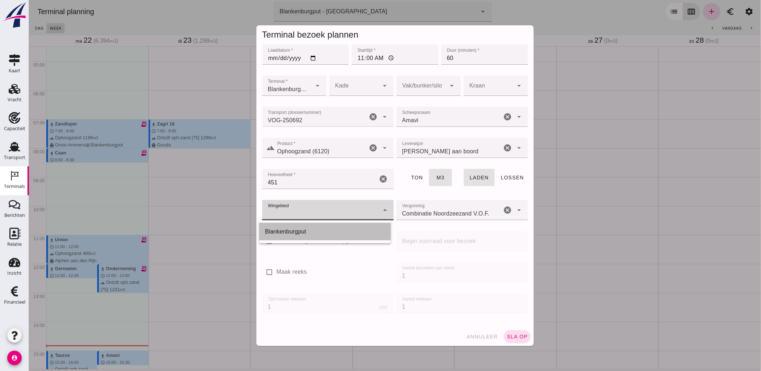
click at [316, 229] on div "Blankenburgput" at bounding box center [325, 231] width 120 height 9
type input "333"
click at [414, 91] on div at bounding box center [421, 85] width 50 height 20
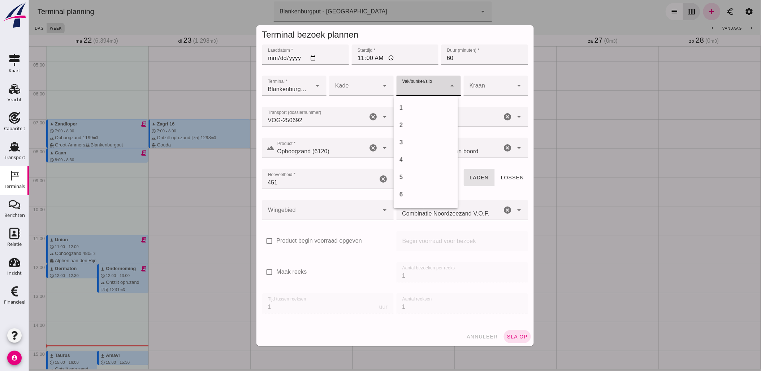
click at [422, 82] on div at bounding box center [421, 85] width 50 height 20
click at [420, 83] on div at bounding box center [421, 85] width 50 height 20
click at [428, 196] on div "18" at bounding box center [425, 201] width 64 height 17
type input "366"
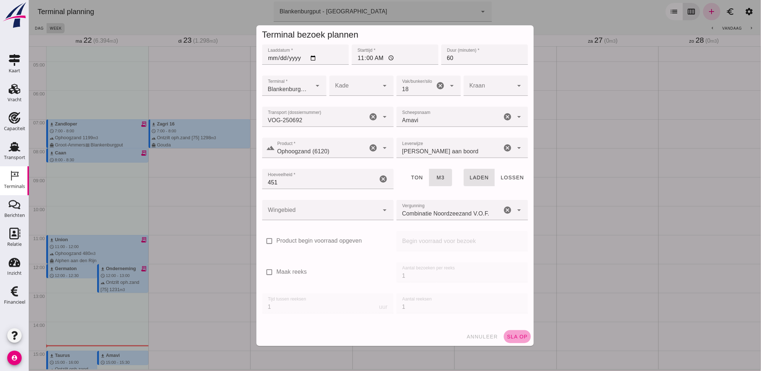
click at [509, 337] on span "sla op" at bounding box center [516, 336] width 21 height 6
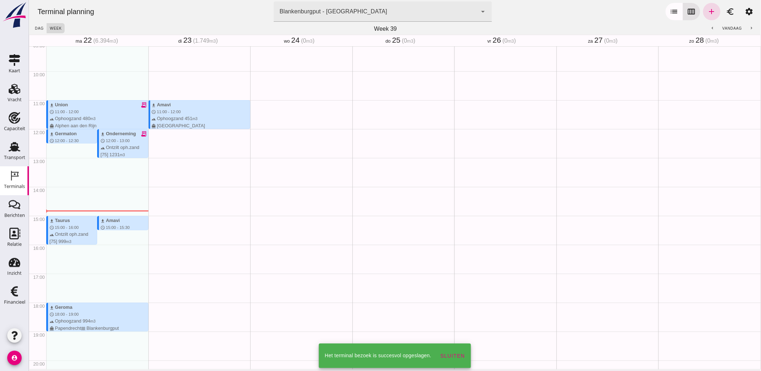
scroll to position [290, 0]
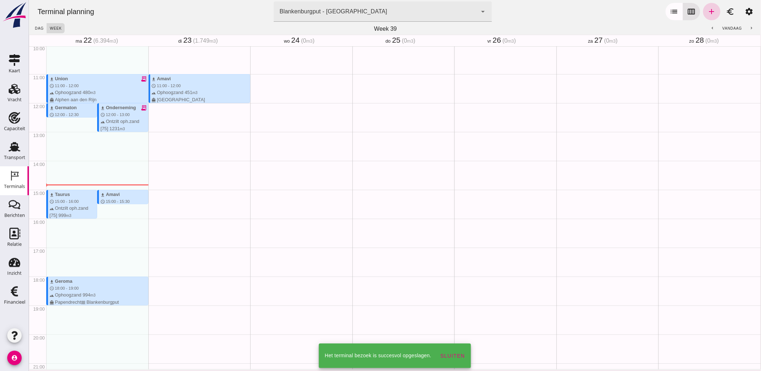
click at [707, 10] on icon "add" at bounding box center [711, 11] width 9 height 9
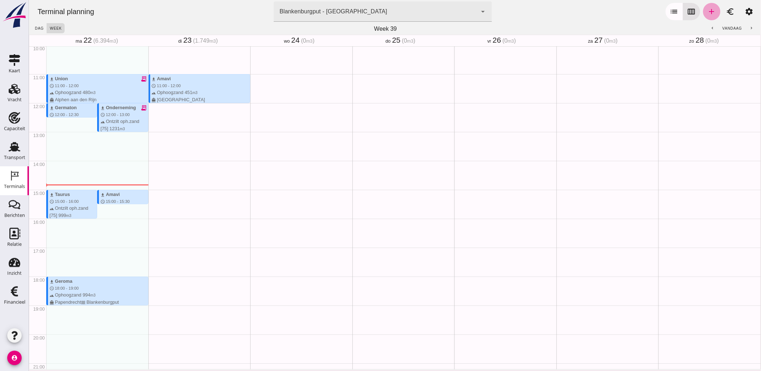
type input "Combinatie Noordzeezand V.O.F."
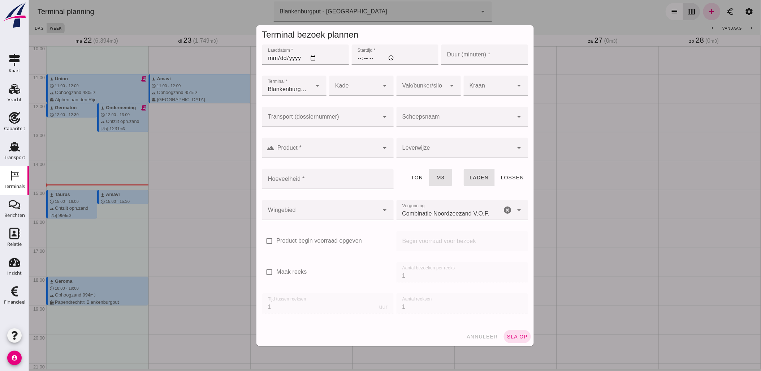
click at [310, 57] on input "Laaddatum *" at bounding box center [305, 54] width 87 height 20
type input "[DATE]"
click at [353, 60] on input "Starttijd *" at bounding box center [394, 54] width 87 height 20
type input "12:00"
type input "60"
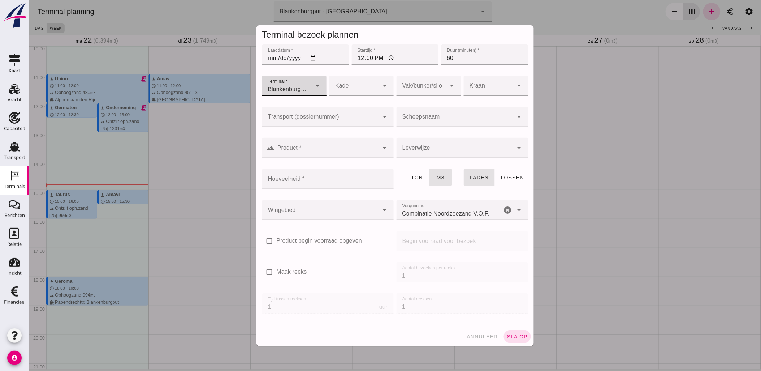
click at [355, 114] on div at bounding box center [320, 117] width 117 height 20
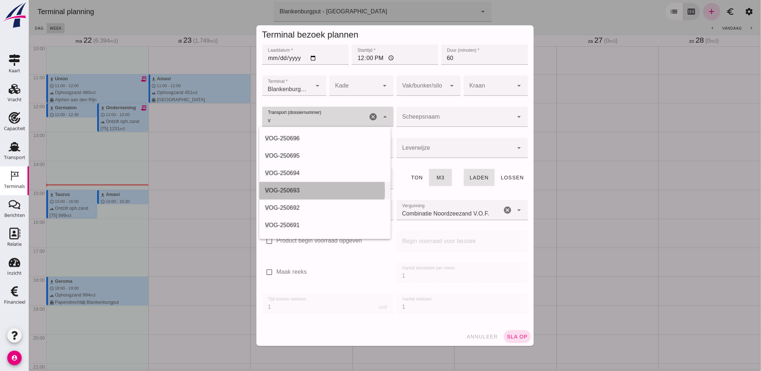
click at [311, 192] on div "V OG-250693" at bounding box center [325, 190] width 120 height 9
type input "VOG-250693"
type input "franco_on_shore"
type input "1231"
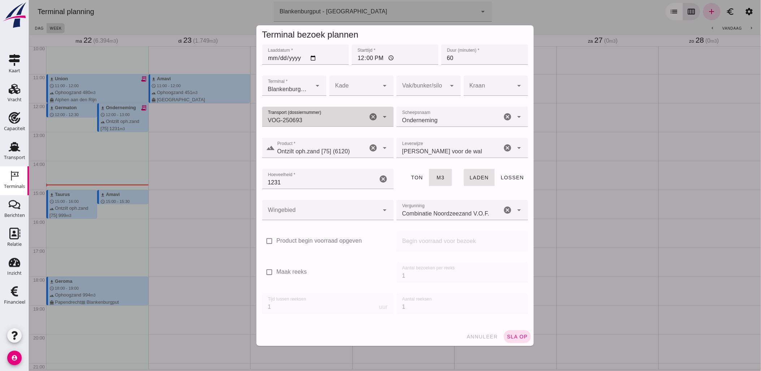
type input "VOG-250693"
click at [317, 207] on div at bounding box center [320, 210] width 117 height 20
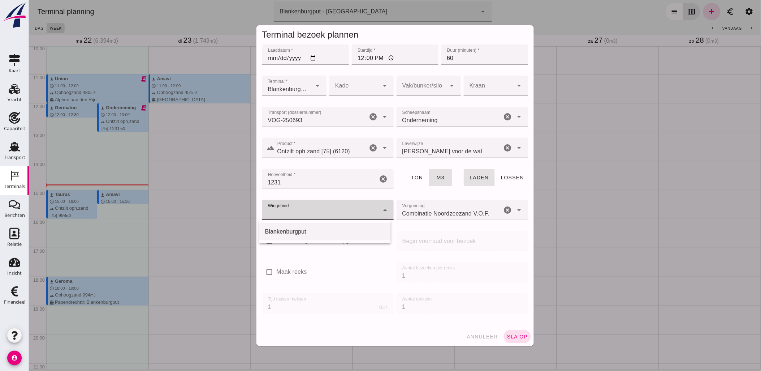
click at [304, 234] on div "Blankenburgput" at bounding box center [325, 231] width 120 height 9
type input "333"
click at [408, 85] on div at bounding box center [421, 85] width 50 height 20
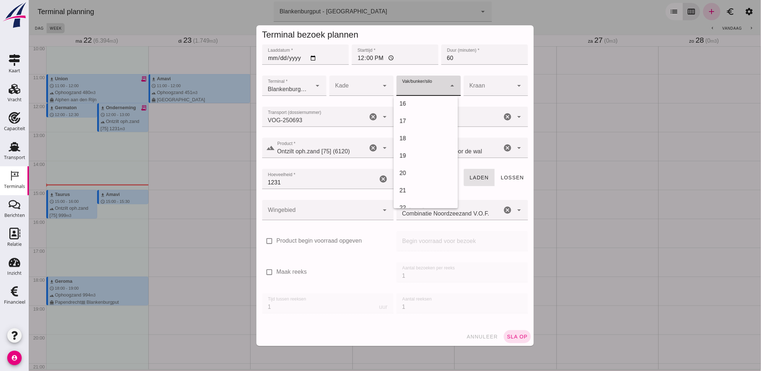
scroll to position [281, 0]
click at [420, 122] on div "18" at bounding box center [425, 121] width 53 height 9
type input "366"
click at [507, 334] on span "sla op" at bounding box center [516, 336] width 21 height 6
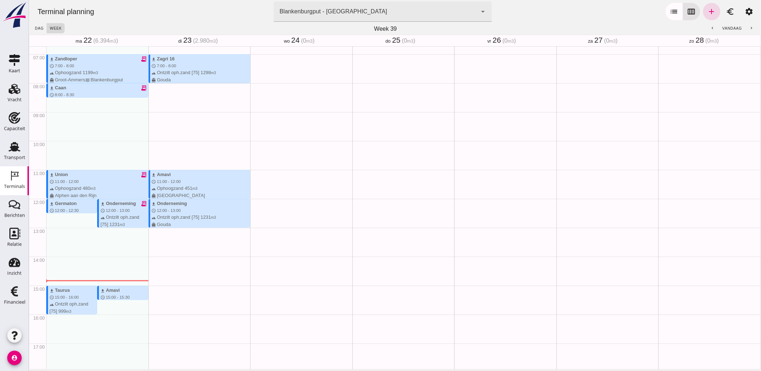
scroll to position [200, 0]
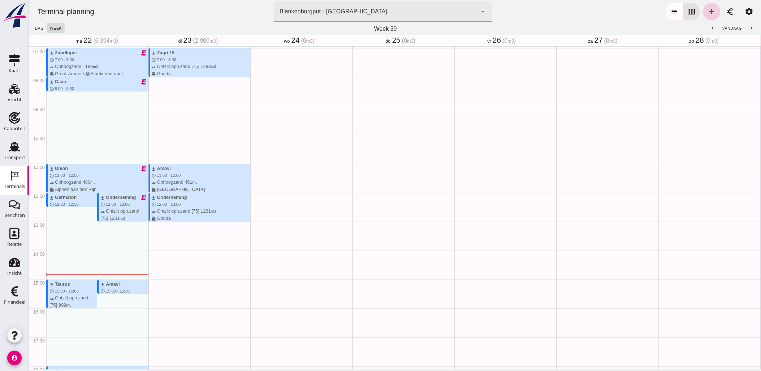
click at [707, 12] on icon "add" at bounding box center [711, 11] width 9 height 9
type input "Combinatie Noordzeezand V.O.F."
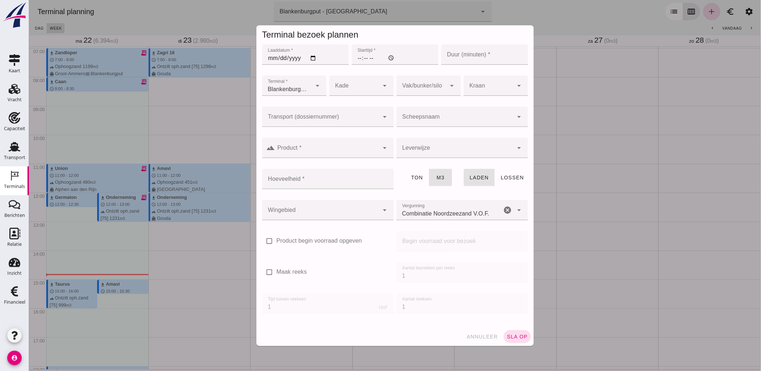
click at [311, 58] on input "Laaddatum *" at bounding box center [305, 54] width 87 height 20
type input "[DATE]"
click at [351, 62] on input "Starttijd *" at bounding box center [394, 54] width 87 height 20
type input "13:30"
type input "60"
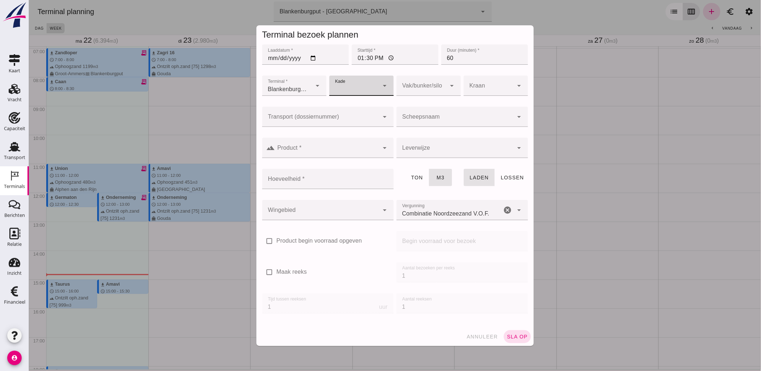
click at [354, 87] on div at bounding box center [354, 85] width 50 height 20
click at [423, 80] on div at bounding box center [421, 85] width 50 height 20
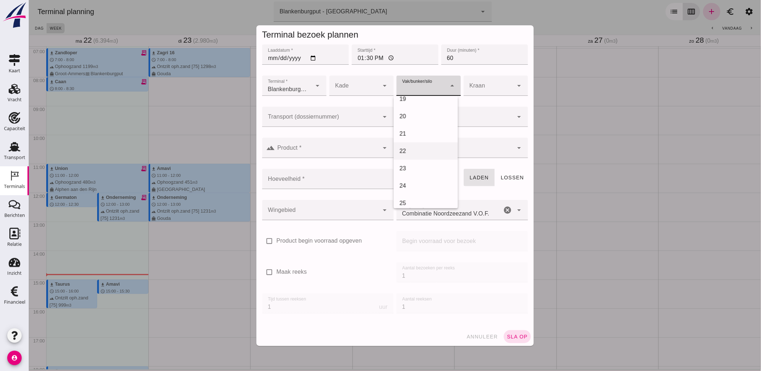
scroll to position [281, 0]
click at [419, 126] on div "18" at bounding box center [425, 121] width 64 height 17
type input "366"
click at [349, 121] on input "Transport (dossiernummer)" at bounding box center [320, 120] width 117 height 9
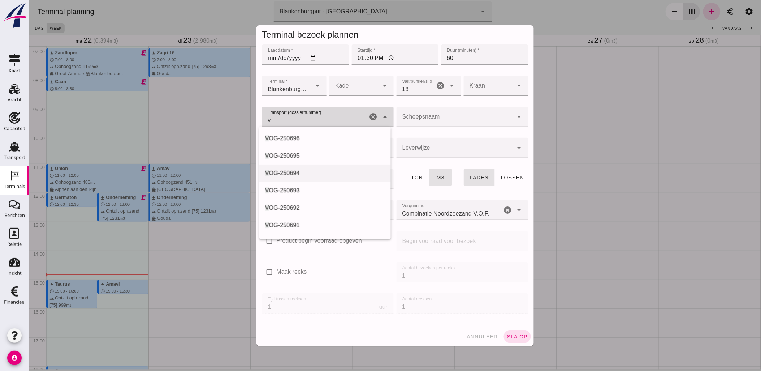
click at [311, 174] on div "V OG-250694" at bounding box center [325, 173] width 120 height 9
type input "VOG-250694"
type input "franco_on_shore"
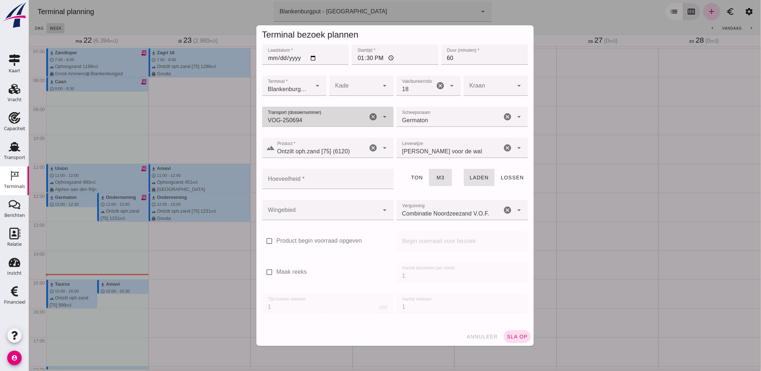
type input "VOG-250694"
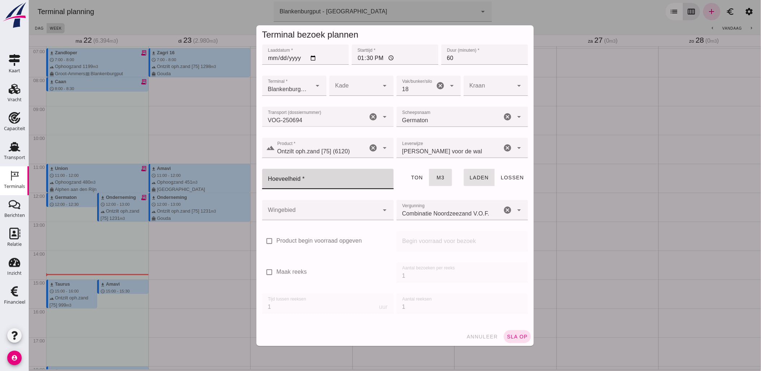
click at [350, 180] on input "Hoeveelheid *" at bounding box center [325, 179] width 127 height 20
type input "672"
type button "tons"
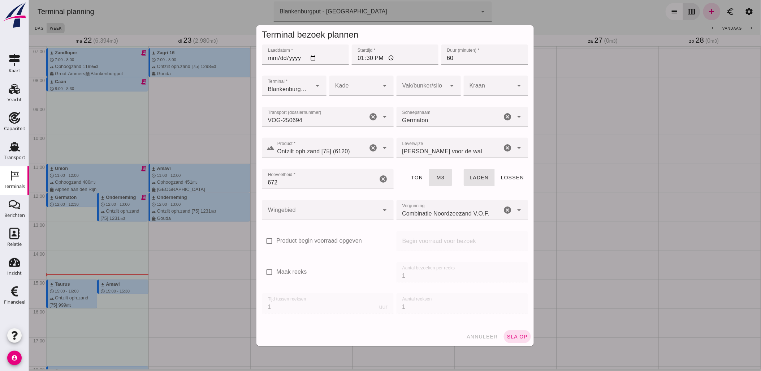
click at [346, 200] on div at bounding box center [320, 210] width 117 height 20
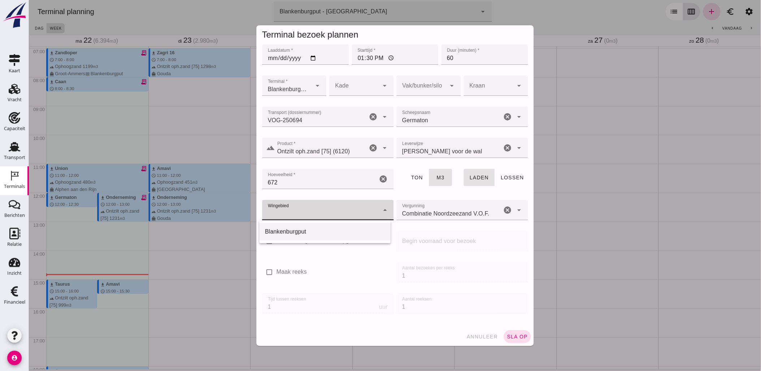
click at [340, 228] on div "Blankenburgput" at bounding box center [325, 231] width 120 height 9
type input "333"
click at [413, 82] on div at bounding box center [421, 85] width 50 height 20
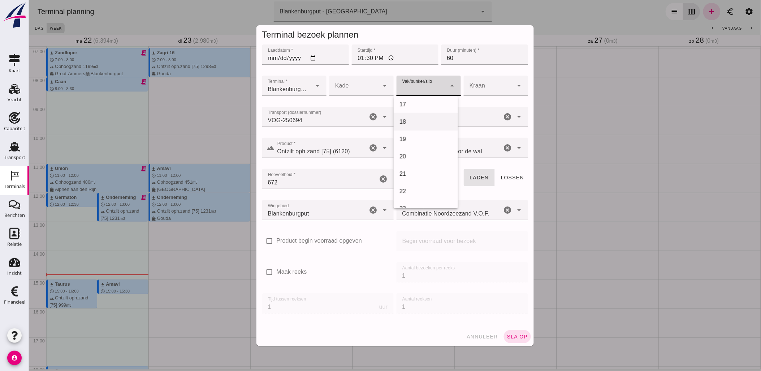
click at [419, 124] on div "18" at bounding box center [425, 121] width 53 height 9
type input "366"
click at [514, 334] on span "sla op" at bounding box center [516, 336] width 21 height 6
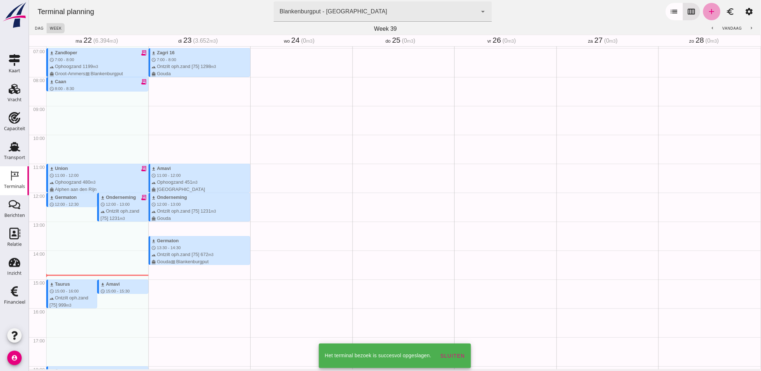
click at [707, 11] on icon "add" at bounding box center [711, 11] width 9 height 9
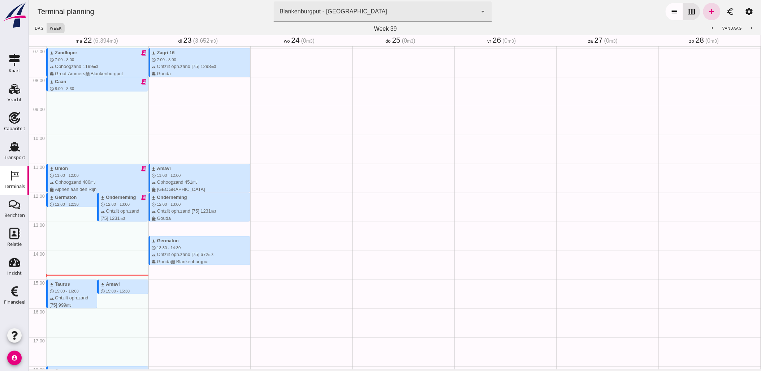
type input "Combinatie Noordzeezand V.O.F."
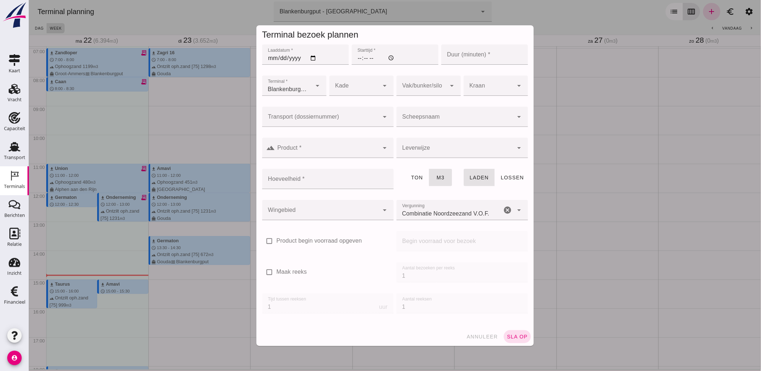
click at [312, 59] on input "Laaddatum *" at bounding box center [305, 54] width 87 height 20
type input "[DATE]"
click at [356, 58] on input "Starttijd *" at bounding box center [394, 54] width 87 height 20
type input "15:00"
type input "60"
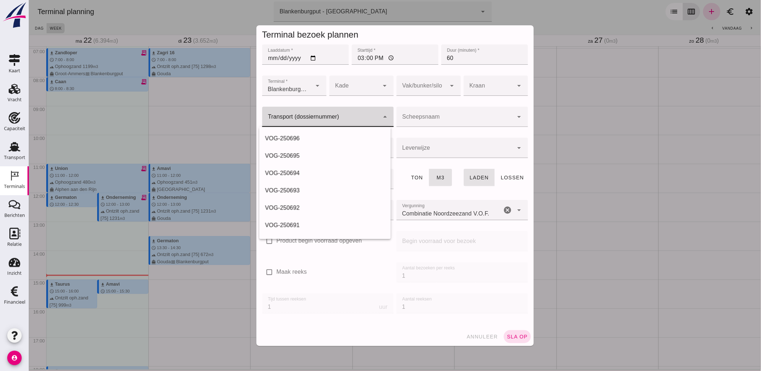
click at [371, 113] on div at bounding box center [320, 117] width 117 height 20
click at [295, 156] on div "VOG-250695" at bounding box center [325, 155] width 120 height 9
type input "VOG-250695"
type input "franco_on_shore"
type input "999"
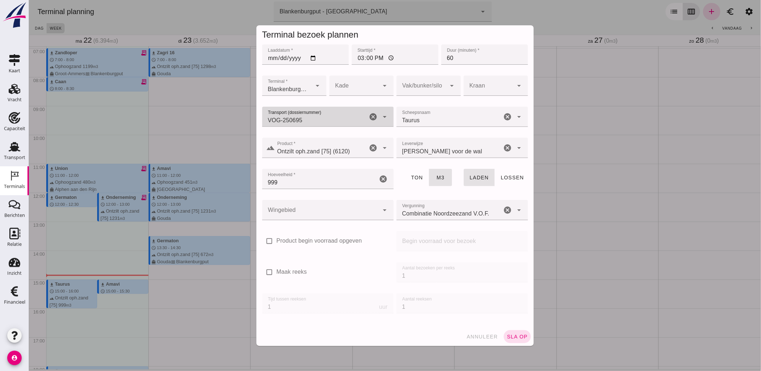
click at [407, 86] on div at bounding box center [421, 85] width 50 height 20
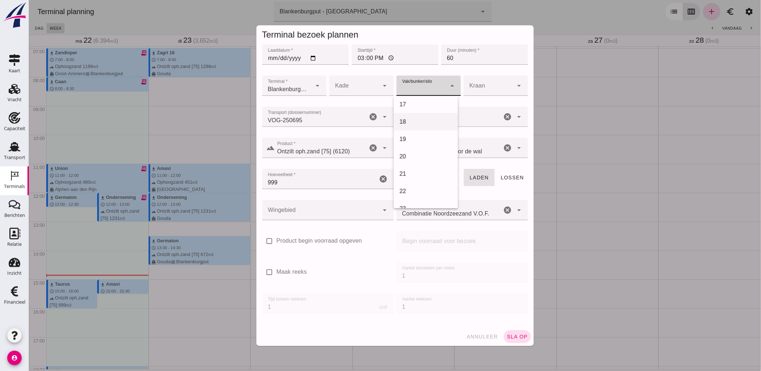
click at [413, 124] on div "18" at bounding box center [425, 121] width 53 height 9
type input "366"
click at [303, 214] on div at bounding box center [320, 210] width 117 height 20
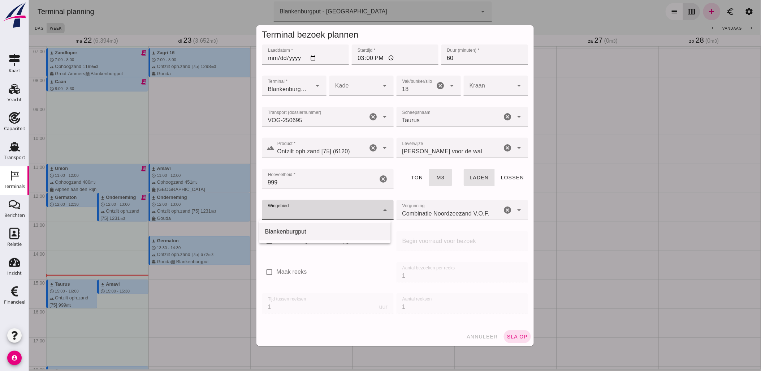
click at [303, 227] on div "Blankenburgput" at bounding box center [325, 231] width 120 height 9
type input "333"
click at [512, 338] on span "sla op" at bounding box center [516, 336] width 21 height 6
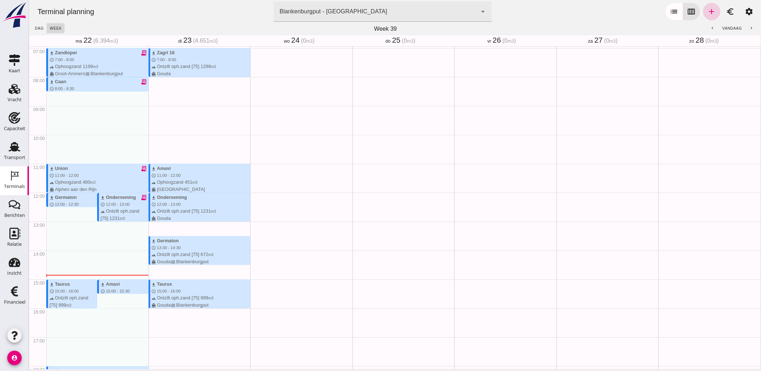
click at [707, 13] on icon "add" at bounding box center [711, 11] width 9 height 9
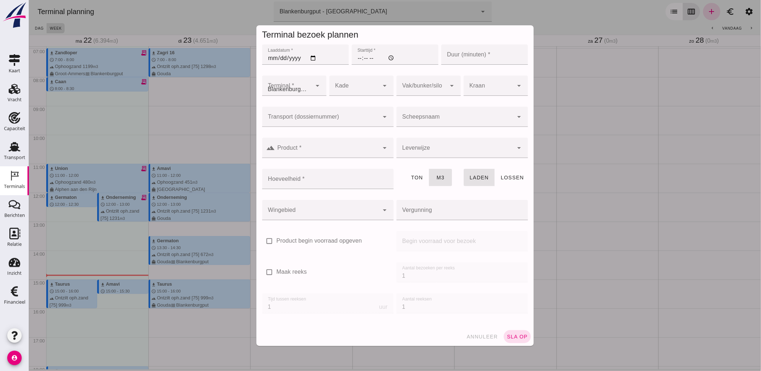
type input "Combinatie Noordzeezand V.O.F."
click at [310, 59] on input "Laaddatum *" at bounding box center [305, 54] width 87 height 20
type input "[DATE]"
click at [360, 56] on input "Starttijd *" at bounding box center [394, 54] width 87 height 20
click at [356, 58] on input "Starttijd *" at bounding box center [394, 54] width 87 height 20
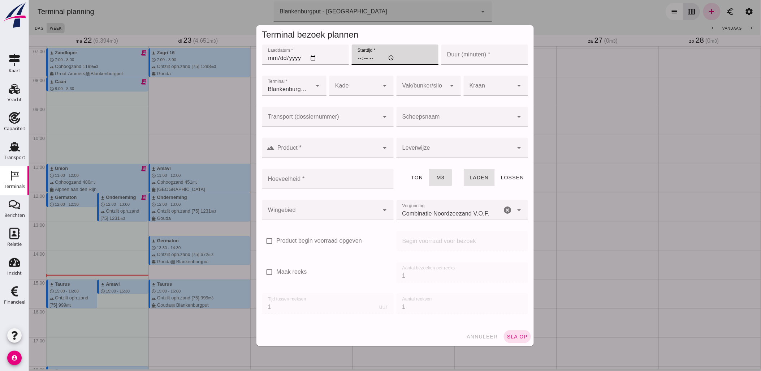
type input "17:00"
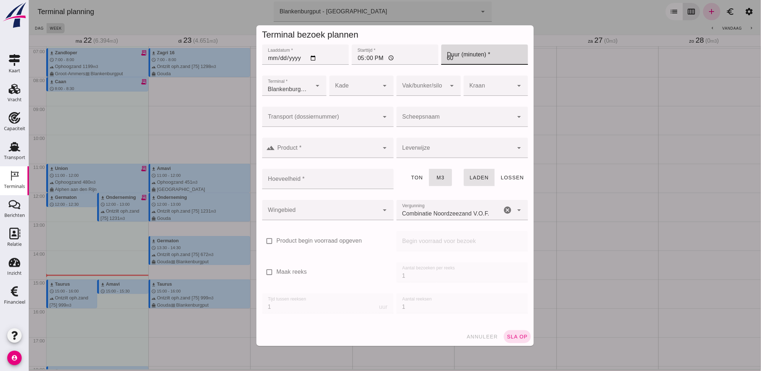
type input "60"
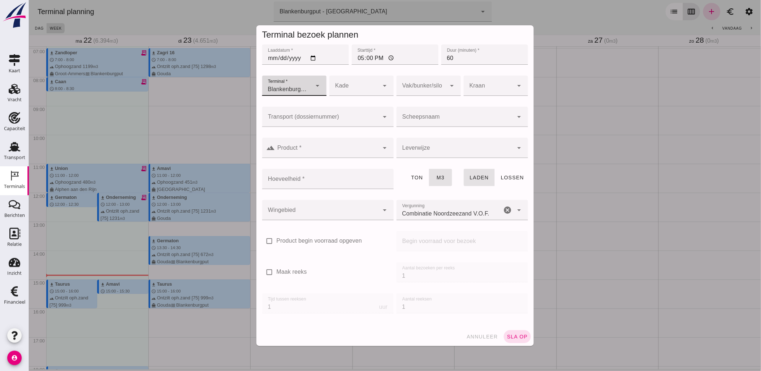
click at [424, 113] on div at bounding box center [454, 117] width 117 height 20
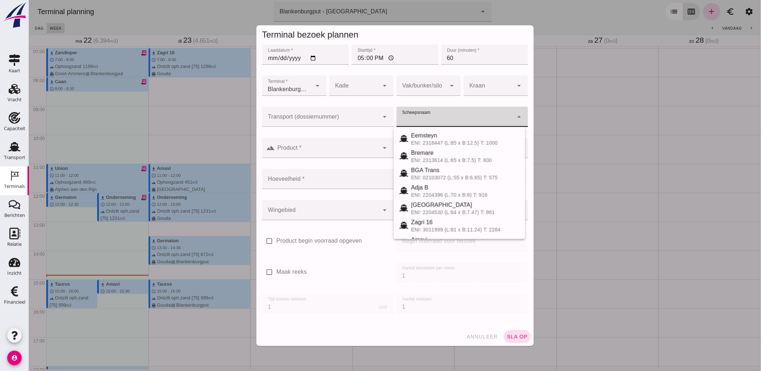
click at [358, 115] on div at bounding box center [320, 117] width 117 height 20
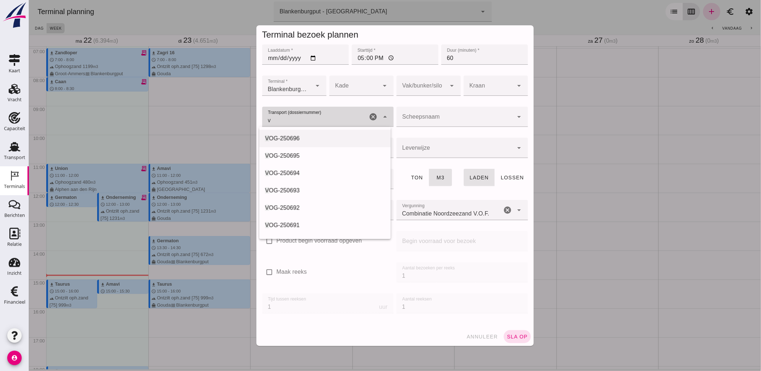
click at [324, 137] on div "V OG-250696" at bounding box center [325, 138] width 120 height 9
type input "VOG-250696"
type input "franco_on_board"
type input "994"
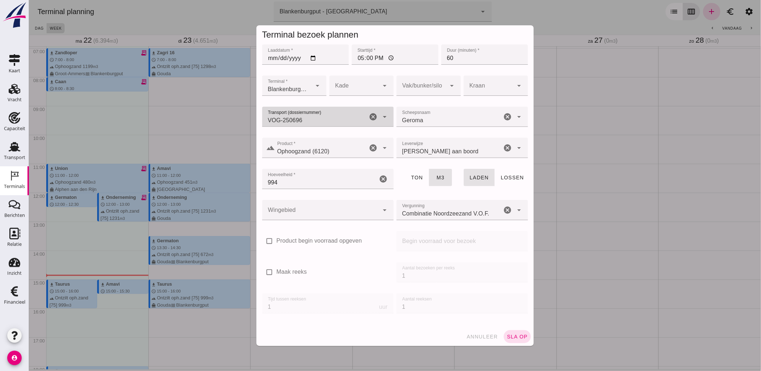
type input "VOG-250696"
click at [415, 87] on div at bounding box center [421, 85] width 50 height 20
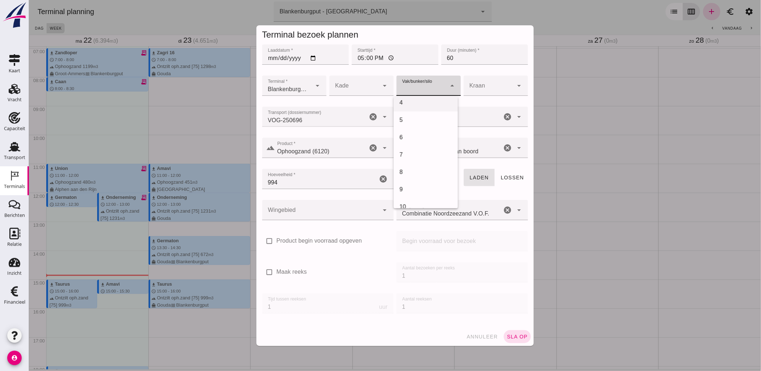
scroll to position [200, 0]
click at [419, 195] on div "18" at bounding box center [425, 201] width 64 height 17
type input "366"
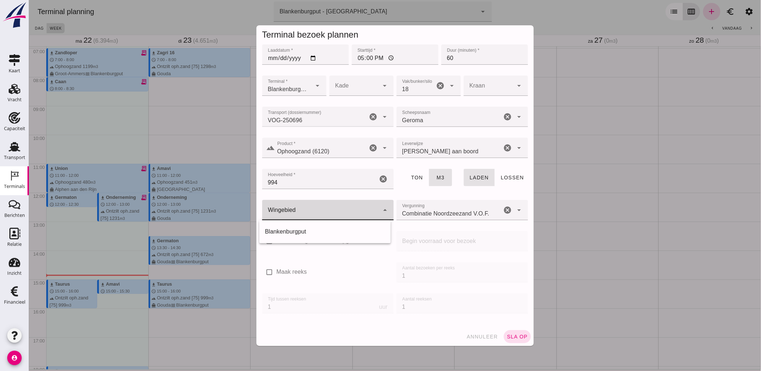
click at [334, 215] on div at bounding box center [320, 210] width 117 height 20
click at [323, 232] on div "Blankenburgput" at bounding box center [325, 231] width 120 height 9
type input "333"
click at [513, 335] on span "sla op" at bounding box center [516, 336] width 21 height 6
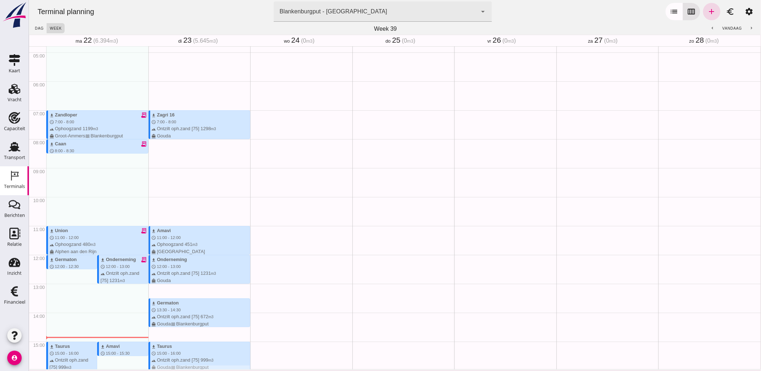
scroll to position [80, 0]
